Goal: Information Seeking & Learning: Check status

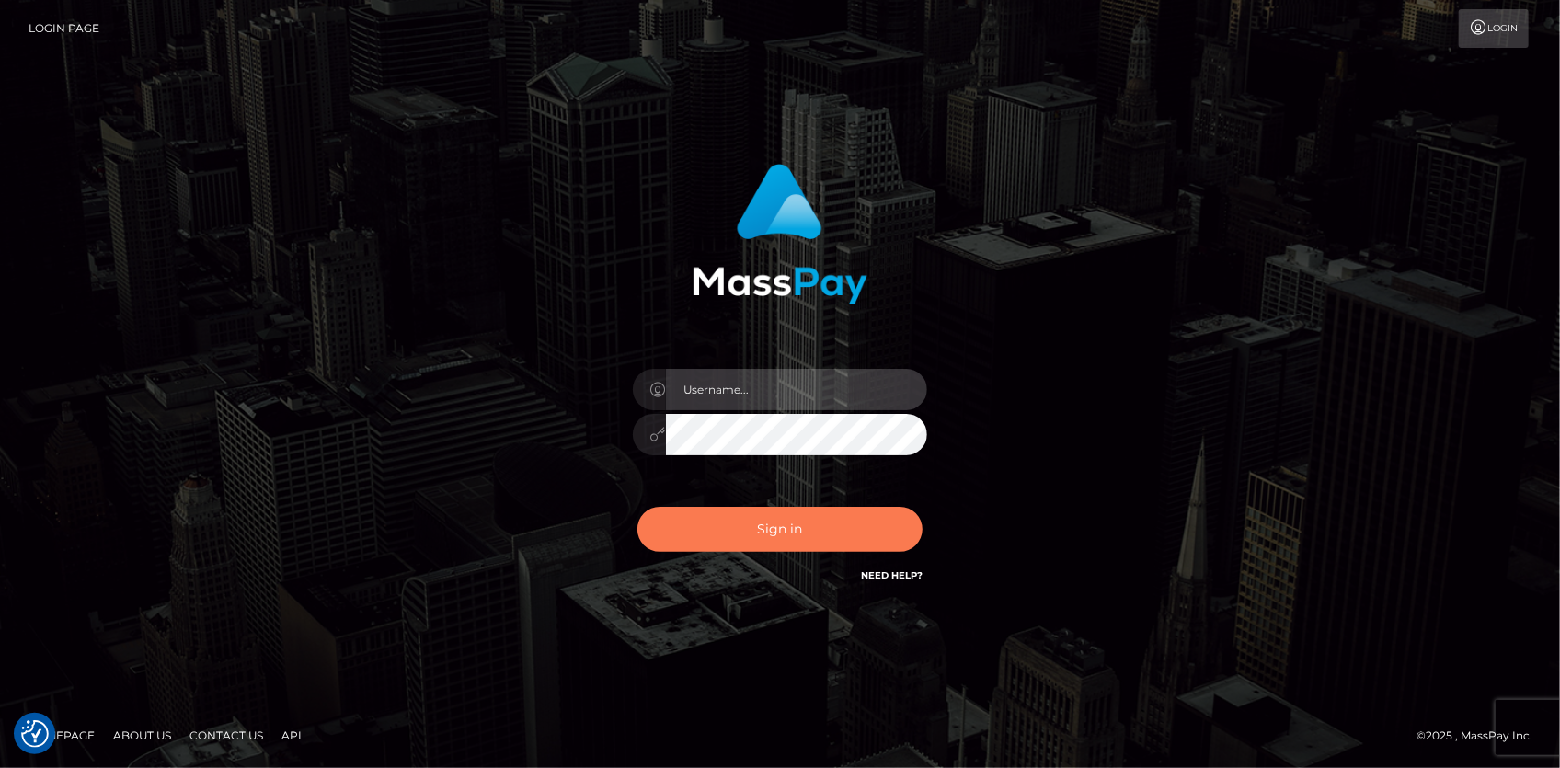
type input "Eduard Gavrilescu"
click at [736, 523] on button "Sign in" at bounding box center [779, 529] width 285 height 45
type input "Eduard Gavrilescu"
click at [736, 523] on button "Sign in" at bounding box center [779, 529] width 285 height 45
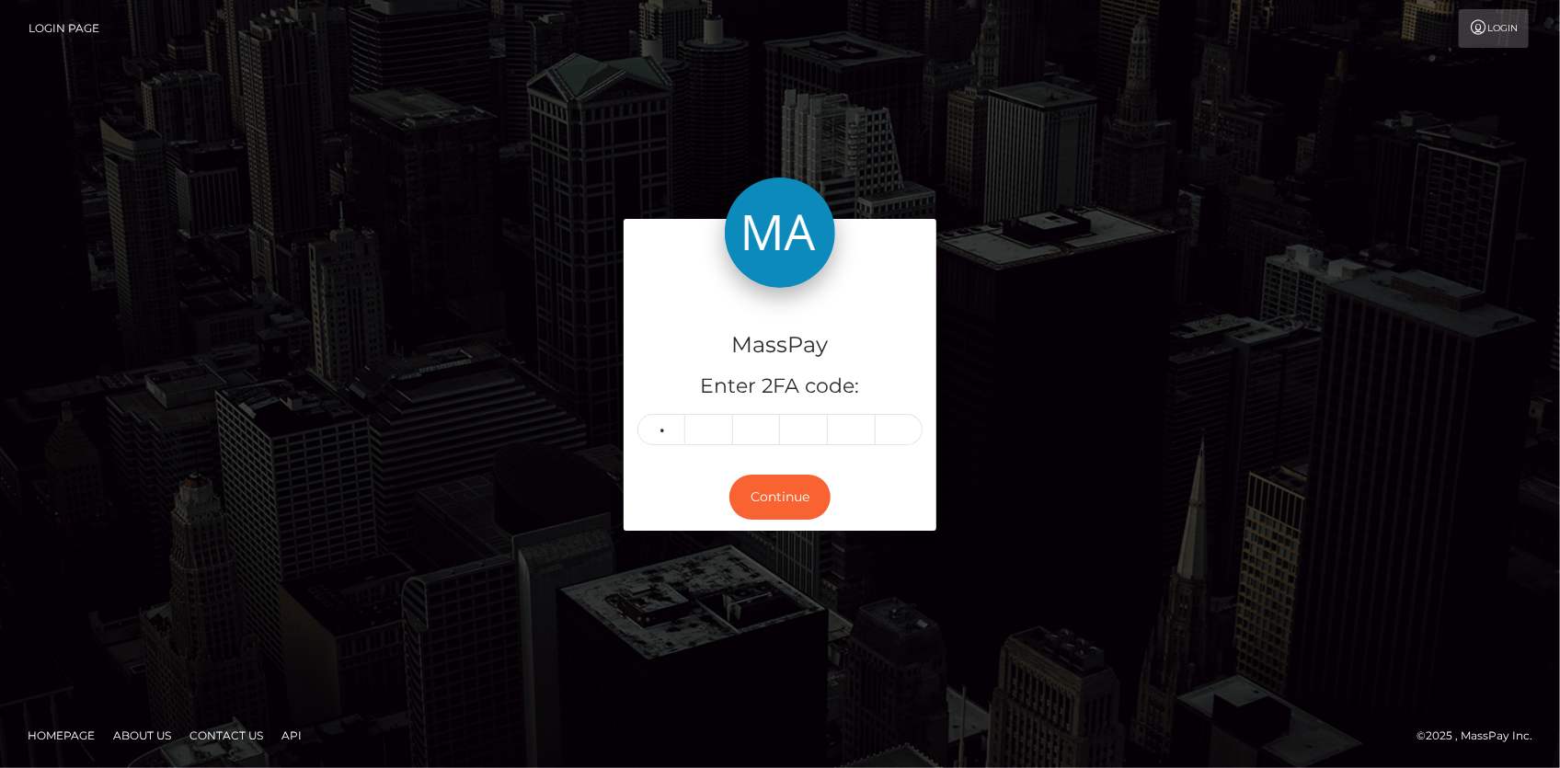
type input "3"
type input "5"
type input "1"
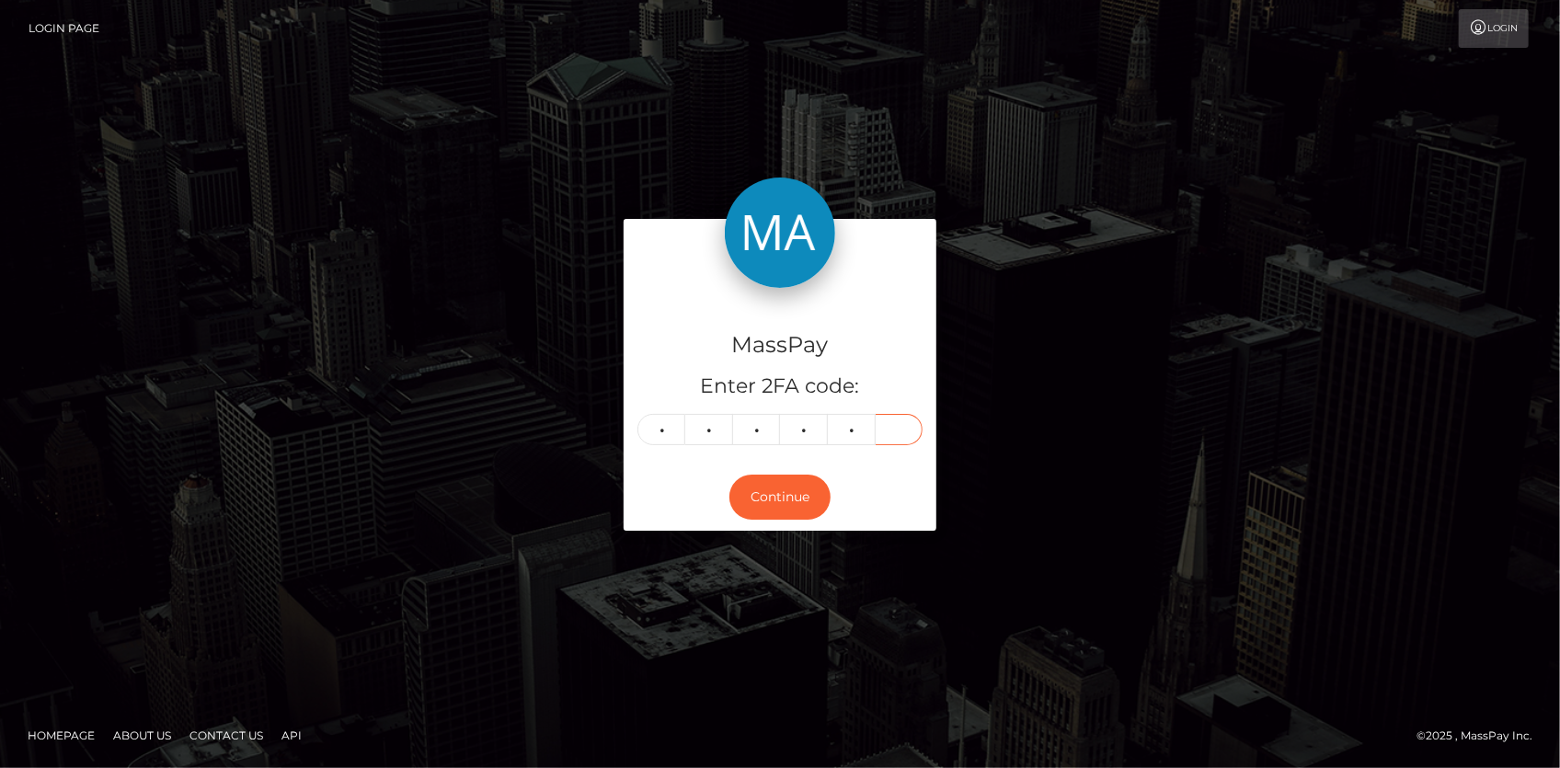
type input "0"
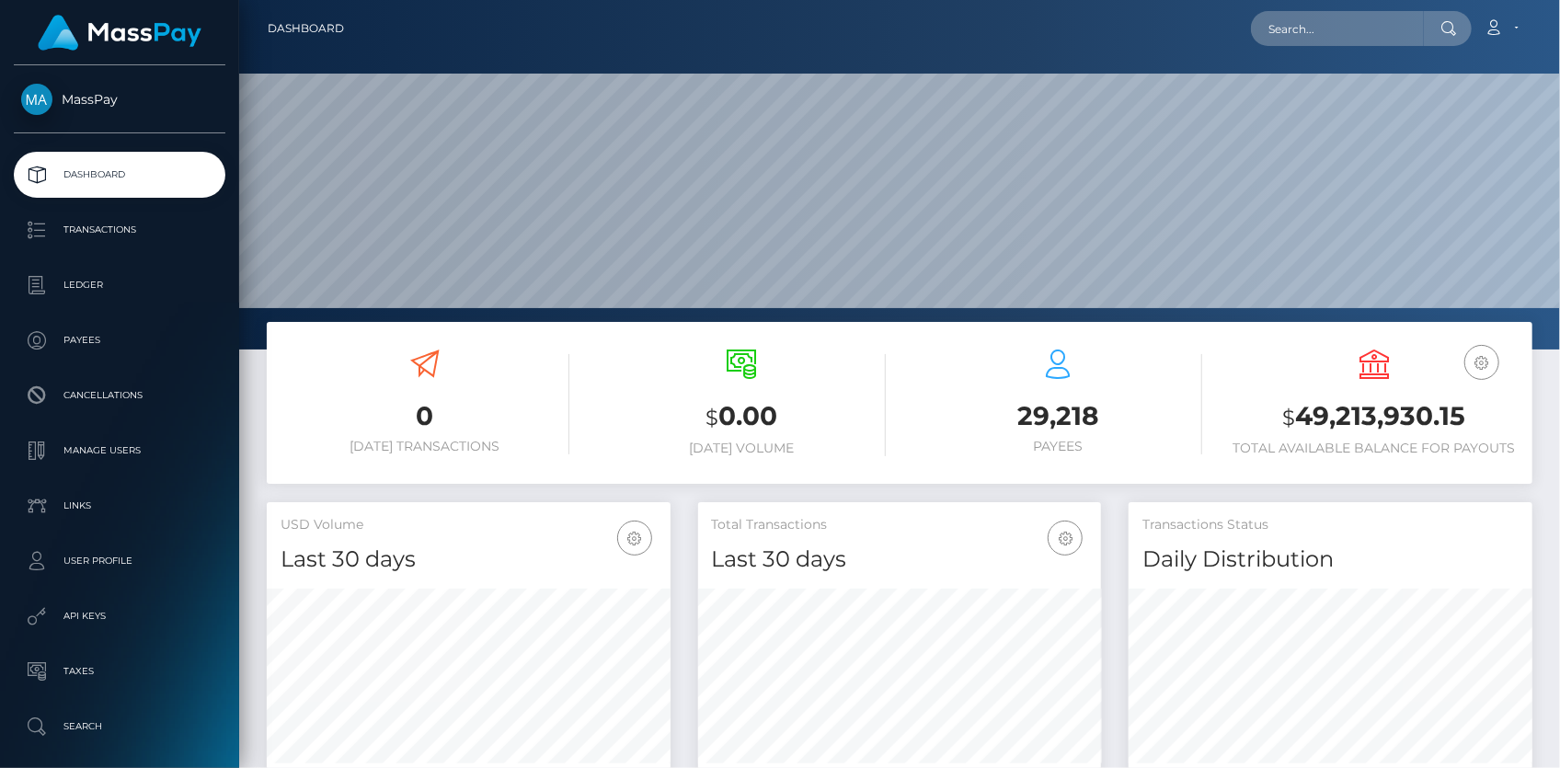
scroll to position [326, 403]
click at [1372, 28] on input "text" at bounding box center [1337, 28] width 173 height 35
paste input "998613"
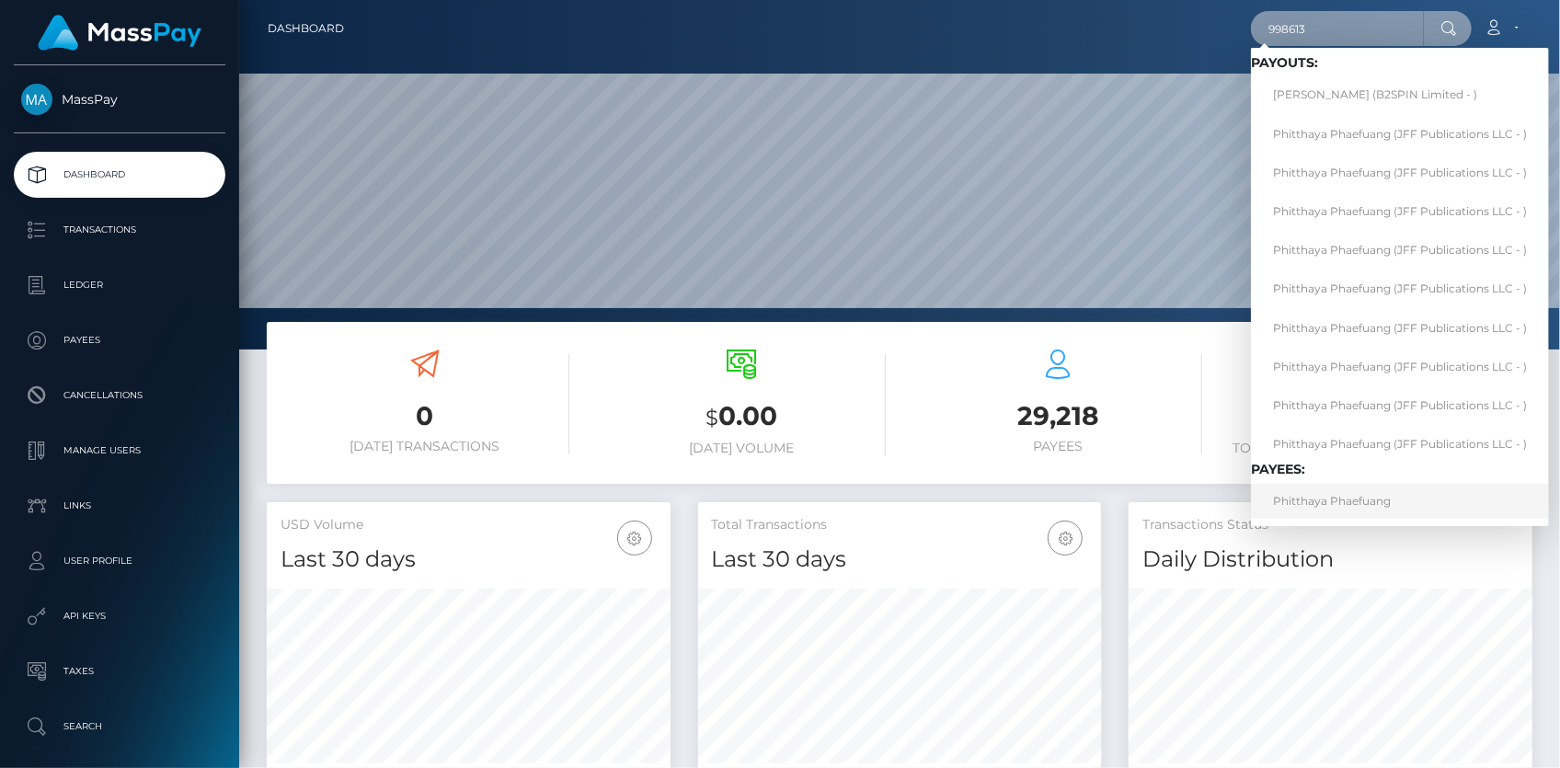
type input "998613"
click at [1326, 494] on link "Phitthaya Phaefuang" at bounding box center [1400, 501] width 298 height 34
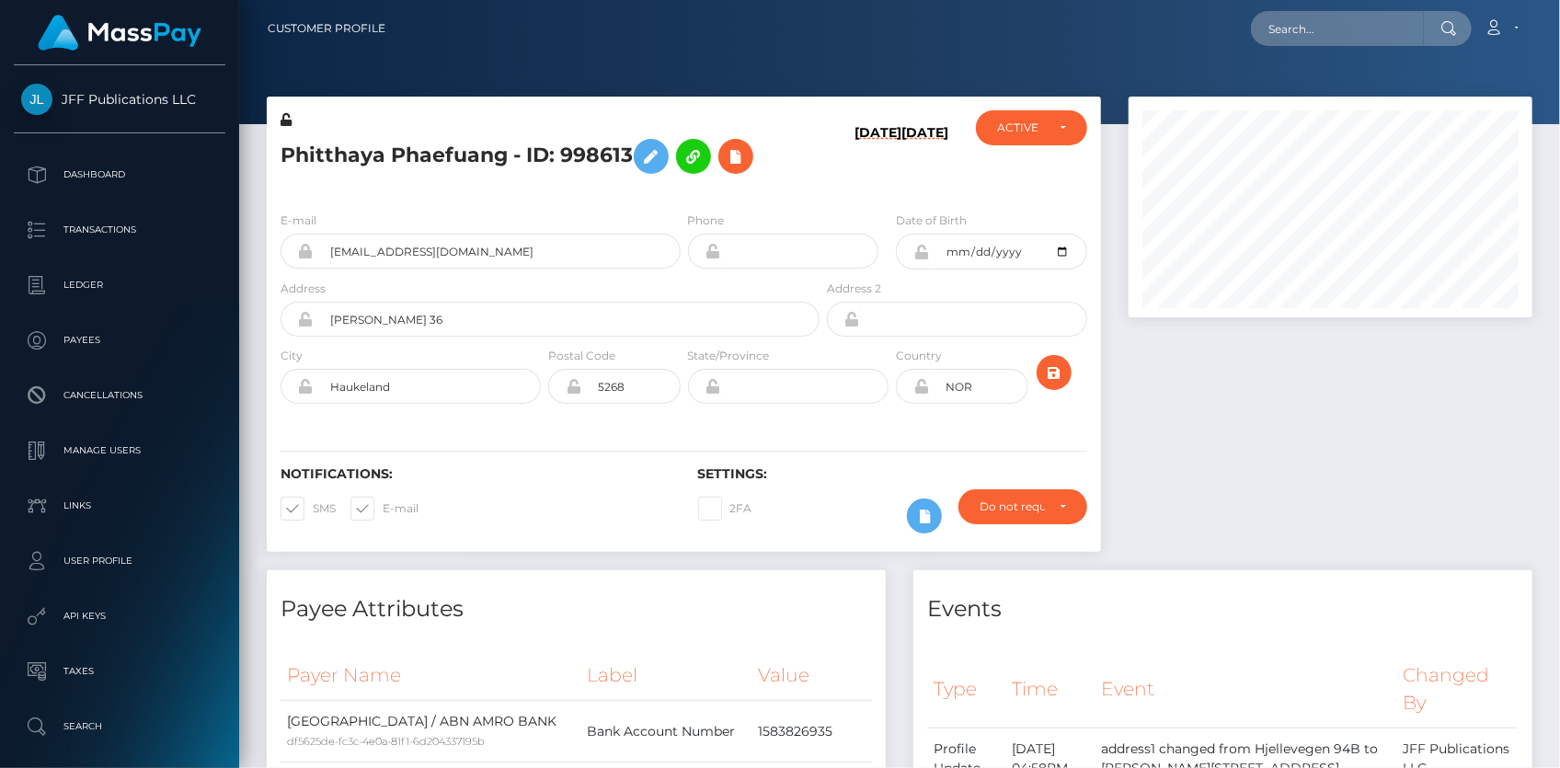
scroll to position [221, 403]
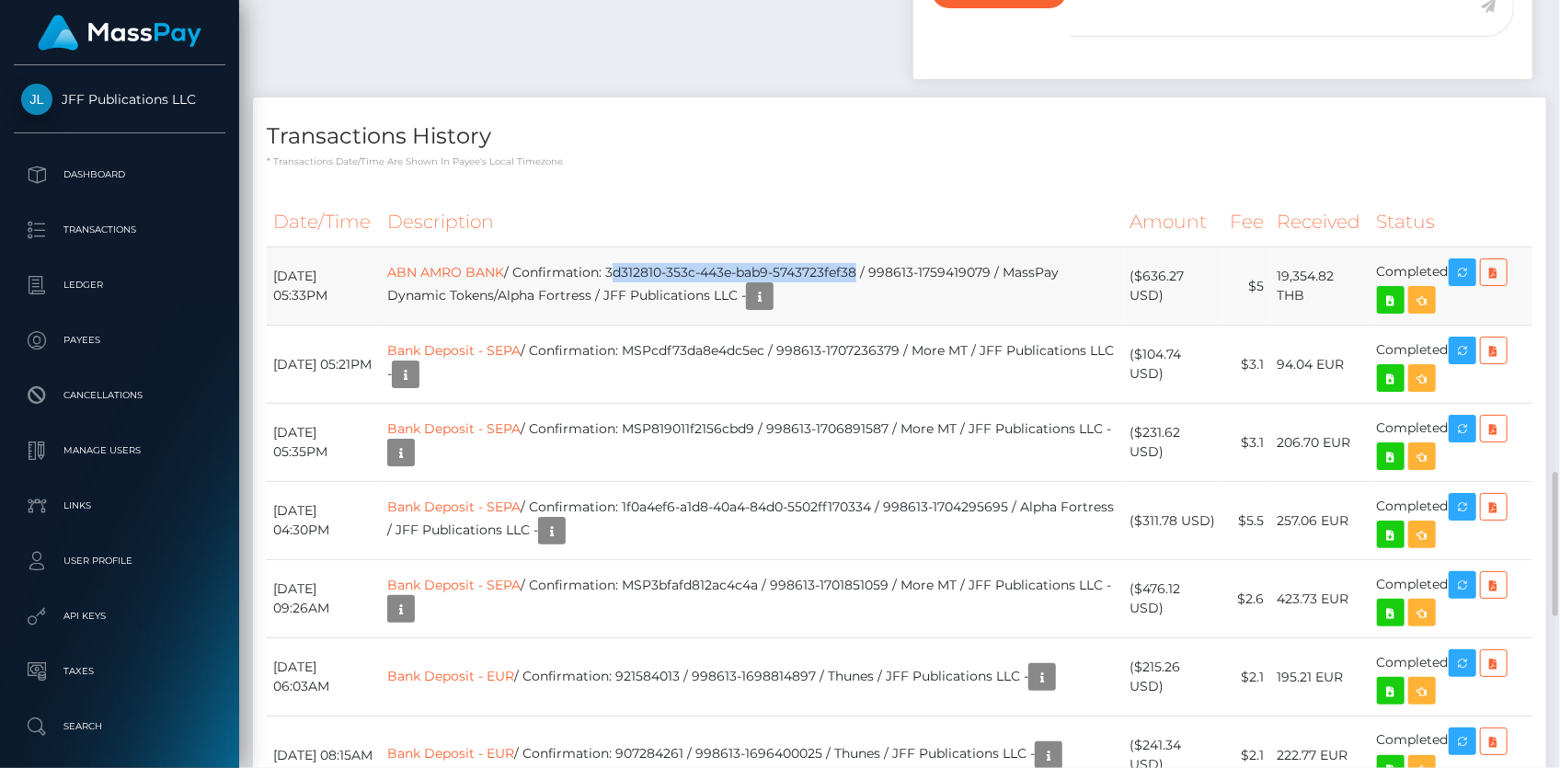
drag, startPoint x: 647, startPoint y: 239, endPoint x: 898, endPoint y: 239, distance: 251.1
click at [898, 247] on td "ABN AMRO BANK / Confirmation: 3d312810-353c-443e-bab9-5743723fef38 / 998613-175…" at bounding box center [752, 286] width 743 height 78
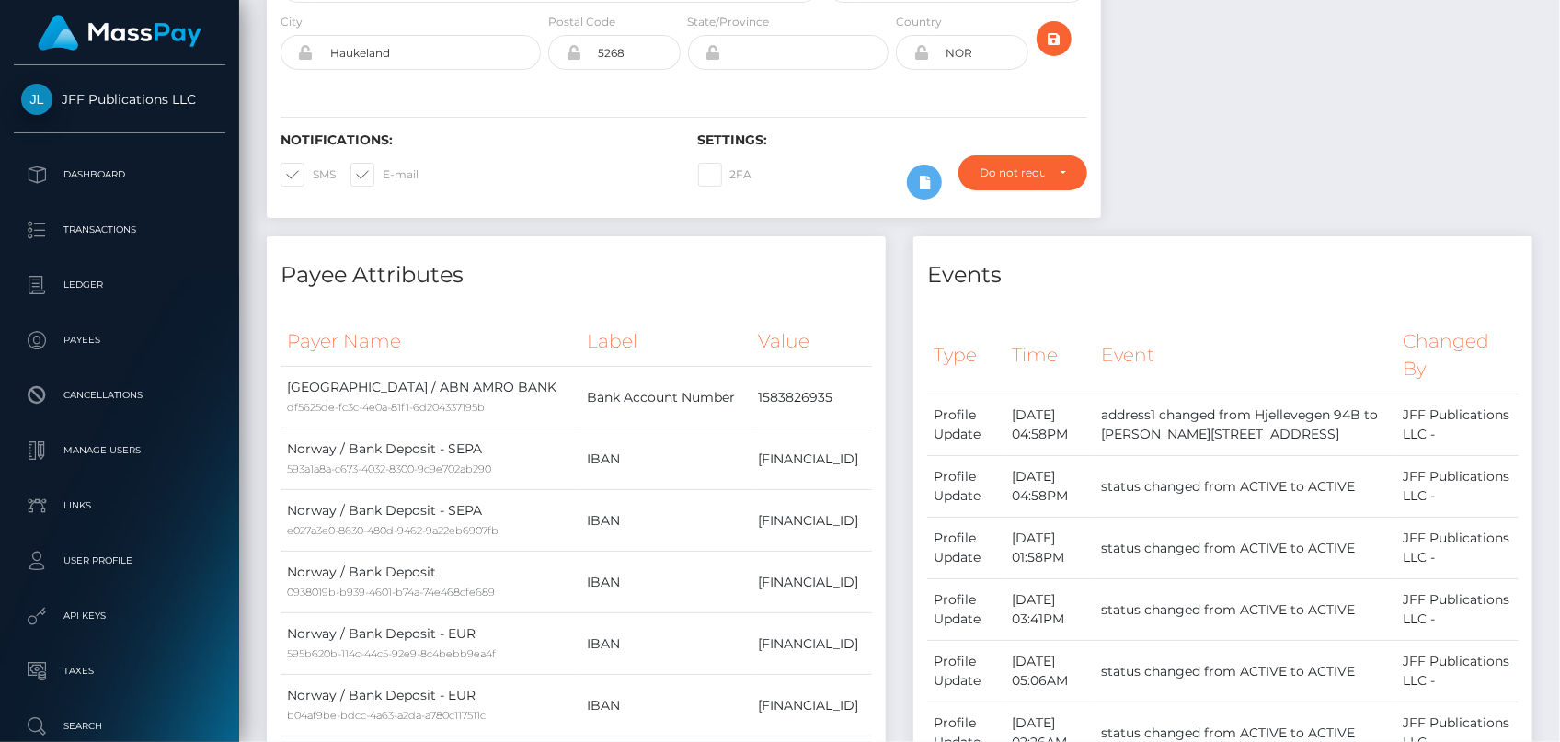
scroll to position [0, 0]
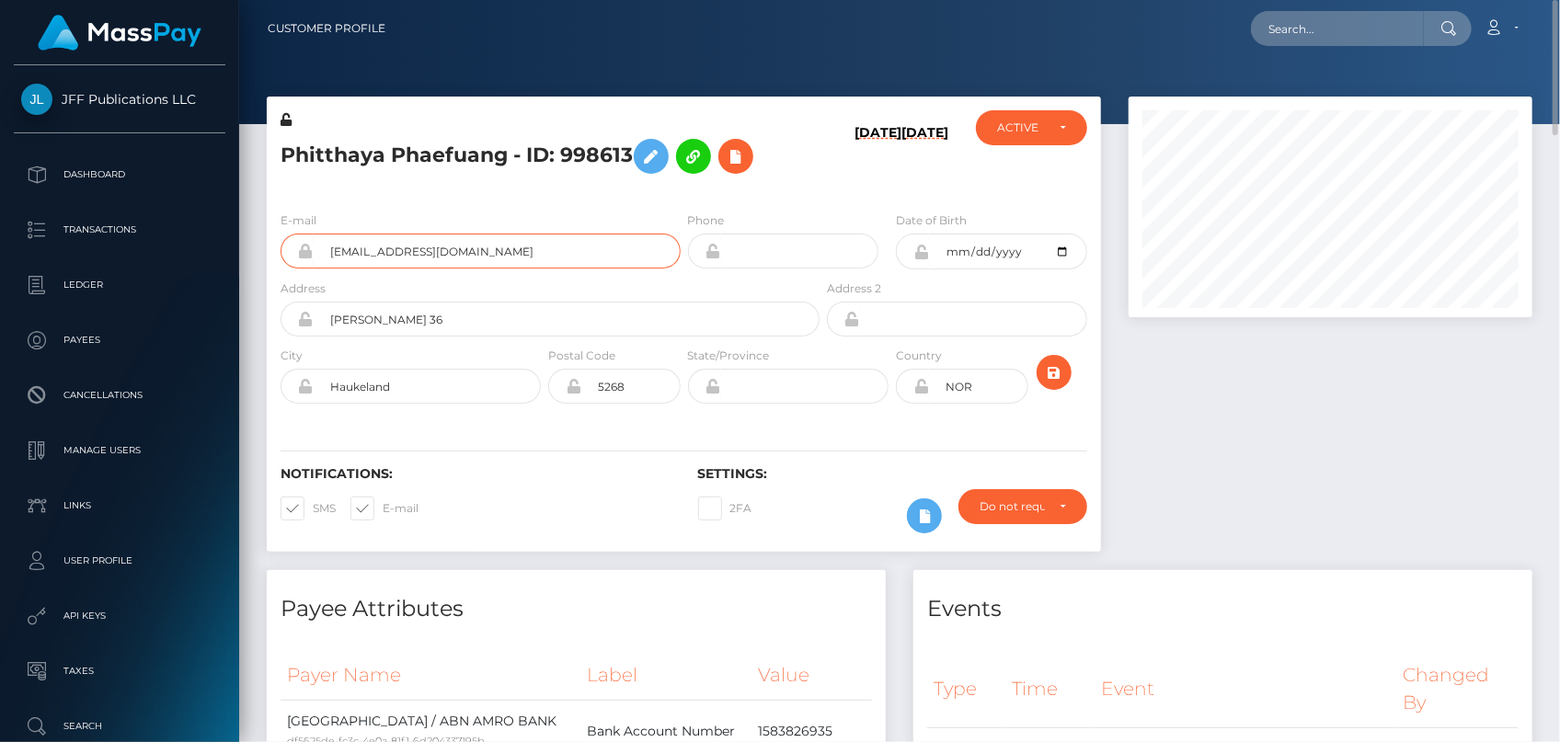
click at [336, 258] on input "[EMAIL_ADDRESS][DOMAIN_NAME]" at bounding box center [497, 251] width 367 height 35
click at [336, 258] on input "phitthayaphaefuang@gmail.com" at bounding box center [497, 251] width 367 height 35
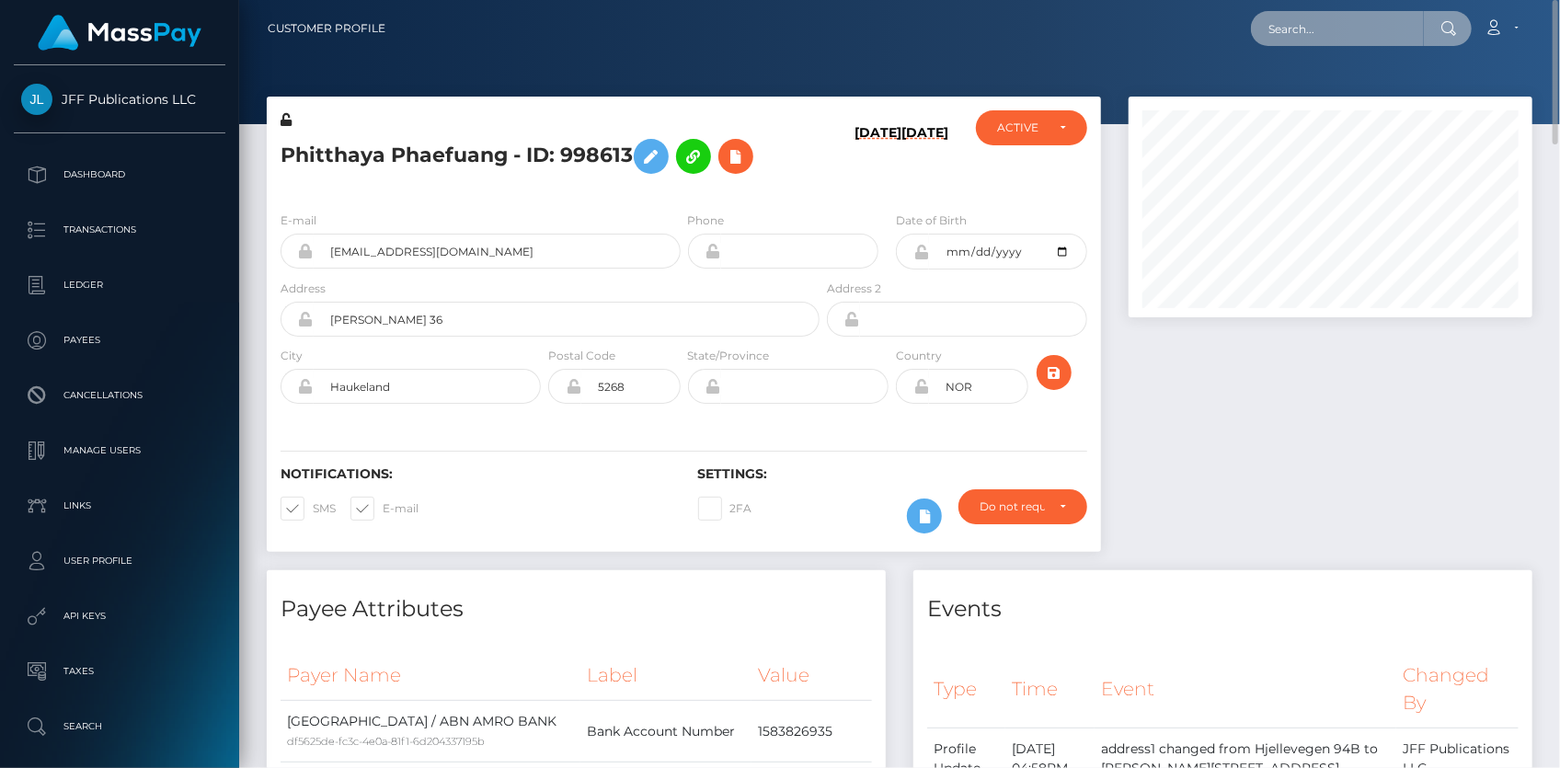
click at [1282, 35] on input "text" at bounding box center [1337, 28] width 173 height 35
paste input "c2bcbdb6-f6c0-40be-bf73-75b8ed335284"
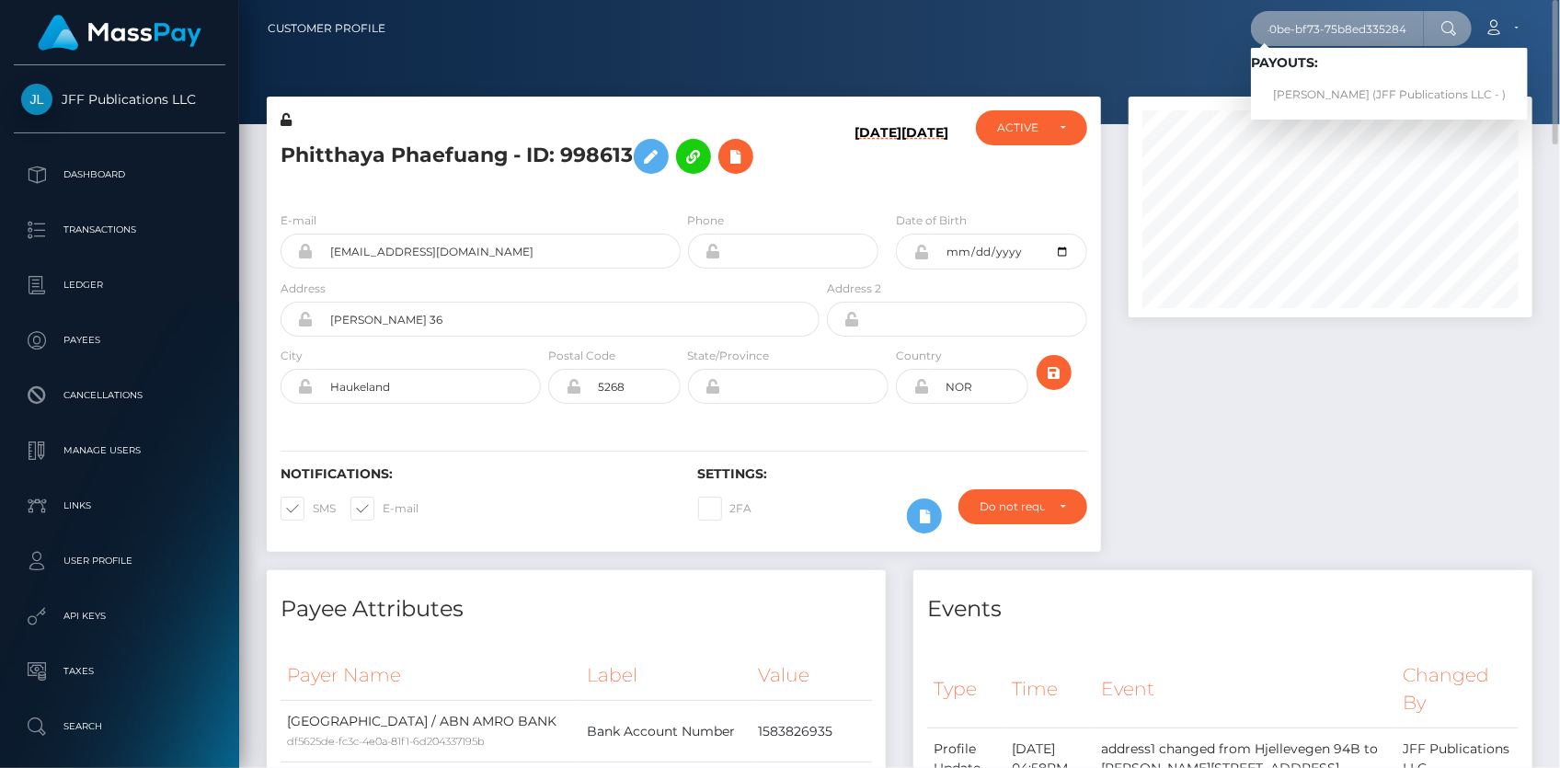
type input "c2bcbdb6-f6c0-40be-bf73-75b8ed335284"
click at [1311, 92] on link "[PERSON_NAME] (JFF Publications LLC - )" at bounding box center [1389, 95] width 277 height 34
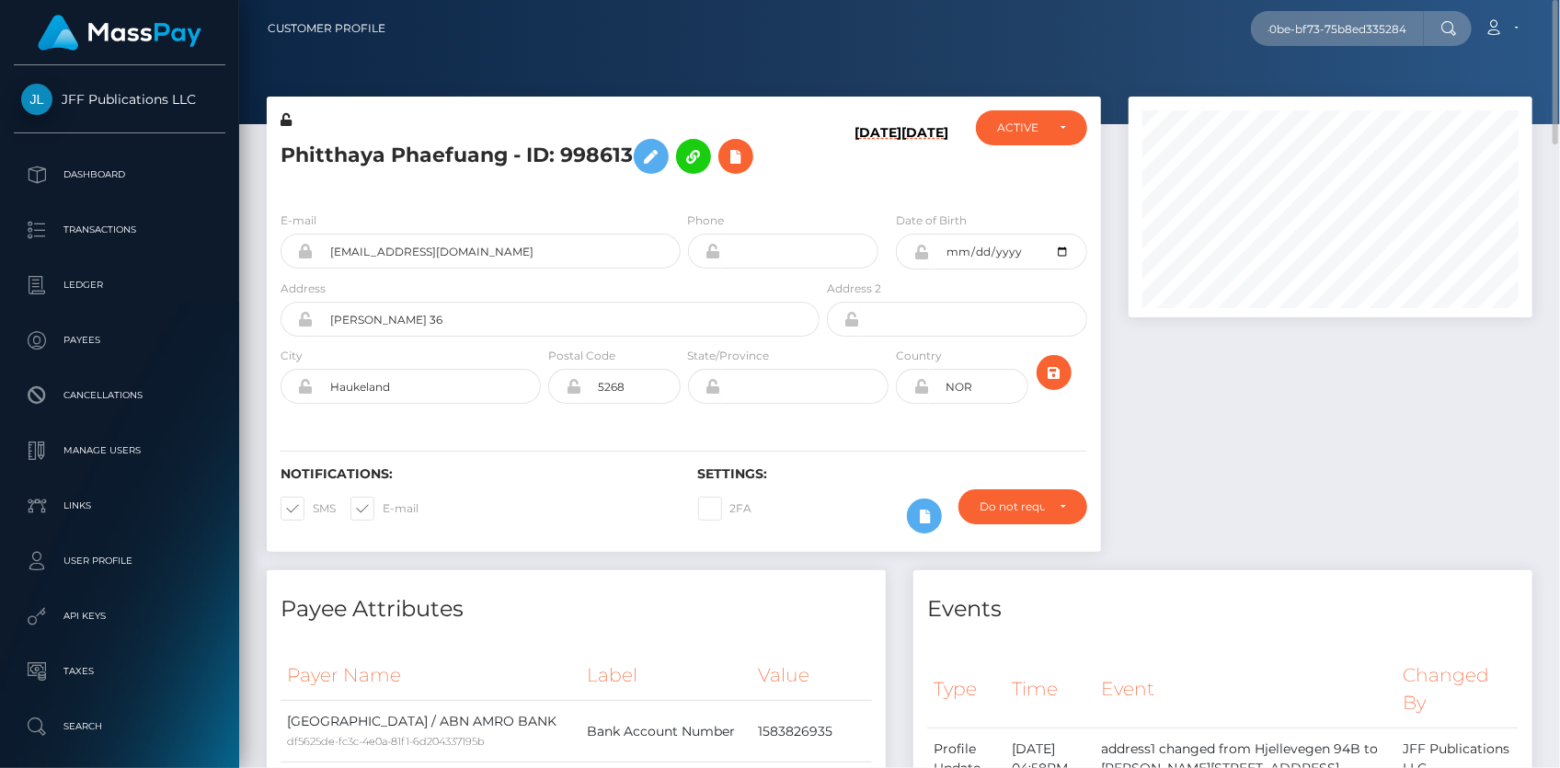
scroll to position [0, 0]
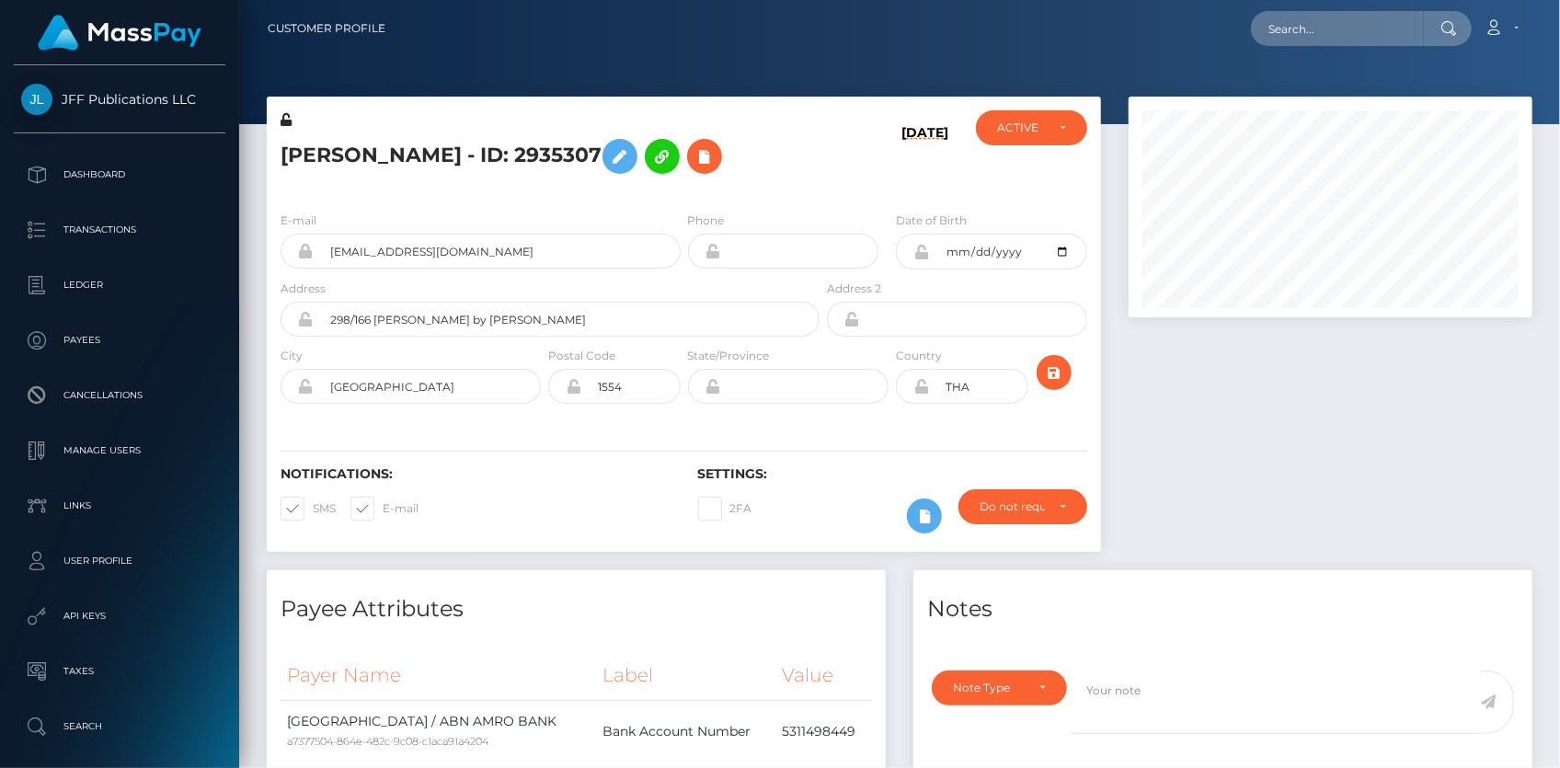
scroll to position [221, 403]
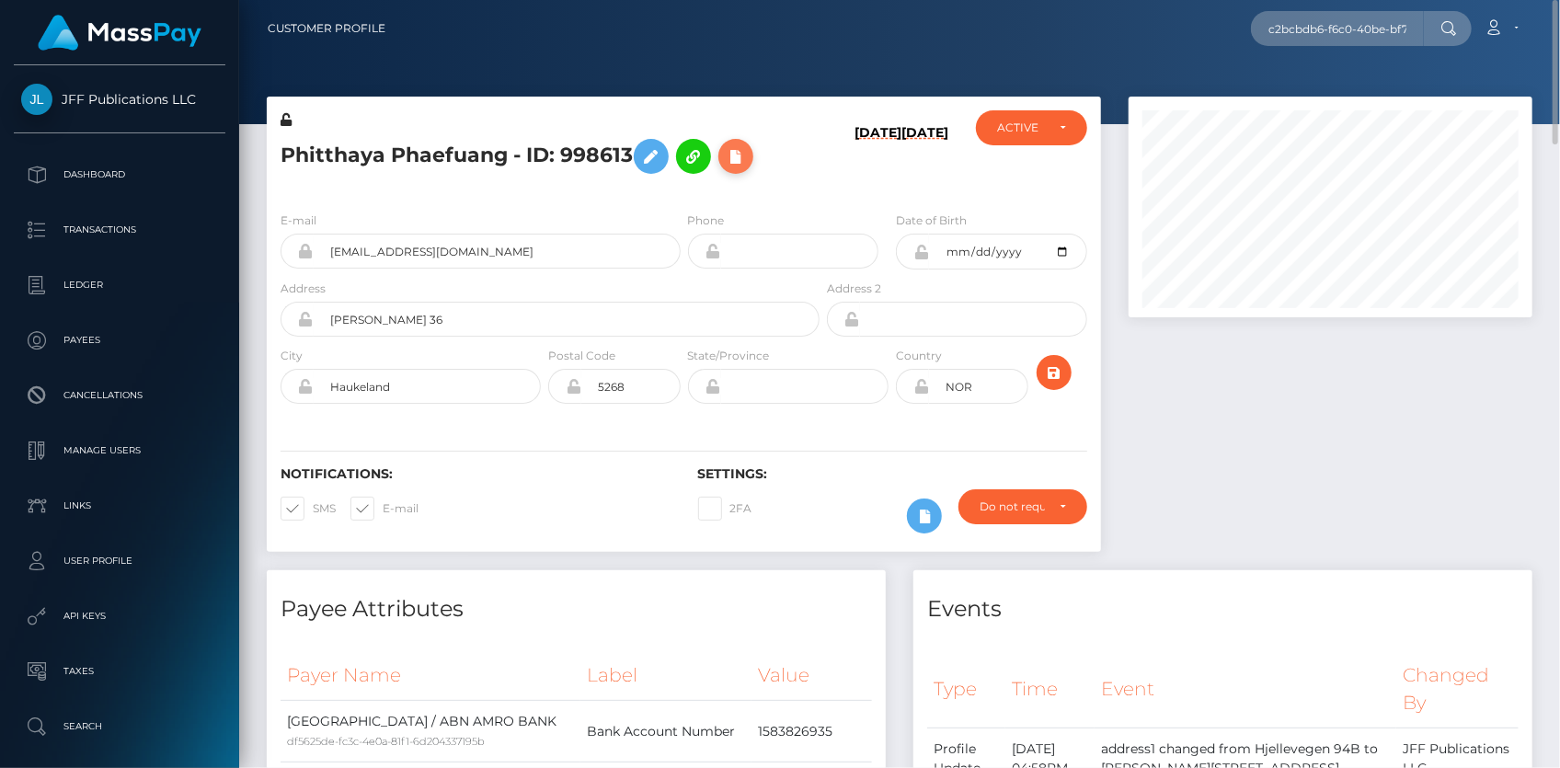
click at [740, 155] on icon at bounding box center [736, 156] width 22 height 23
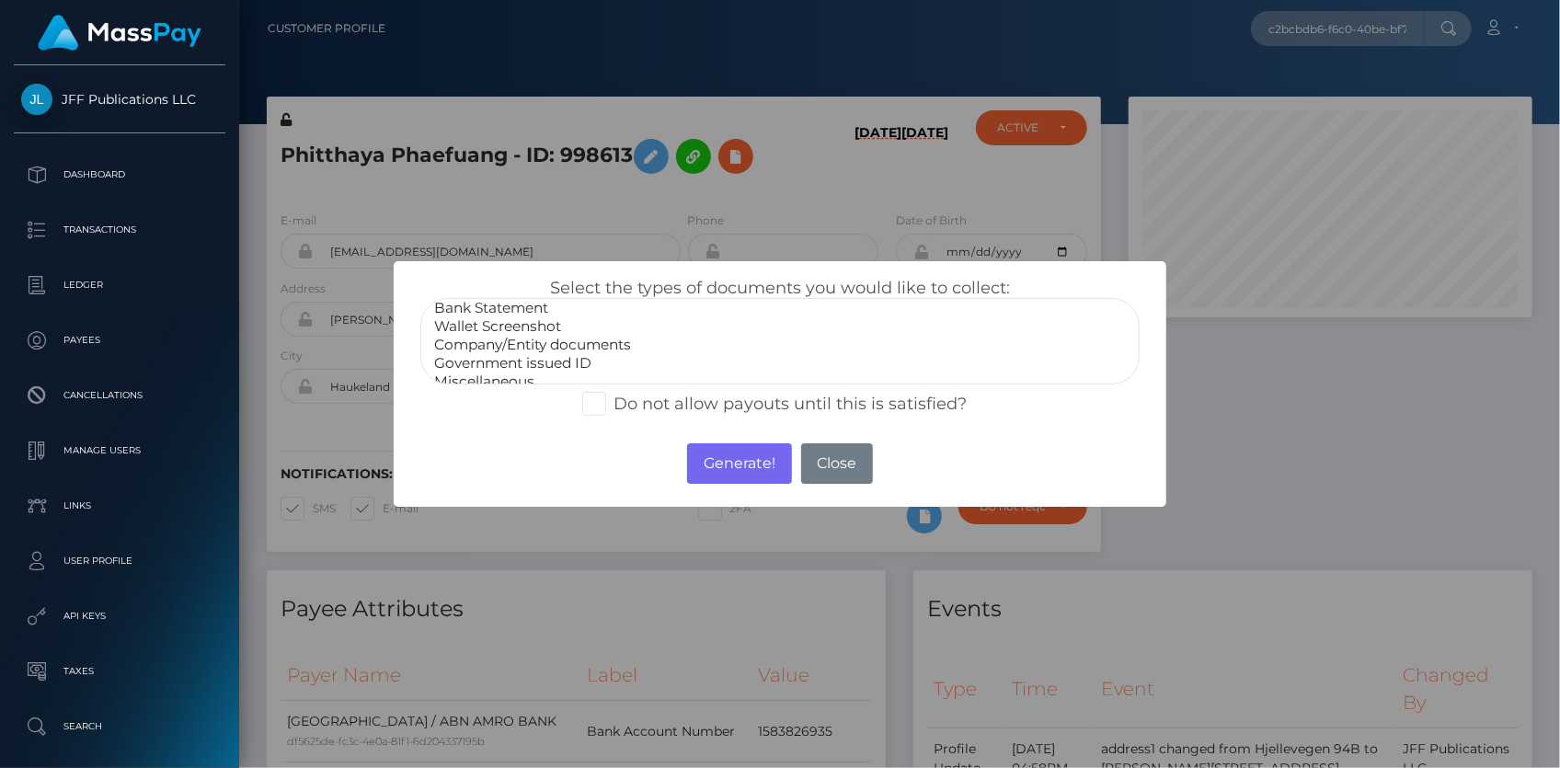
scroll to position [35, 0]
select select "Government issued ID"
click at [541, 356] on option "Government issued ID" at bounding box center [779, 352] width 695 height 18
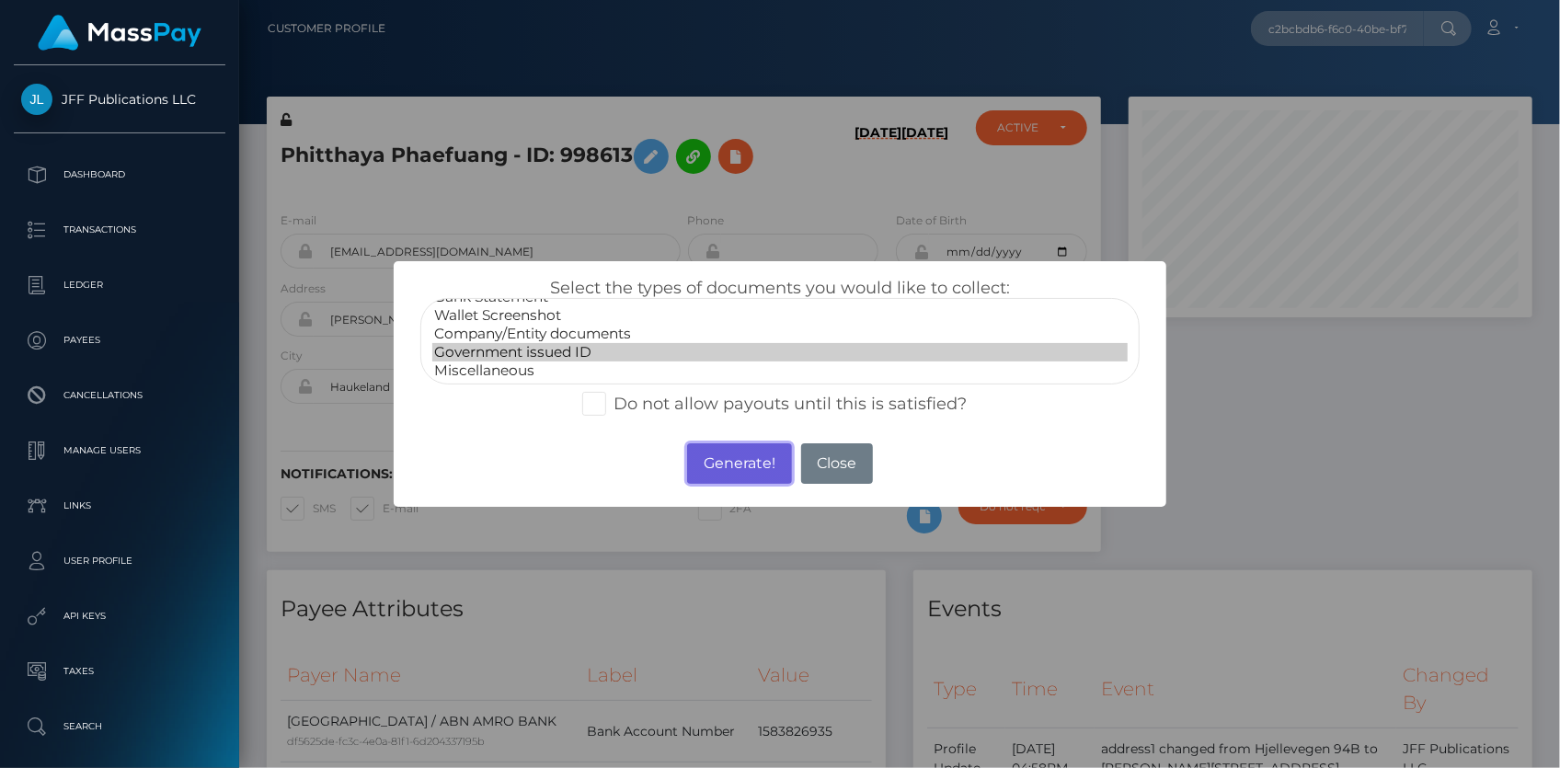
click at [707, 457] on button "Generate!" at bounding box center [739, 463] width 104 height 40
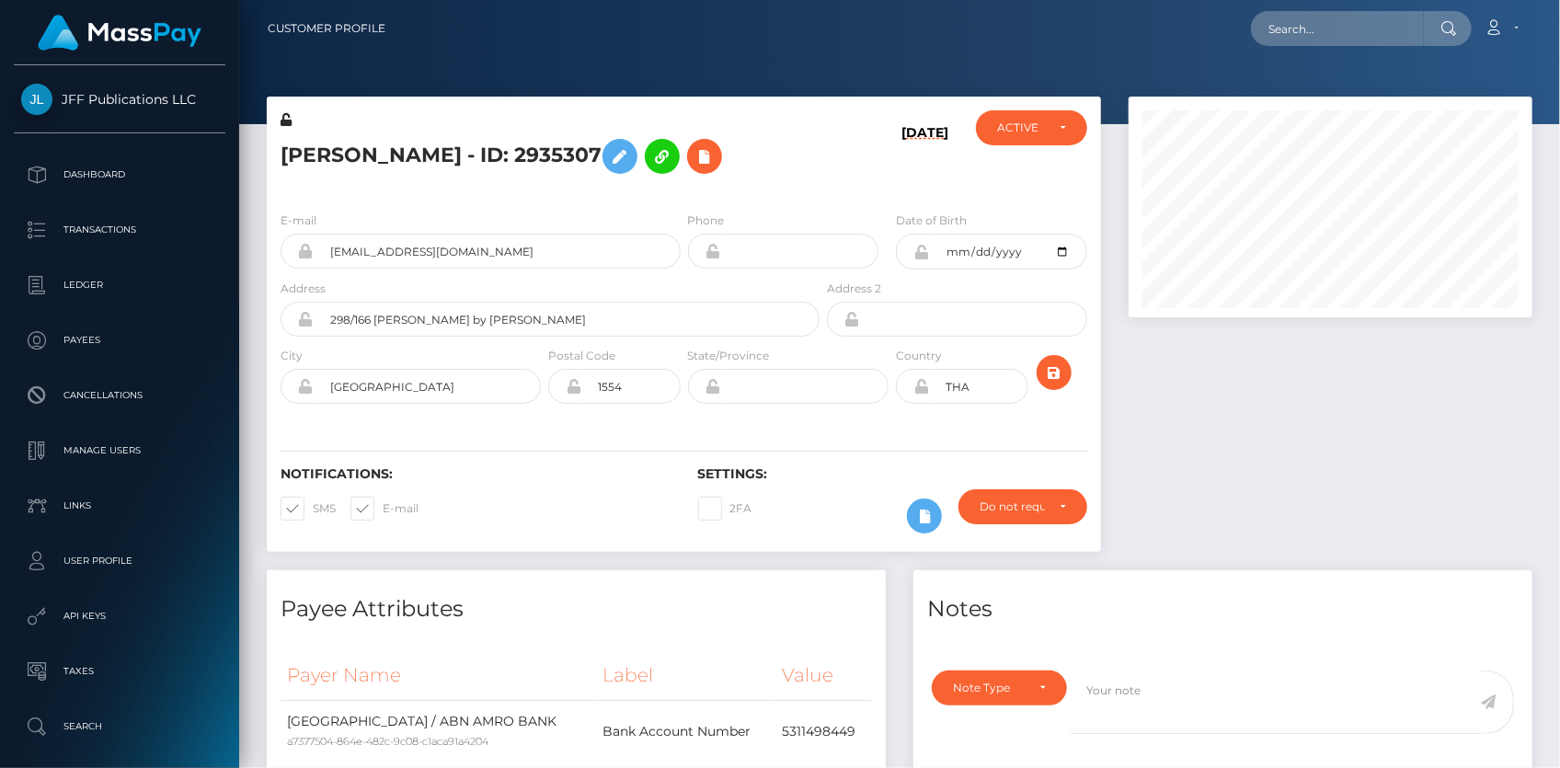
scroll to position [221, 403]
click at [716, 163] on icon at bounding box center [704, 156] width 22 height 23
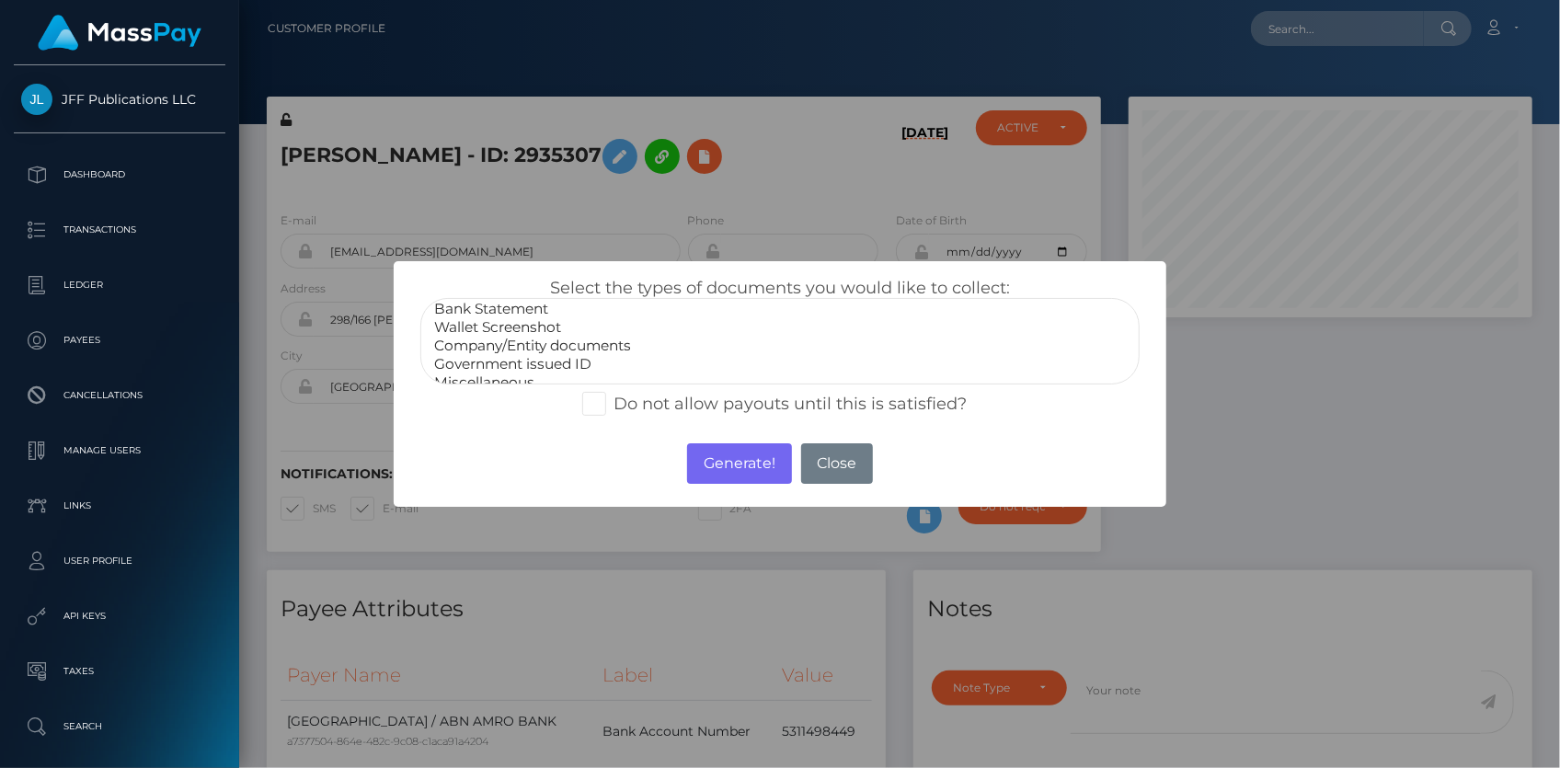
scroll to position [35, 0]
select select "Government issued ID"
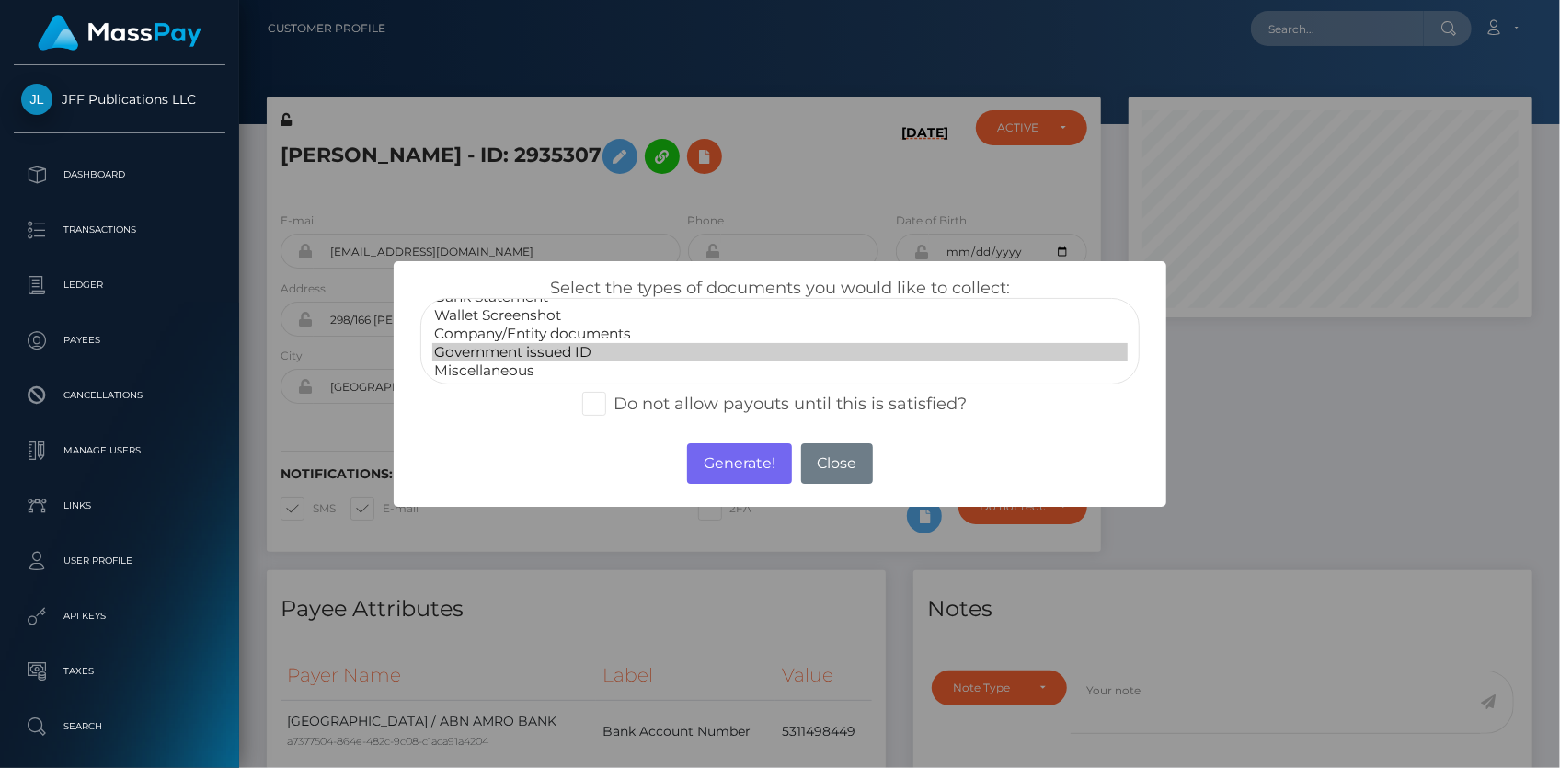
click at [567, 351] on option "Government issued ID" at bounding box center [779, 352] width 695 height 18
click at [706, 461] on button "Generate!" at bounding box center [739, 463] width 104 height 40
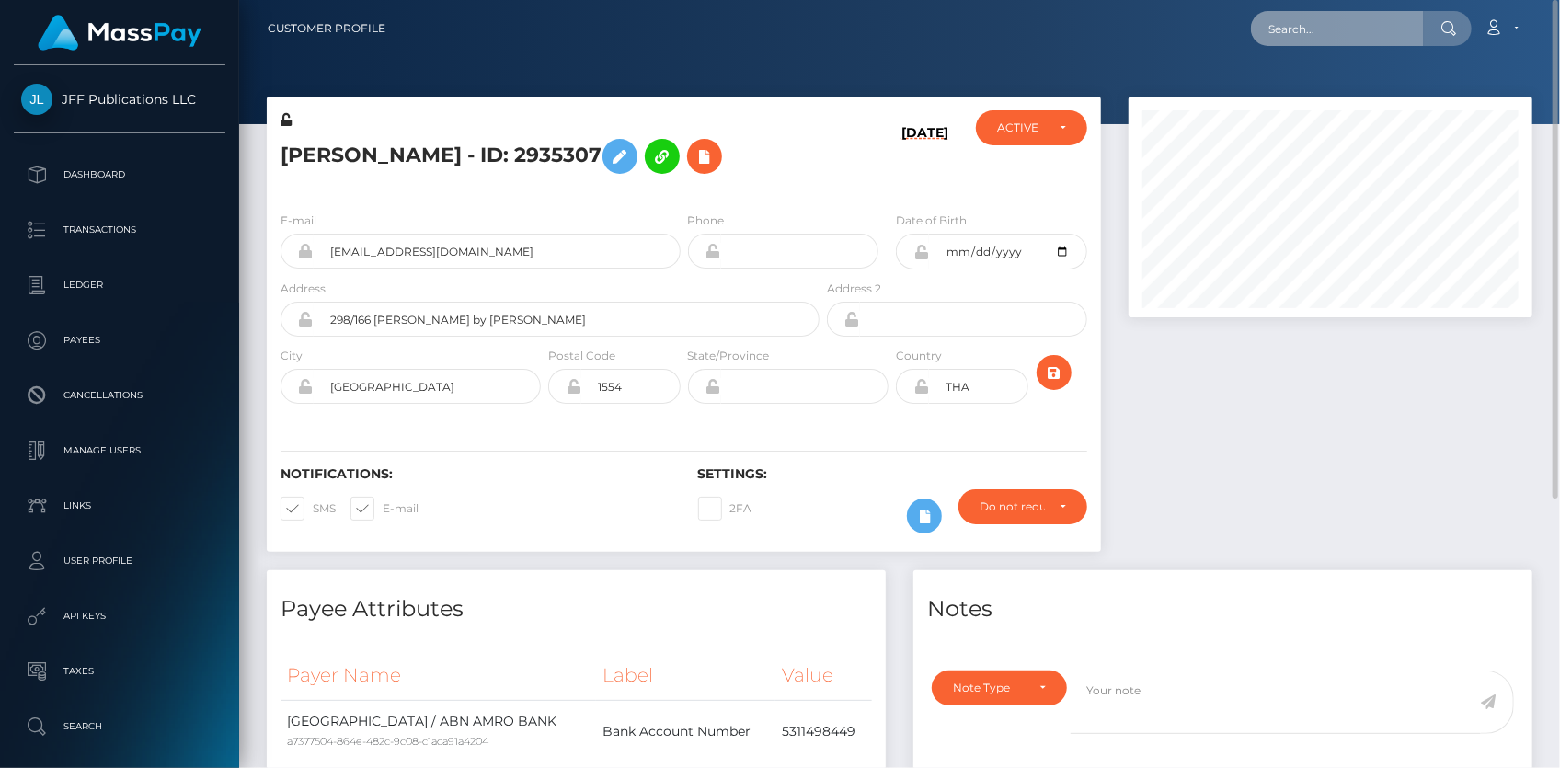
click at [1285, 38] on input "text" at bounding box center [1337, 28] width 173 height 35
paste input "1943705"
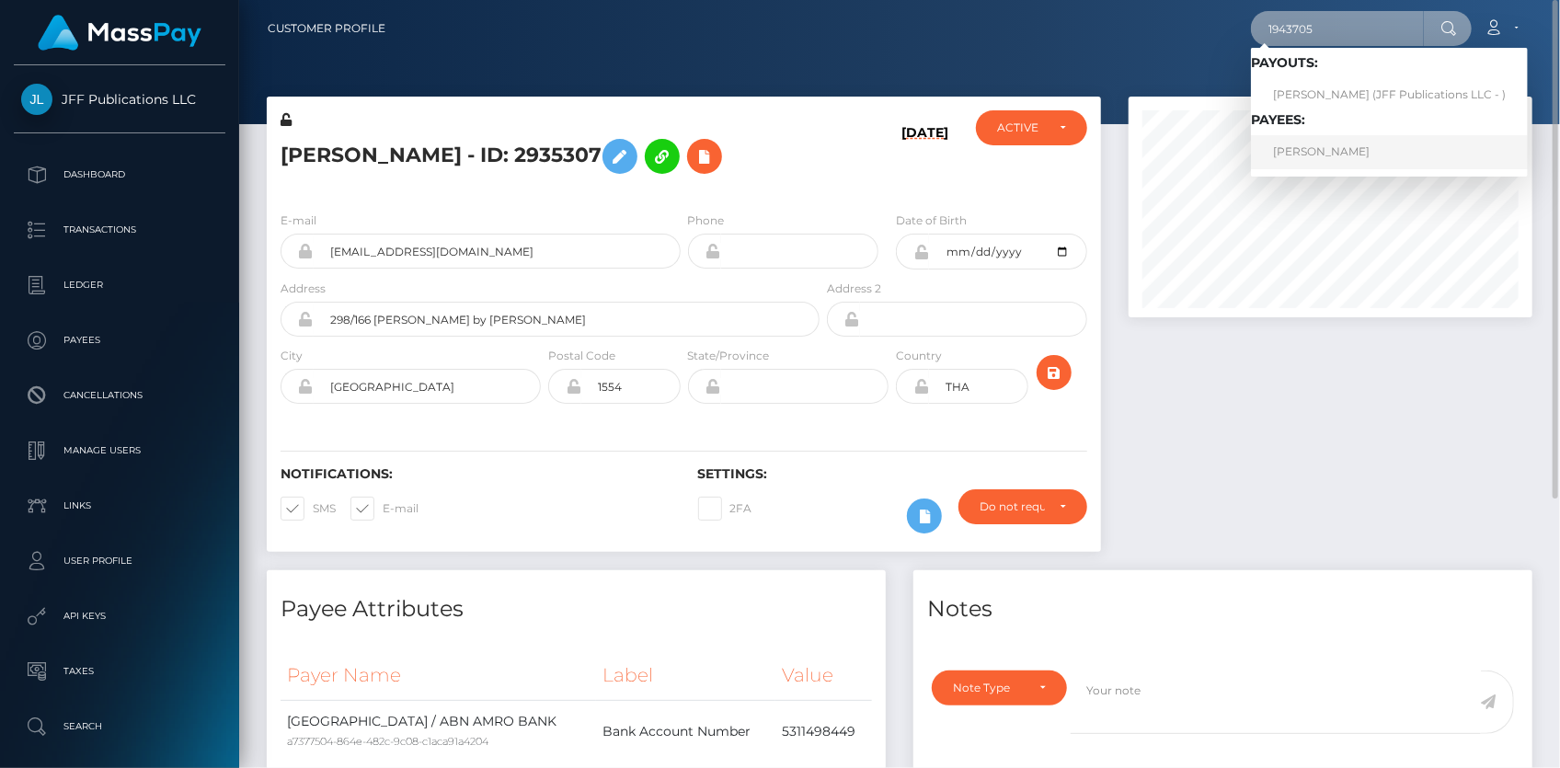
type input "1943705"
click at [1334, 148] on link "Tan Quan Nguyen" at bounding box center [1389, 152] width 277 height 34
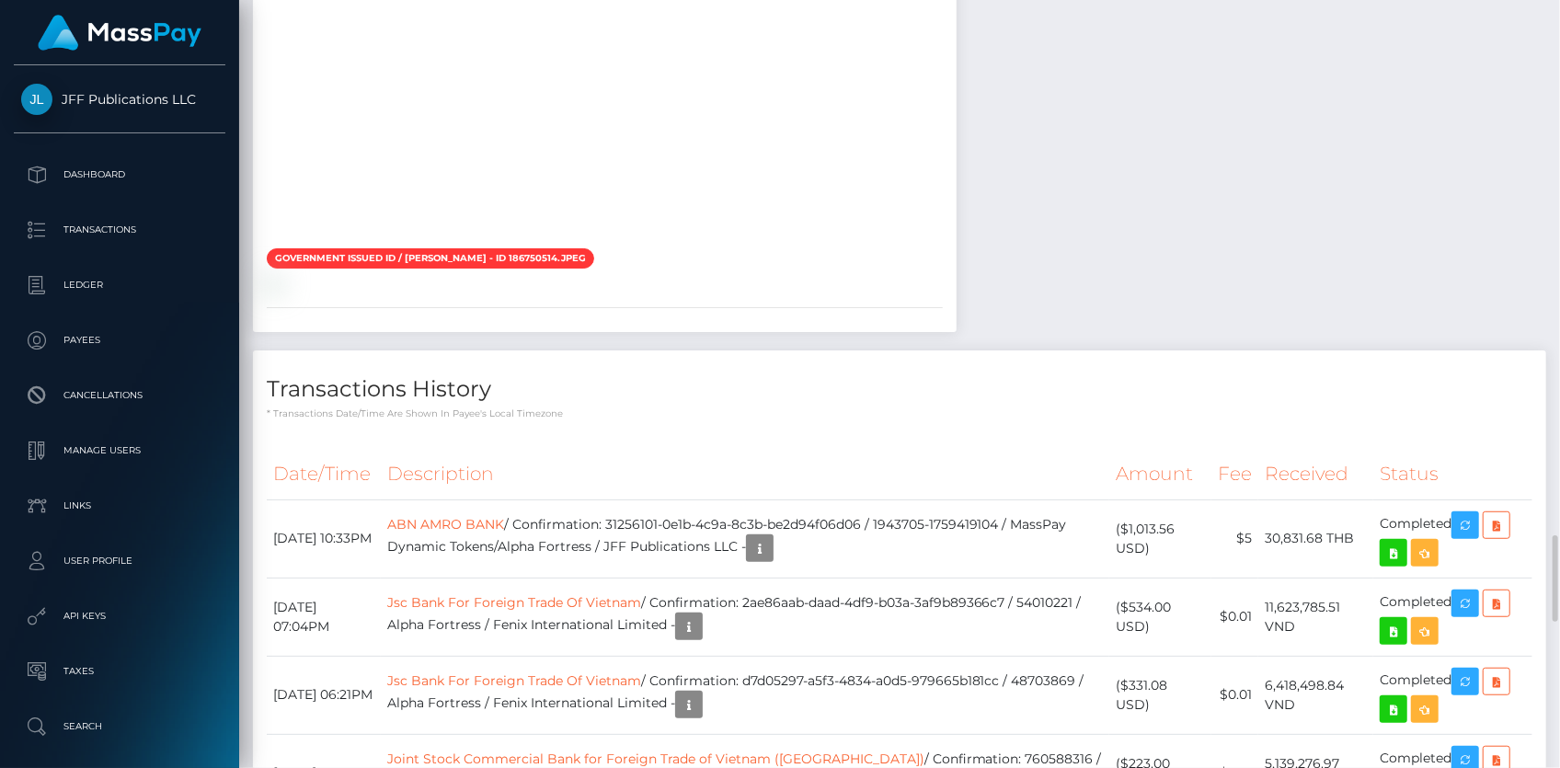
scroll to position [4932, 0]
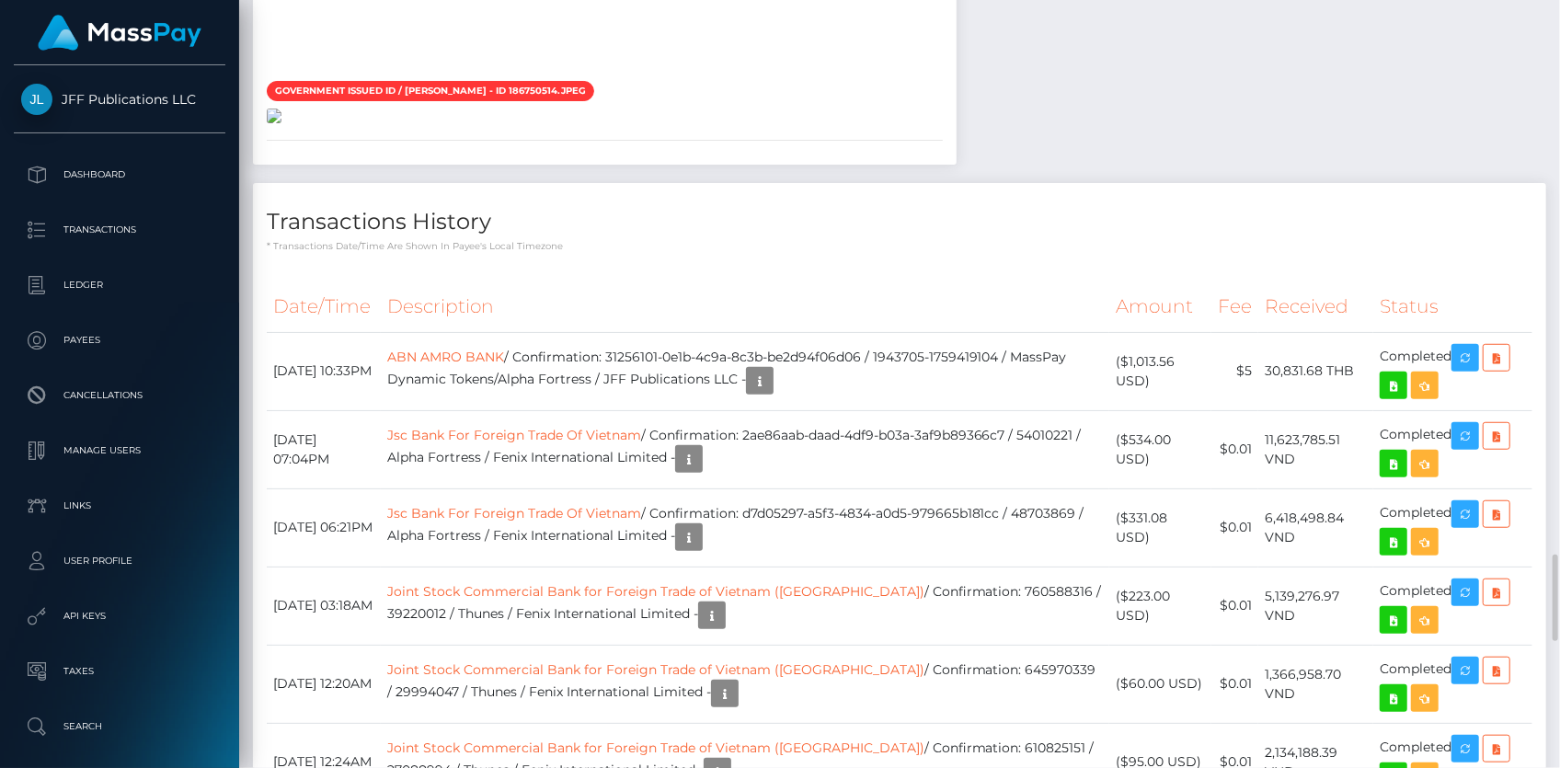
click at [281, 123] on img at bounding box center [274, 116] width 15 height 15
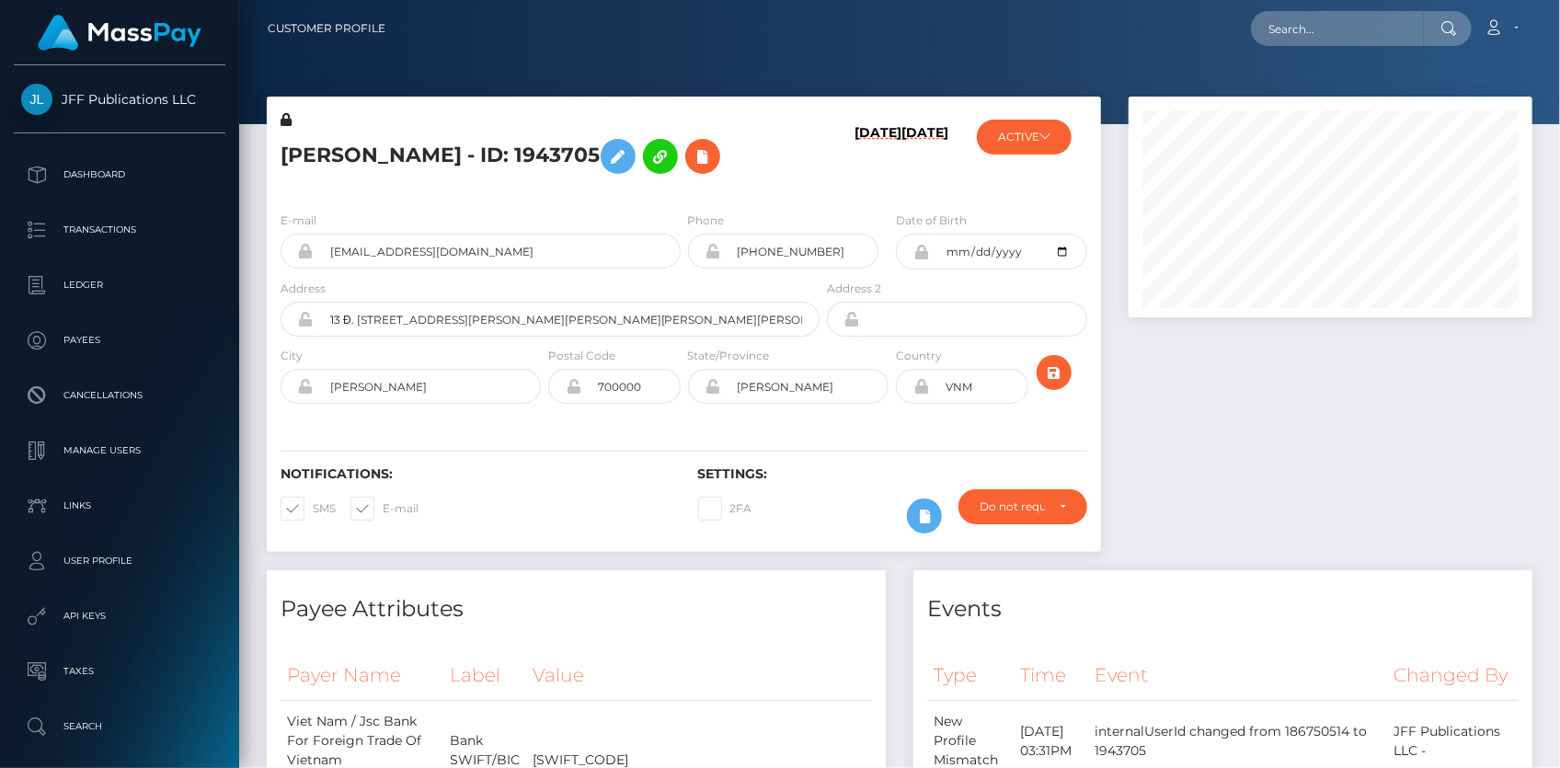
scroll to position [221, 403]
click at [1295, 31] on input "text" at bounding box center [1337, 28] width 173 height 35
paste input "poact_XPz0xzIoI1Pb"
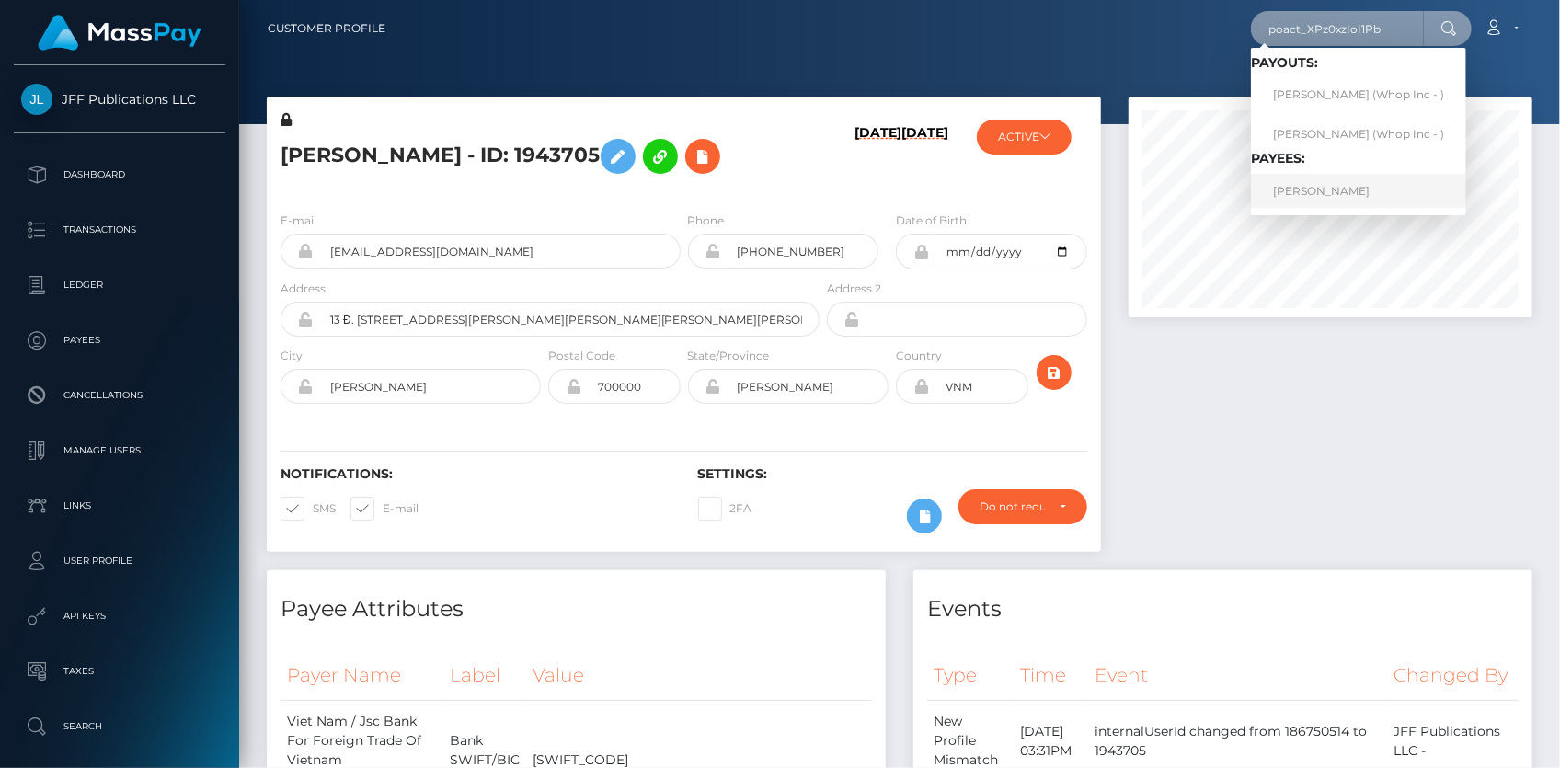
type input "poact_XPz0xzIoI1Pb"
click at [1307, 184] on link "ANAS ANAS" at bounding box center [1358, 191] width 215 height 34
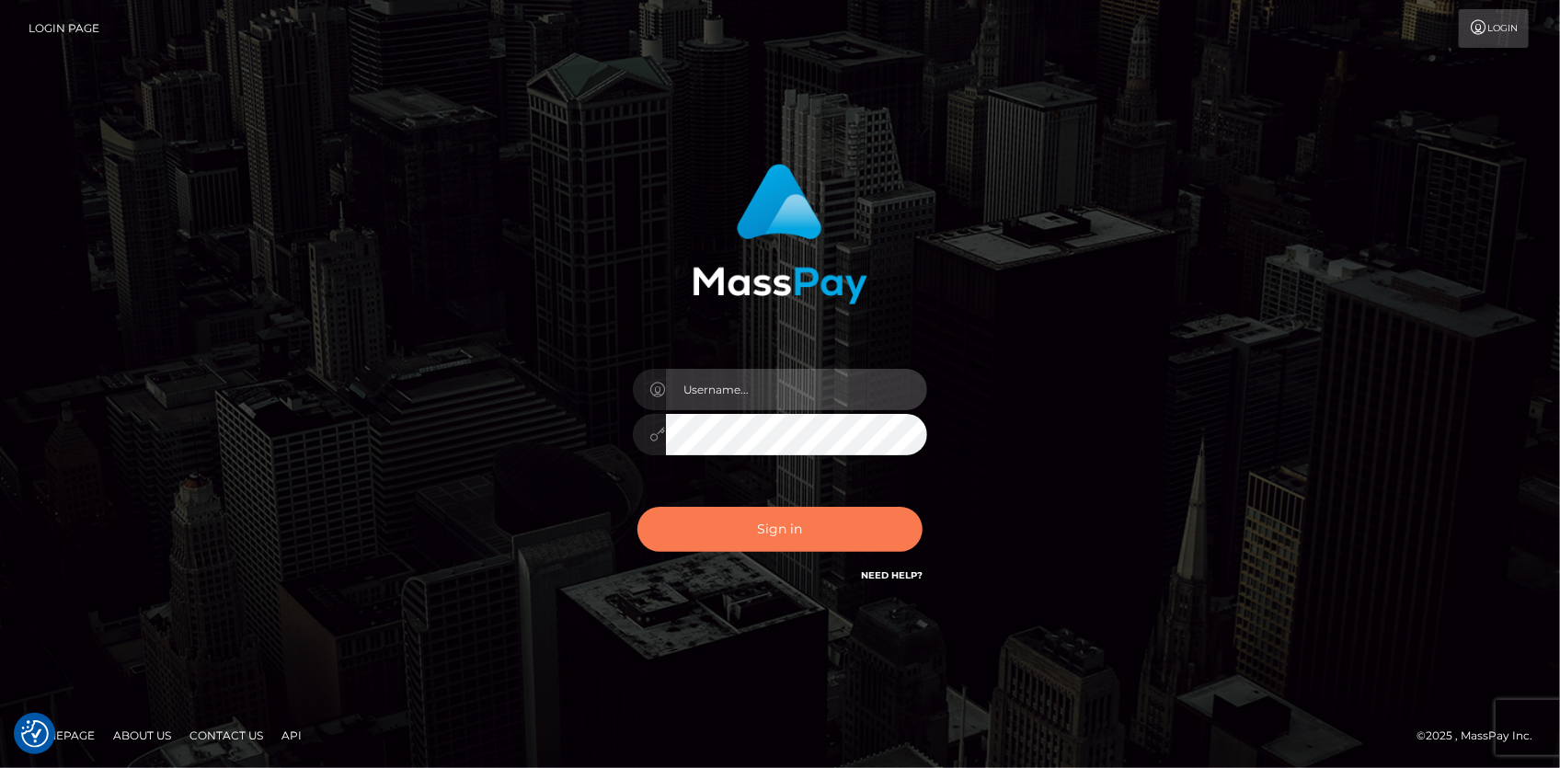
type input "Eduard Gavrilescu"
click at [742, 547] on button "Sign in" at bounding box center [779, 529] width 285 height 45
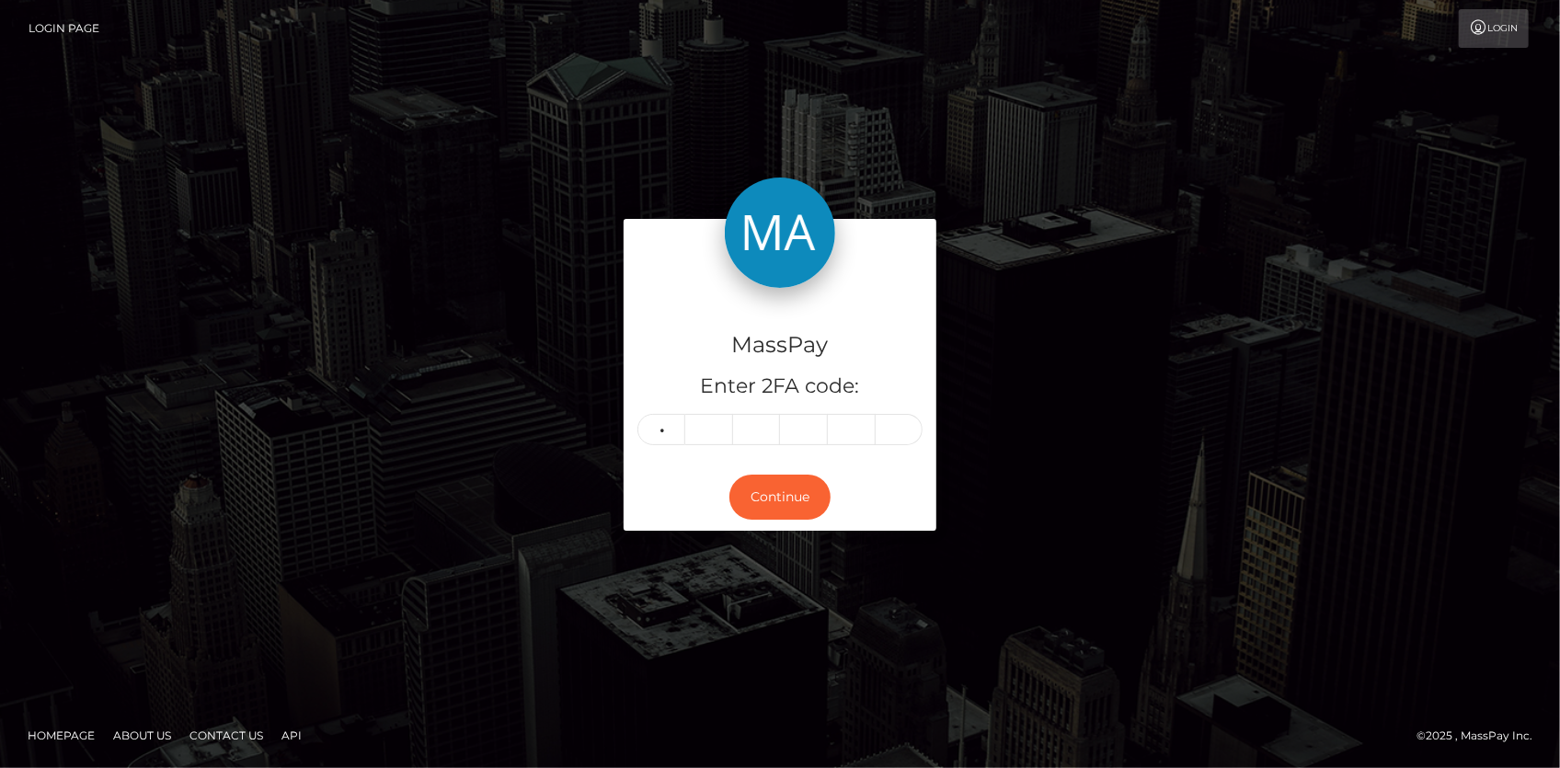
type input "8"
type input "7"
type input "6"
type input "4"
type input "0"
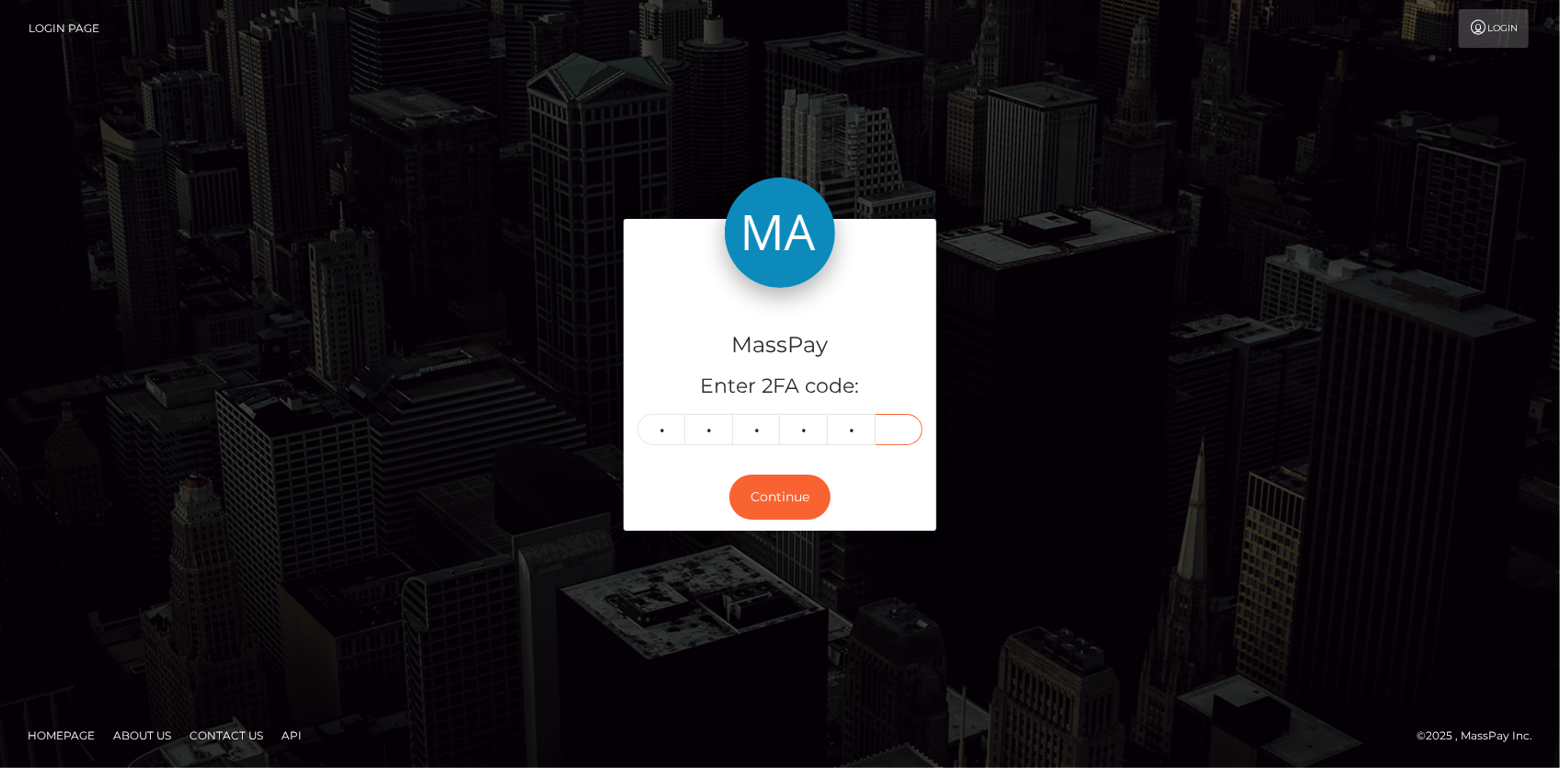
type input "9"
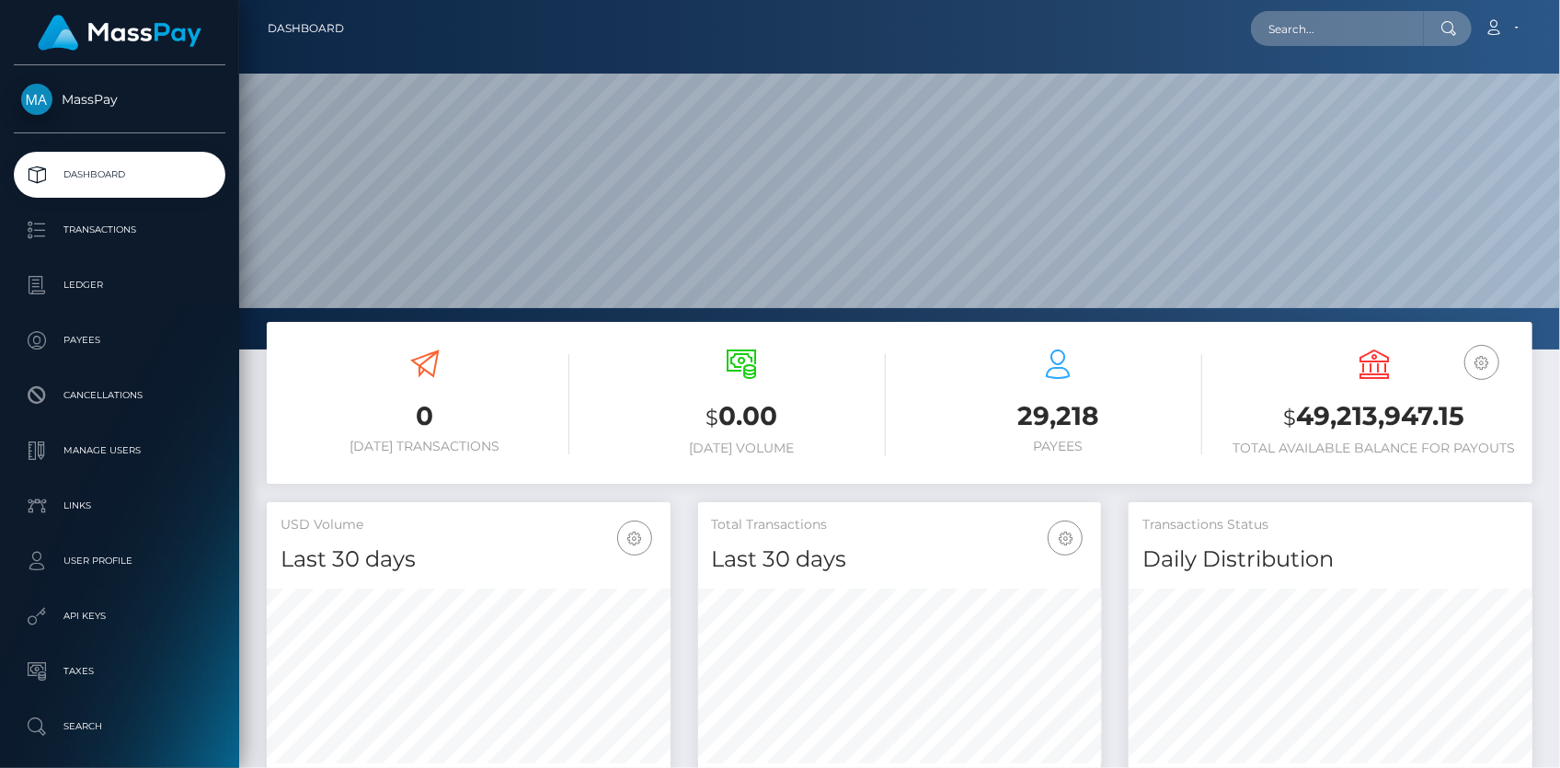
scroll to position [326, 403]
click at [1311, 29] on input "text" at bounding box center [1337, 28] width 173 height 35
paste input "exYQnDfaSz-W2-4TC6m4Hw"
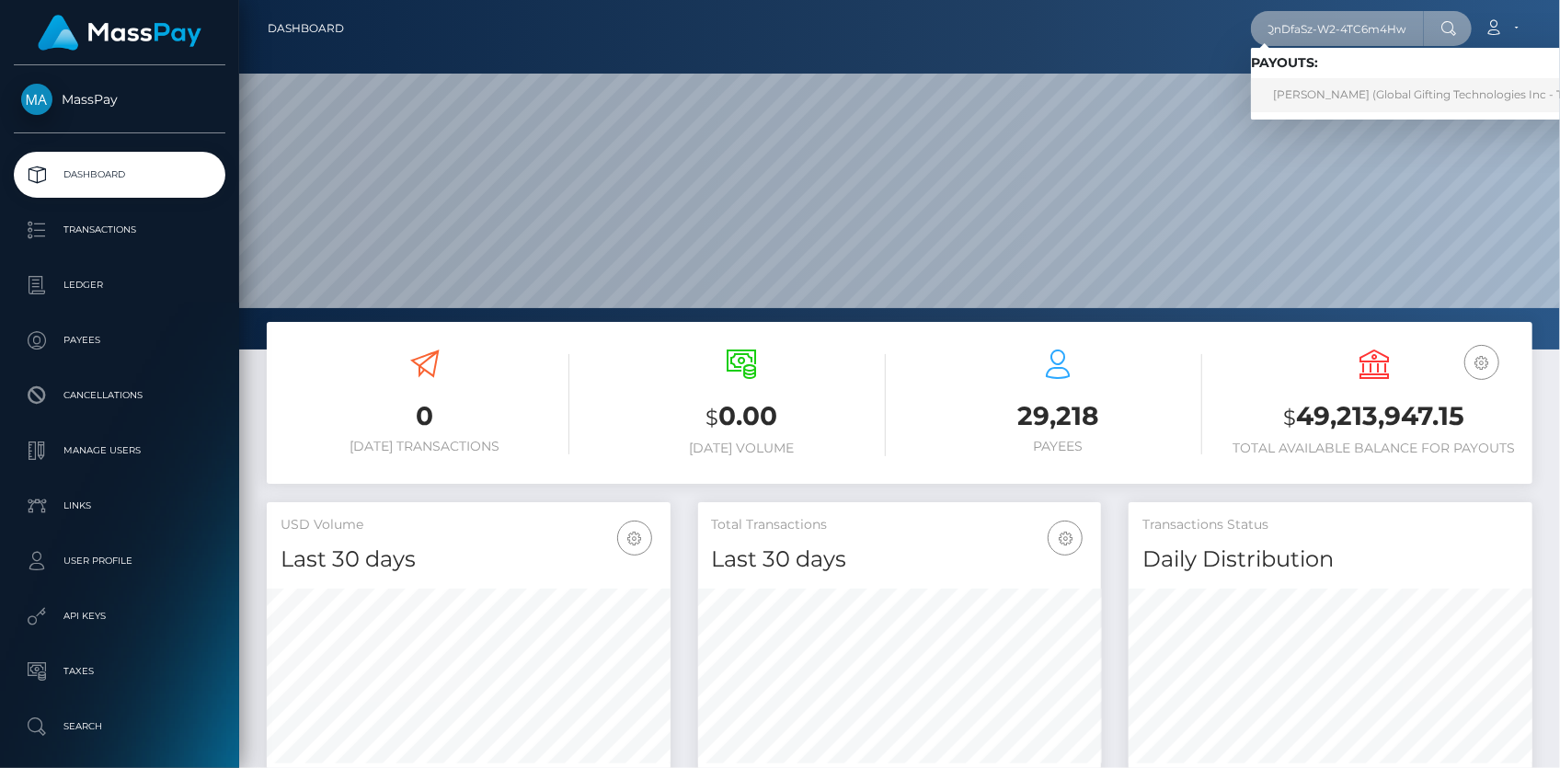
type input "exYQnDfaSz-W2-4TC6m4Hw"
click at [1334, 91] on link "ANNA MARIAN HUXFORD (Global Gifting Technologies Inc - Throne)" at bounding box center [1436, 95] width 371 height 34
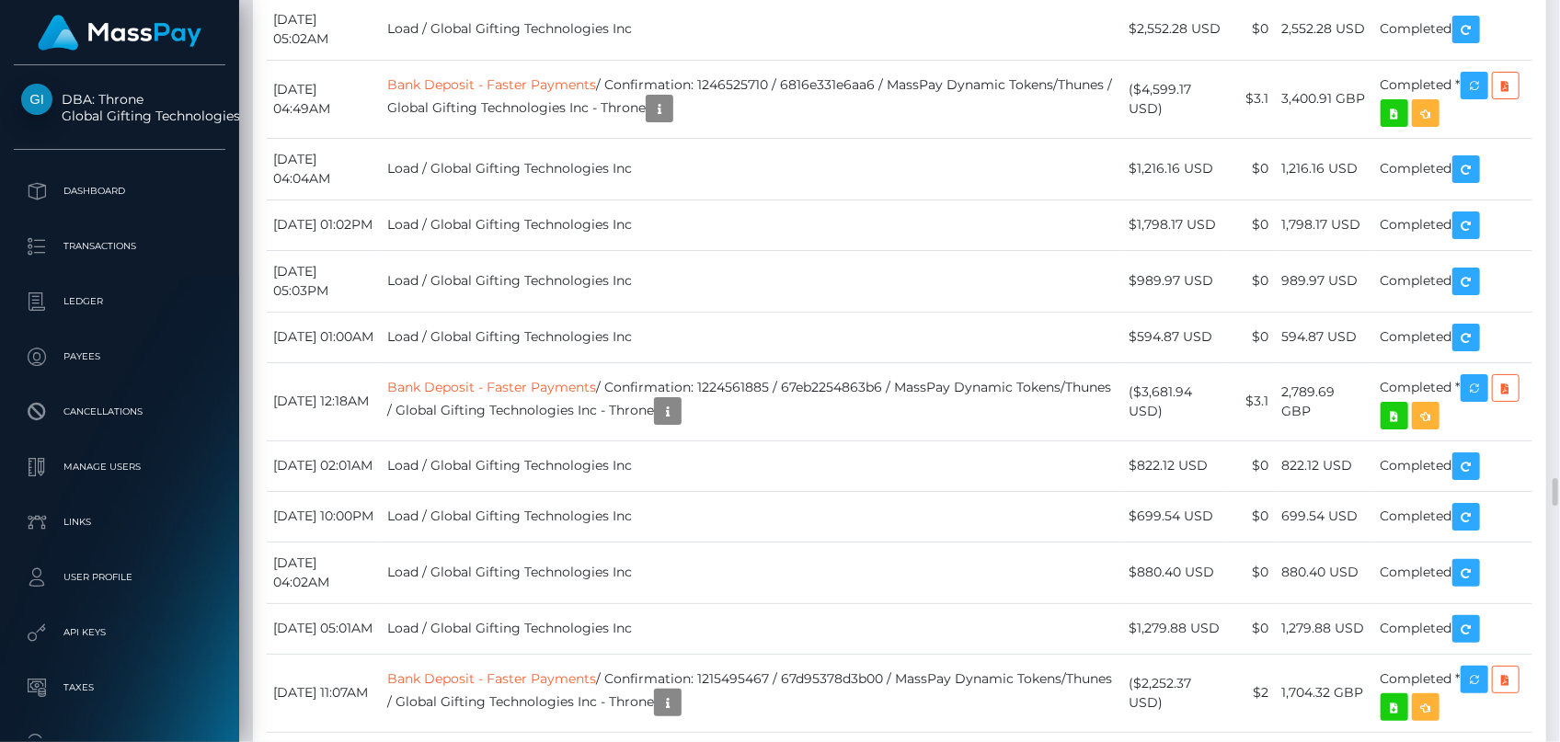
scroll to position [221, 403]
copy td "exYQnDfaSz"
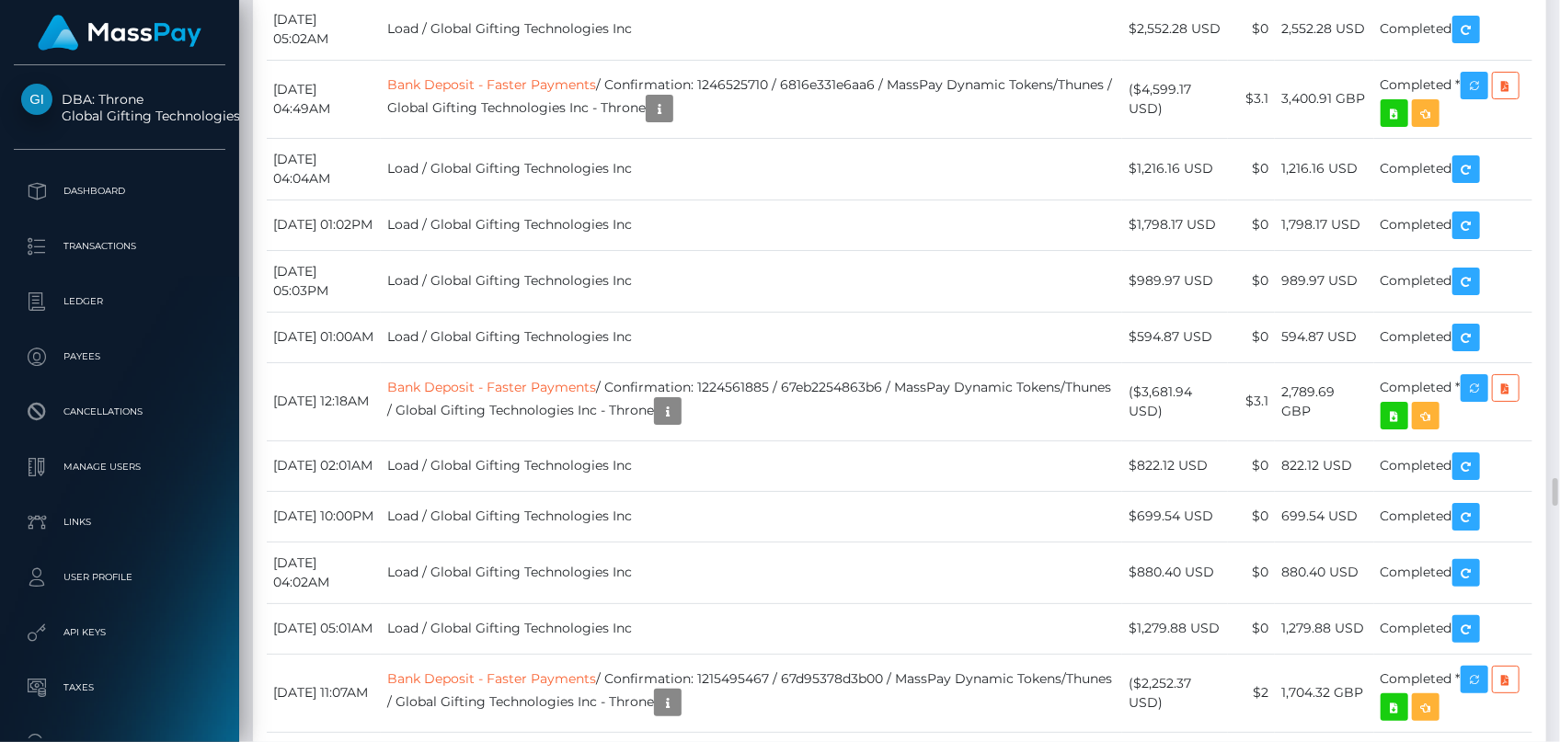
copy td "exYQnDfaSz-W2-4TC6m4Hw"
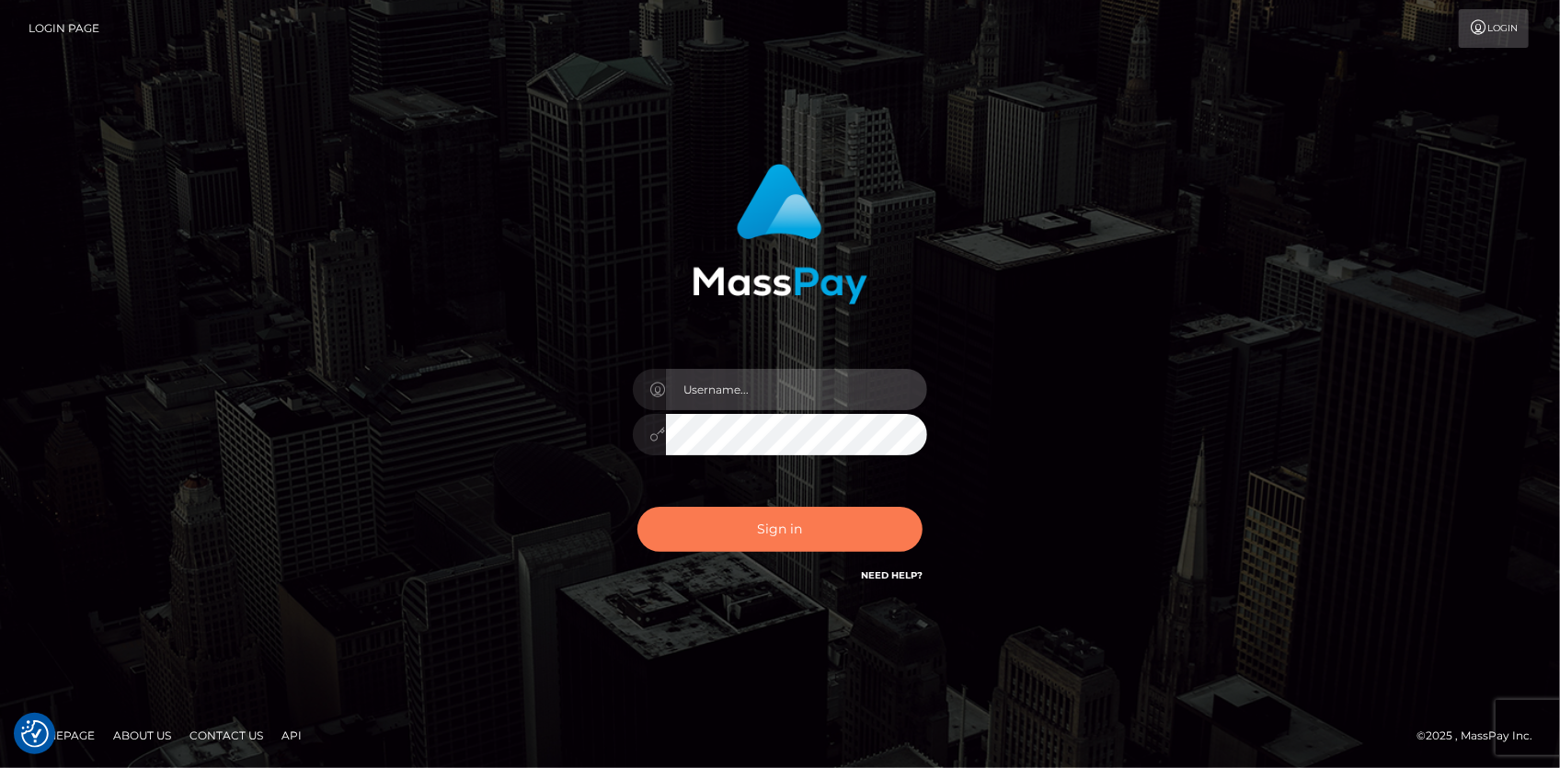
type input "Eduard Gavrilescu"
click at [731, 517] on button "Sign in" at bounding box center [779, 529] width 285 height 45
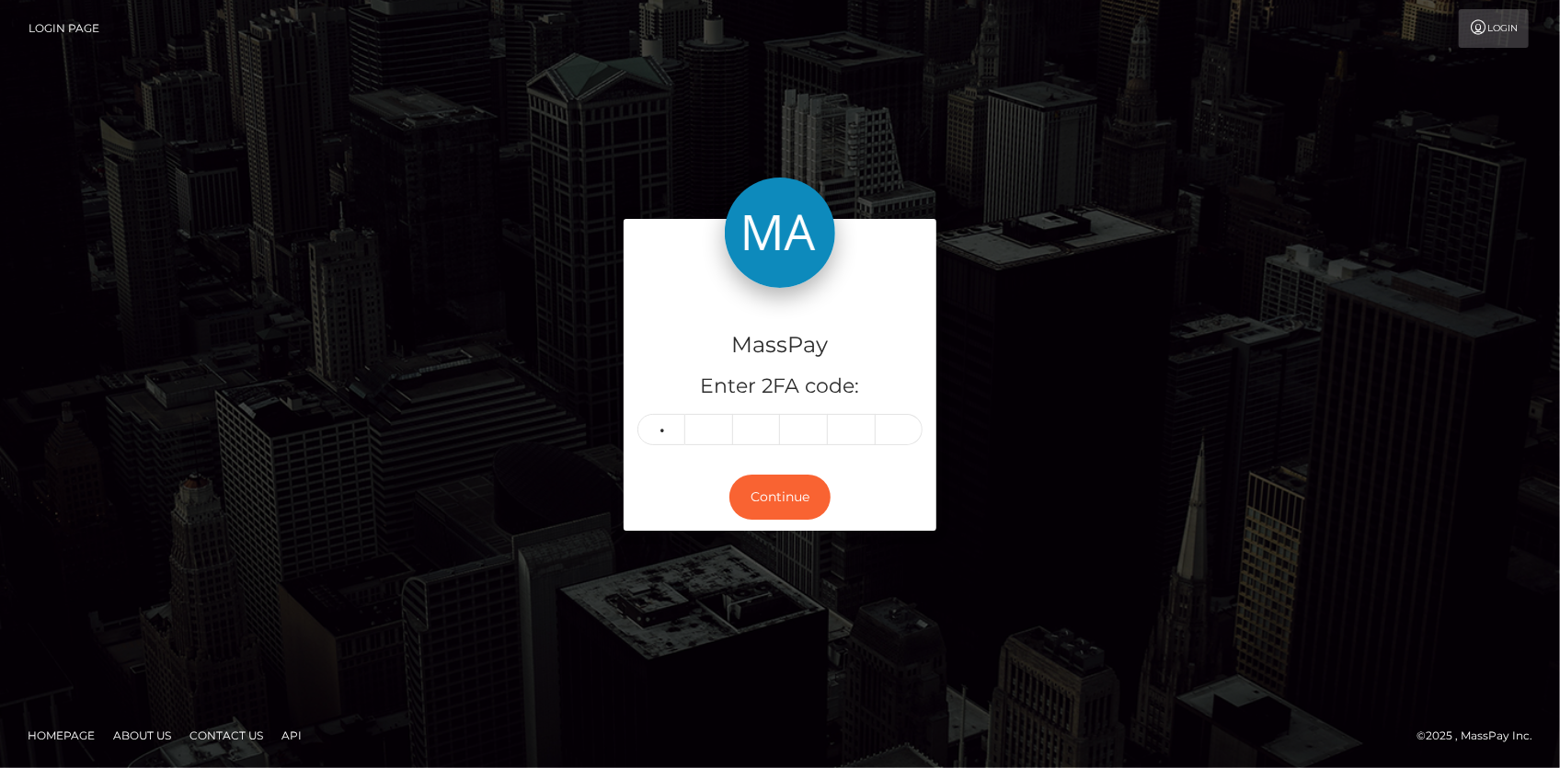
type input "3"
type input "2"
type input "5"
type input "1"
type input "6"
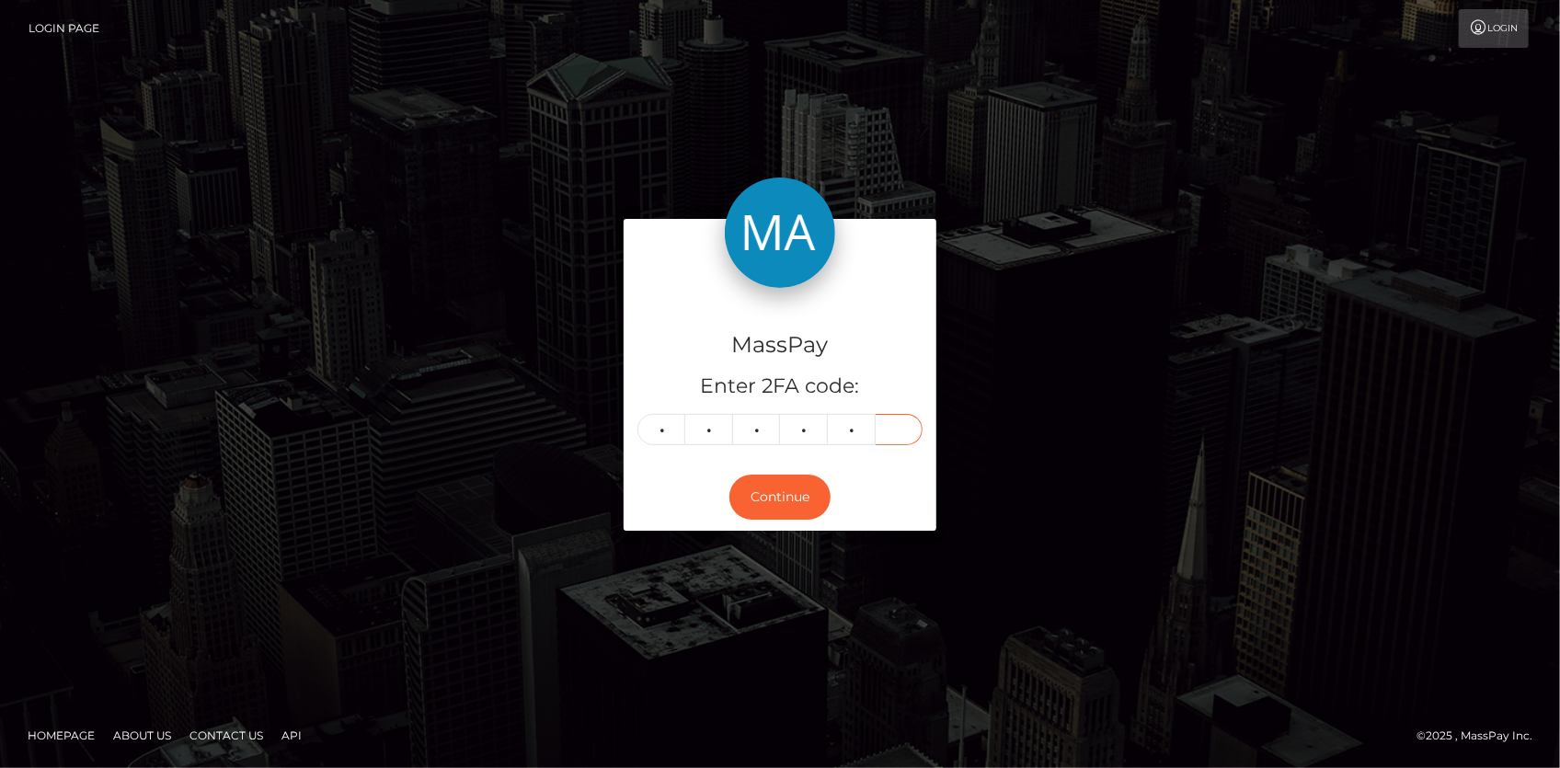
type input "2"
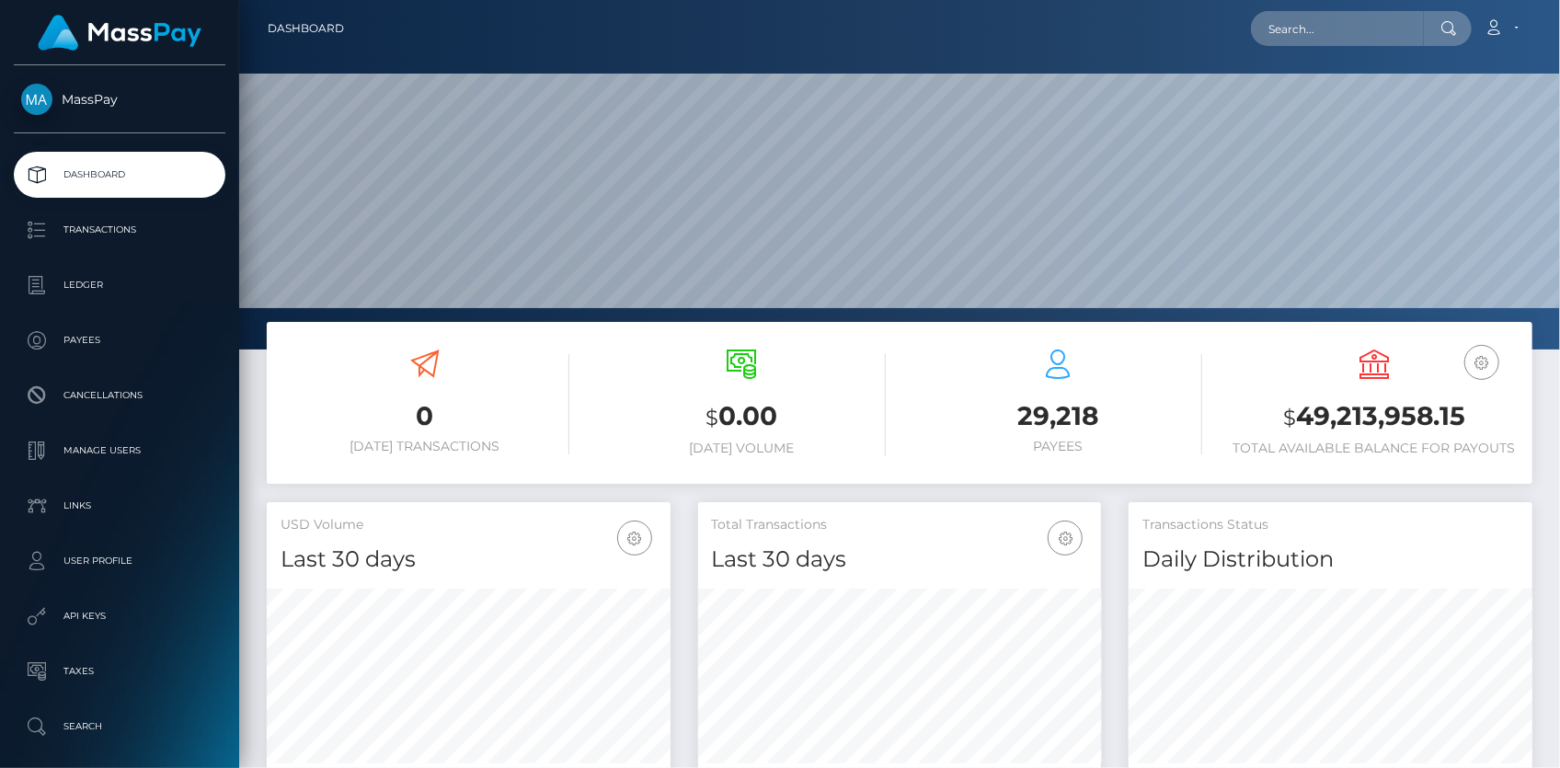
scroll to position [326, 403]
click at [1271, 21] on input "text" at bounding box center [1337, 28] width 173 height 35
click at [1285, 27] on input "text" at bounding box center [1337, 28] width 173 height 35
paste input "1322901838"
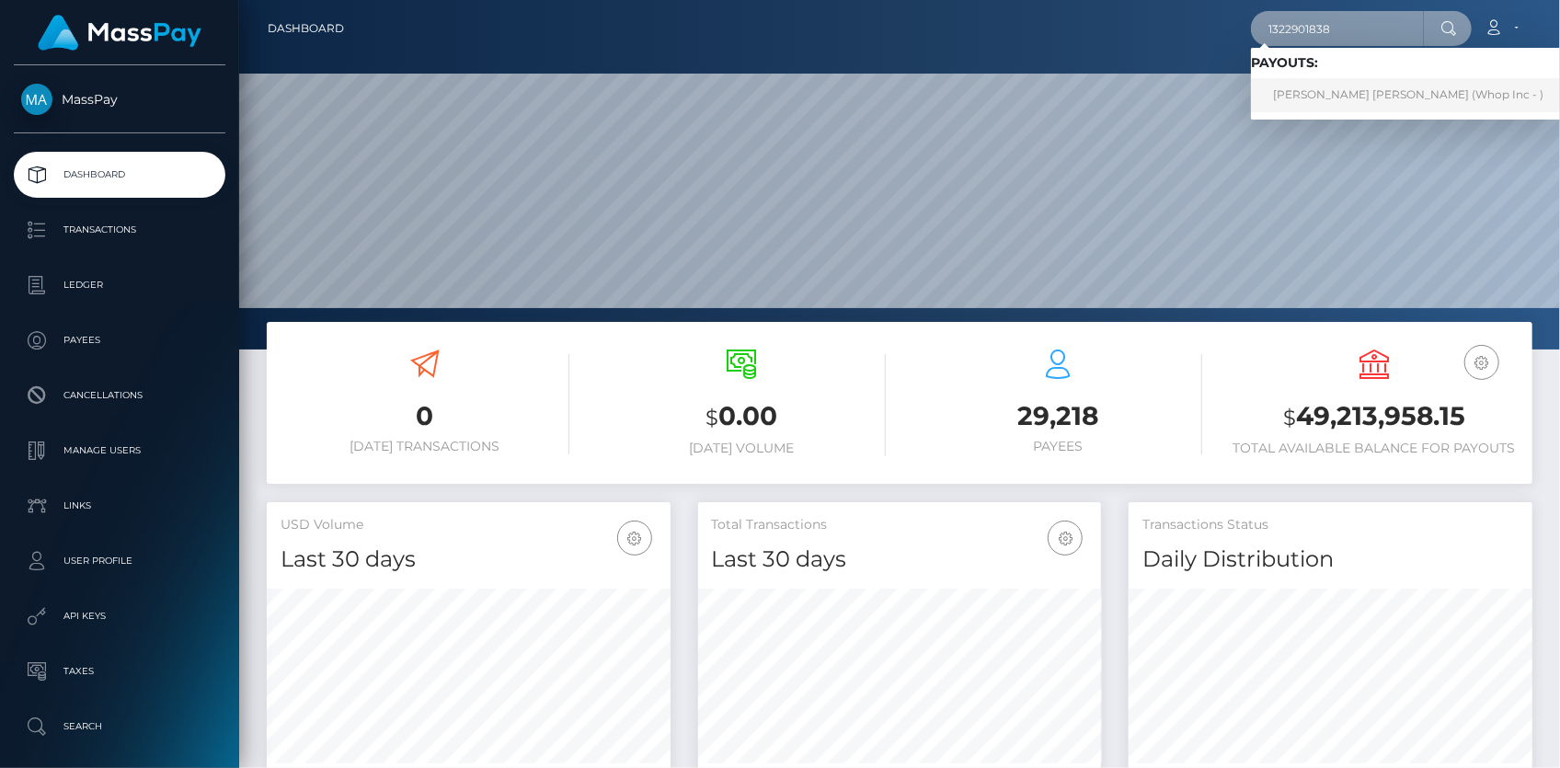
type input "1322901838"
click at [1327, 86] on link "ANSH RATHORE rathore (Whop Inc - )" at bounding box center [1408, 95] width 315 height 34
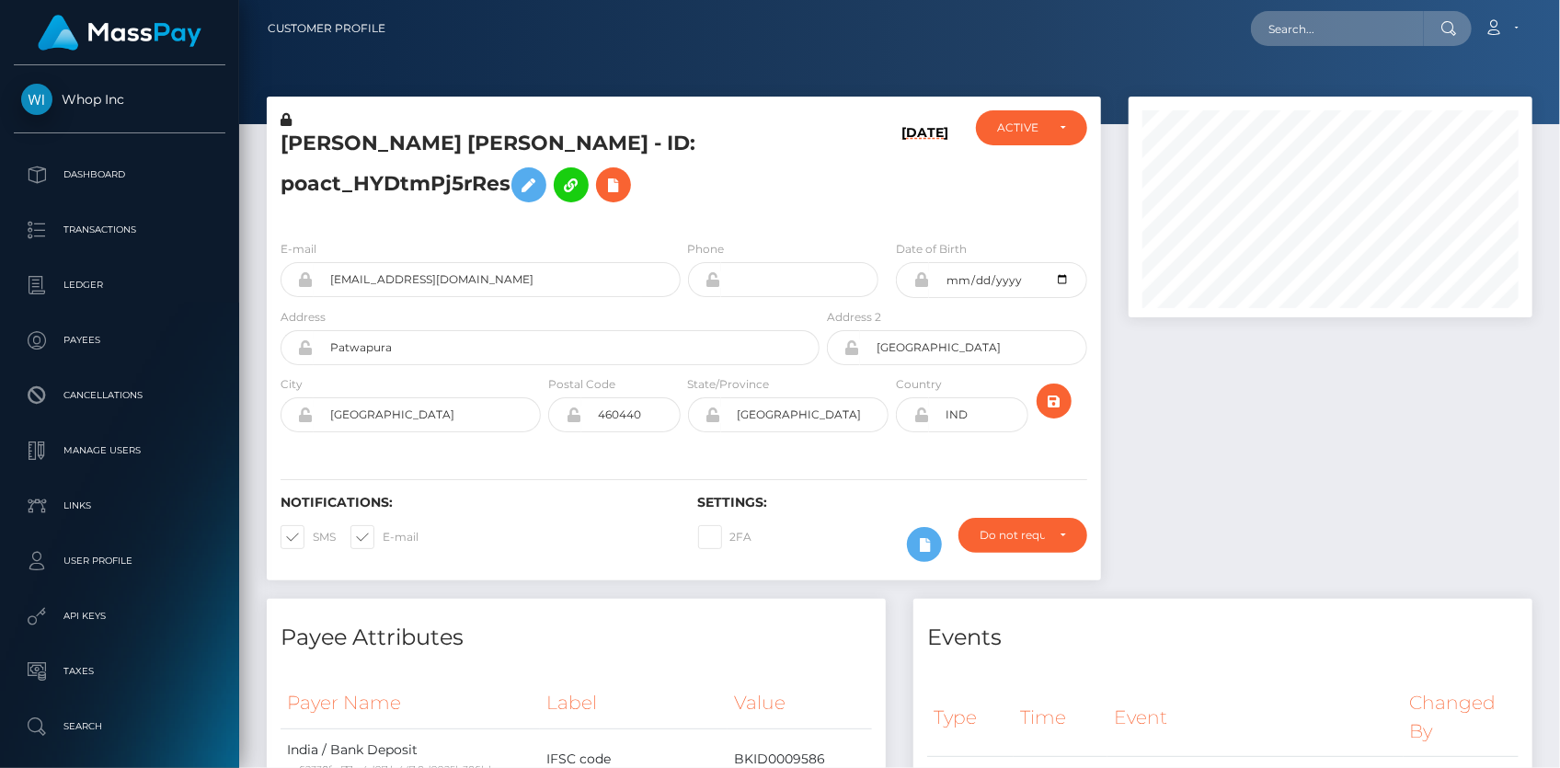
scroll to position [221, 403]
click at [1315, 28] on input "text" at bounding box center [1337, 28] width 173 height 35
paste input "b93b9b2c-b6d3-474f-bbcd-37bc385de5b6"
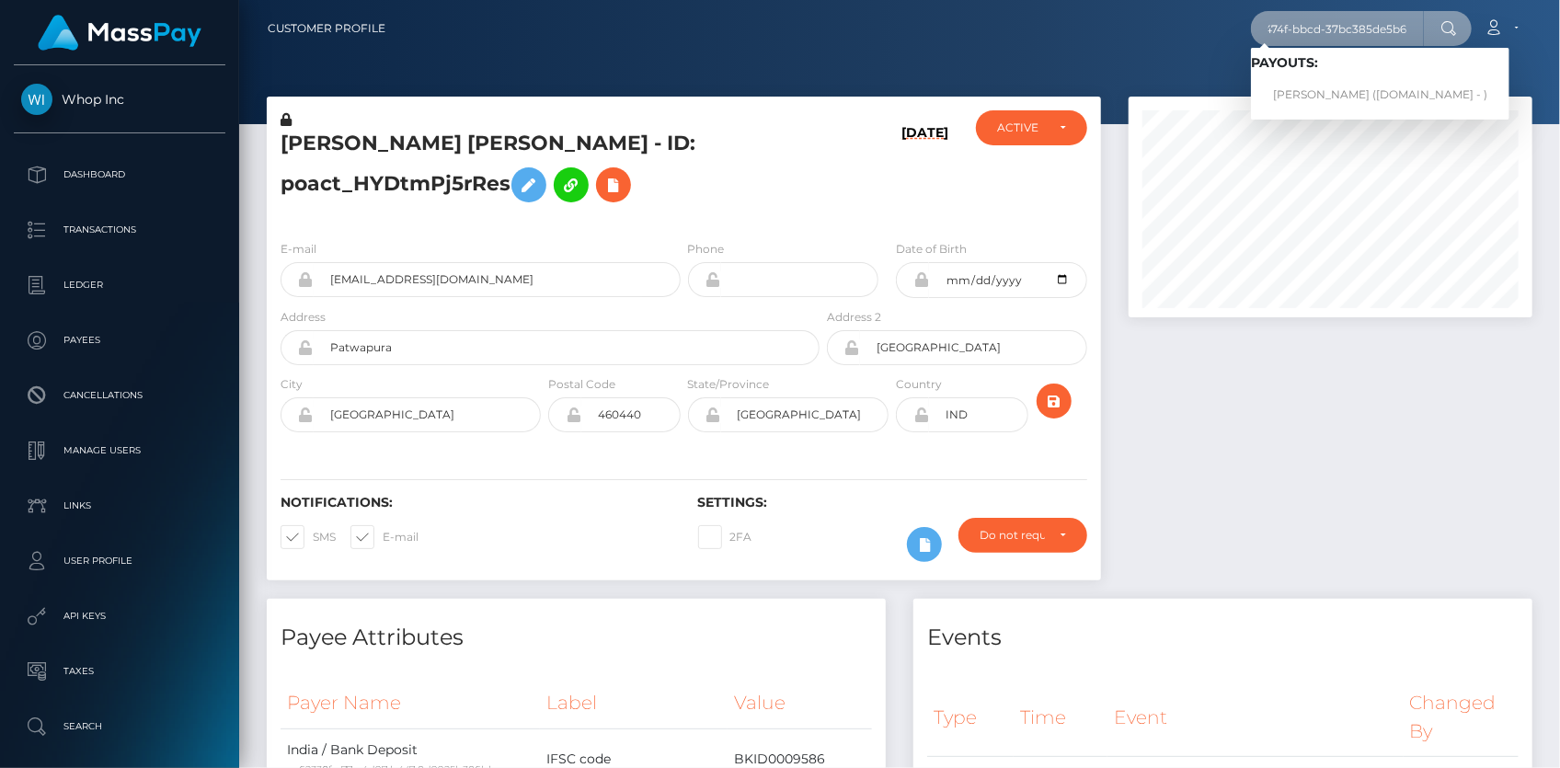
type input "b93b9b2c-b6d3-474f-bbcd-37bc385de5b6"
click at [1336, 89] on link "EMMANUEL EFFIONG (Unlockt.me - )" at bounding box center [1380, 95] width 258 height 34
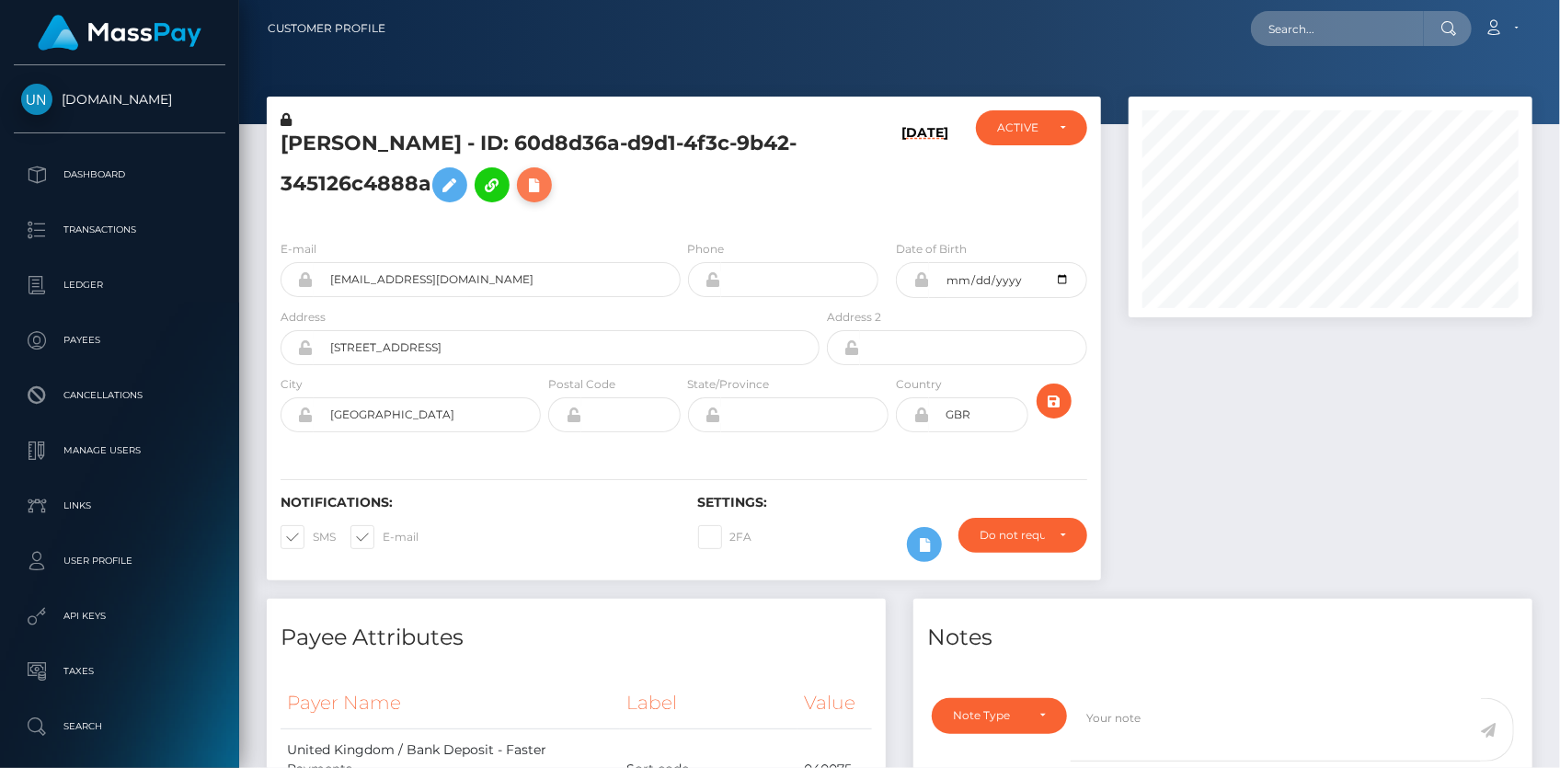
scroll to position [221, 403]
click at [1280, 40] on input "text" at bounding box center [1337, 28] width 173 height 35
paste input "b93b9b2c-b6d3-474f-bbcd-37bc385de5b6"
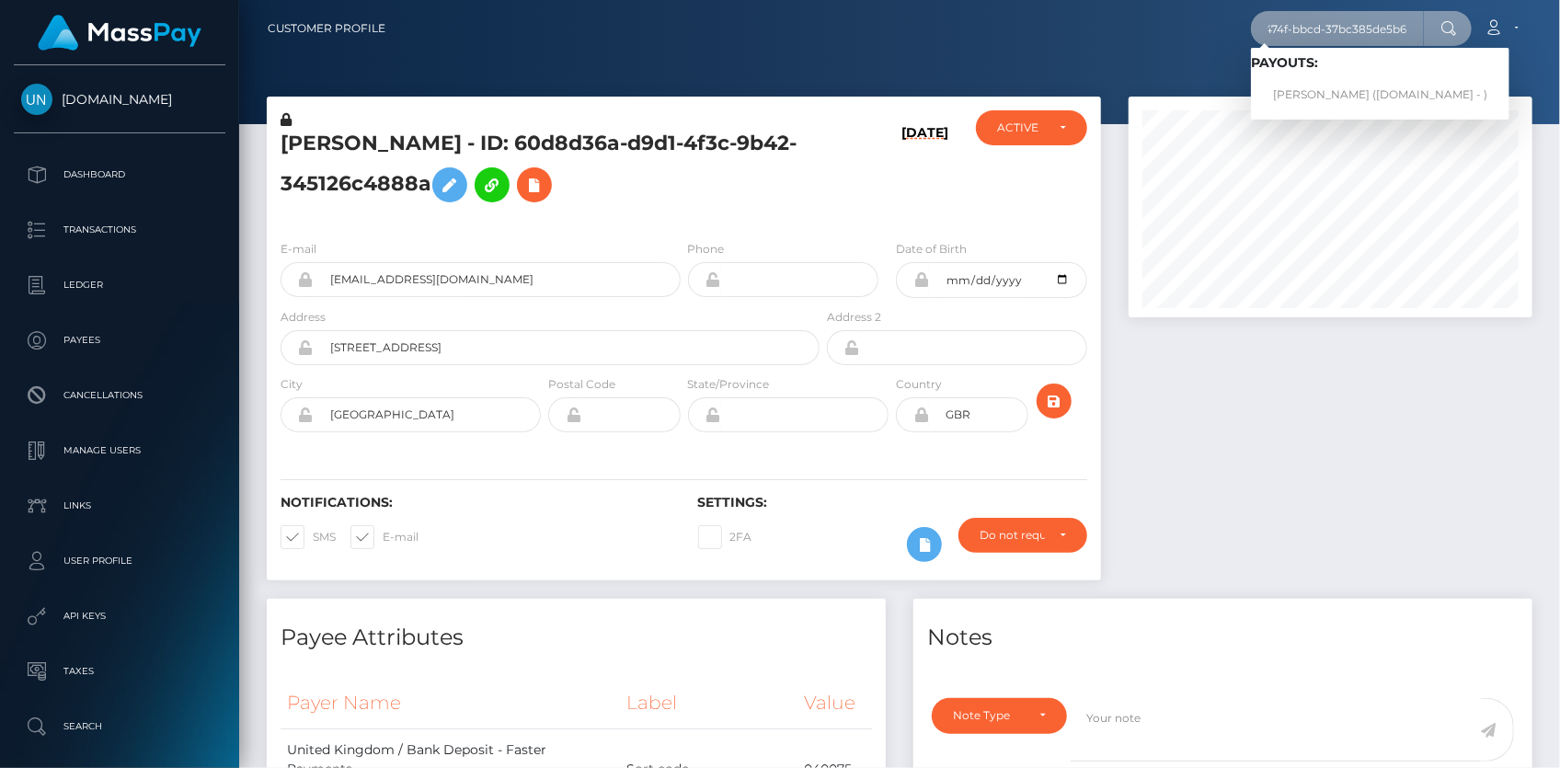
type input "b93b9b2c-b6d3-474f-bbcd-37bc385de5b6"
click at [602, 299] on div "E-mail info@xyztheagency.com" at bounding box center [476, 273] width 418 height 68
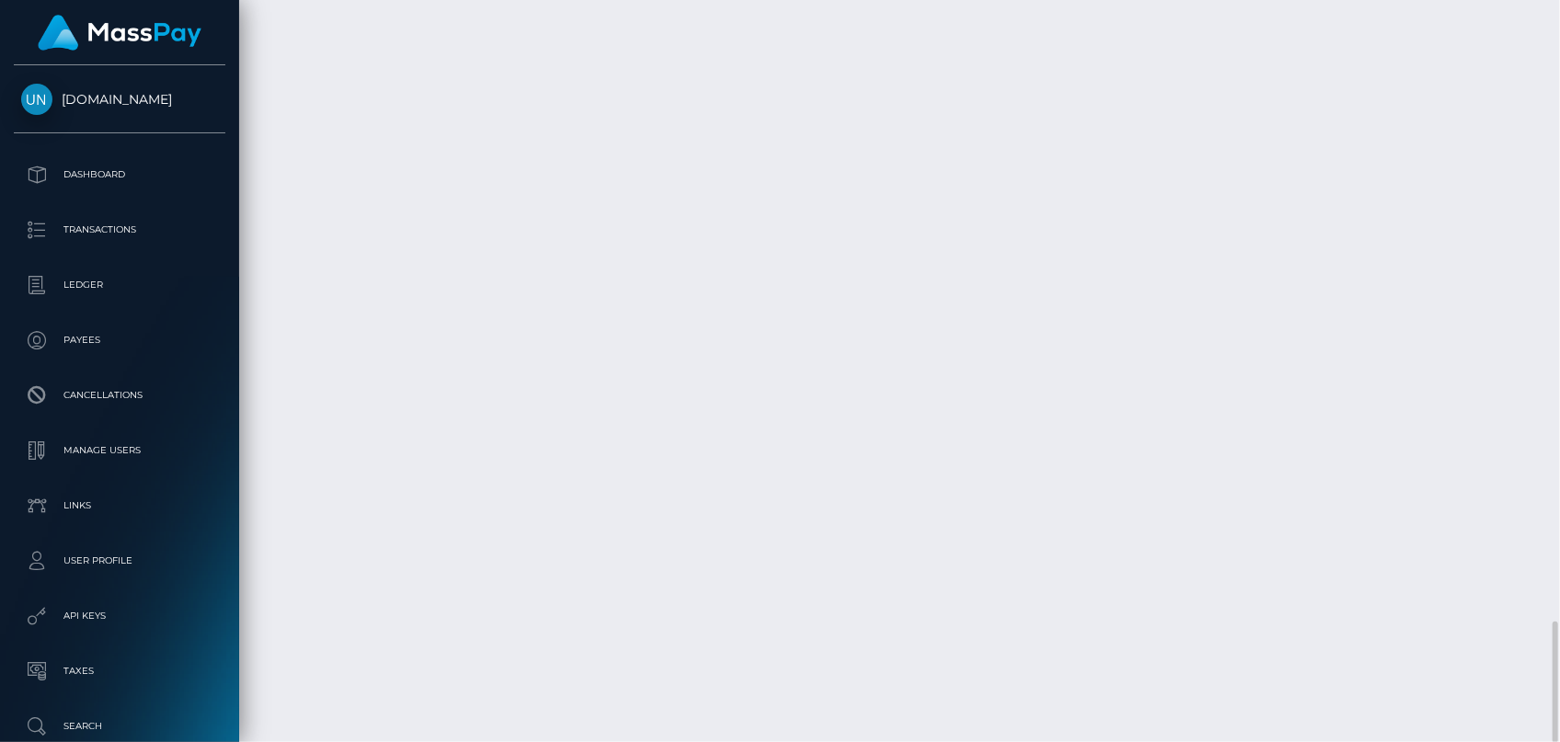
scroll to position [3763, 0]
drag, startPoint x: 723, startPoint y: 567, endPoint x: 992, endPoint y: 574, distance: 269.5
copy td "b93b9b2c-b6d3-474f-bbcd-37bc385de5b6"
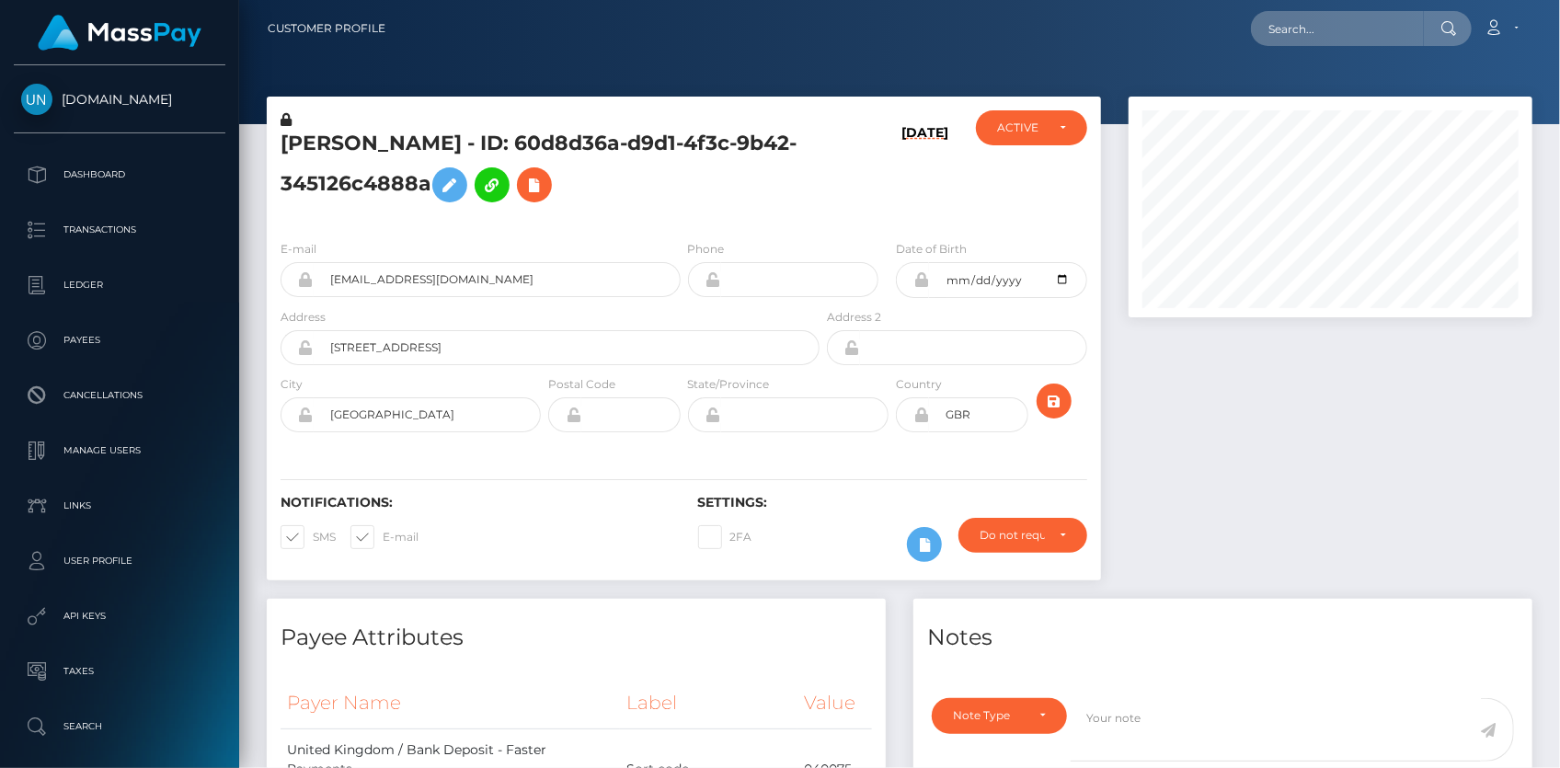
scroll to position [221, 403]
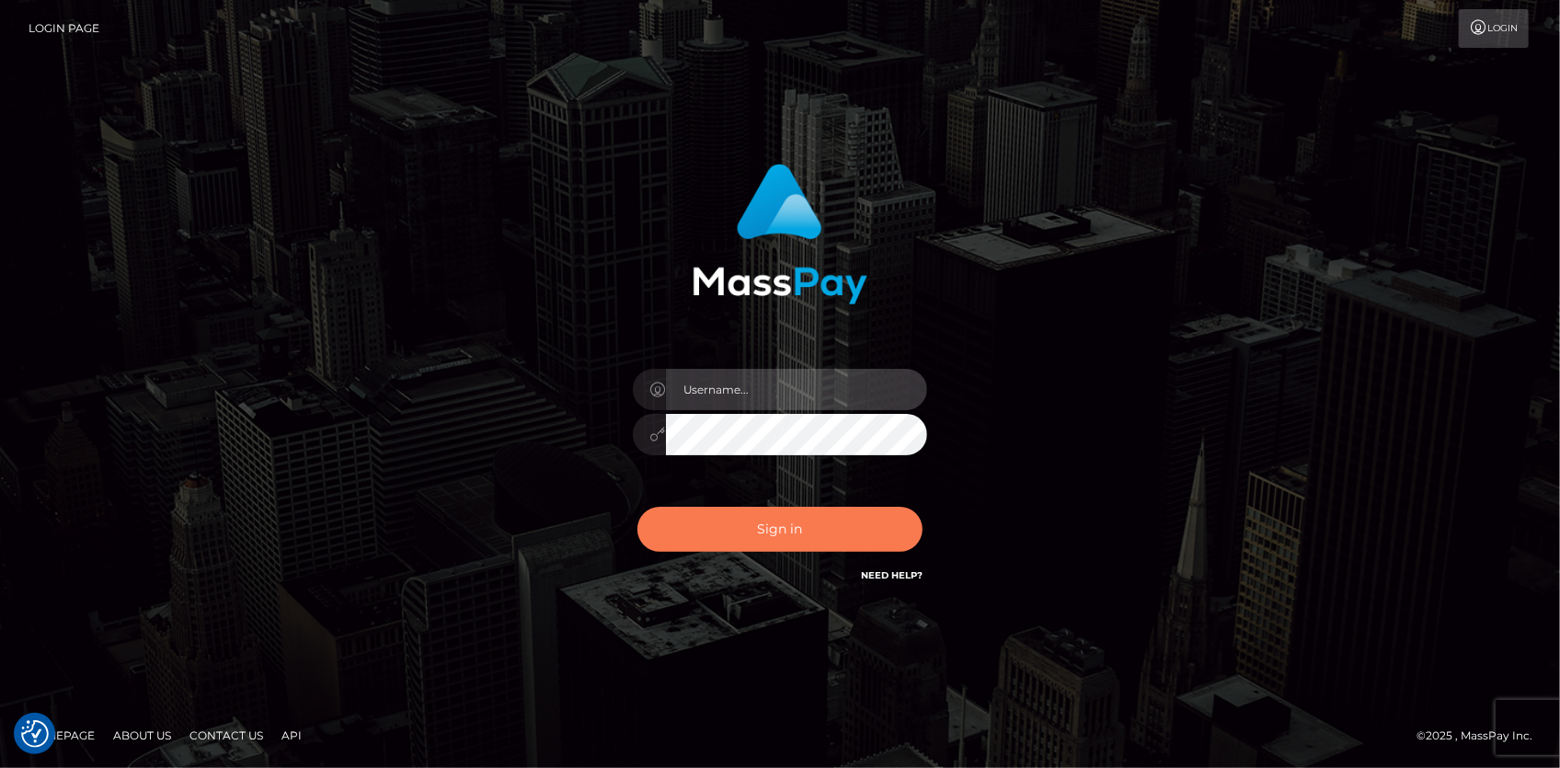
type input "[PERSON_NAME]"
click at [799, 537] on button "Sign in" at bounding box center [779, 529] width 285 height 45
type input "[PERSON_NAME]"
click at [799, 534] on button "Sign in" at bounding box center [779, 529] width 285 height 45
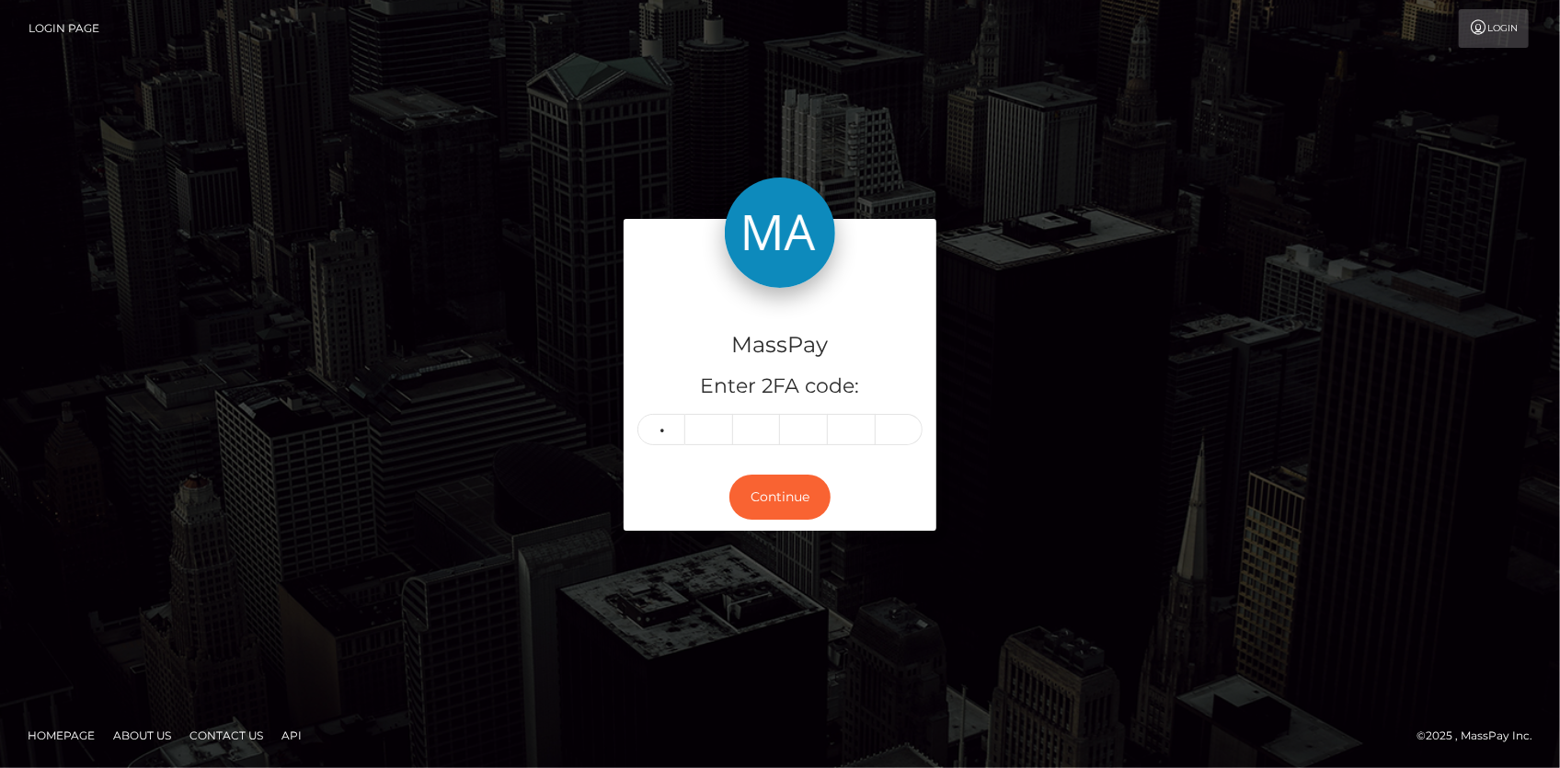
type input "0"
type input "3"
type input "0"
type input "6"
type input "2"
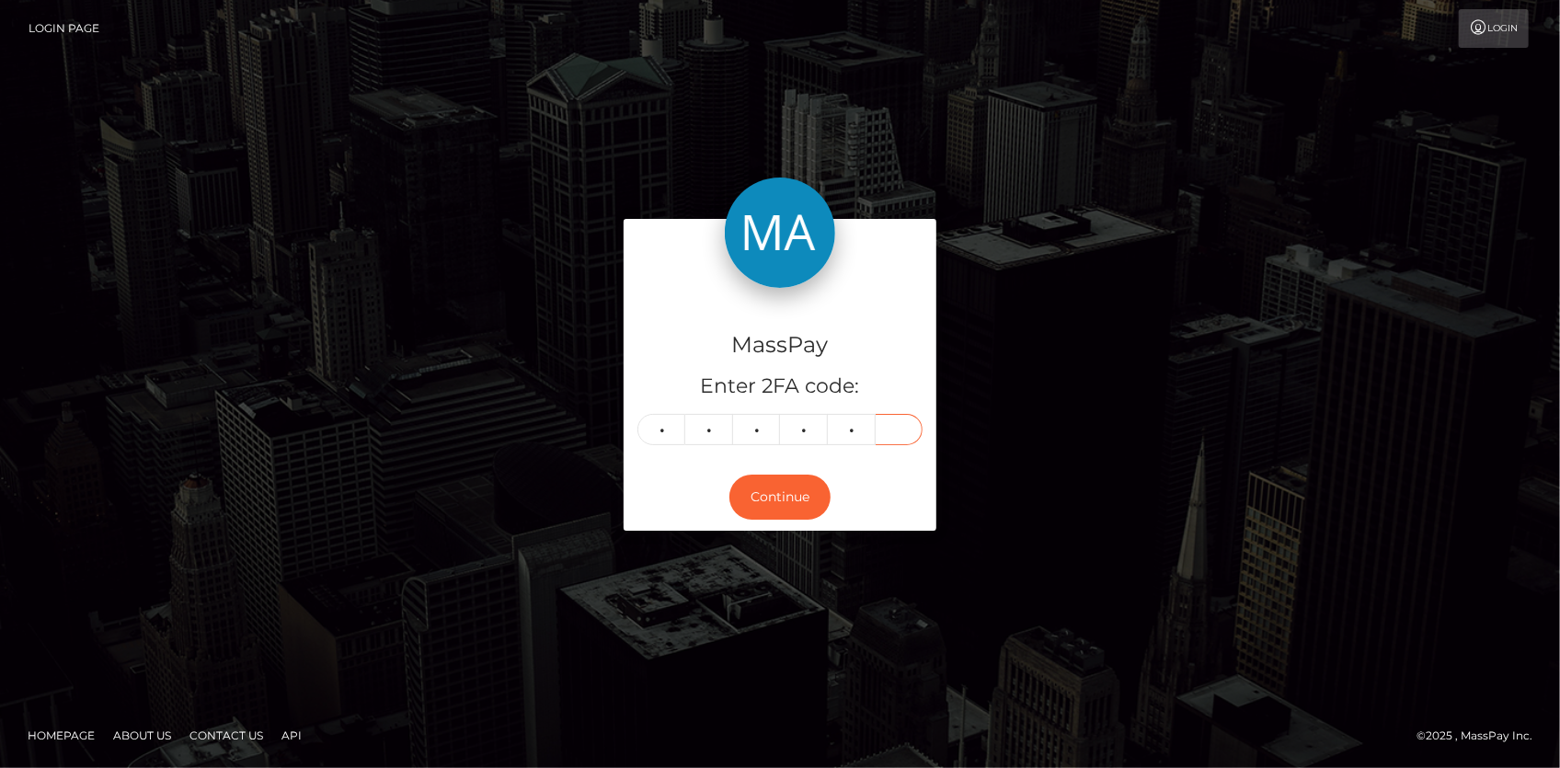
type input "3"
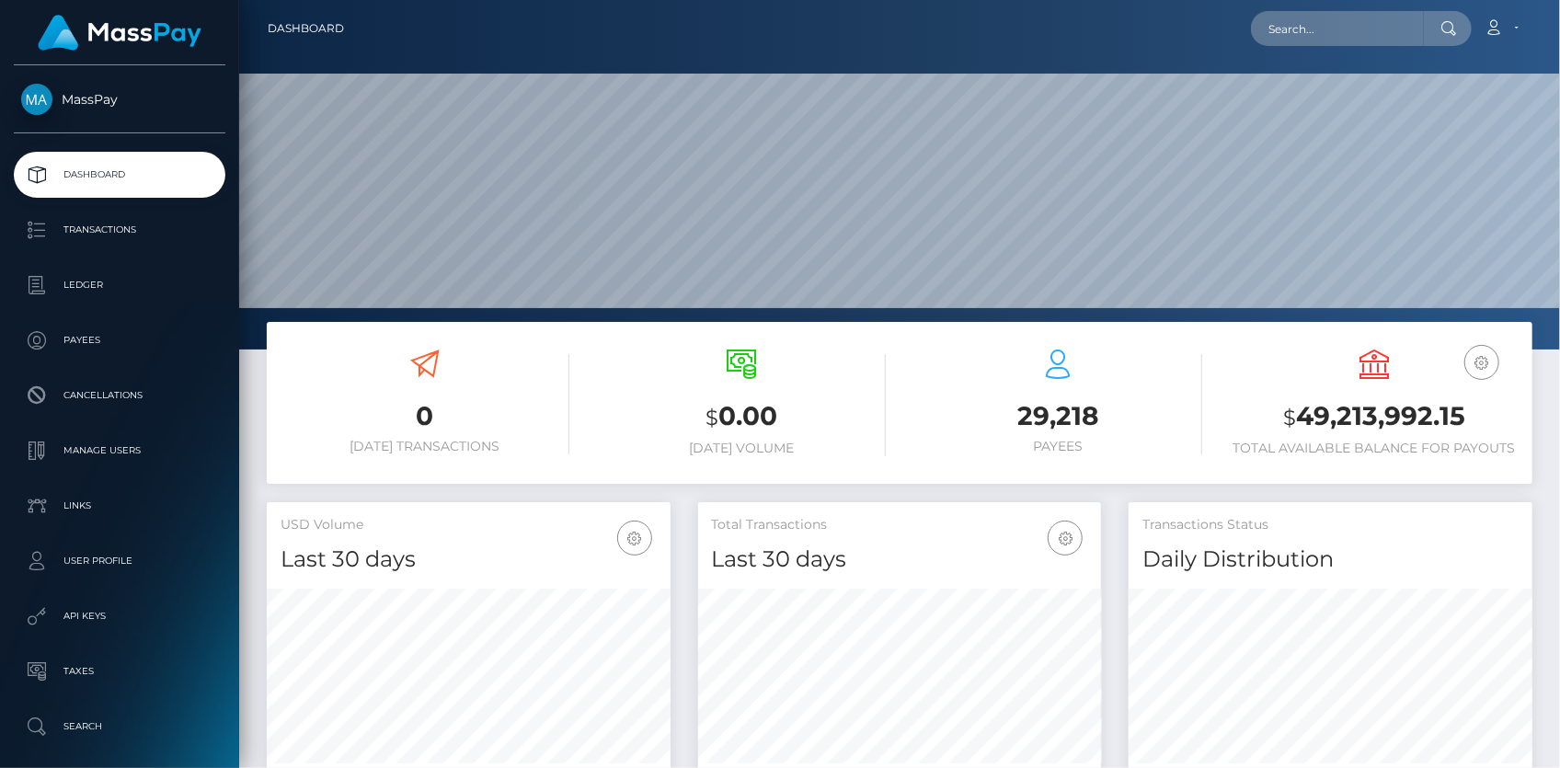
scroll to position [326, 403]
click at [1308, 35] on input "text" at bounding box center [1337, 28] width 173 height 35
paste input "poact_bzMOwqa5RLu9"
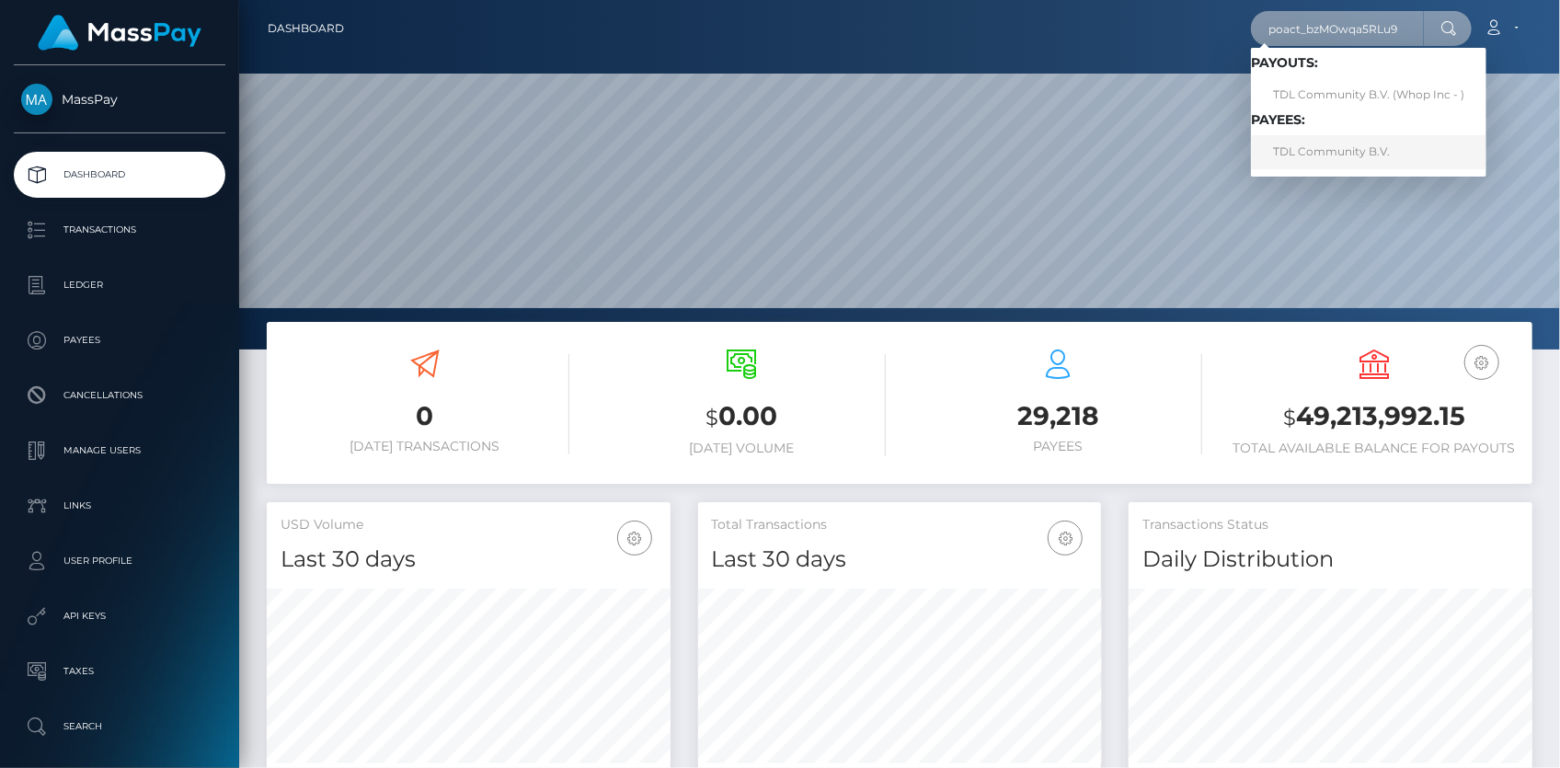
type input "poact_bzMOwqa5RLu9"
click at [1333, 153] on link "TDL Community B.V." at bounding box center [1368, 152] width 235 height 34
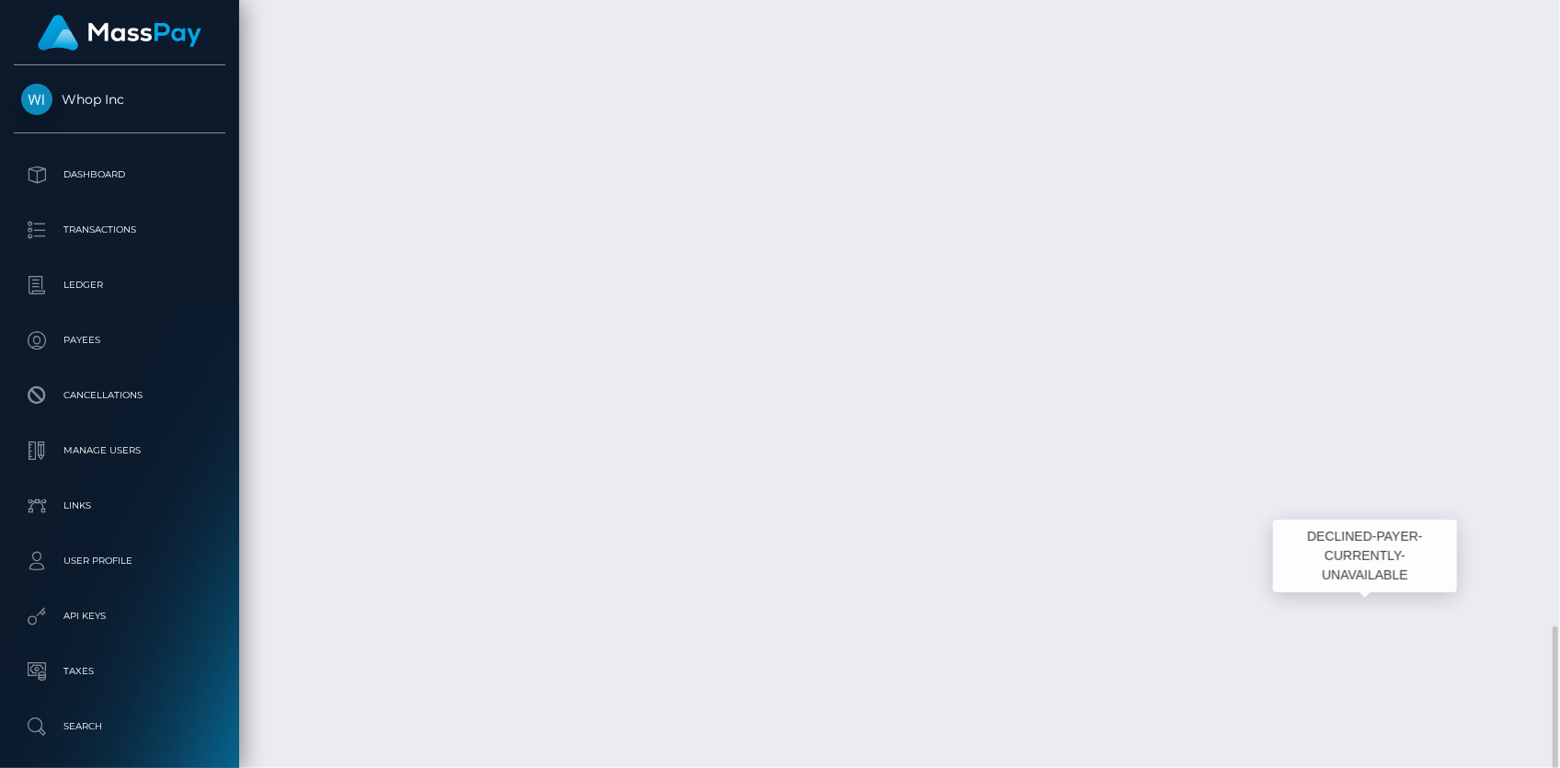
scroll to position [221, 403]
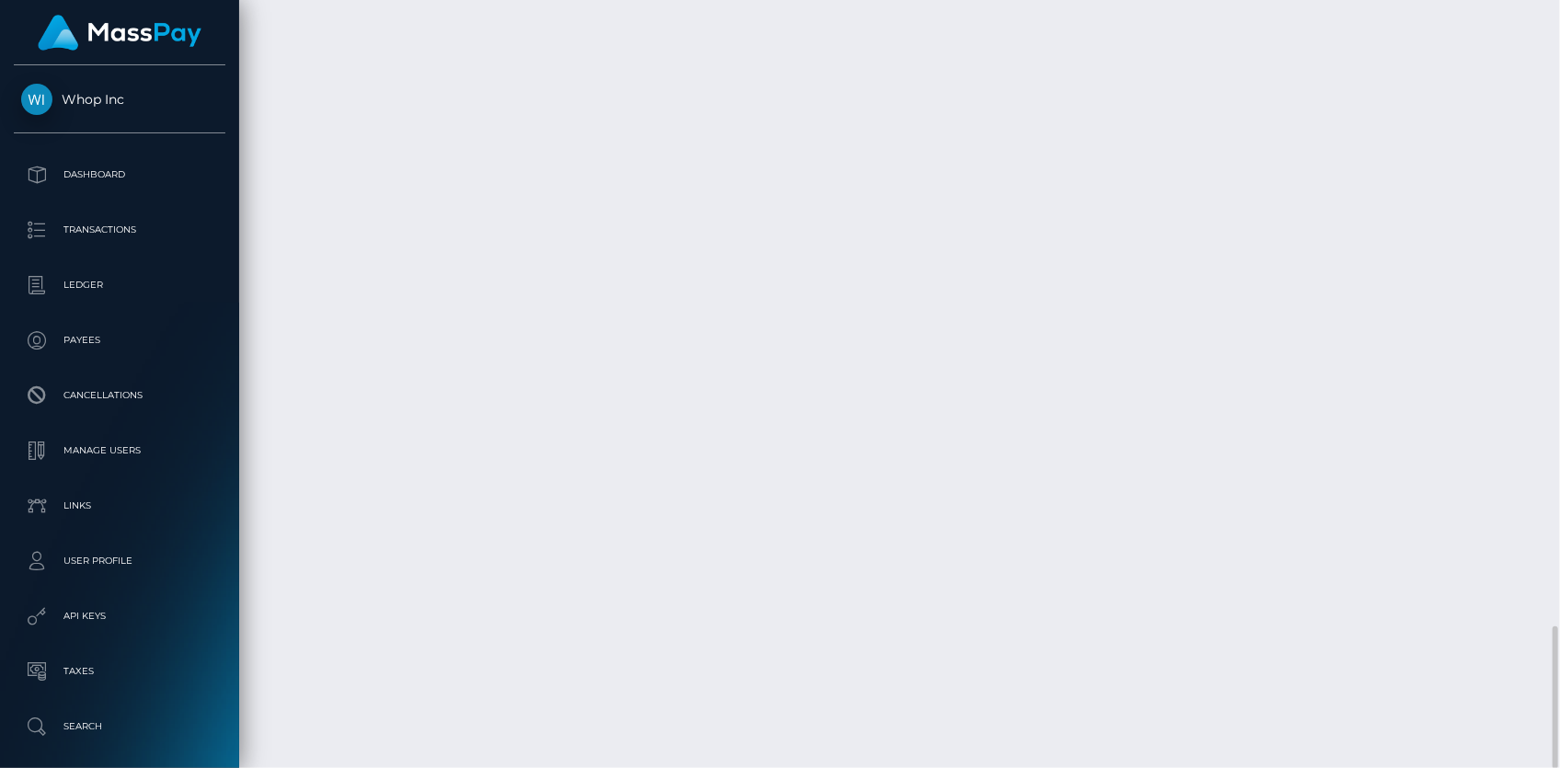
copy td "1357078443"
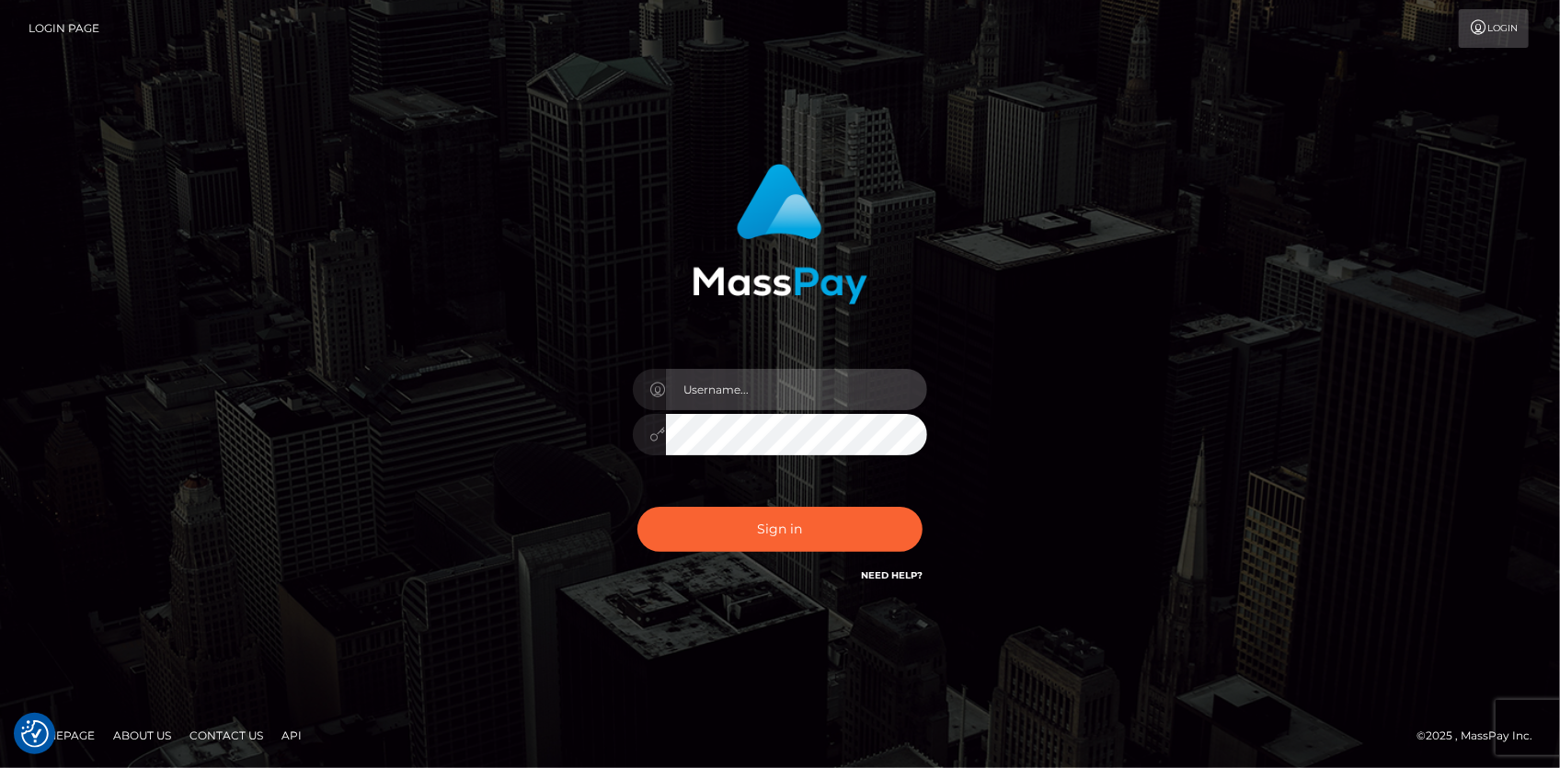
type input "[PERSON_NAME]"
click at [729, 569] on div "Sign in Need Help?" at bounding box center [780, 537] width 322 height 82
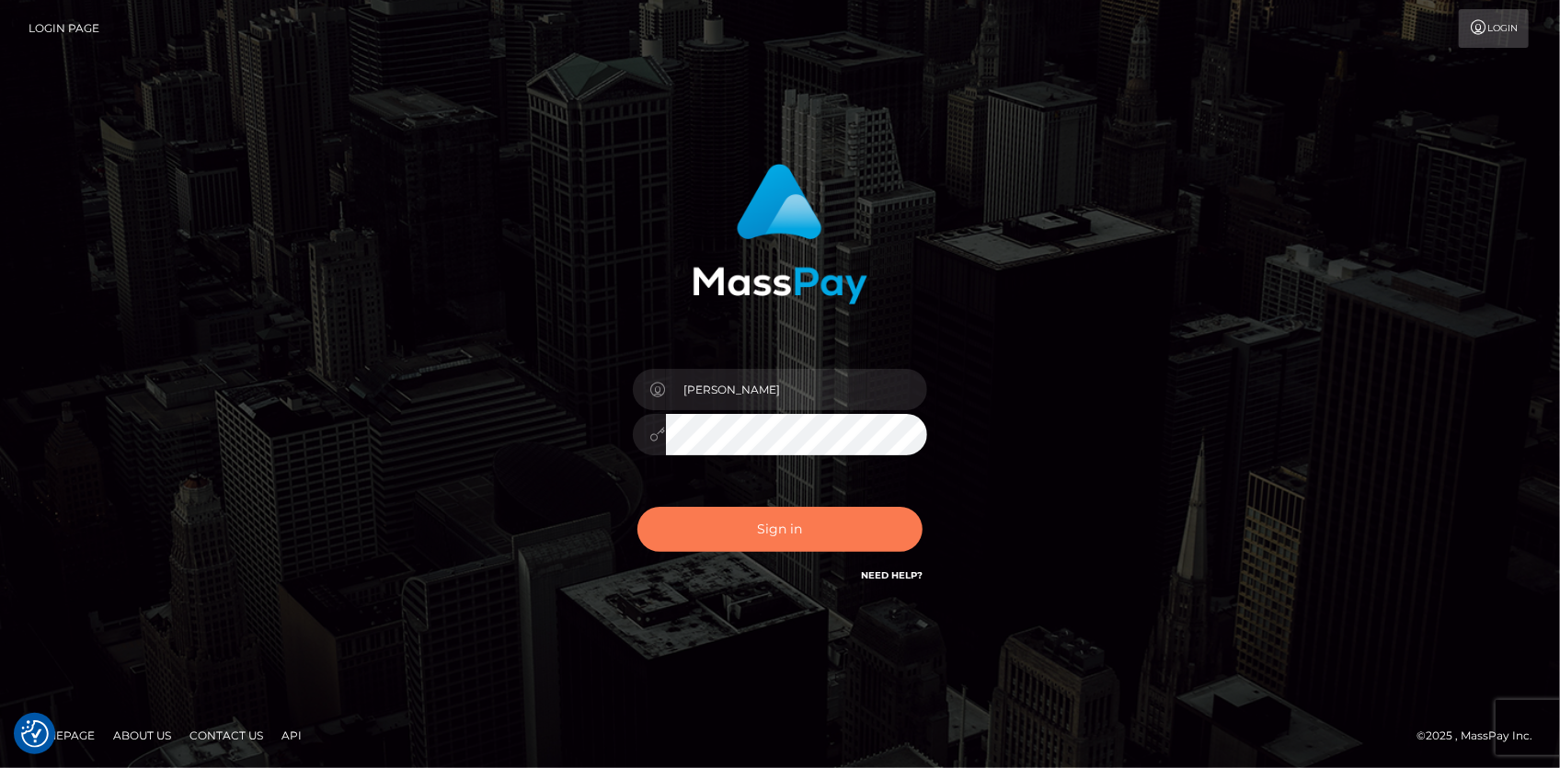
click at [726, 522] on button "Sign in" at bounding box center [779, 529] width 285 height 45
checkbox input "true"
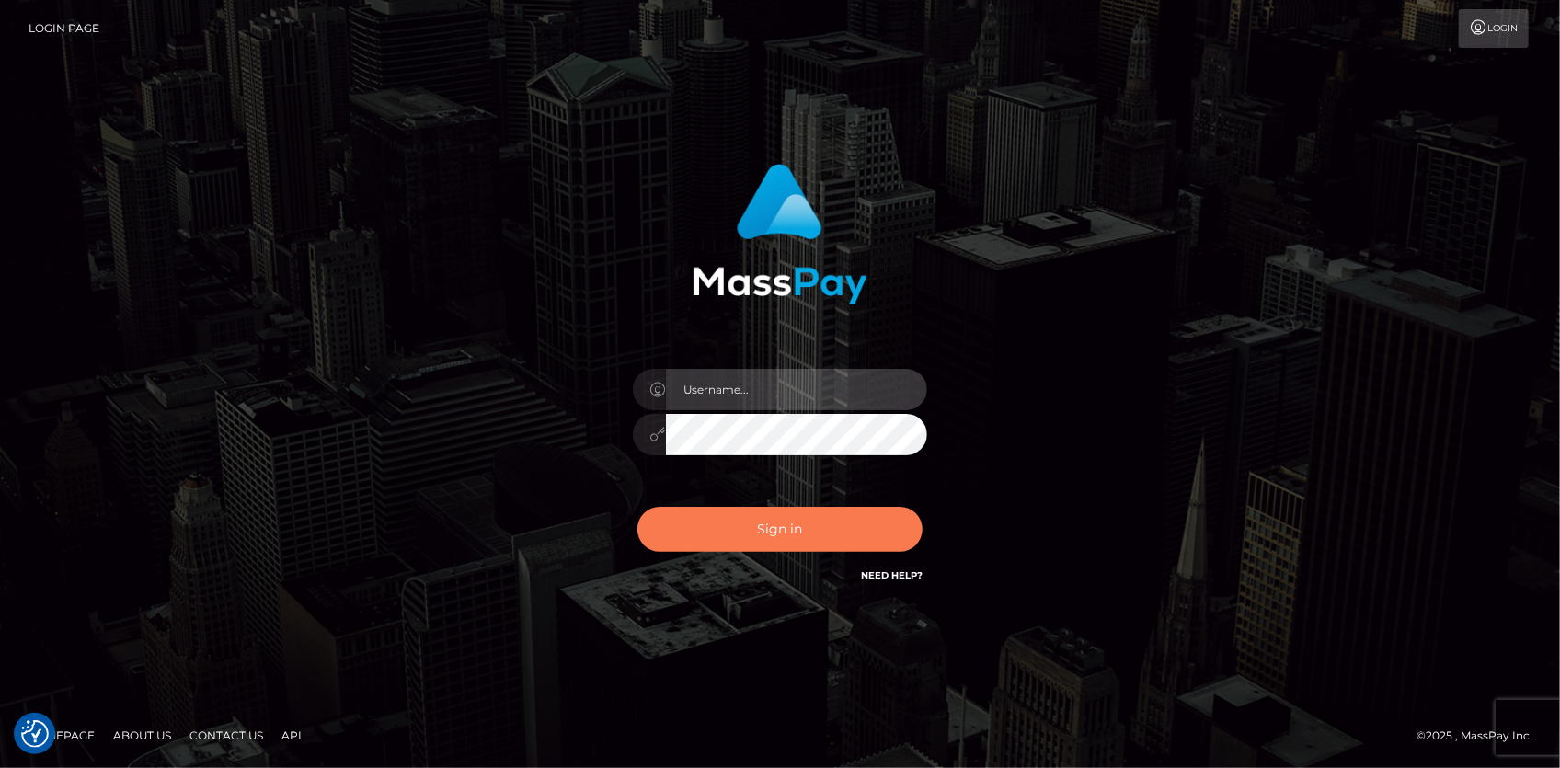
type input "Eduard Gavrilescu"
click at [725, 521] on button "Sign in" at bounding box center [779, 529] width 285 height 45
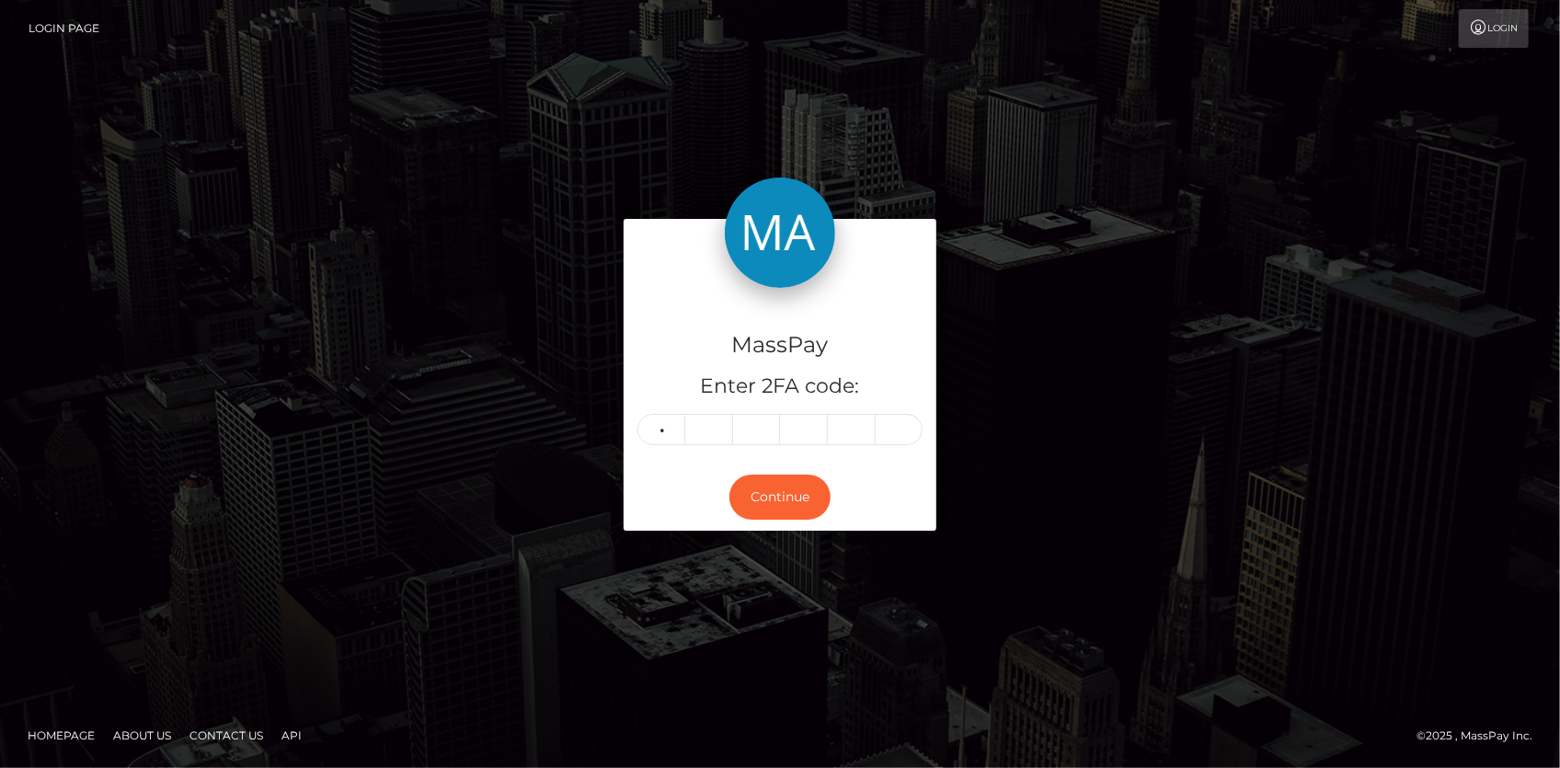
type input "8"
type input "7"
type input "0"
type input "6"
type input "1"
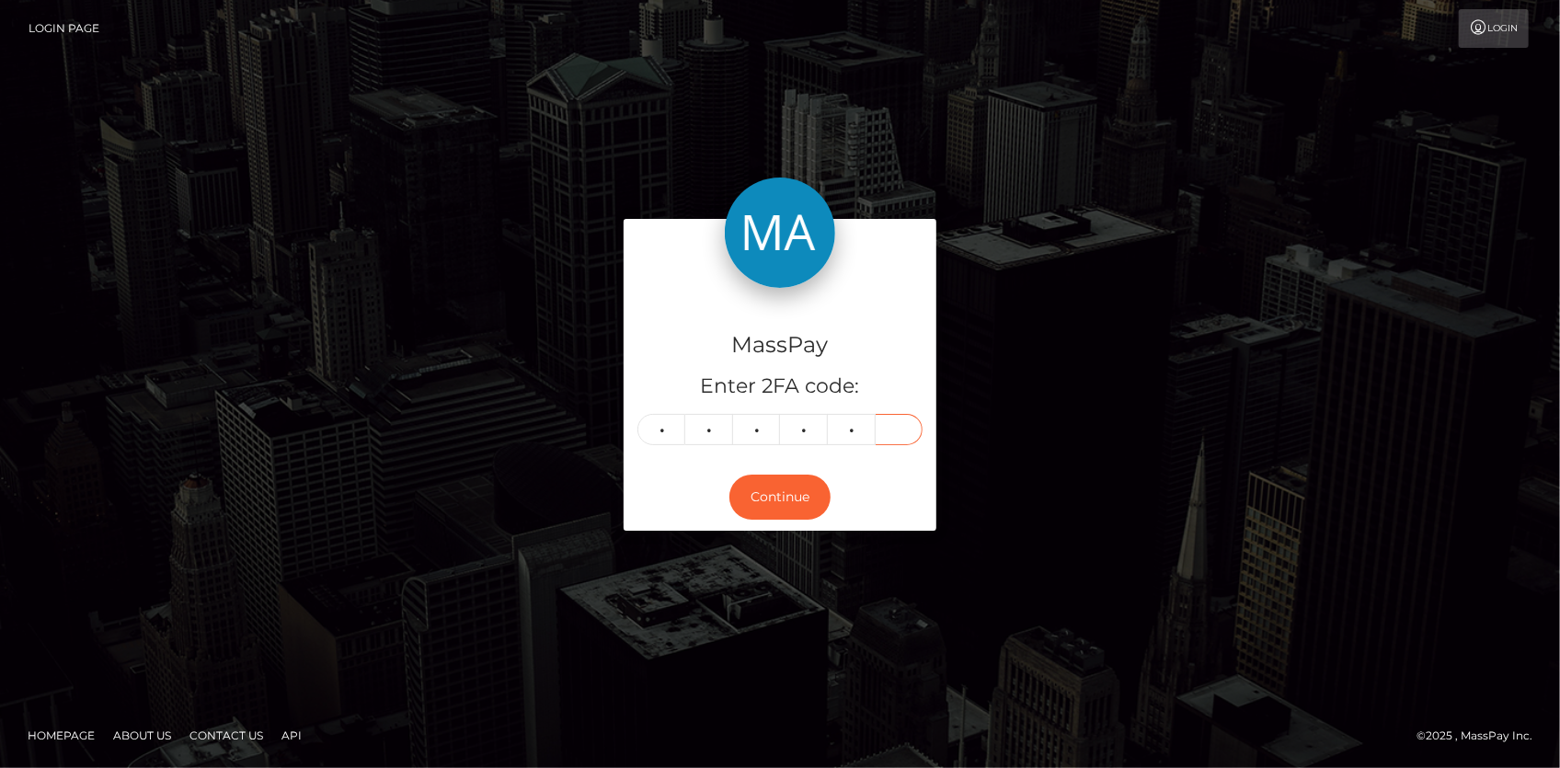
type input "8"
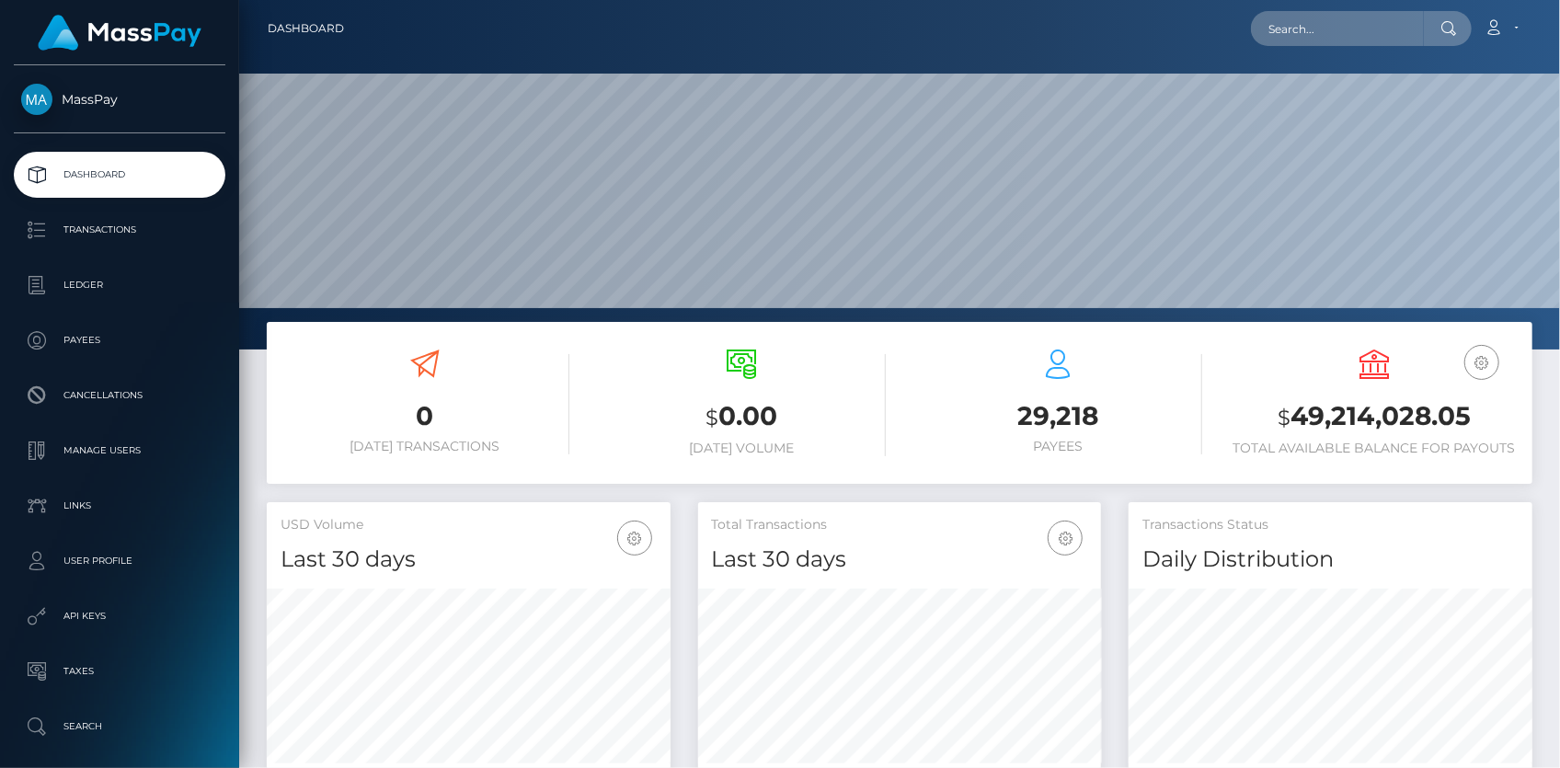
scroll to position [326, 403]
click at [1297, 34] on input "text" at bounding box center [1337, 28] width 173 height 35
paste input "1357078443"
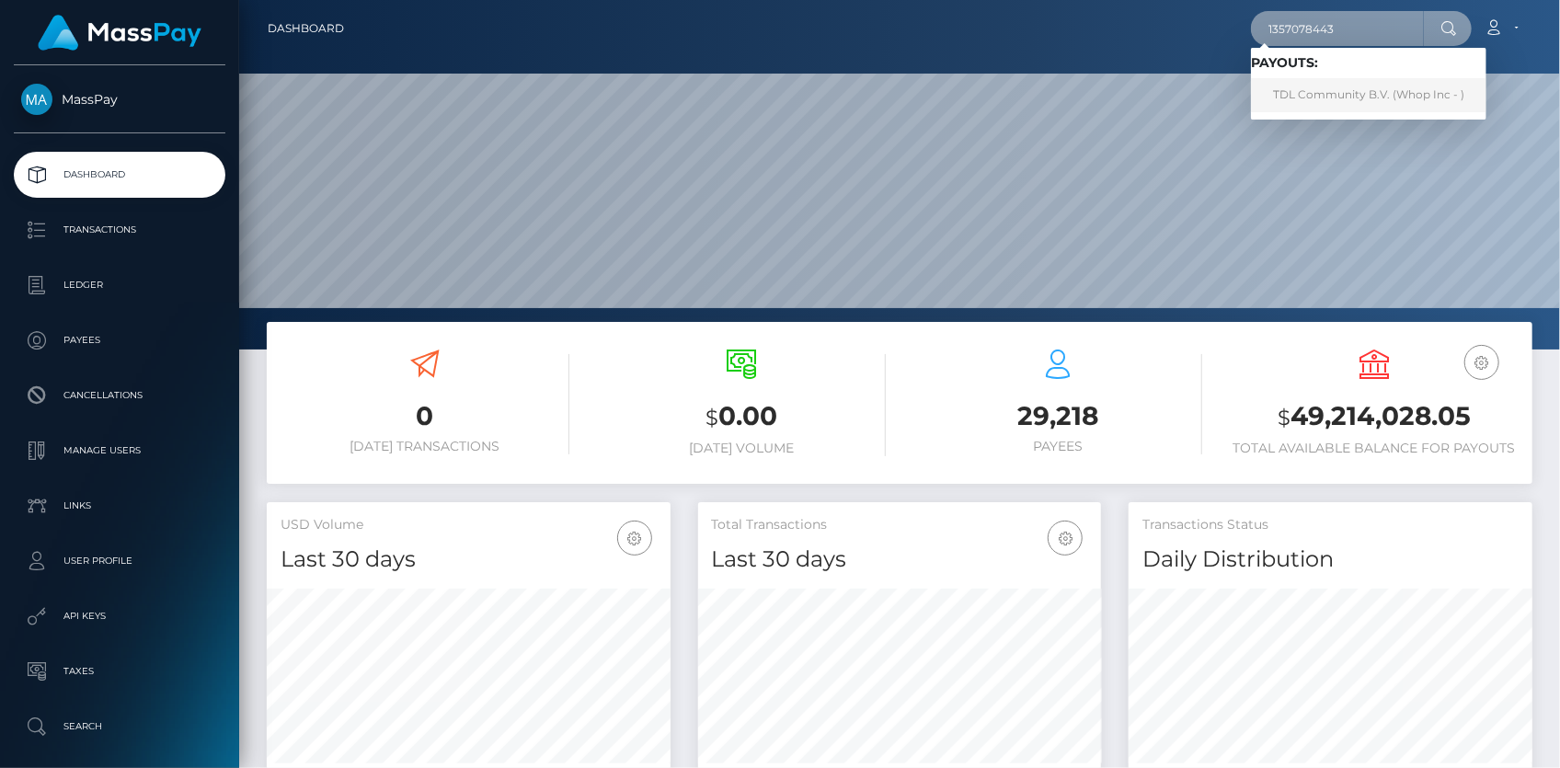
type input "1357078443"
click at [1323, 92] on link "TDL Community B.V. (Whop Inc - )" at bounding box center [1368, 95] width 235 height 34
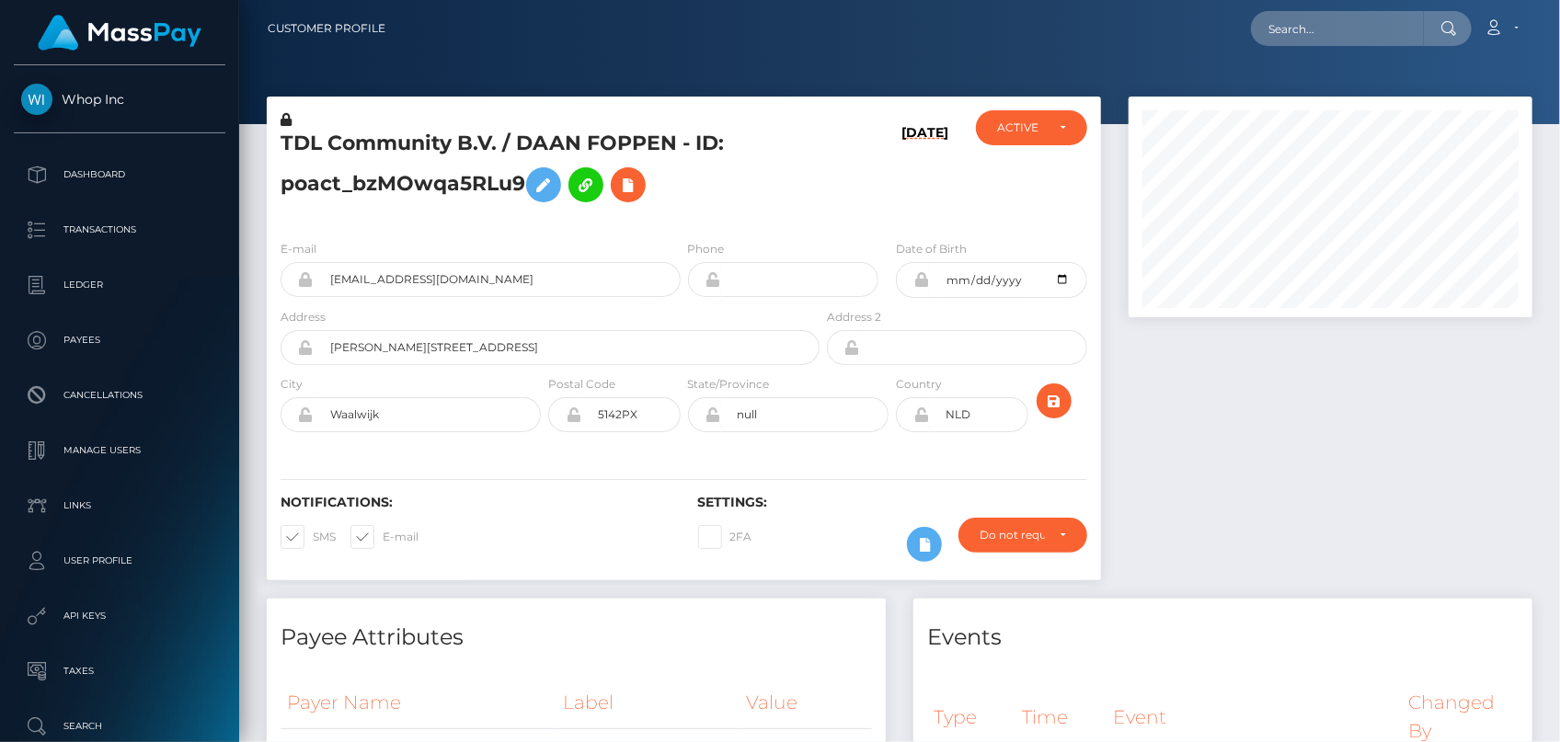
scroll to position [919449, 919265]
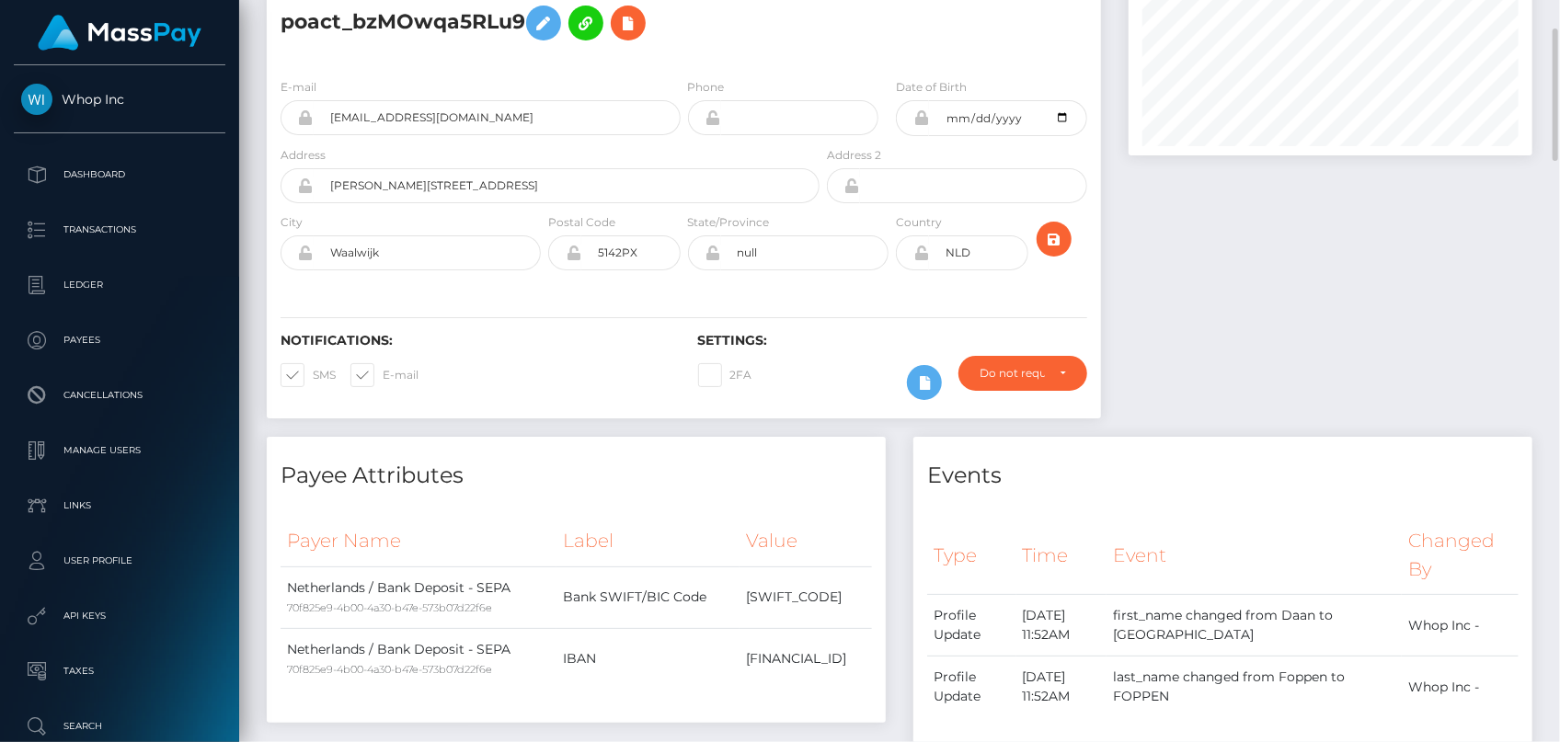
scroll to position [0, 0]
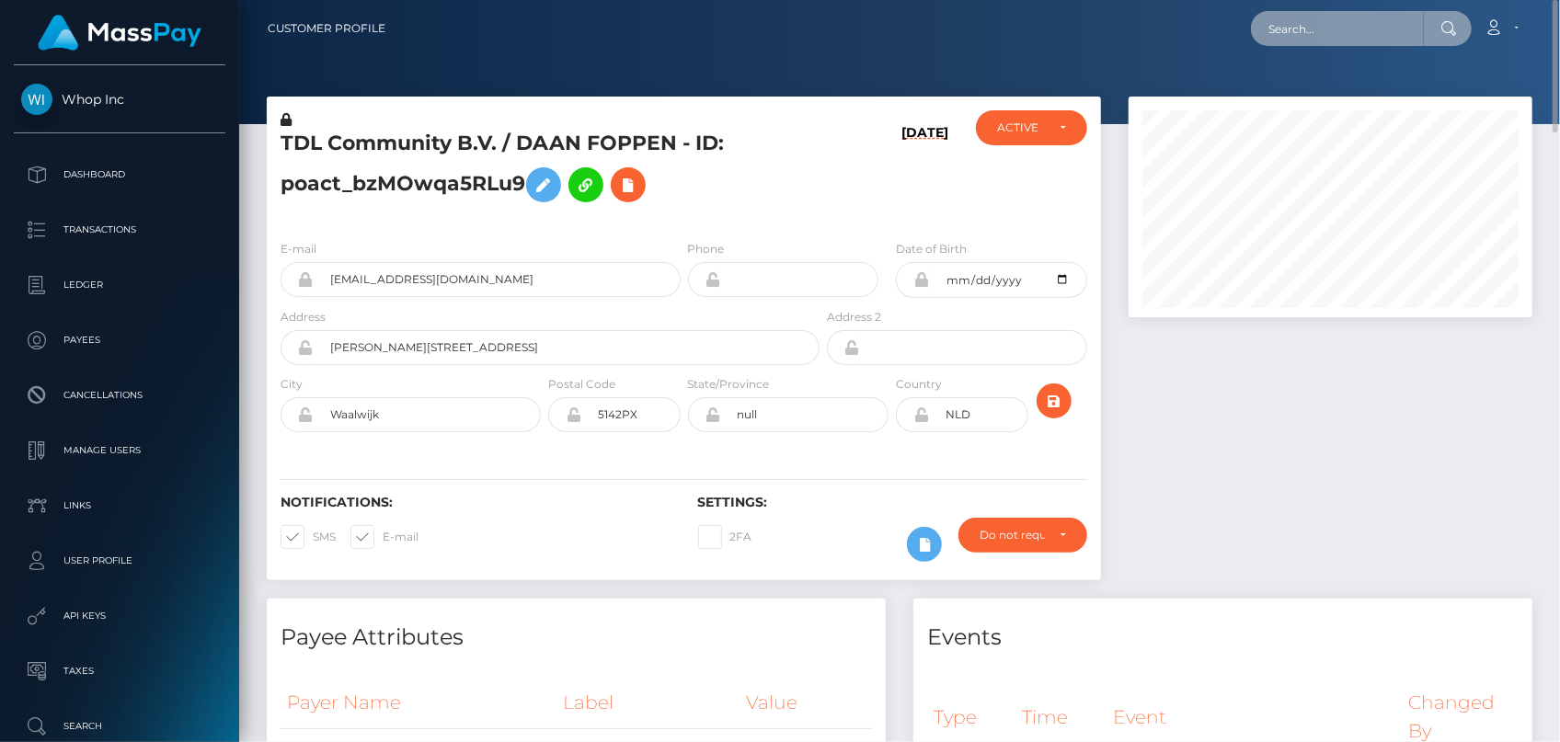
click at [1280, 26] on input "text" at bounding box center [1337, 28] width 173 height 35
paste input "2cf33103-a9e3-460b-95e2-23855623feea"
paste input "rf_TnsZ3upH7cJsQfy"
drag, startPoint x: 1293, startPoint y: 25, endPoint x: 1104, endPoint y: 28, distance: 189.5
click at [1105, 28] on div "rf_TnsZ3upH7cJsQfy Loading... Loading... Account Edit Profile Logout" at bounding box center [965, 28] width 1131 height 39
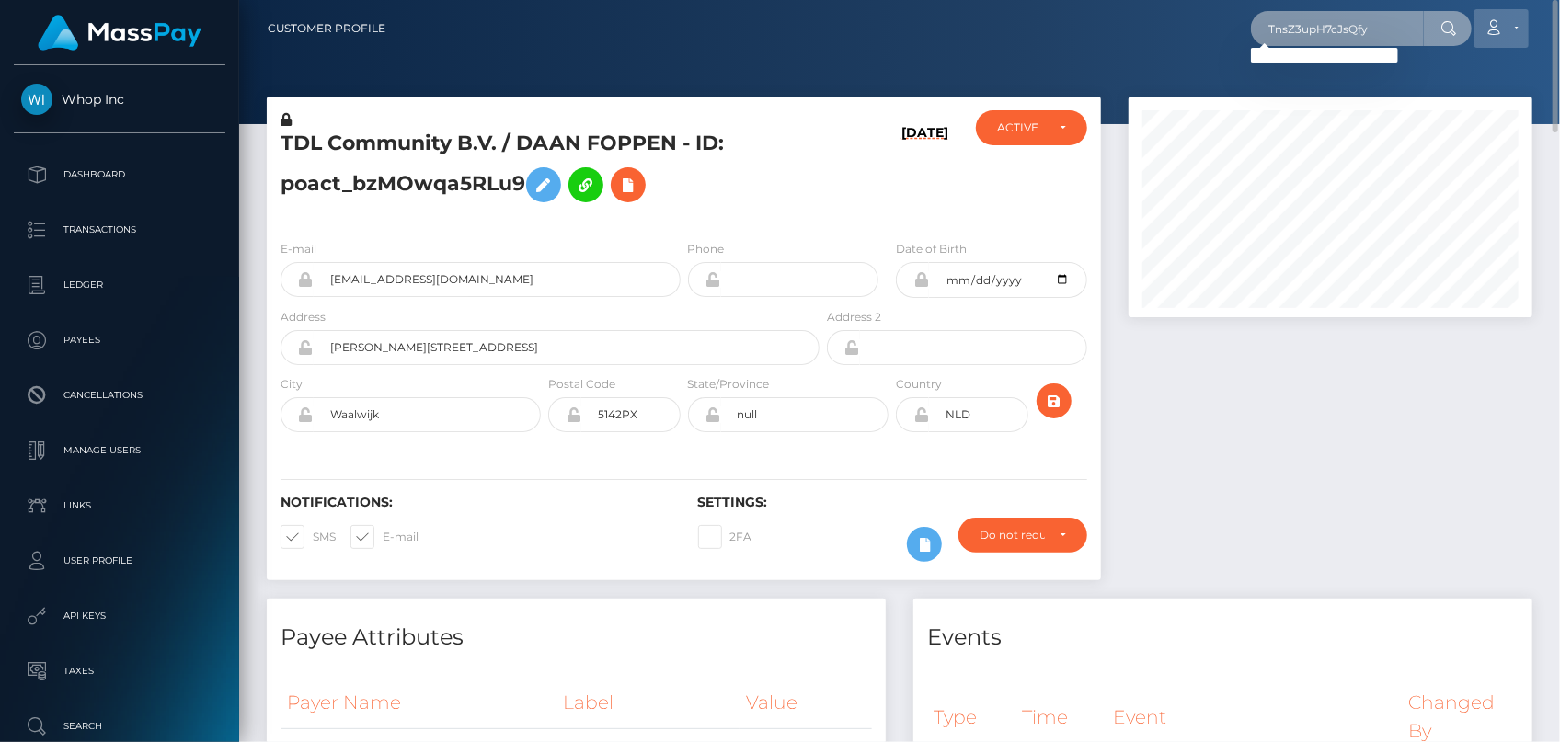
paste input "2cf33103-a9e3-460b-95e2-23855623feea"
paste input "poact_Ko6WHCH69yKp"
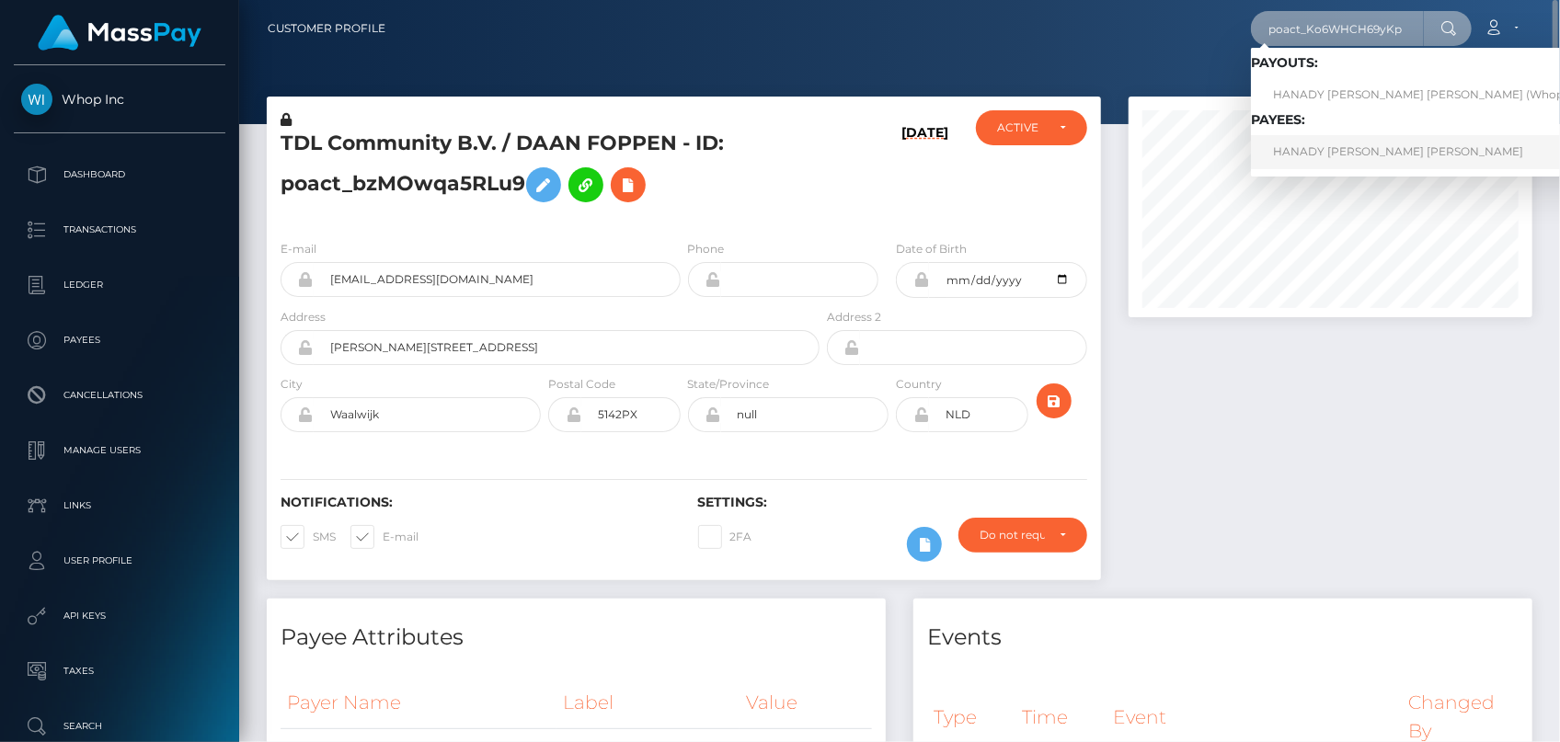
type input "poact_Ko6WHCH69yKp"
click at [1349, 156] on link "HANADY EMAD ABDULRAHEEM MASOUD" at bounding box center [1435, 152] width 369 height 34
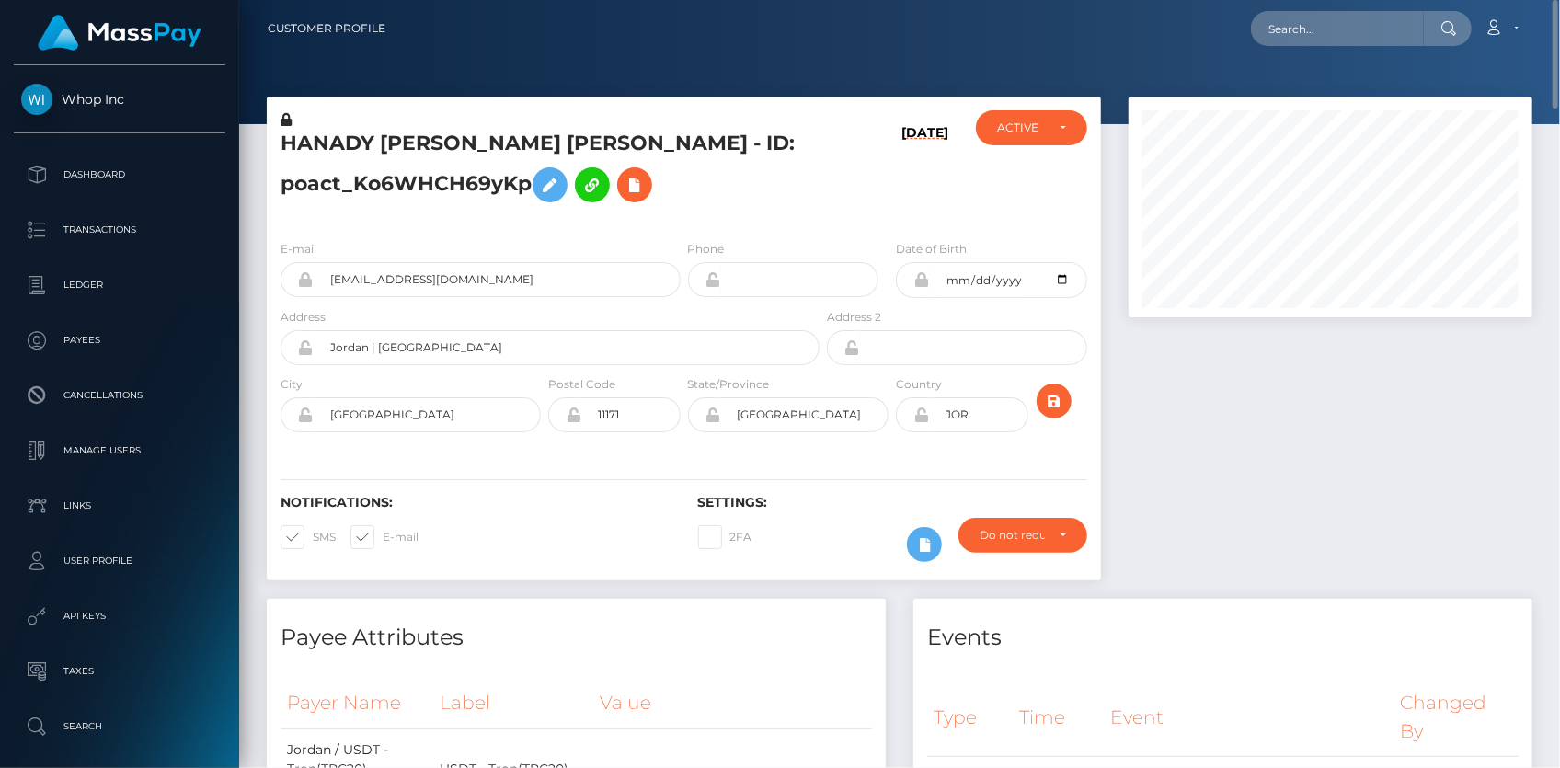
click at [441, 149] on h5 "HANADY EMAD ABDULRAHEEM MASOUD - ID: poact_Ko6WHCH69yKp" at bounding box center [544, 171] width 529 height 82
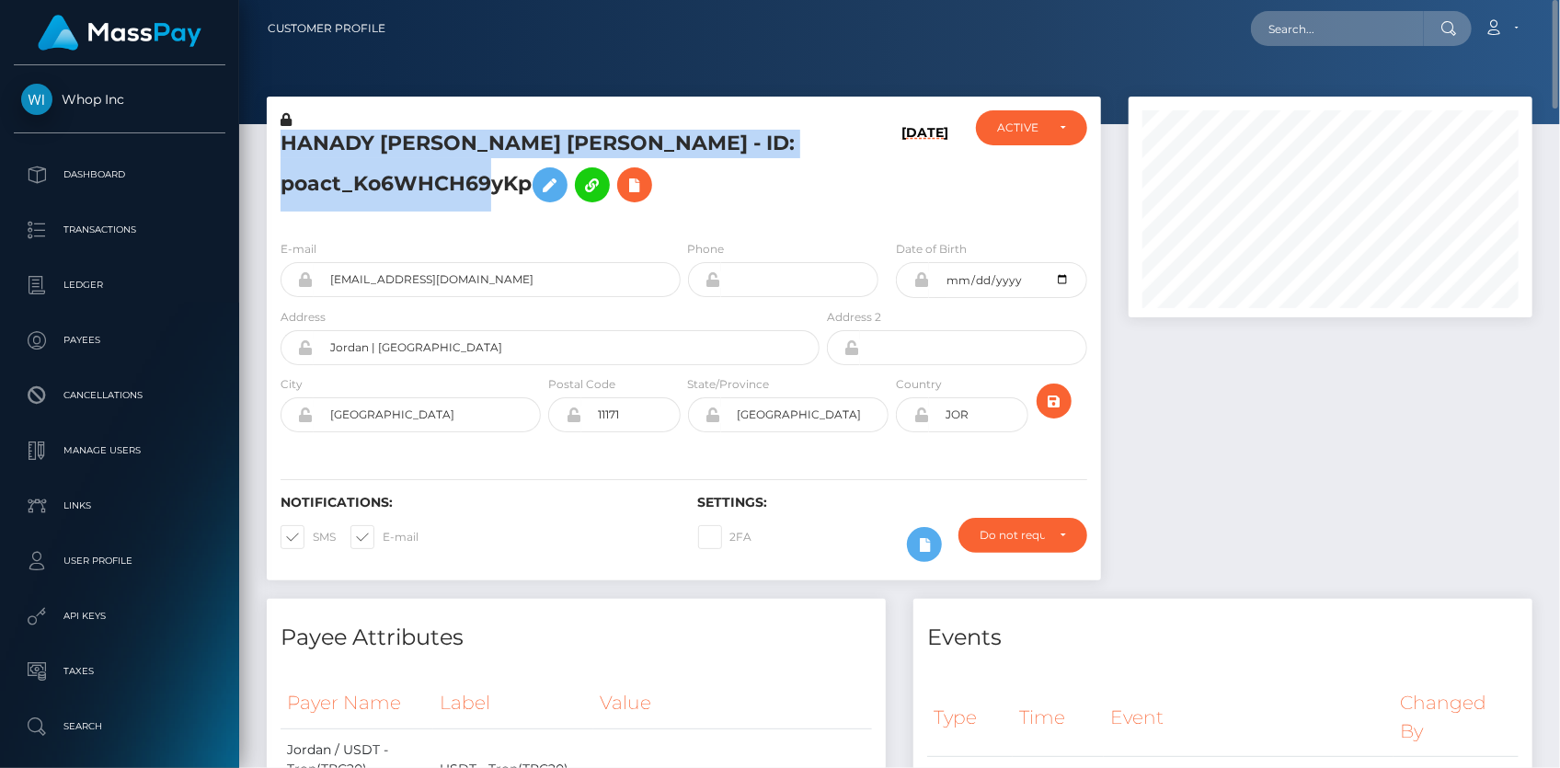
click at [441, 149] on h5 "HANADY EMAD ABDULRAHEEM MASOUD - ID: poact_Ko6WHCH69yKp" at bounding box center [544, 171] width 529 height 82
copy h5 "HANADY EMAD ABDULRAHEEM MASOUD - ID: poact_Ko6WHCH69yKp"
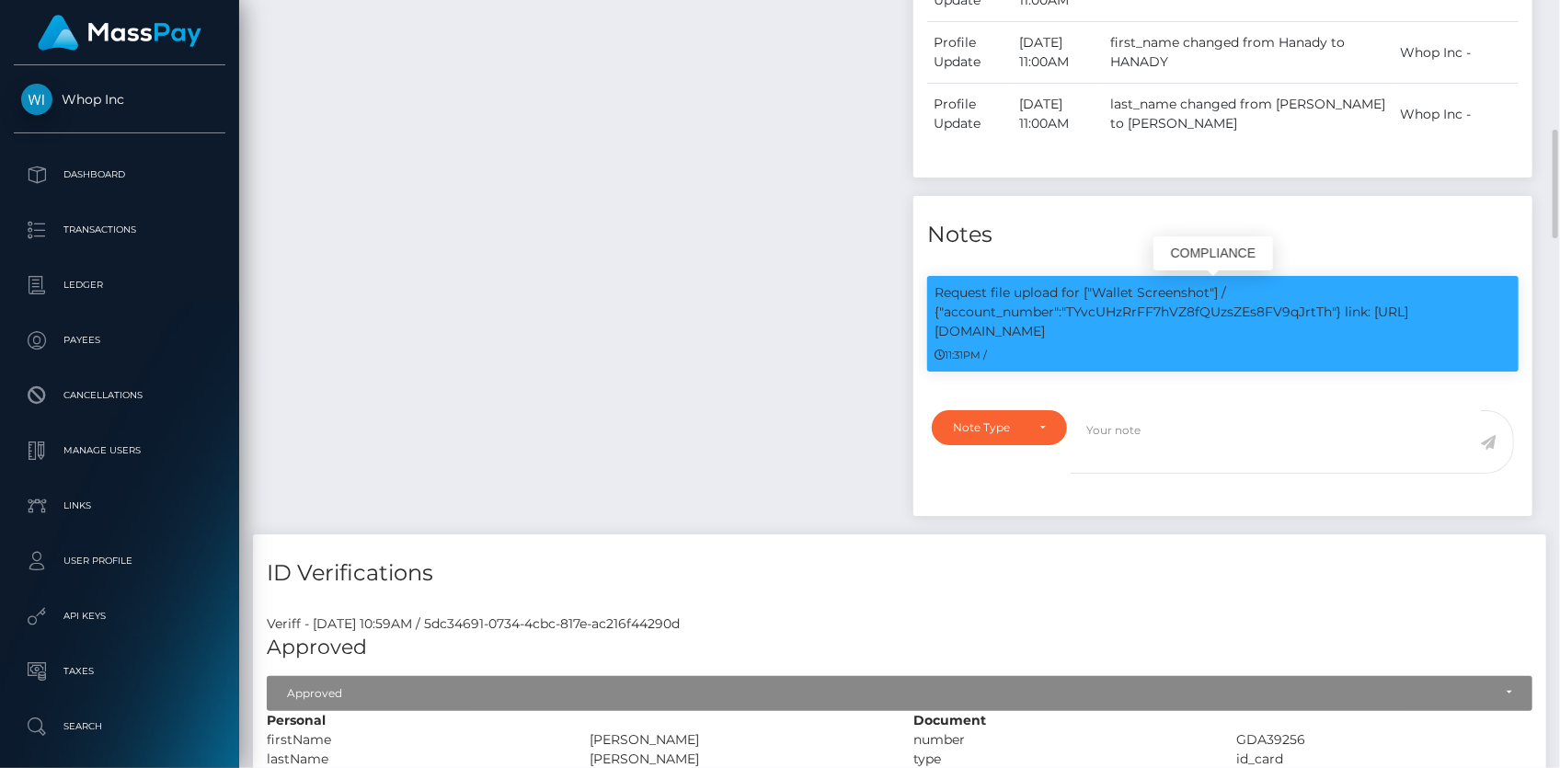
scroll to position [221, 403]
click at [1116, 312] on p "Request file upload for ["Wallet Screenshot"] / {"account_number":"TYvcUHzRrFF7…" at bounding box center [1222, 312] width 577 height 58
click at [1104, 306] on p "Request file upload for ["Wallet Screenshot"] / {"account_number":"TYvcUHzRrFF7…" at bounding box center [1222, 312] width 577 height 58
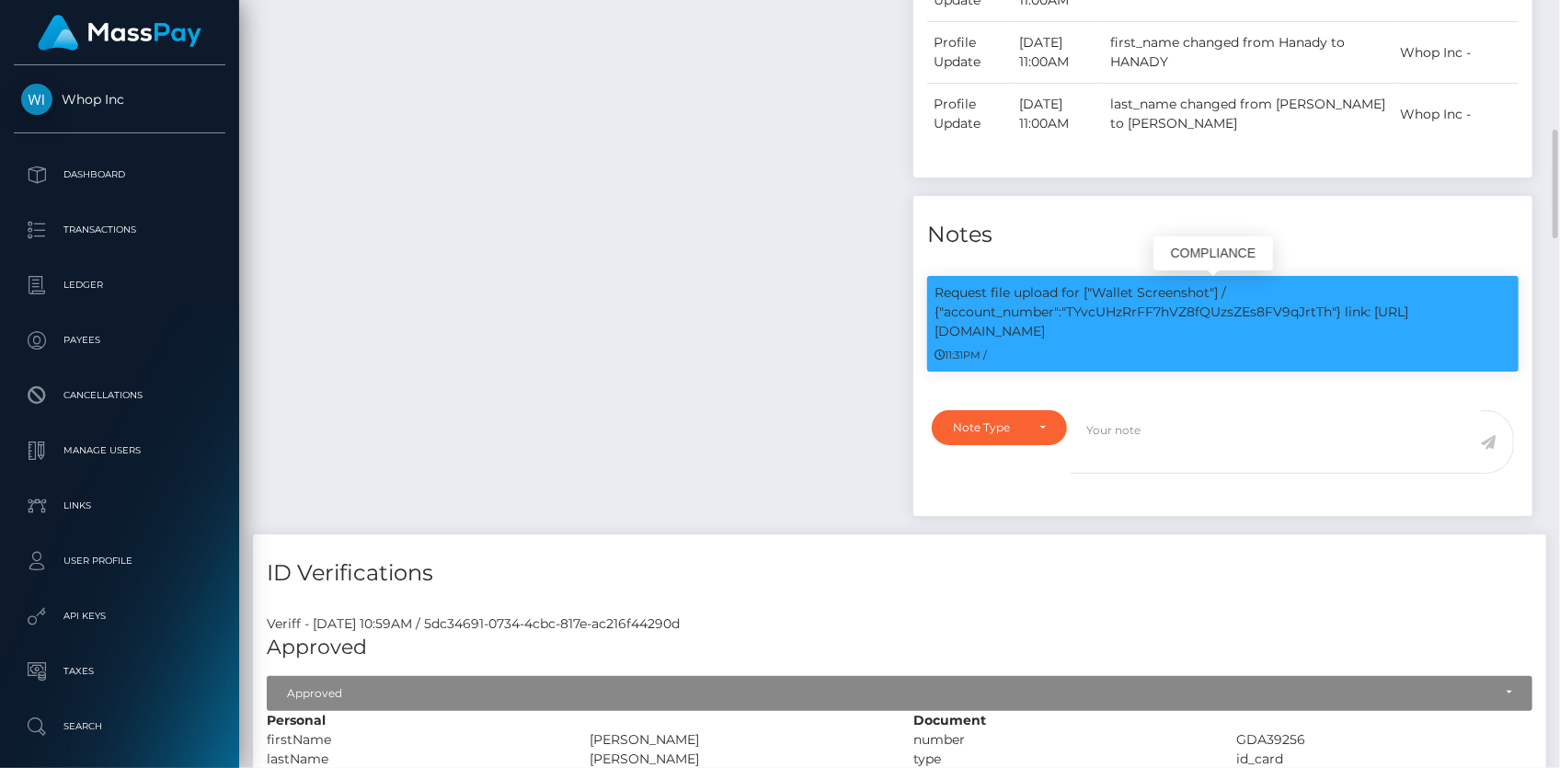
click at [1104, 306] on p "Request file upload for ["Wallet Screenshot"] / {"account_number":"TYvcUHzRrFF7…" at bounding box center [1222, 312] width 577 height 58
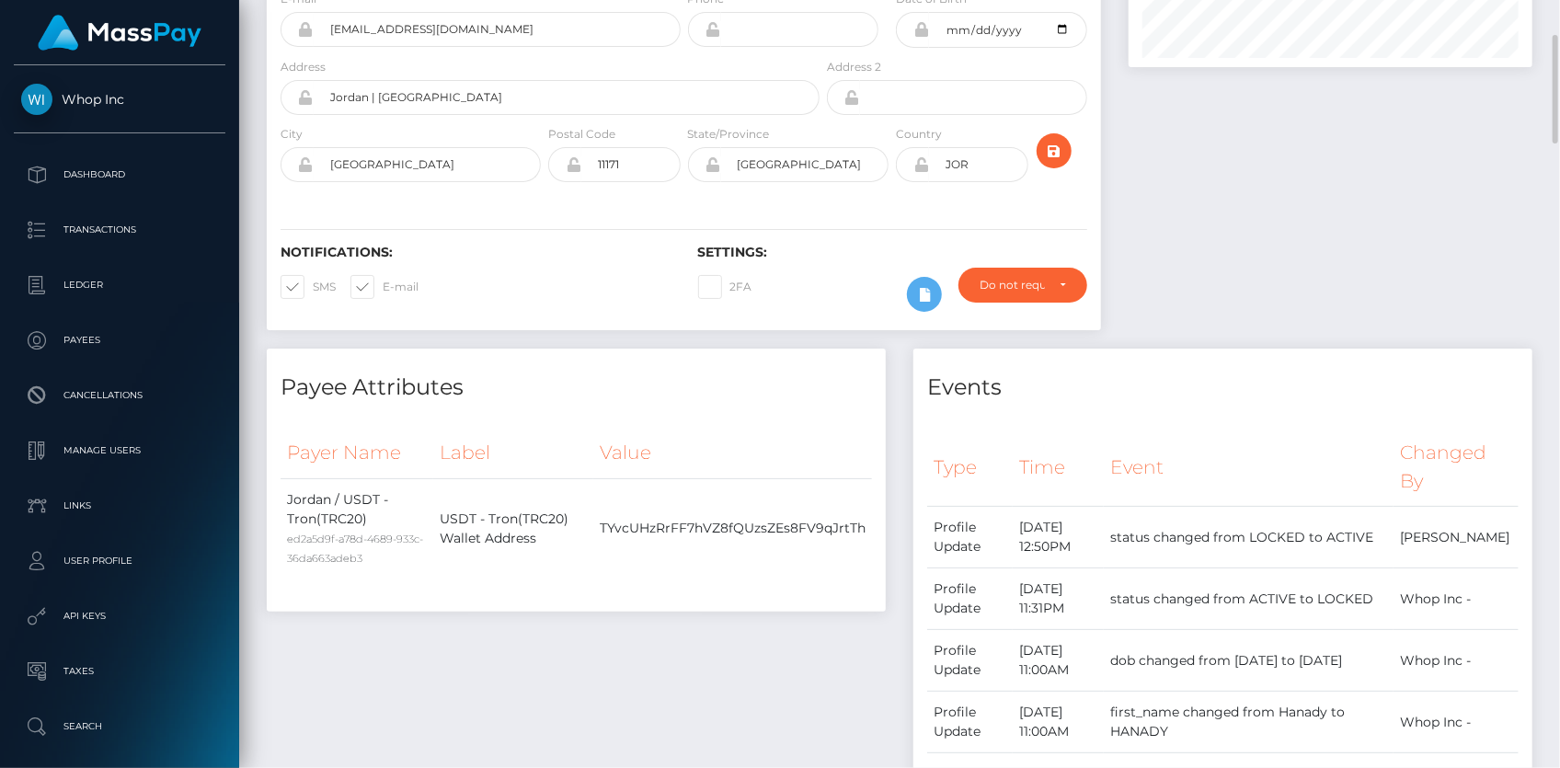
scroll to position [0, 0]
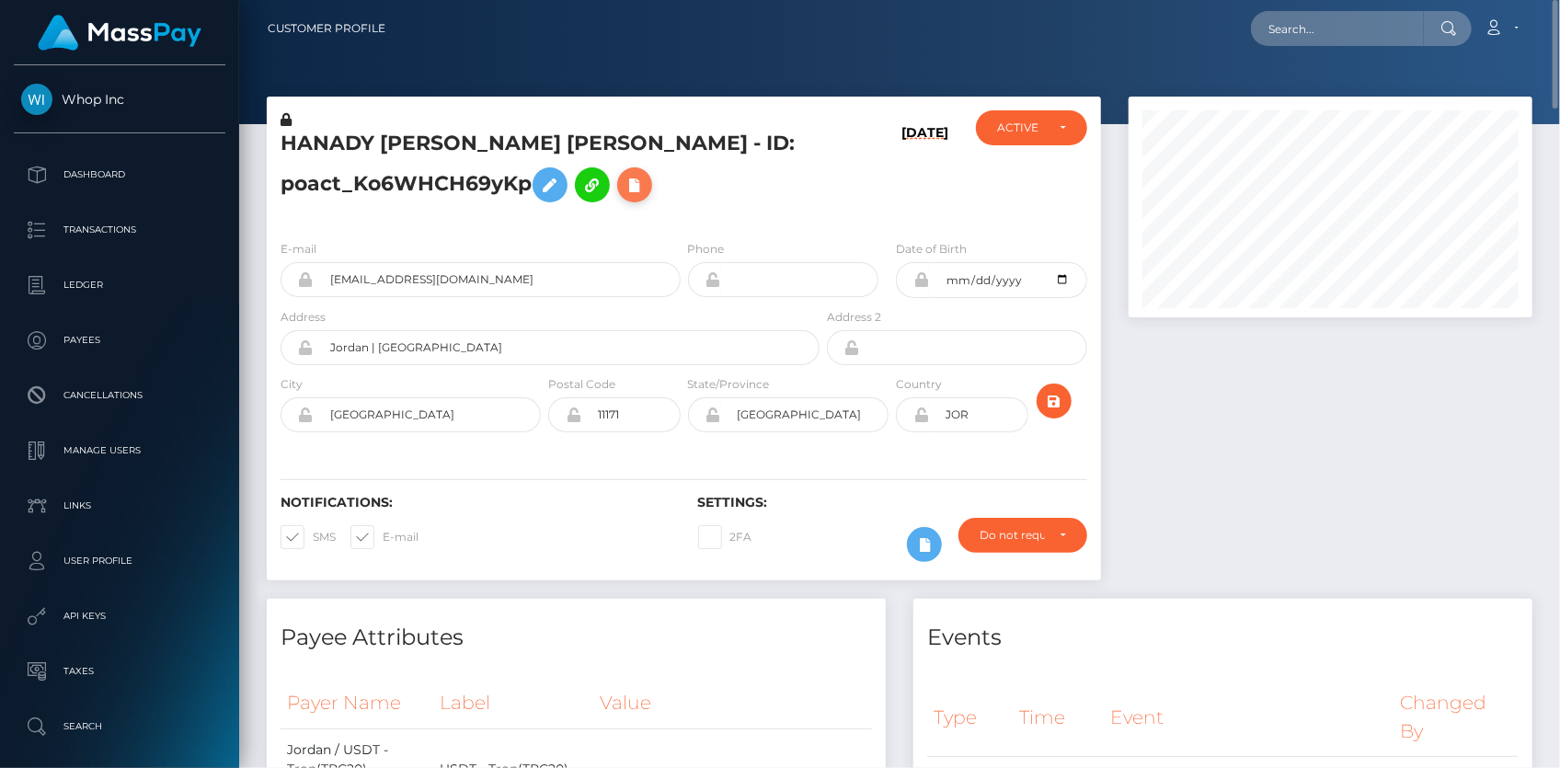
click at [646, 196] on icon at bounding box center [635, 185] width 22 height 23
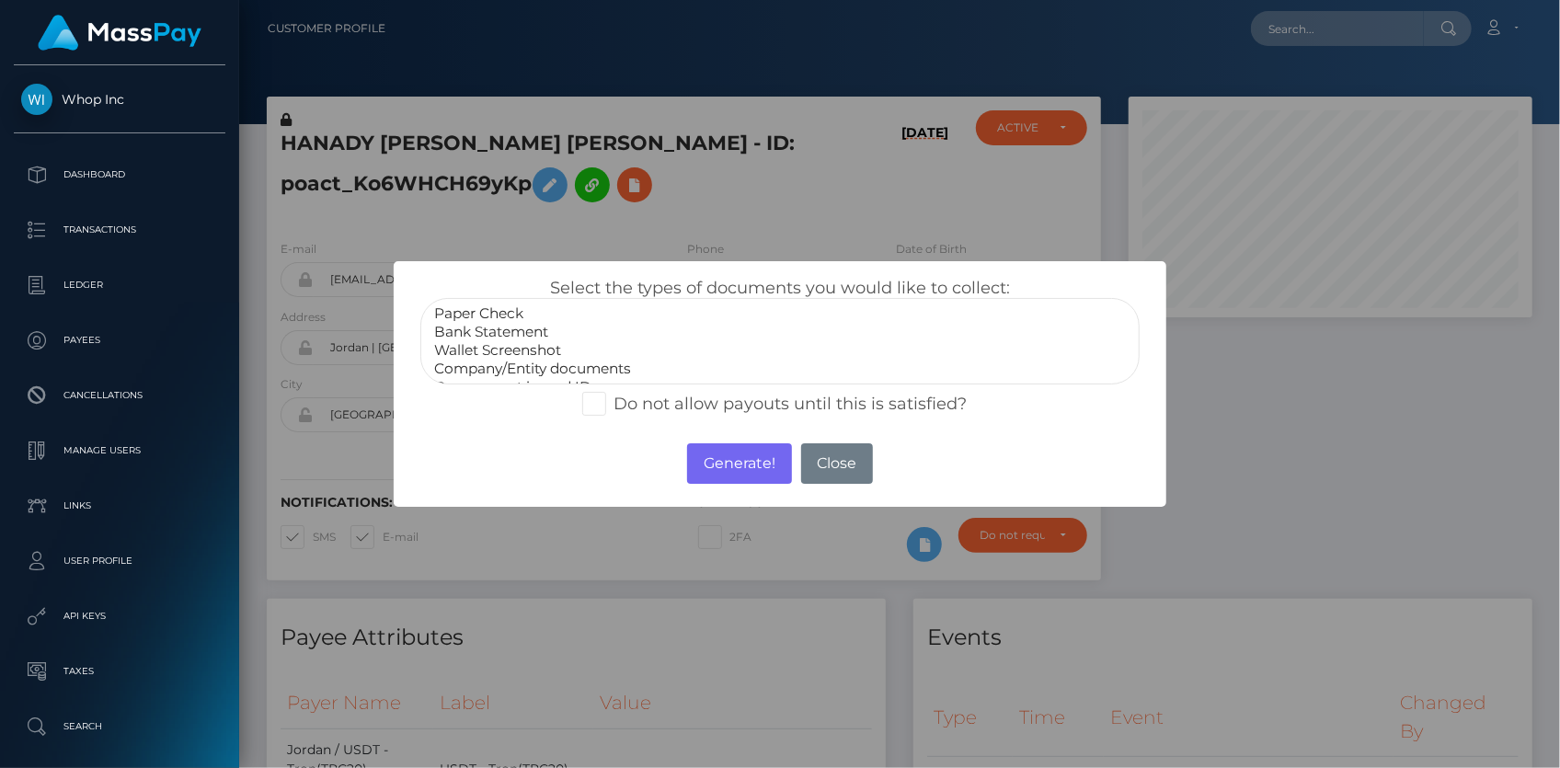
select select "Wallet Screenshot"
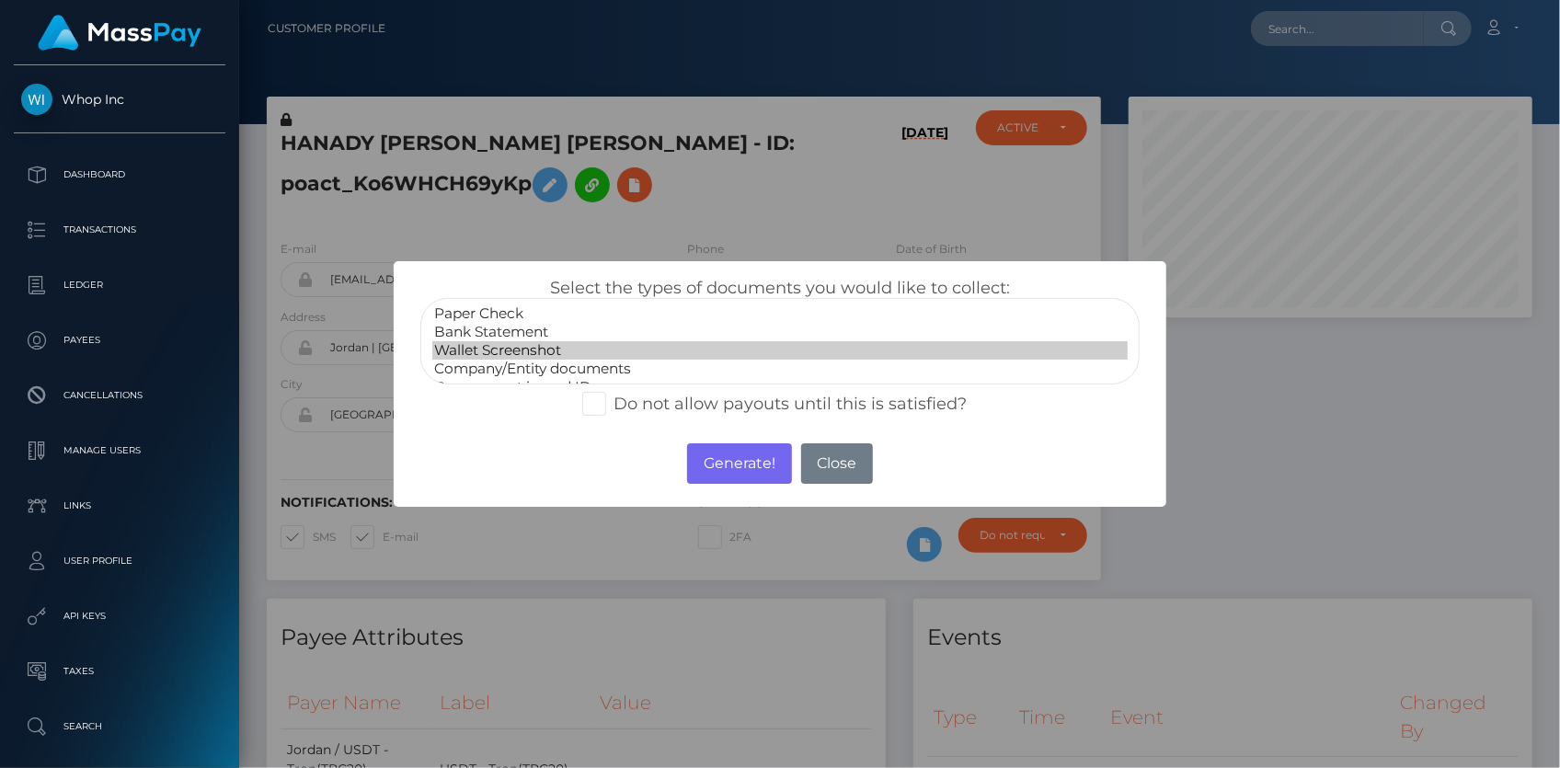
click at [481, 354] on option "Wallet Screenshot" at bounding box center [779, 350] width 695 height 18
click at [717, 452] on button "Generate!" at bounding box center [739, 463] width 104 height 40
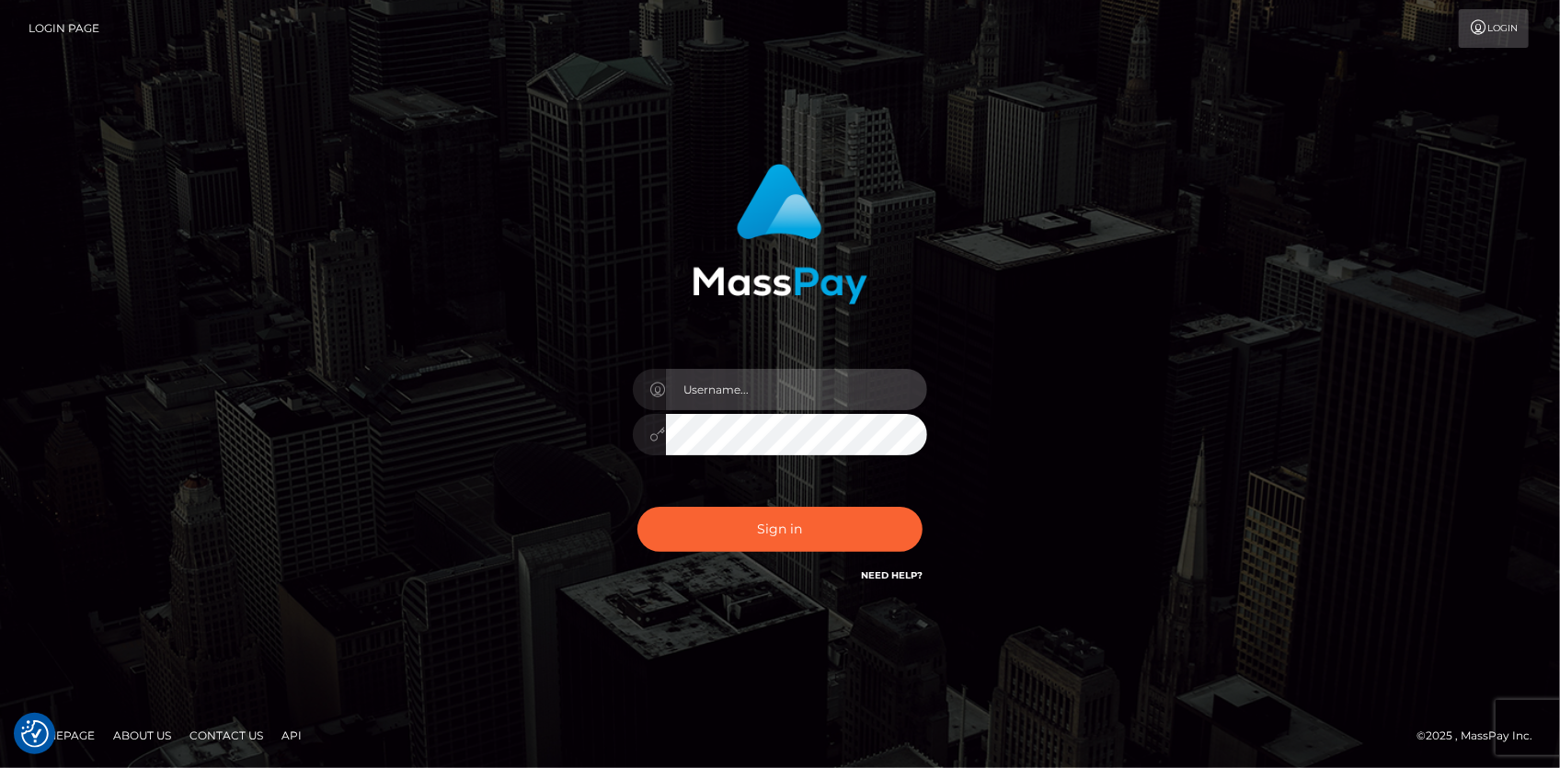
type input "Eduard Gavrilescu"
click at [828, 498] on div "Sign in Need Help?" at bounding box center [780, 537] width 322 height 82
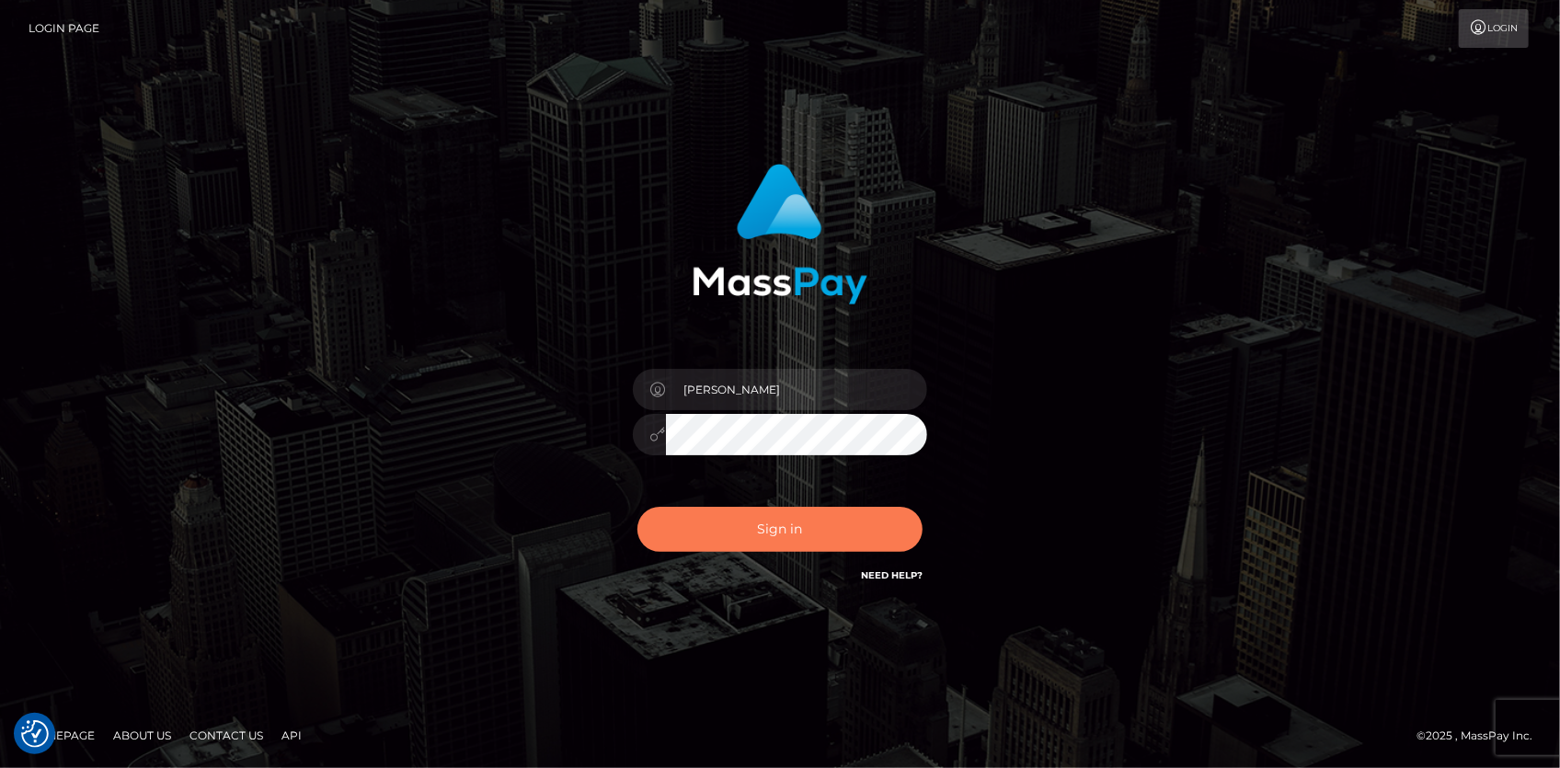
click at [820, 524] on button "Sign in" at bounding box center [779, 529] width 285 height 45
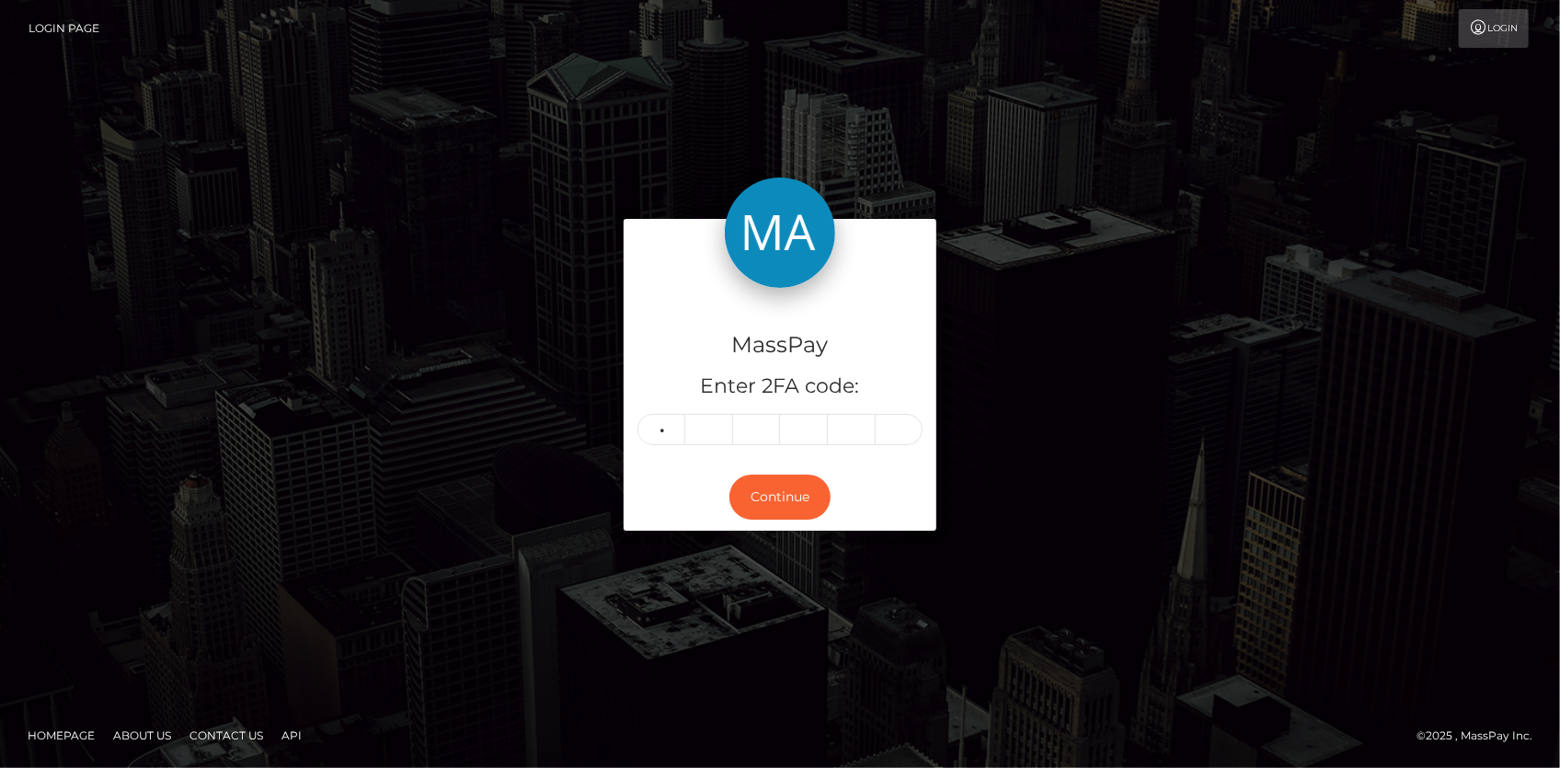
type input "6"
type input "1"
type input "7"
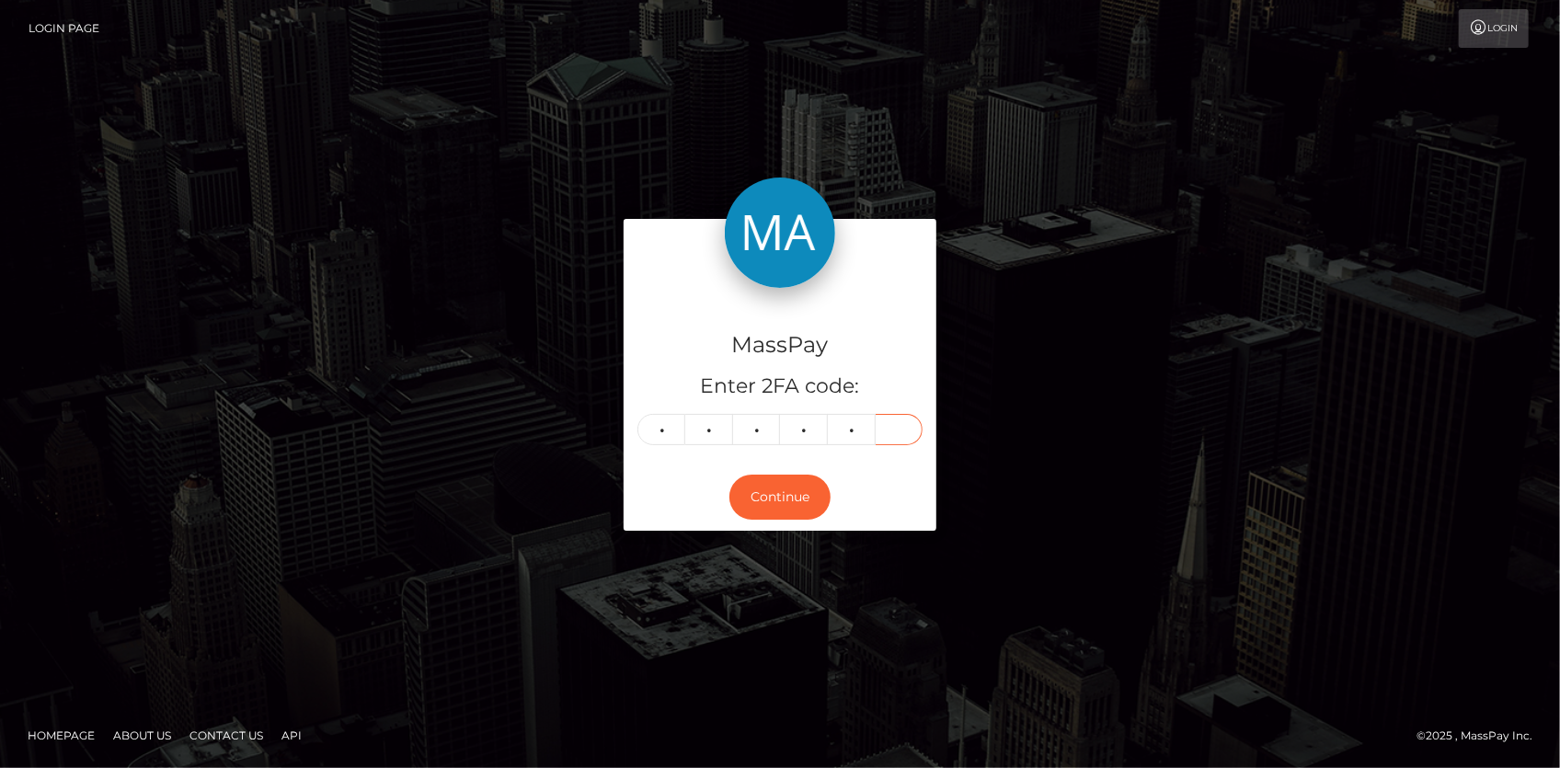
type input "0"
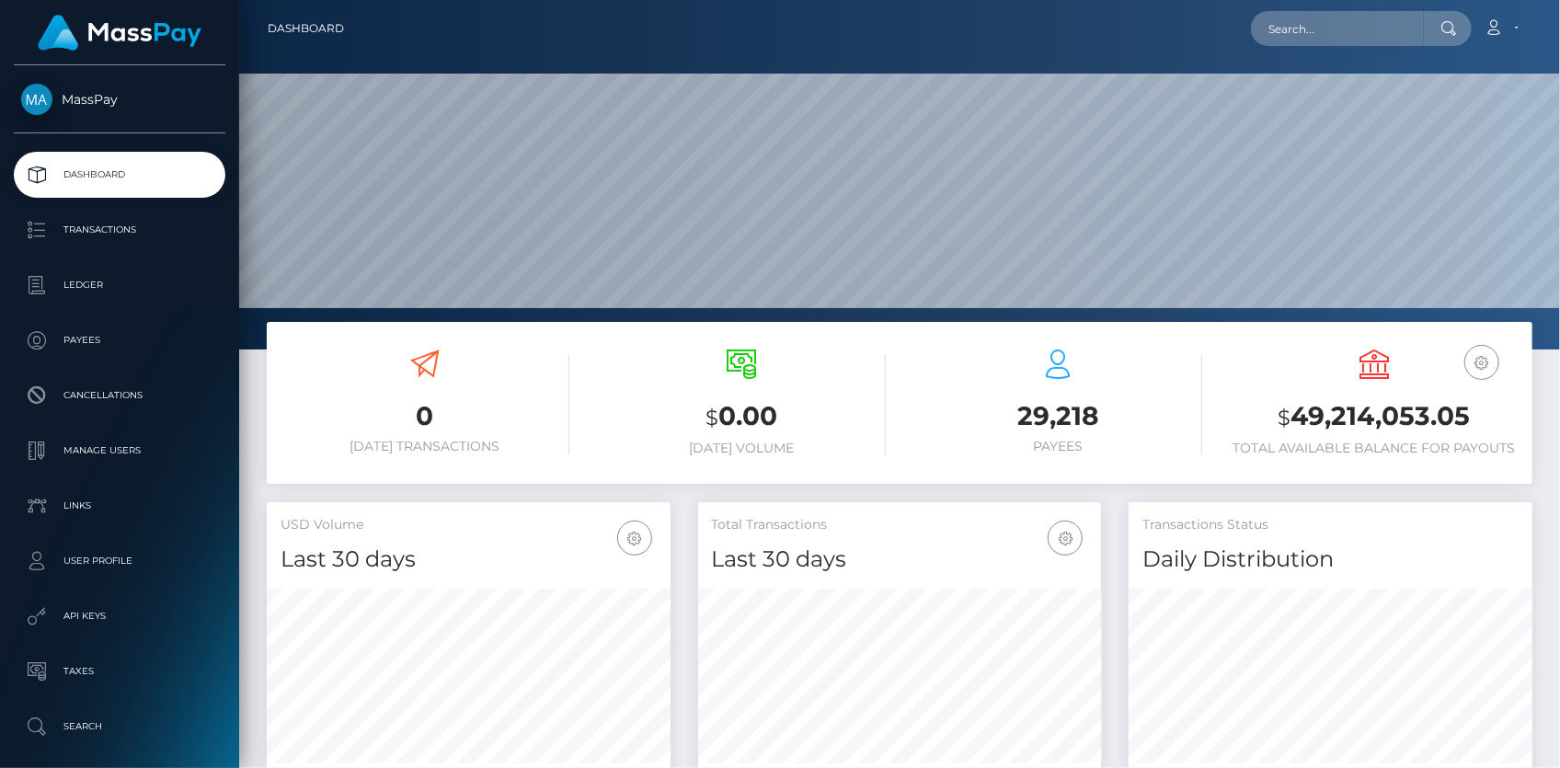
scroll to position [326, 403]
click at [1304, 29] on input "text" at bounding box center [1337, 28] width 173 height 35
paste input "MSPefb113baf607ea6"
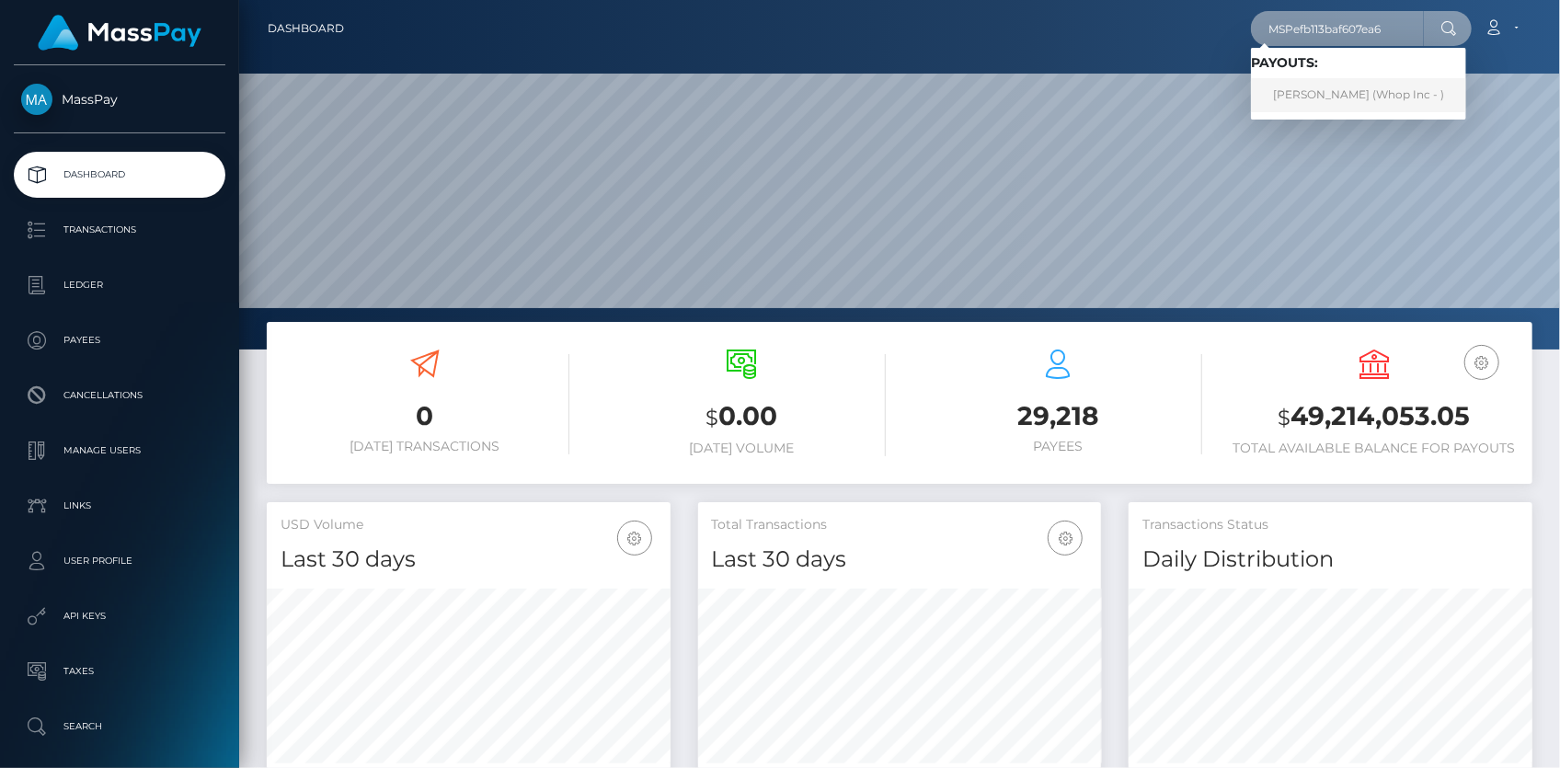
type input "MSPefb113baf607ea6"
click at [1296, 96] on link "AMAR HASHIR (Whop Inc - )" at bounding box center [1358, 95] width 215 height 34
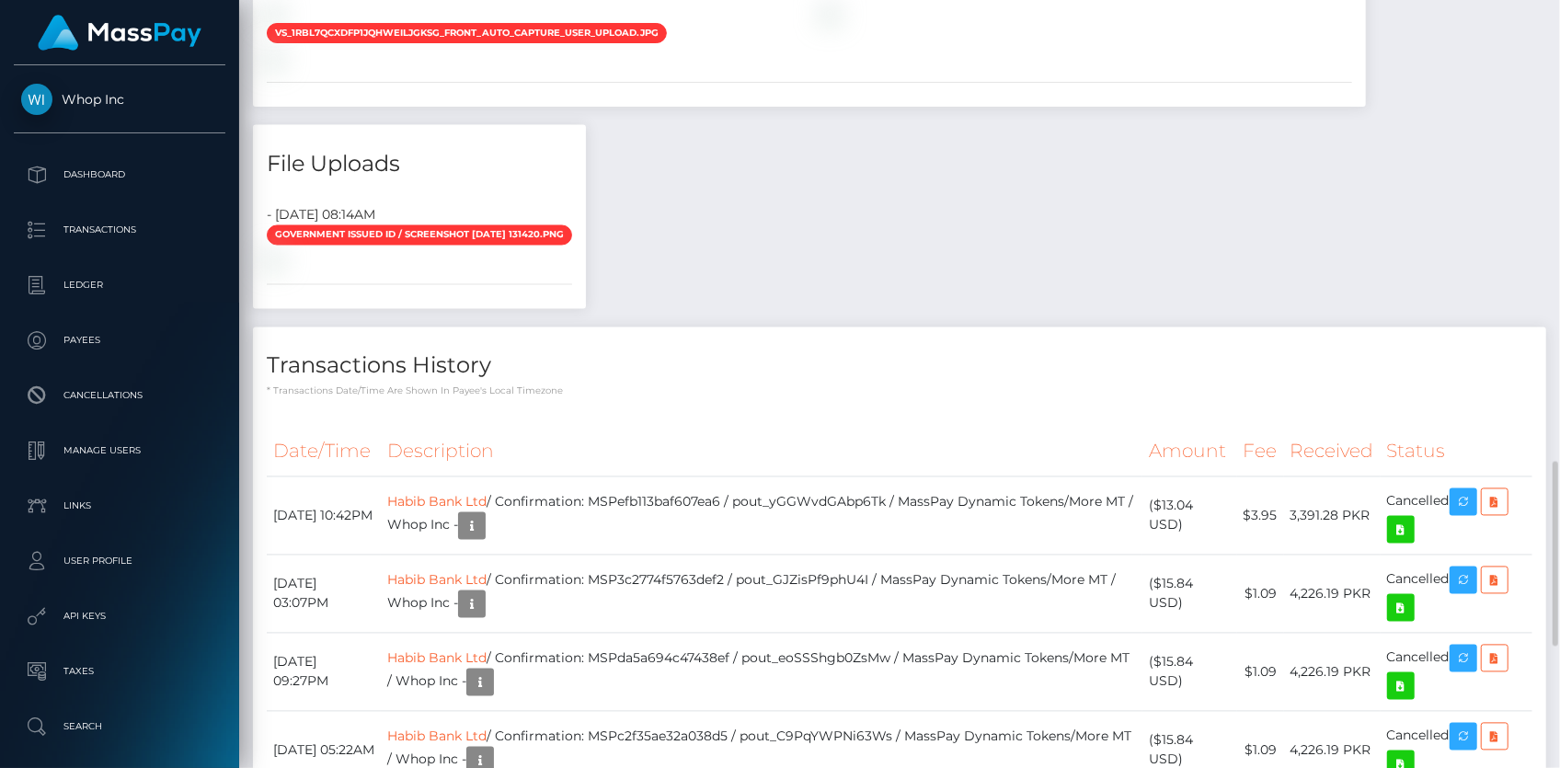
scroll to position [1672, 0]
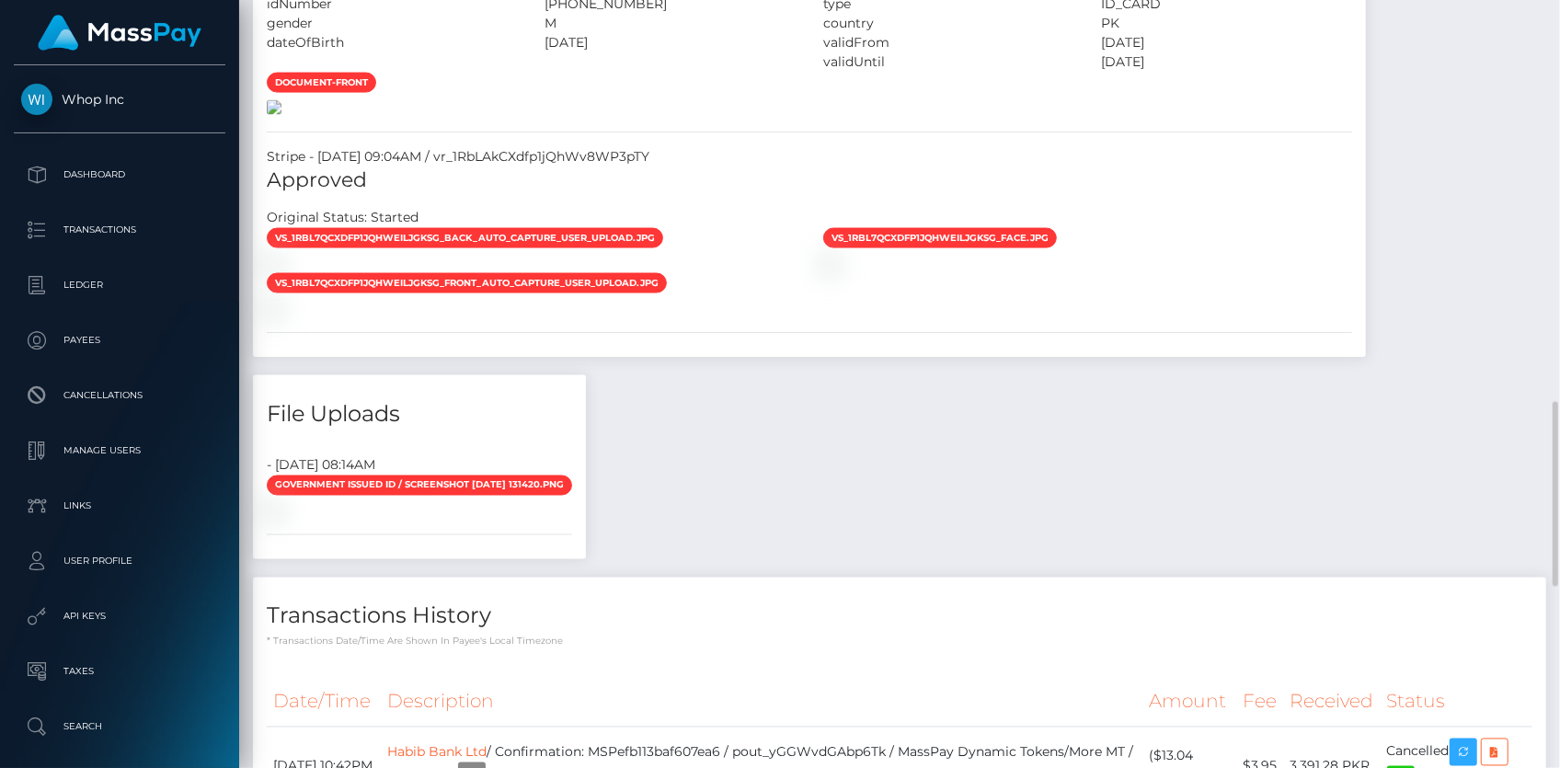
click at [281, 115] on img at bounding box center [274, 107] width 15 height 15
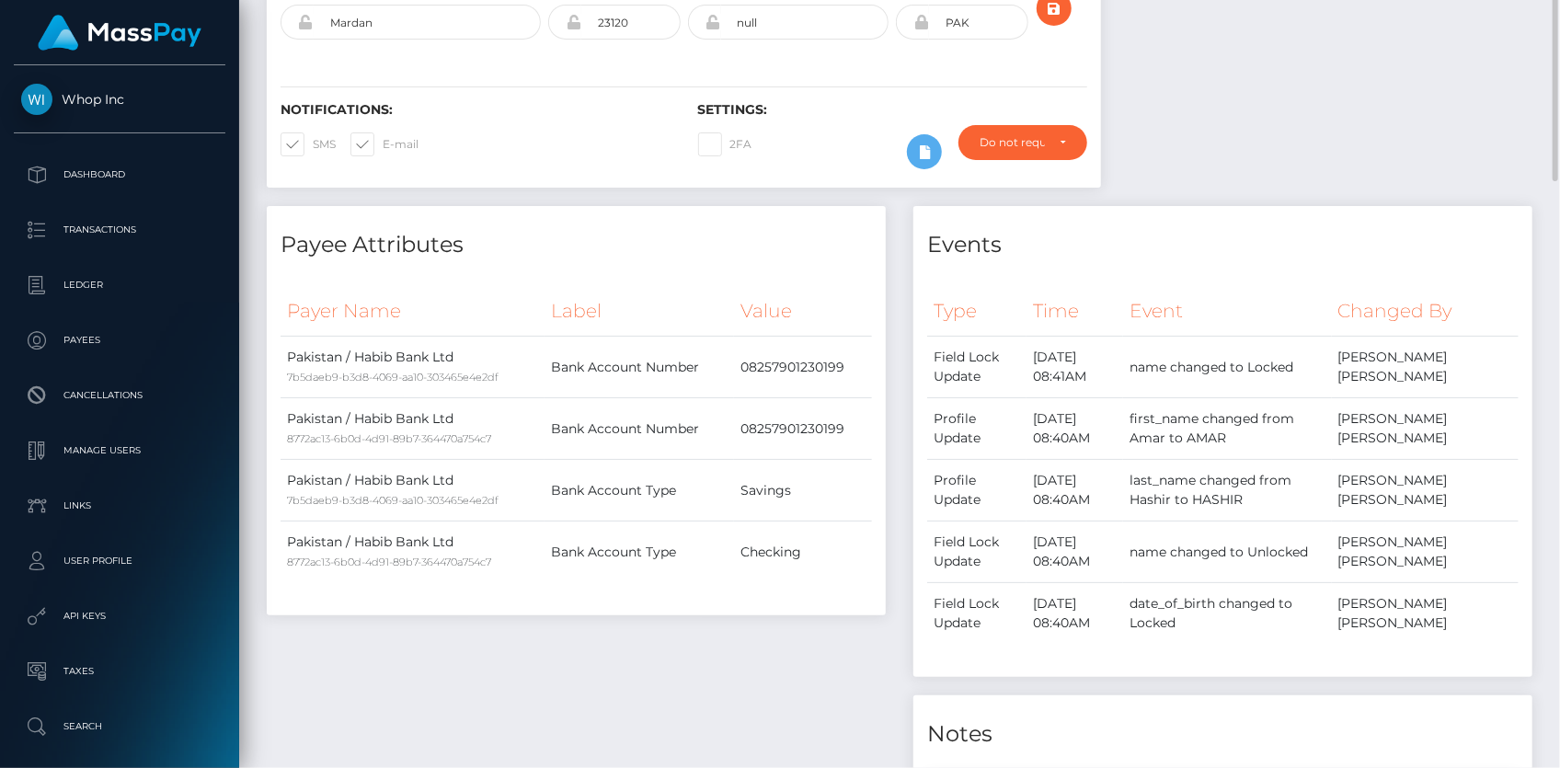
scroll to position [0, 0]
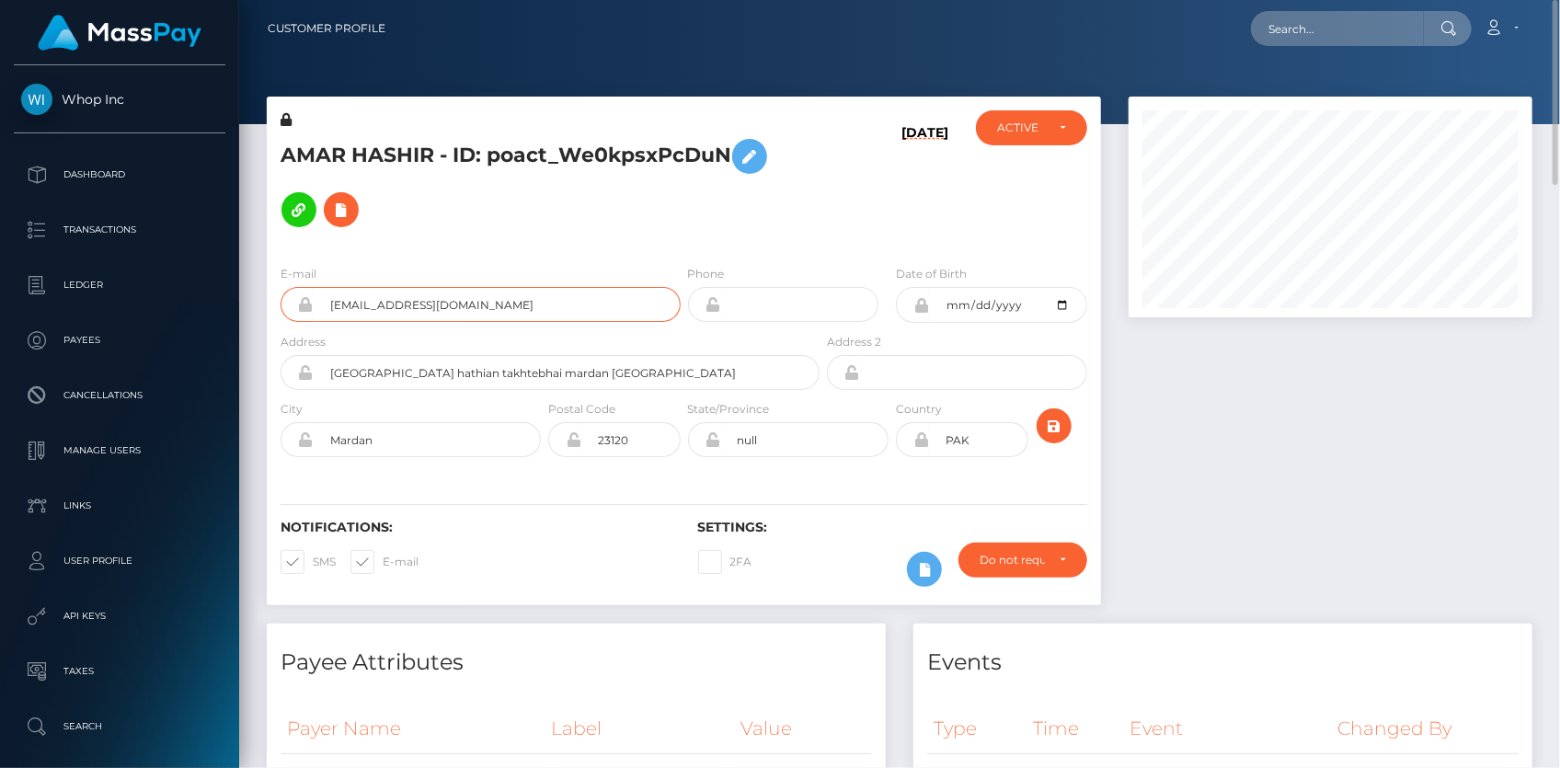
click at [427, 294] on input "amarhashir777@gmail.com" at bounding box center [497, 304] width 367 height 35
click at [1311, 28] on input "text" at bounding box center [1337, 28] width 173 height 35
paste input "MSPEA8C8076833FBFC"
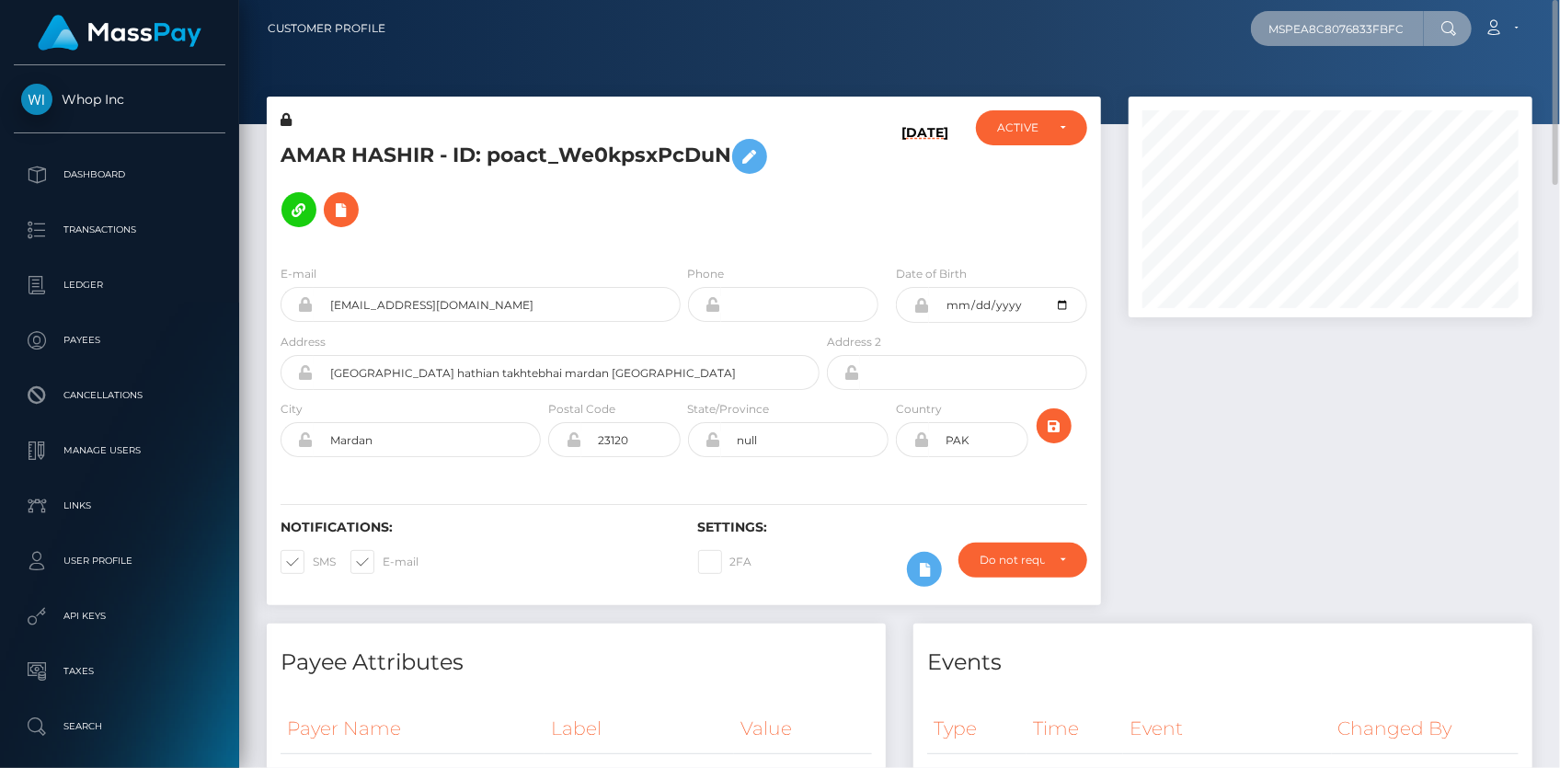
scroll to position [0, 6]
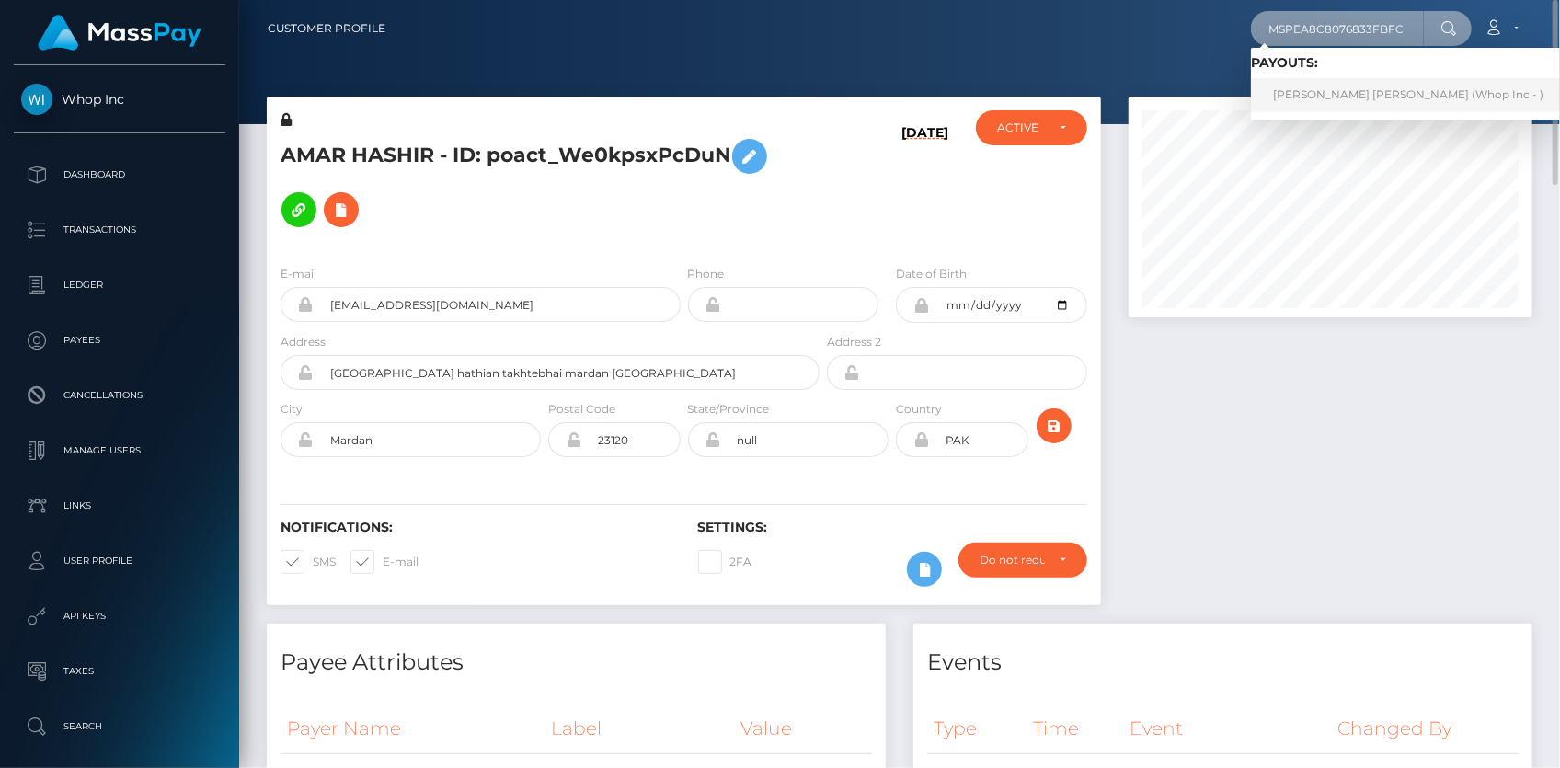
type input "MSPEA8C8076833FBFC"
click at [1336, 92] on link "JESUS CAMILO RIVERA SUAREZ (Whop Inc - )" at bounding box center [1408, 95] width 315 height 34
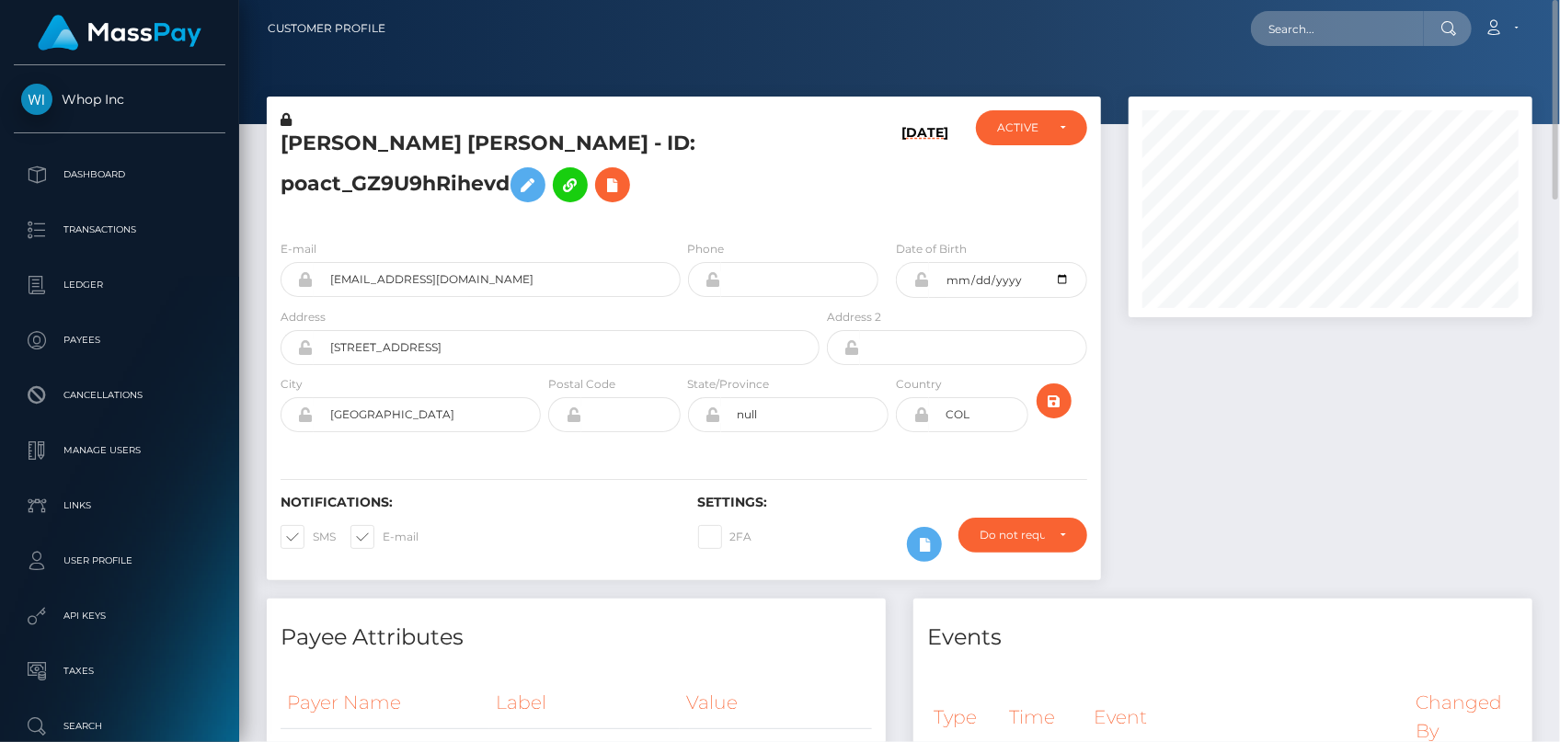
click at [1282, 9] on div "Loading... Loading... Account Edit Profile Logout" at bounding box center [965, 28] width 1131 height 39
click at [1288, 22] on input "text" at bounding box center [1337, 28] width 173 height 35
paste input "MSPb2937ec4ec0690f"
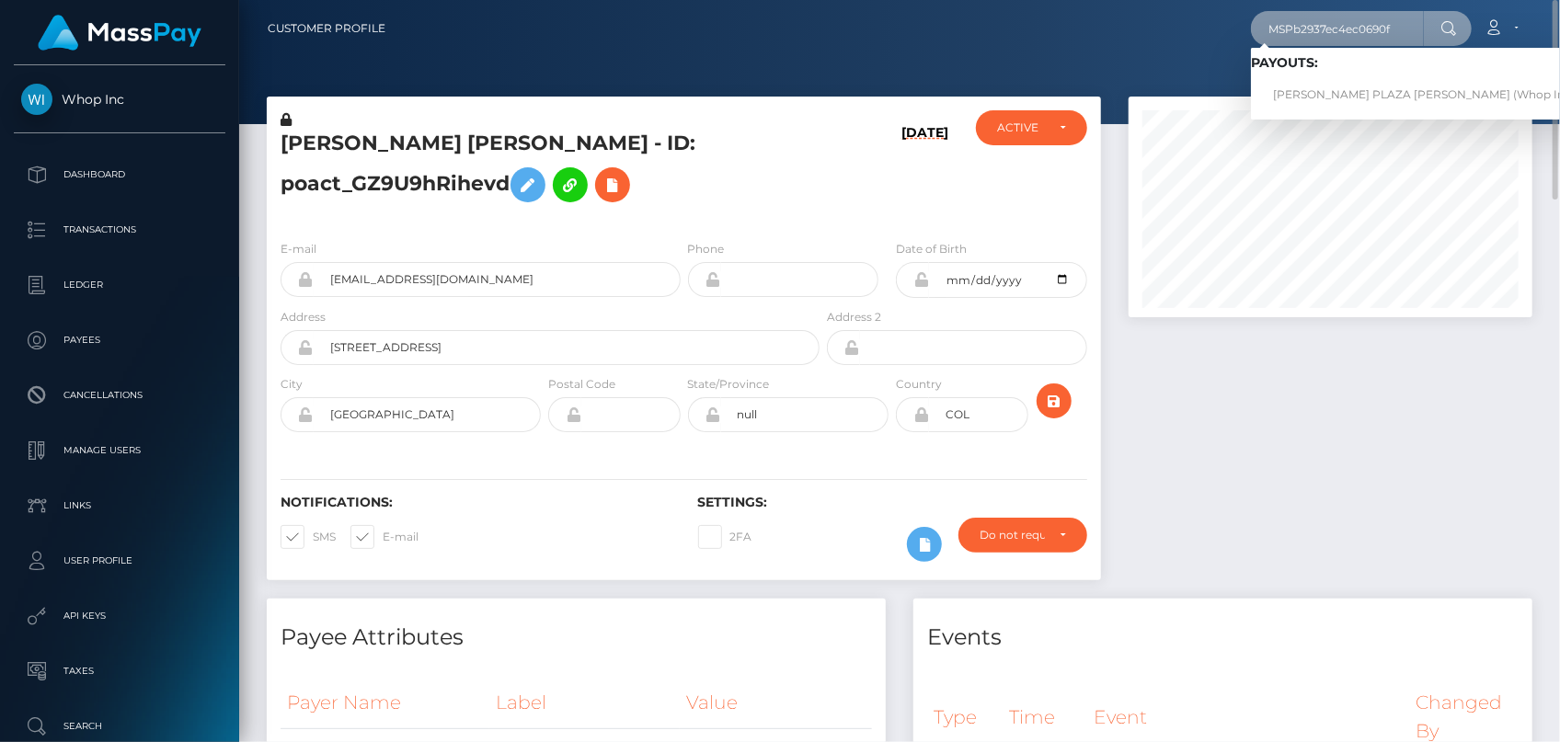
type input "MSPb2937ec4ec0690f"
click at [1323, 86] on link "DYLAN STIVEN PLAZA QUINTERO (Whop Inc - )" at bounding box center [1429, 95] width 356 height 34
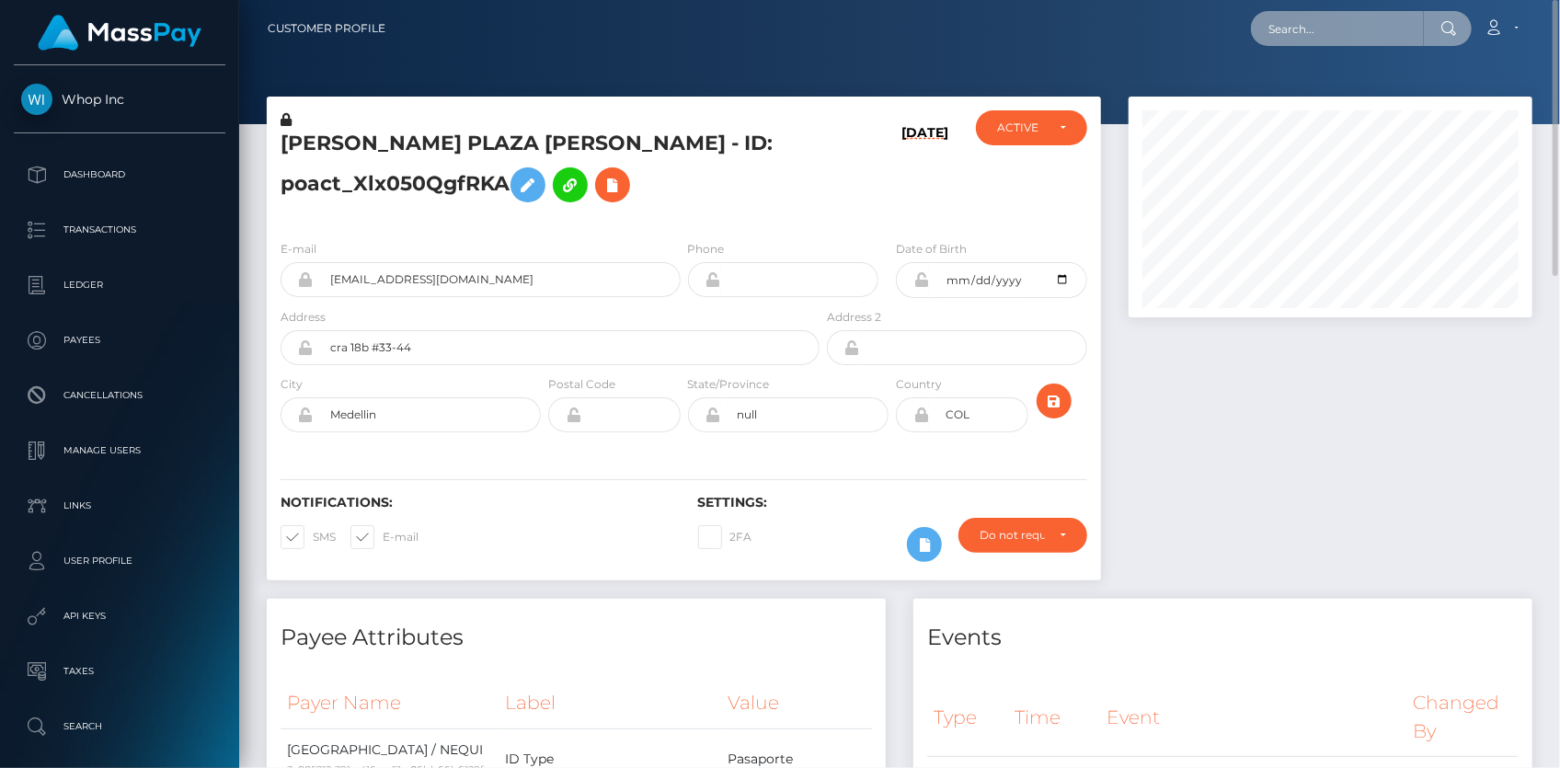
click at [1308, 44] on input "text" at bounding box center [1337, 28] width 173 height 35
paste input "MSPc915b5eea3e2b57"
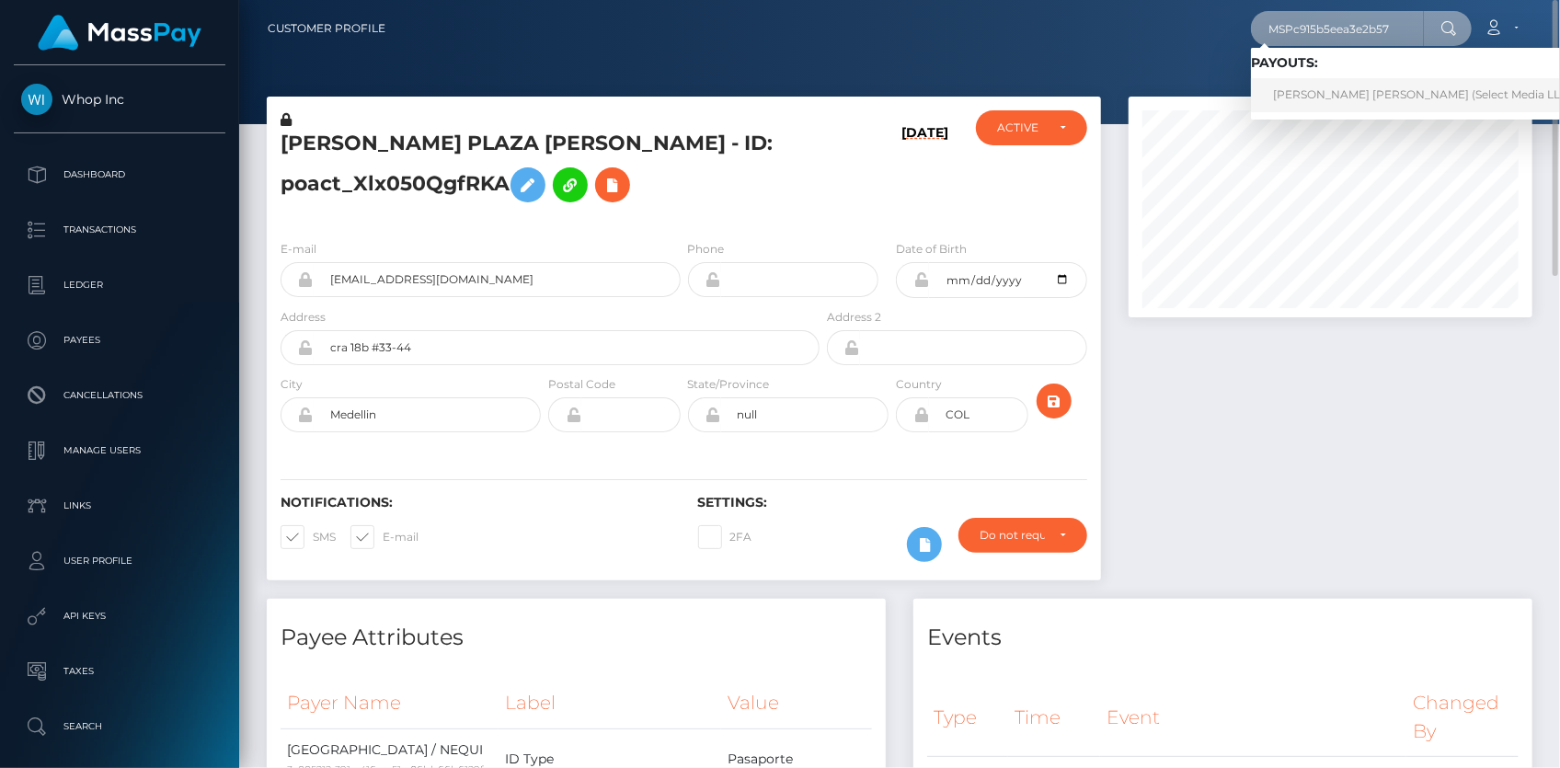
type input "MSPc915b5eea3e2b57"
click at [1311, 87] on link "[PERSON_NAME] [PERSON_NAME] (Select Media LLC - )" at bounding box center [1427, 95] width 353 height 34
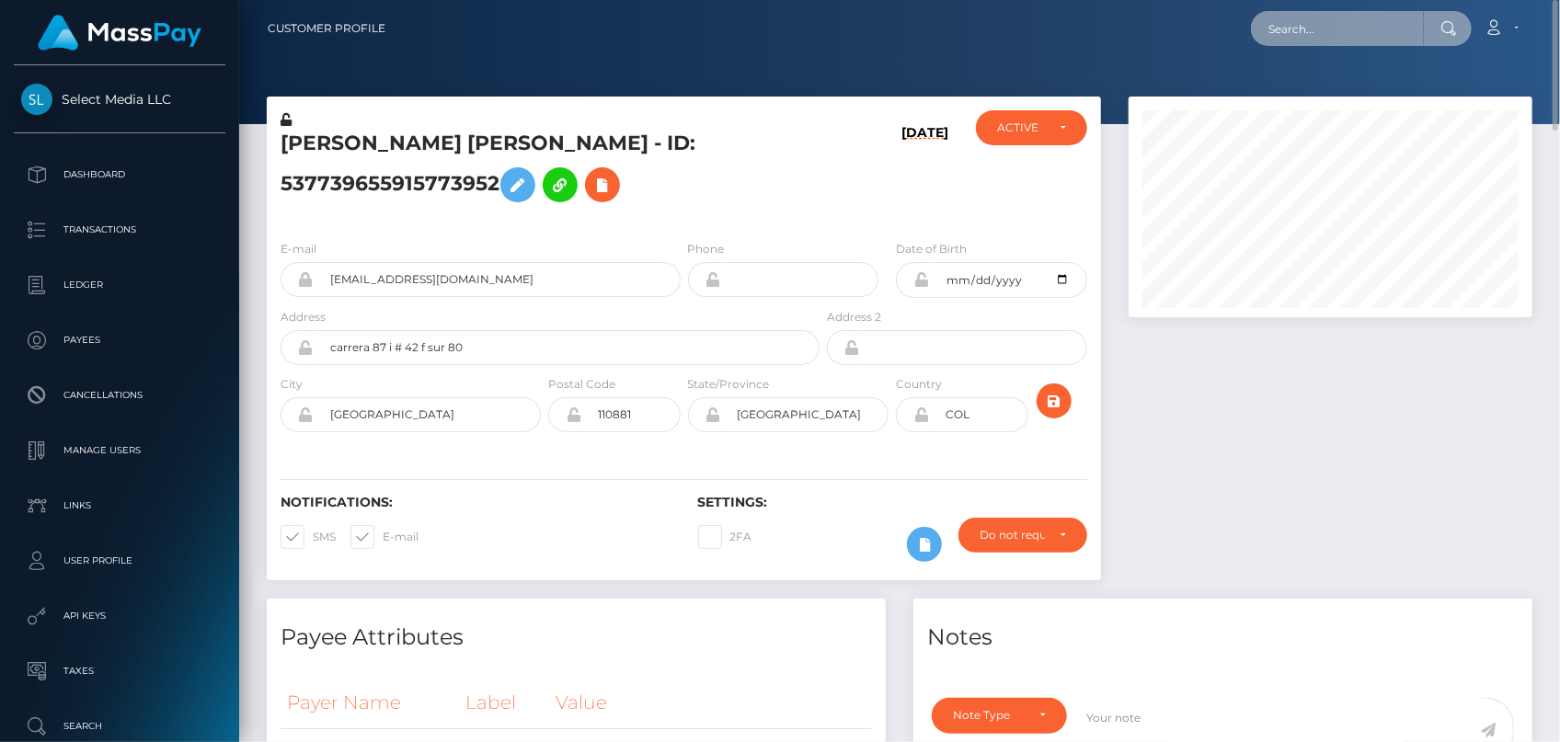
click at [1351, 37] on input "text" at bounding box center [1337, 28] width 173 height 35
paste input "MSP7fe0dffc47d623b"
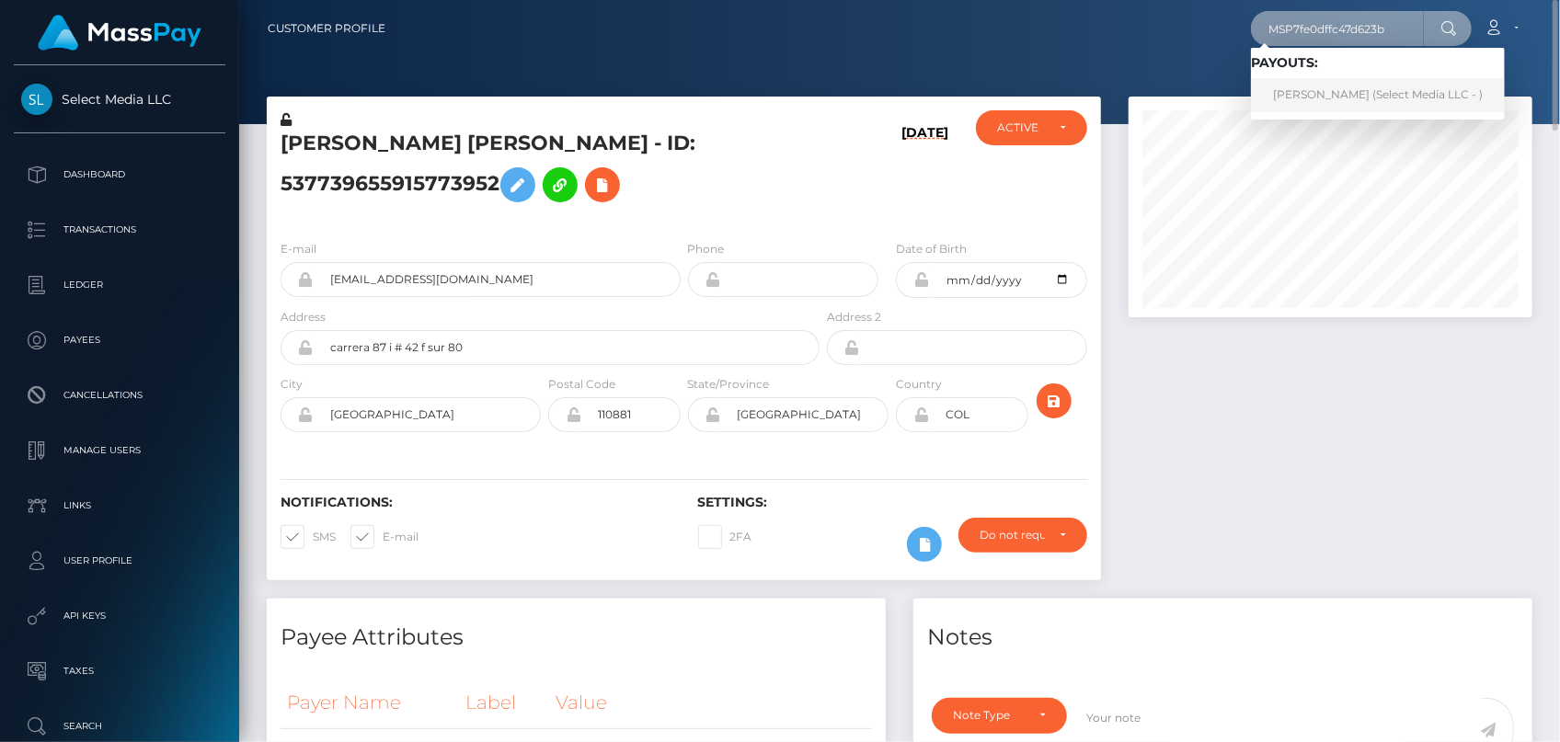
type input "MSP7fe0dffc47d623b"
click at [1326, 89] on link "Sorelis Calzadilla Aponte (Select Media LLC - )" at bounding box center [1378, 95] width 254 height 34
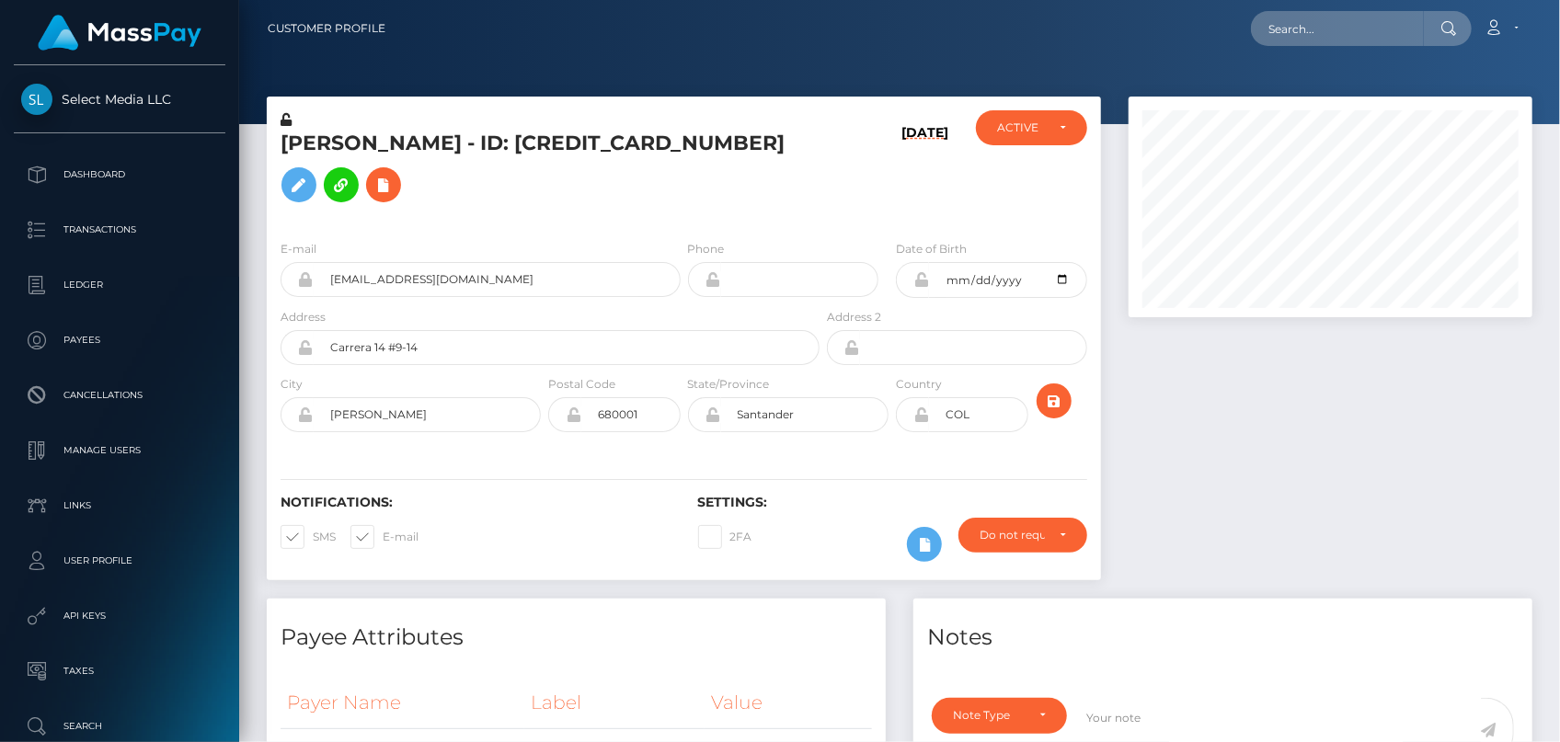
scroll to position [221, 403]
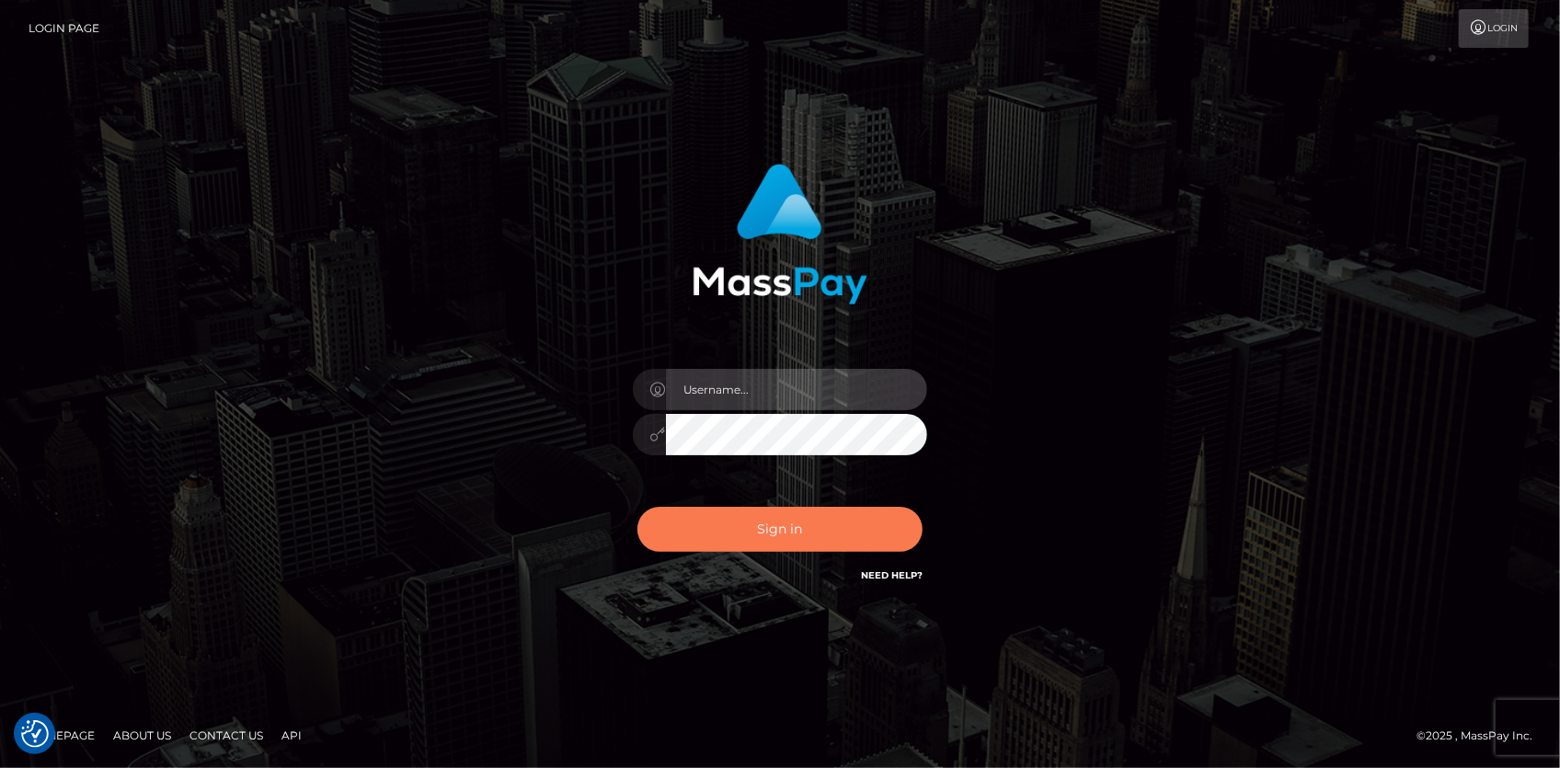
type input "Eduard Gavrilescu"
click at [825, 521] on button "Sign in" at bounding box center [779, 529] width 285 height 45
type input "[PERSON_NAME]"
click at [776, 524] on button "Sign in" at bounding box center [779, 529] width 285 height 45
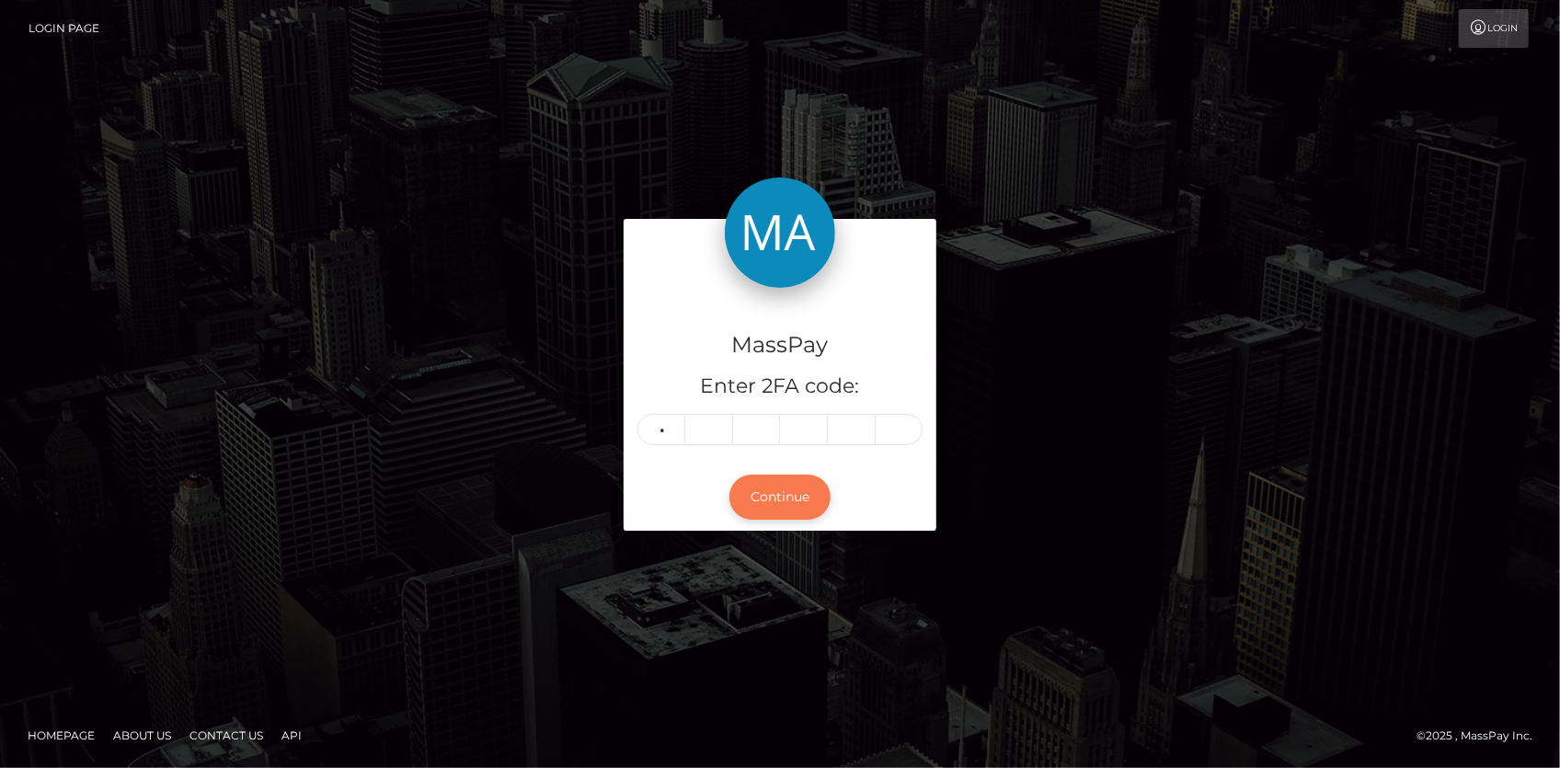
type input "3"
type input "1"
type input "0"
type input "2"
type input "9"
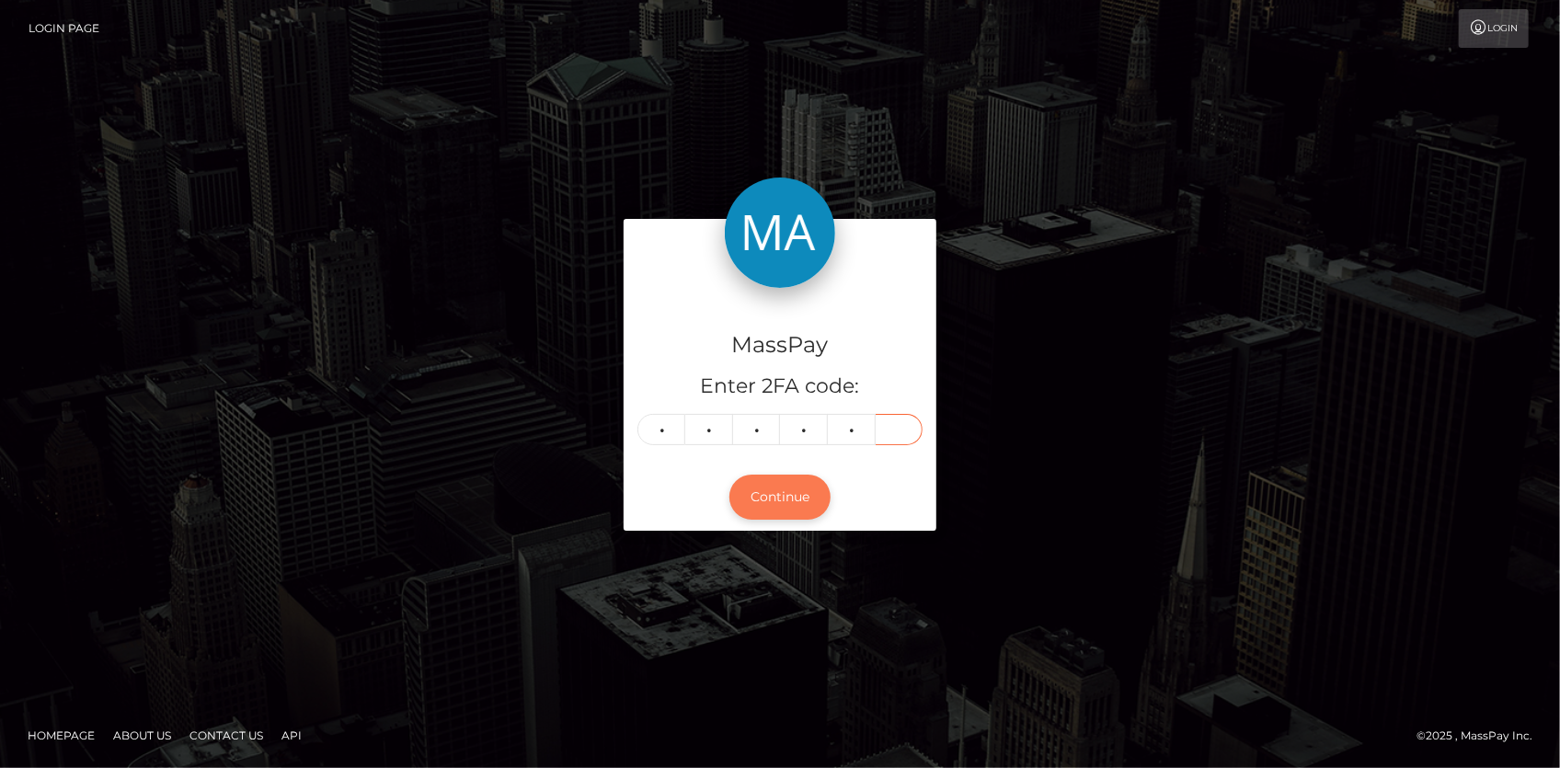
type input "5"
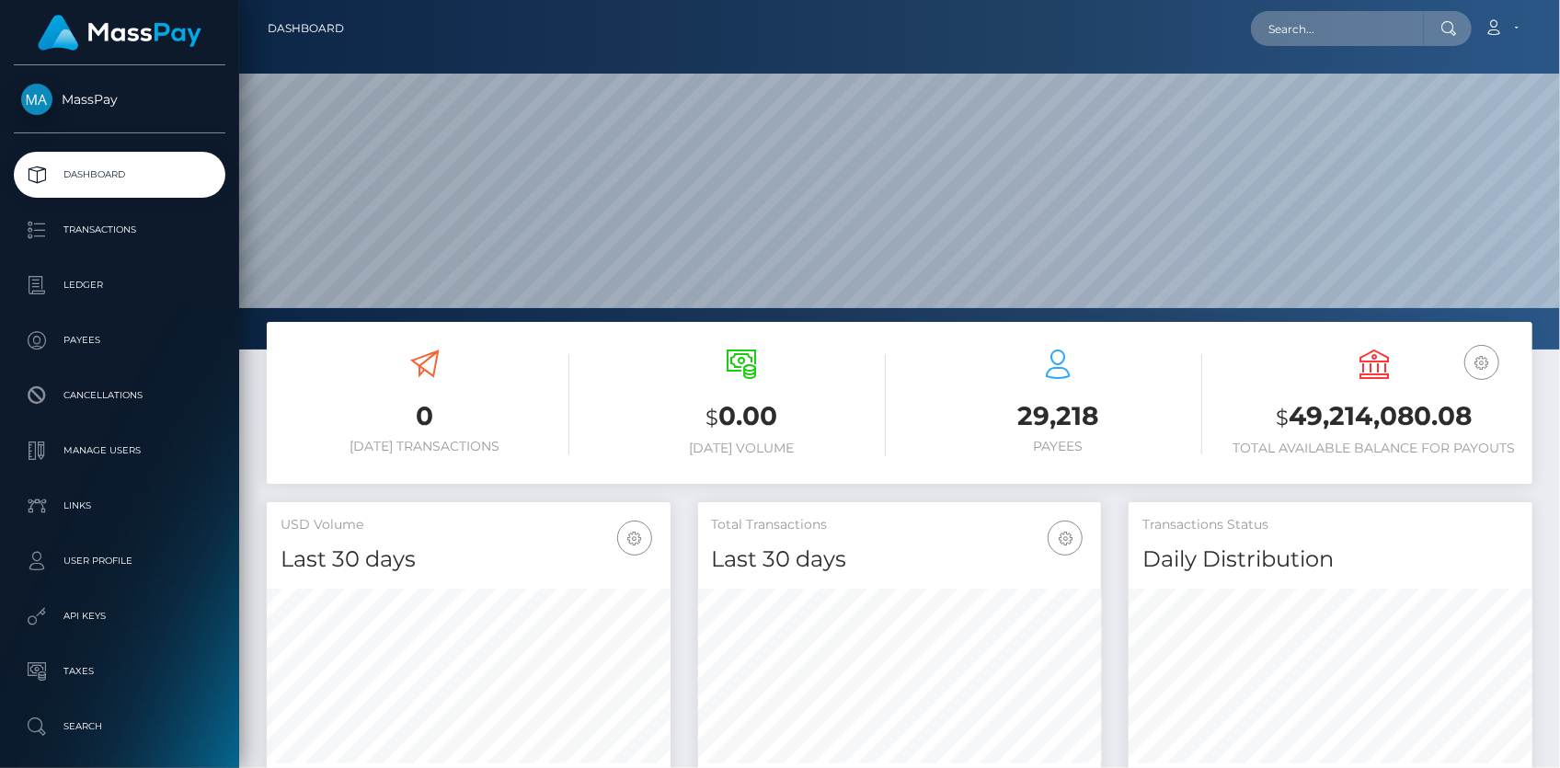
scroll to position [326, 403]
click at [1290, 29] on input "text" at bounding box center [1337, 28] width 173 height 35
paste input "poact_VzsGWEYPw6k4"
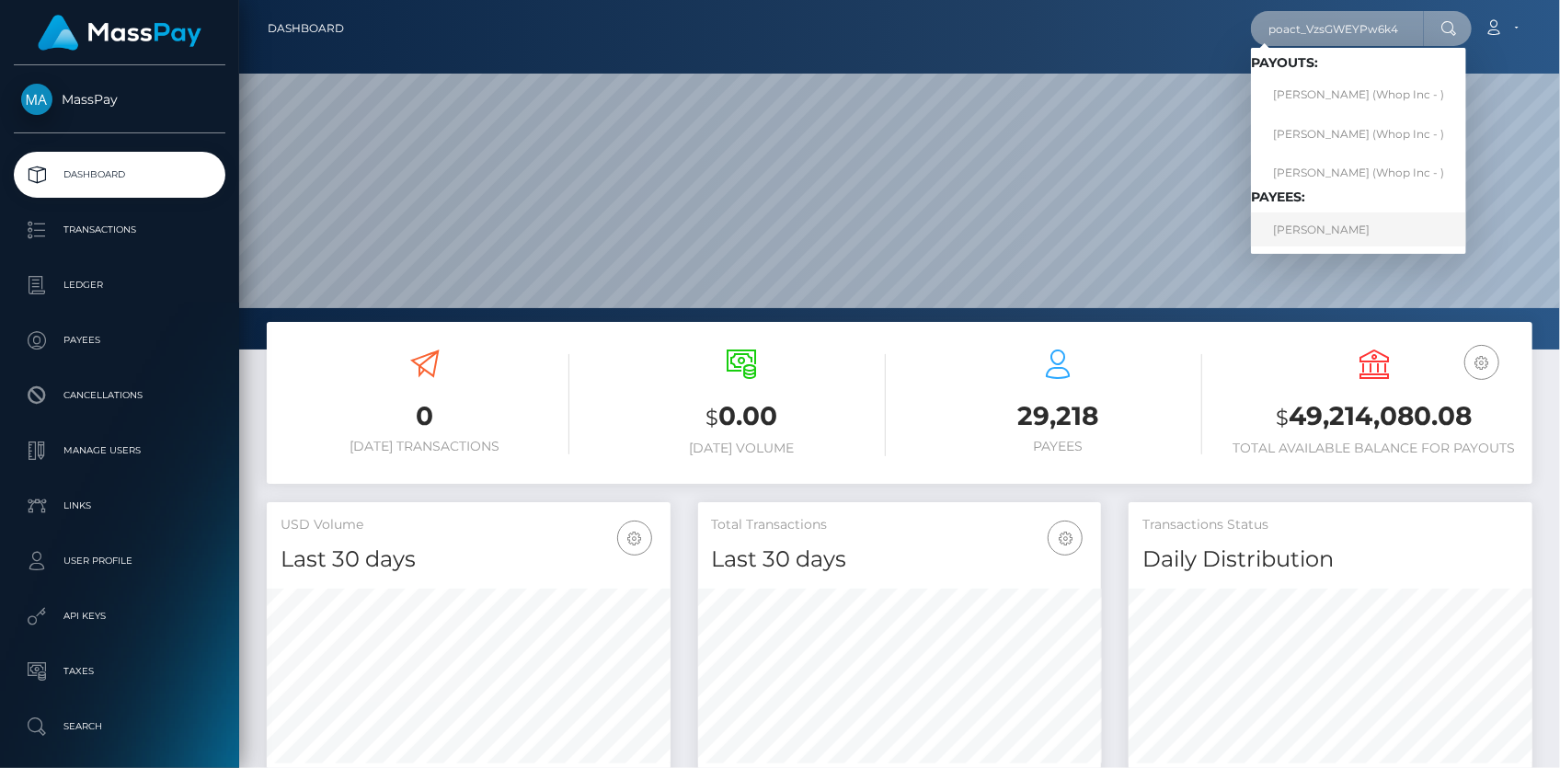
type input "poact_VzsGWEYPw6k4"
click at [1299, 231] on link "LISA K FRUHAN" at bounding box center [1358, 229] width 215 height 34
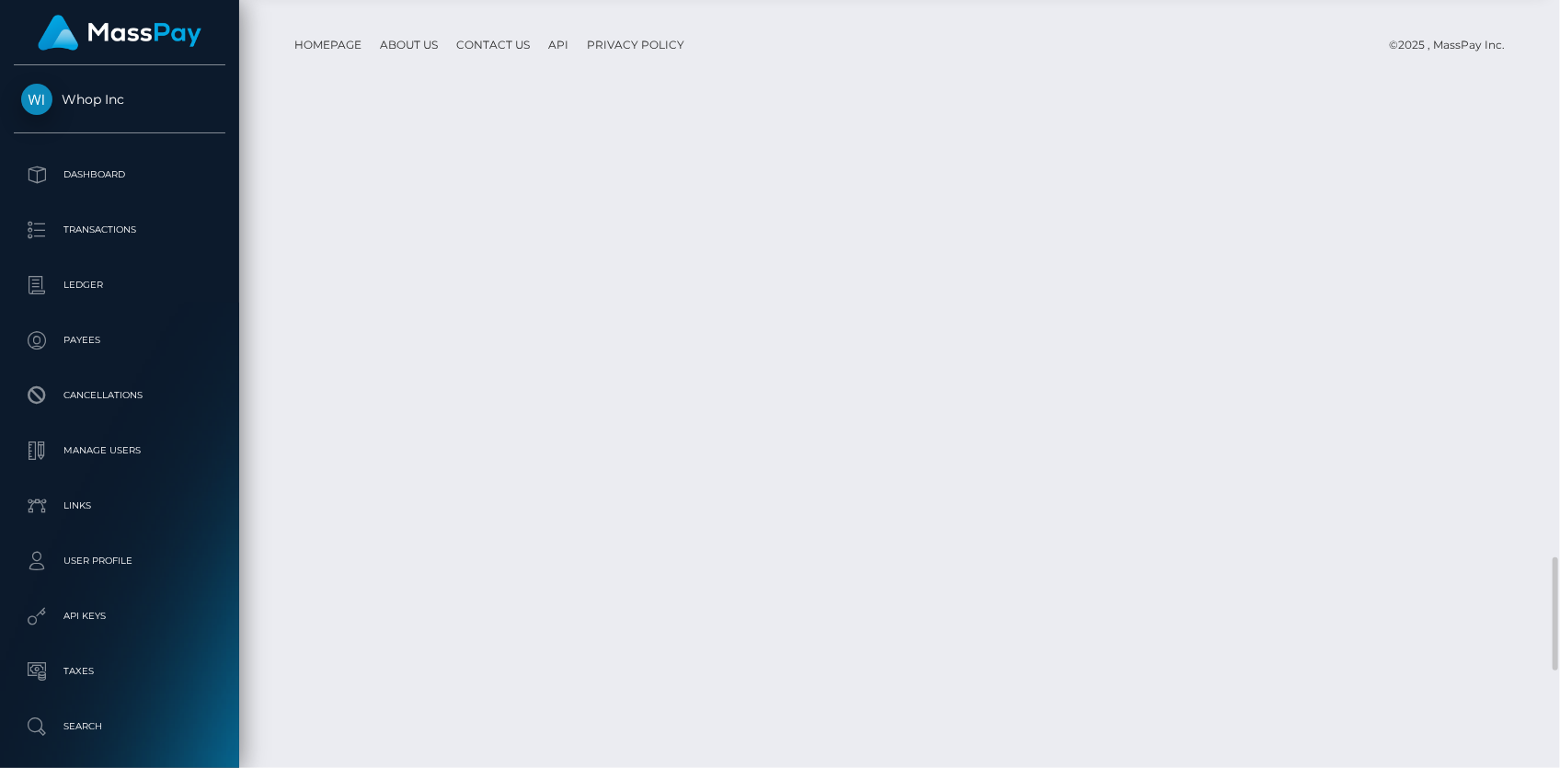
scroll to position [3595, 0]
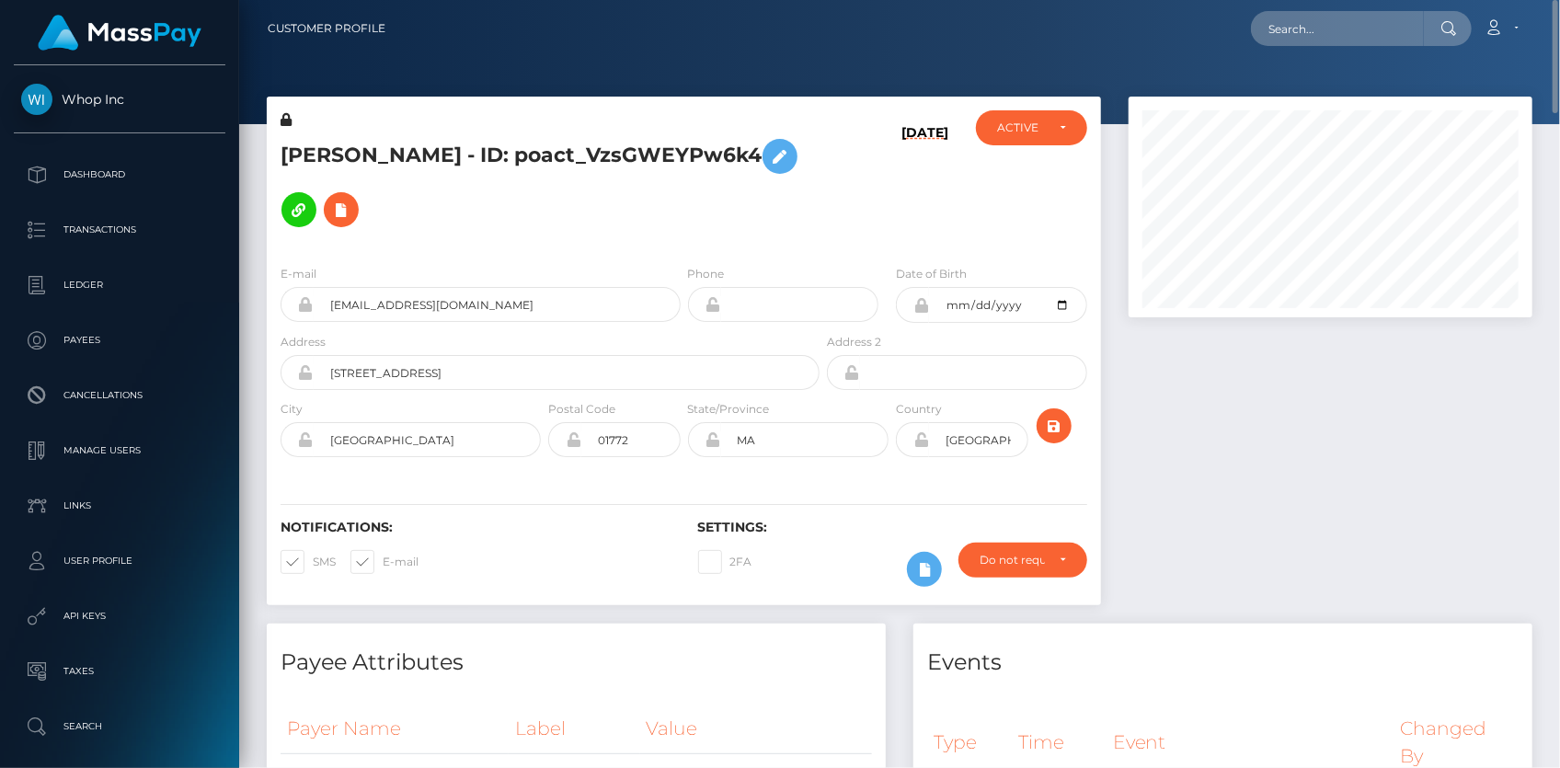
click at [469, 157] on h5 "LISA K FRUHAN - ID: poact_VzsGWEYPw6k4" at bounding box center [544, 183] width 529 height 107
copy h5 "LISA K FRUHAN - ID: poact_VzsGWEYPw6k4"
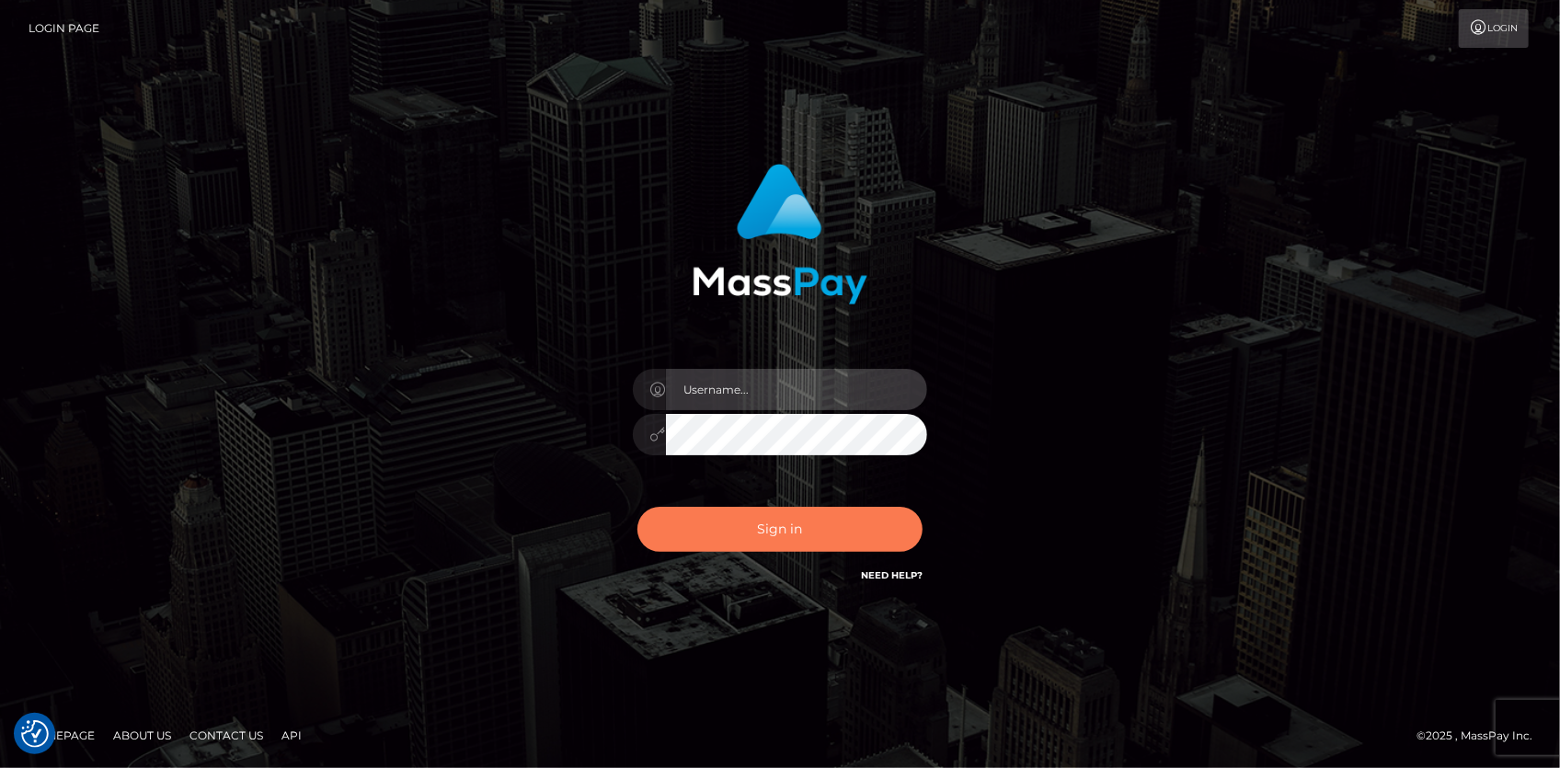
type input "[PERSON_NAME]"
click at [803, 524] on button "Sign in" at bounding box center [779, 529] width 285 height 45
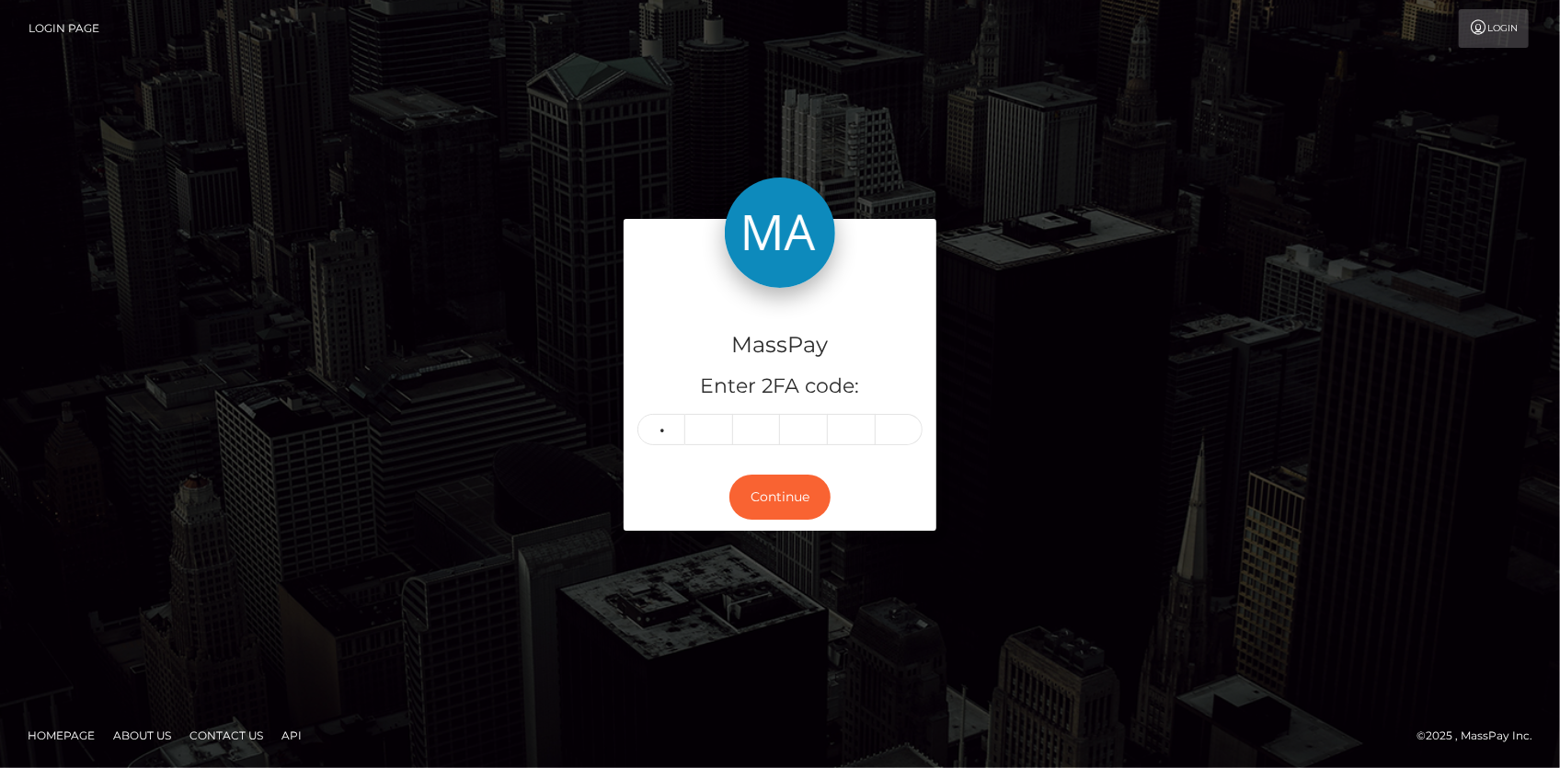
type input "5"
type input "1"
type input "2"
type input "7"
type input "4"
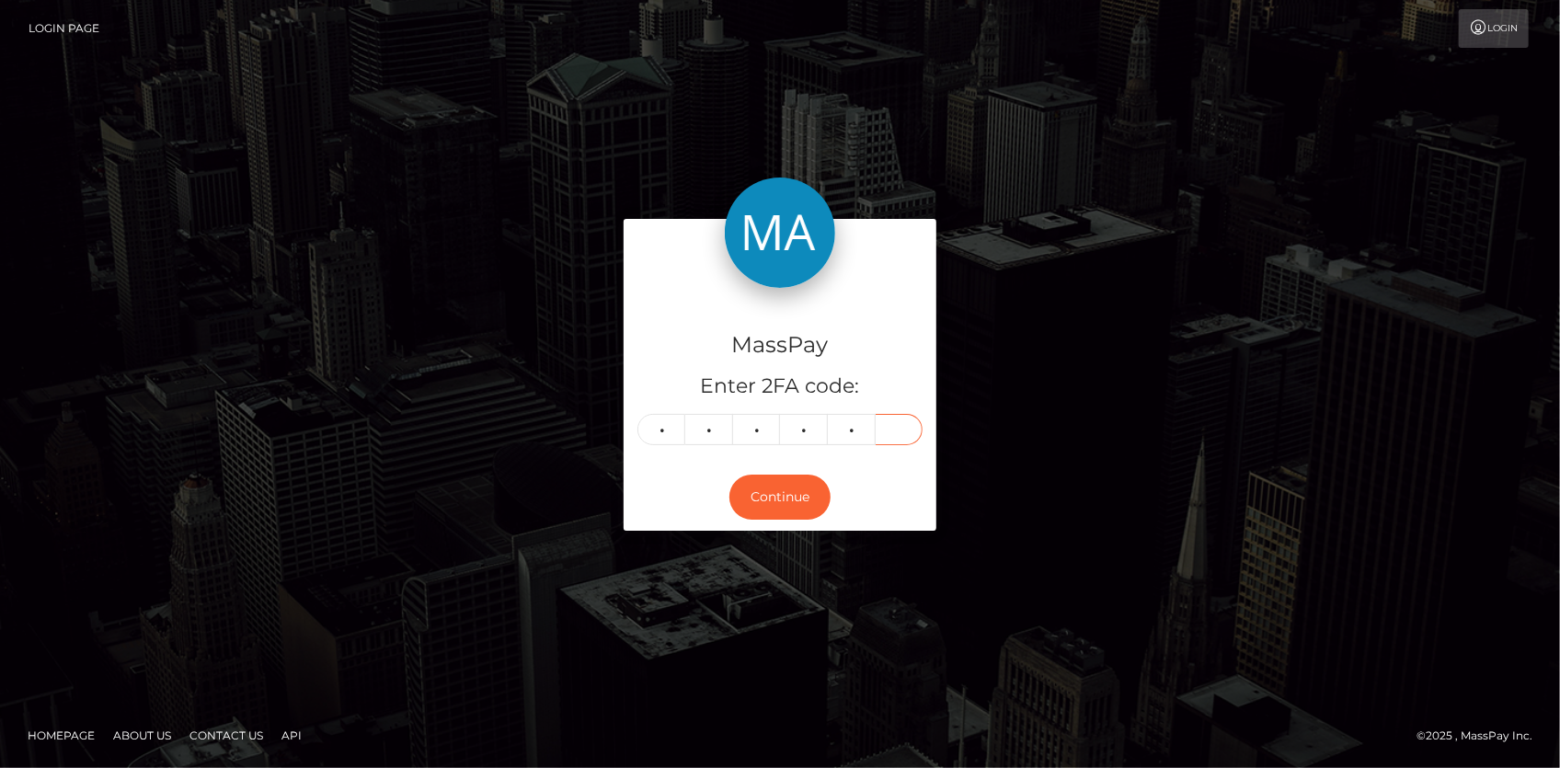
type input "7"
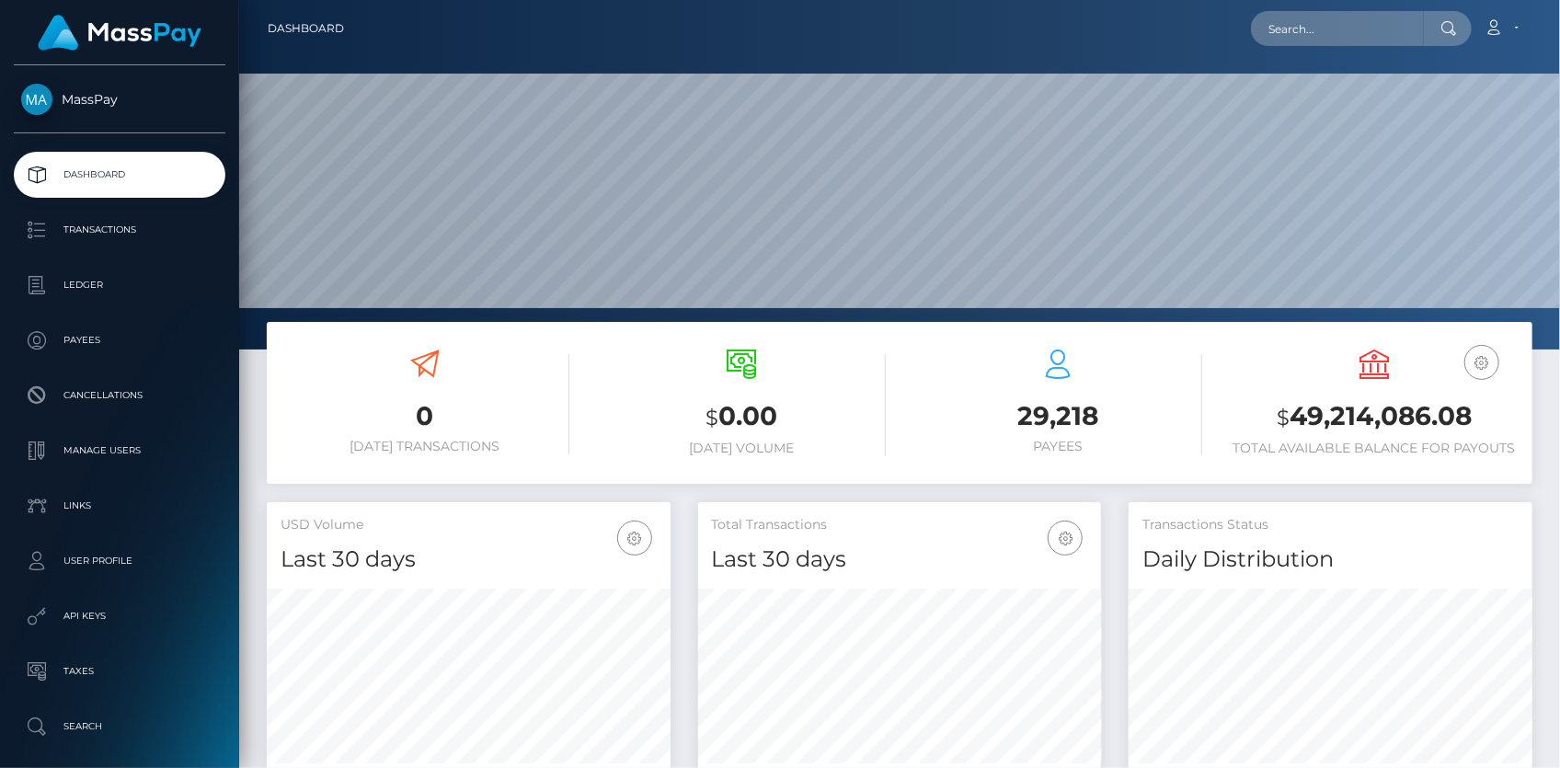
scroll to position [326, 403]
click at [1296, 40] on input "text" at bounding box center [1337, 28] width 173 height 35
paste input "pout_yZFHtWvZfiKJn"
click at [1381, 25] on input "pout_yZFHtWvZfiKJn" at bounding box center [1337, 28] width 173 height 35
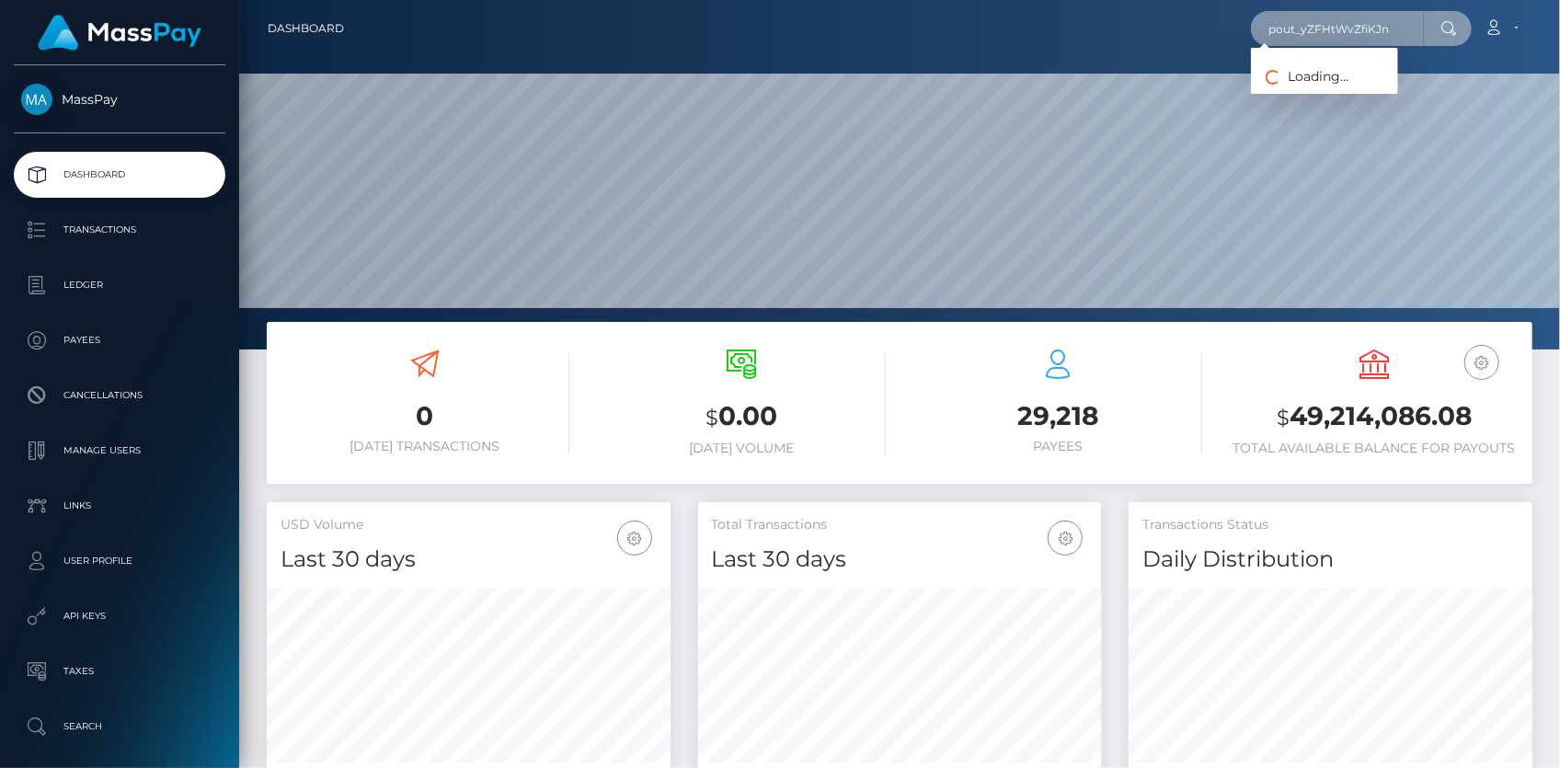
paste input "[EMAIL_ADDRESS][DOMAIN_NAME]"
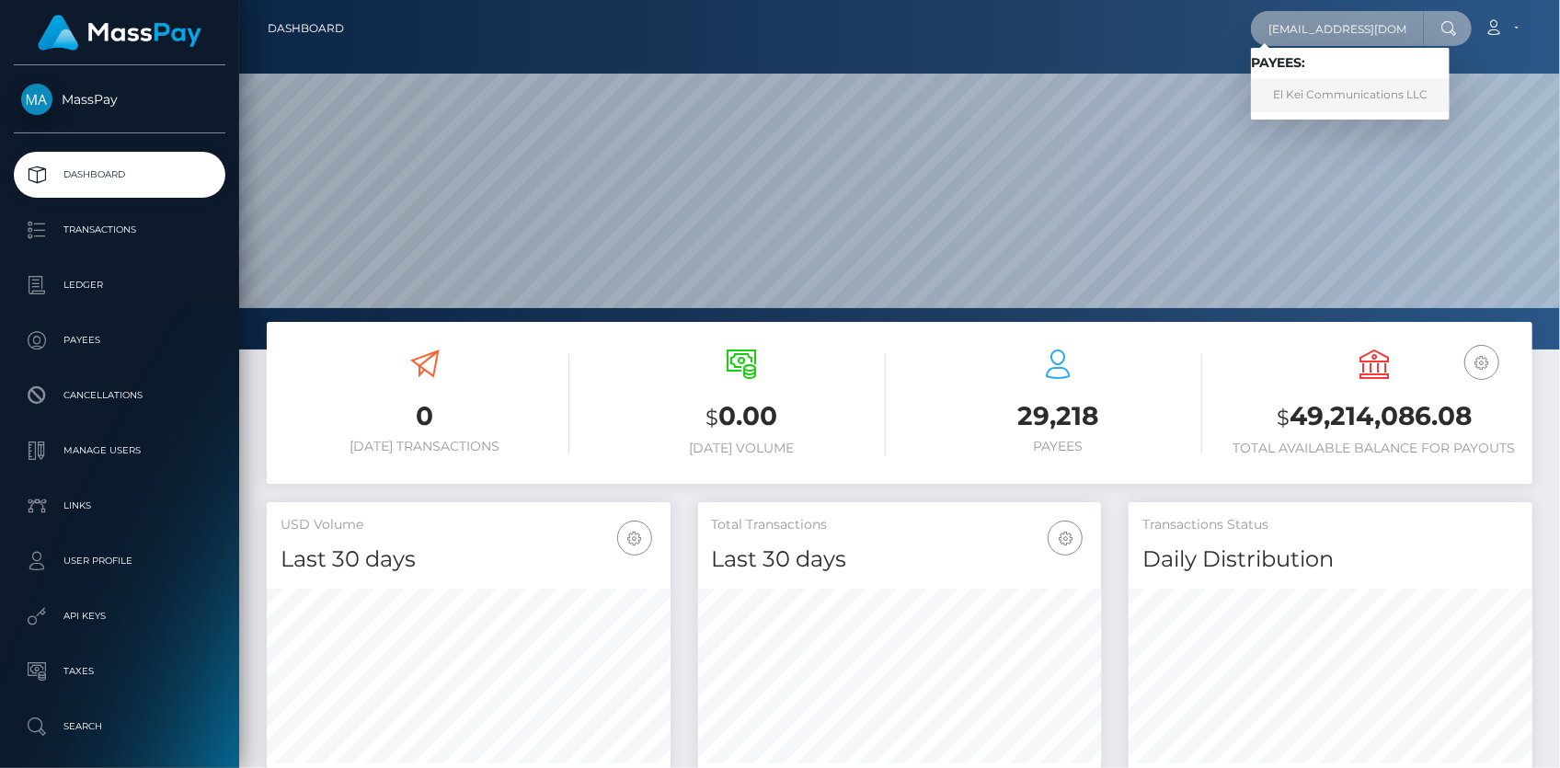
type input "[EMAIL_ADDRESS][DOMAIN_NAME]"
click at [1326, 91] on link "El Kei Communications LLC" at bounding box center [1350, 95] width 199 height 34
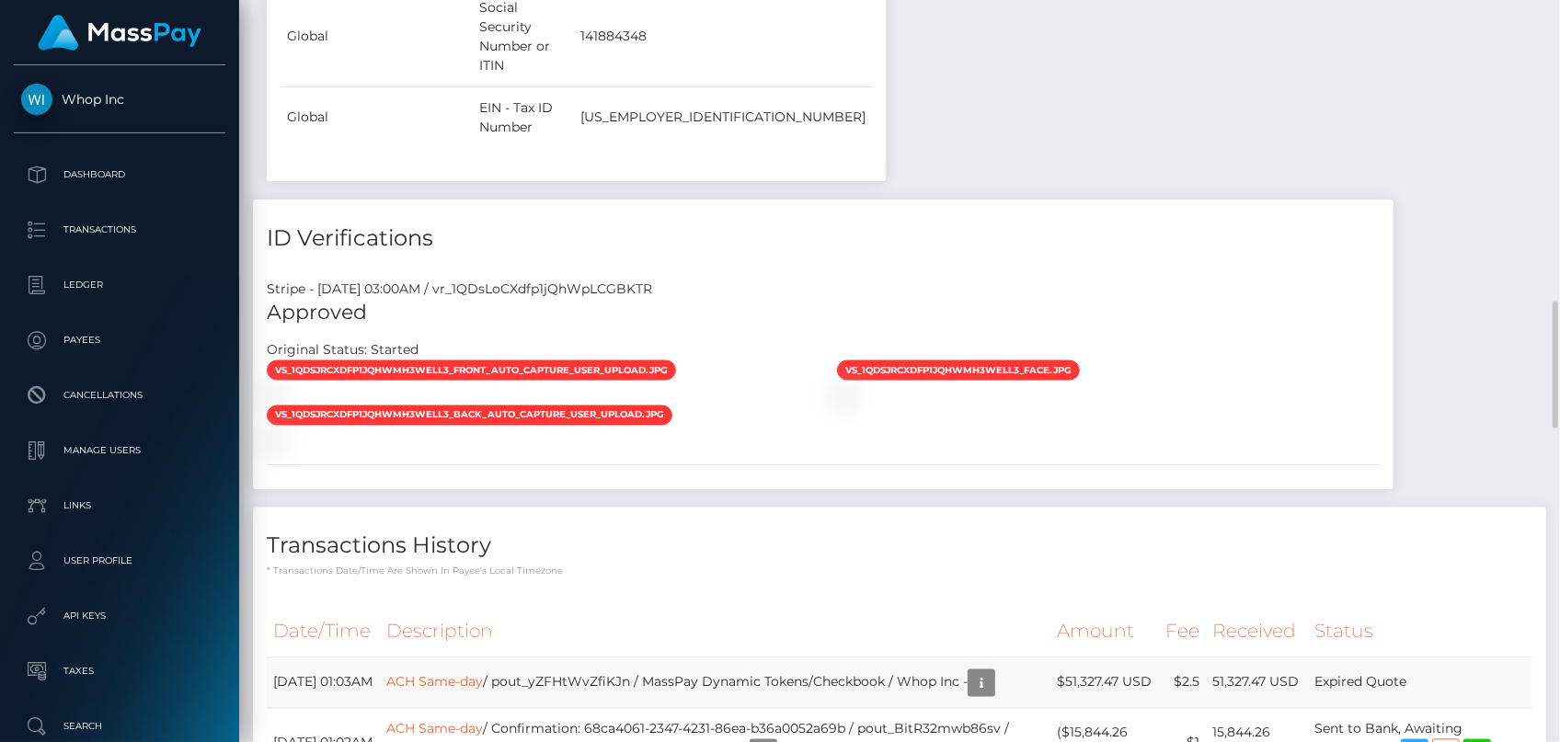
scroll to position [221, 403]
click at [894, 658] on td "ACH Same-day / pout_yZFHtWvZfiKJn / MassPay Dynamic Tokens/Checkbook / Whop Inc…" at bounding box center [715, 683] width 670 height 51
click at [612, 658] on td "ACH Same-day / pout_yZFHtWvZfiKJn / MassPay Dynamic Tokens/Checkbook / Whop Inc…" at bounding box center [715, 683] width 670 height 51
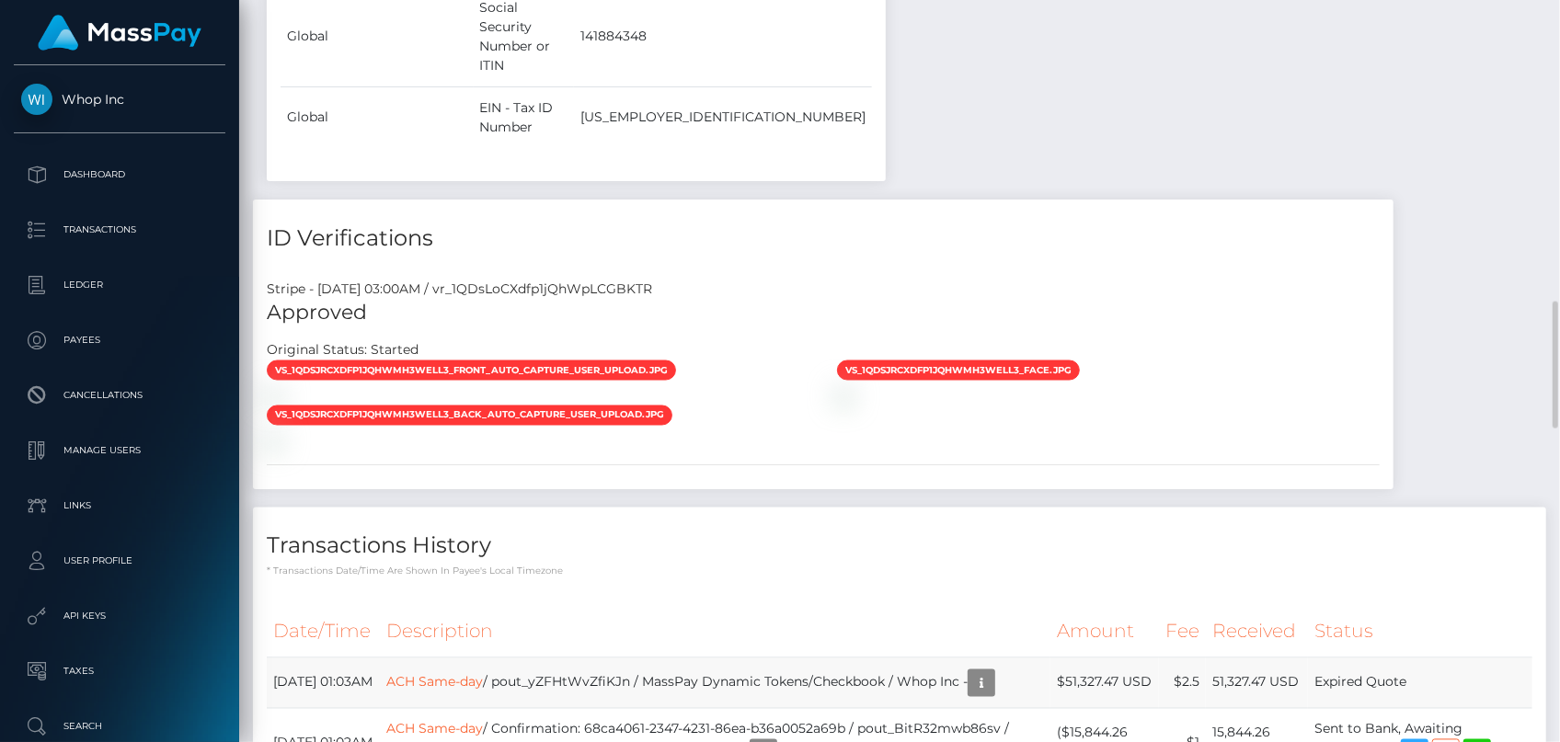
click at [469, 658] on td "ACH Same-day / pout_yZFHtWvZfiKJn / MassPay Dynamic Tokens/Checkbook / Whop Inc…" at bounding box center [715, 683] width 670 height 51
click at [469, 673] on link "ACH Same-day" at bounding box center [434, 681] width 97 height 17
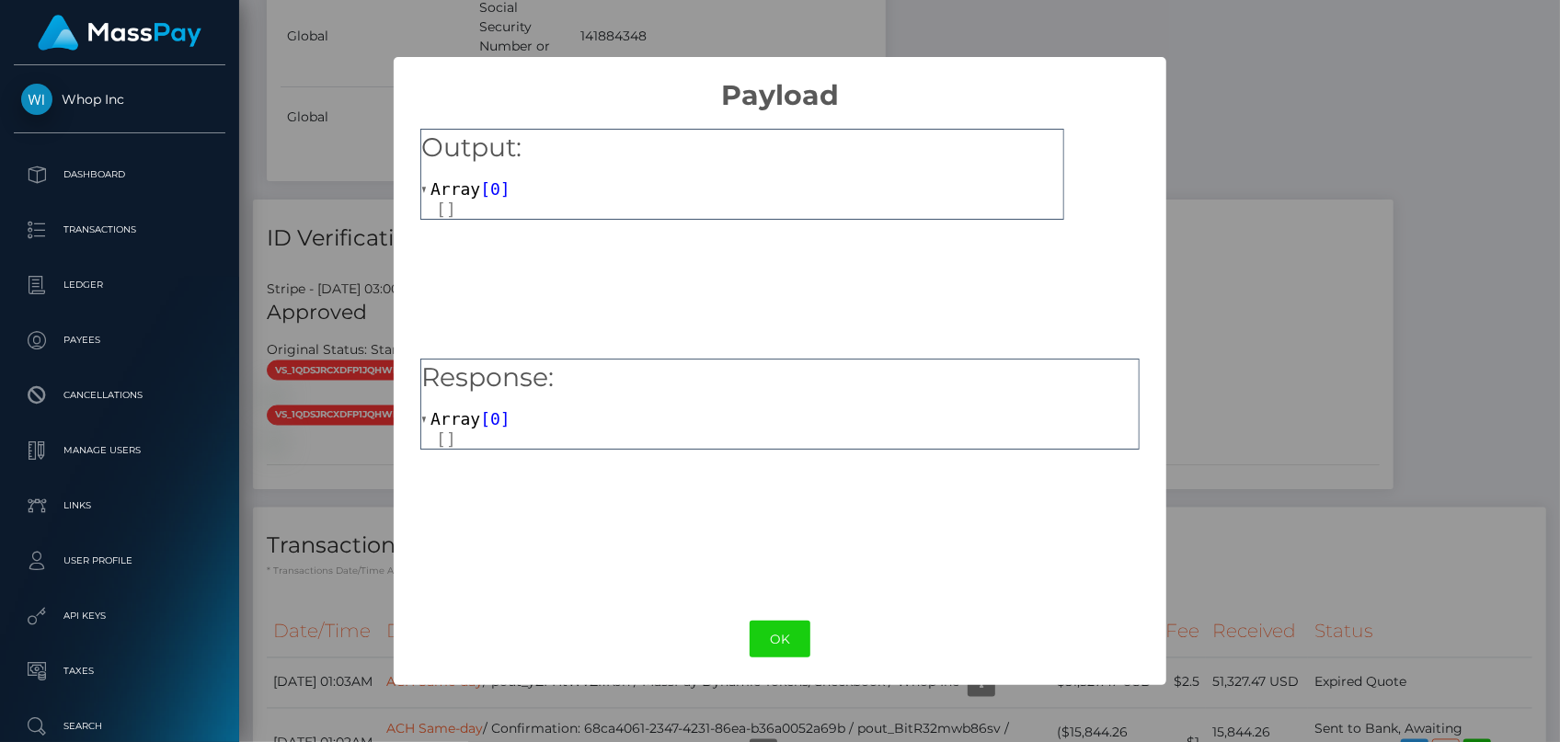
click at [461, 200] on div at bounding box center [749, 209] width 627 height 19
click at [799, 625] on button "OK" at bounding box center [780, 640] width 61 height 38
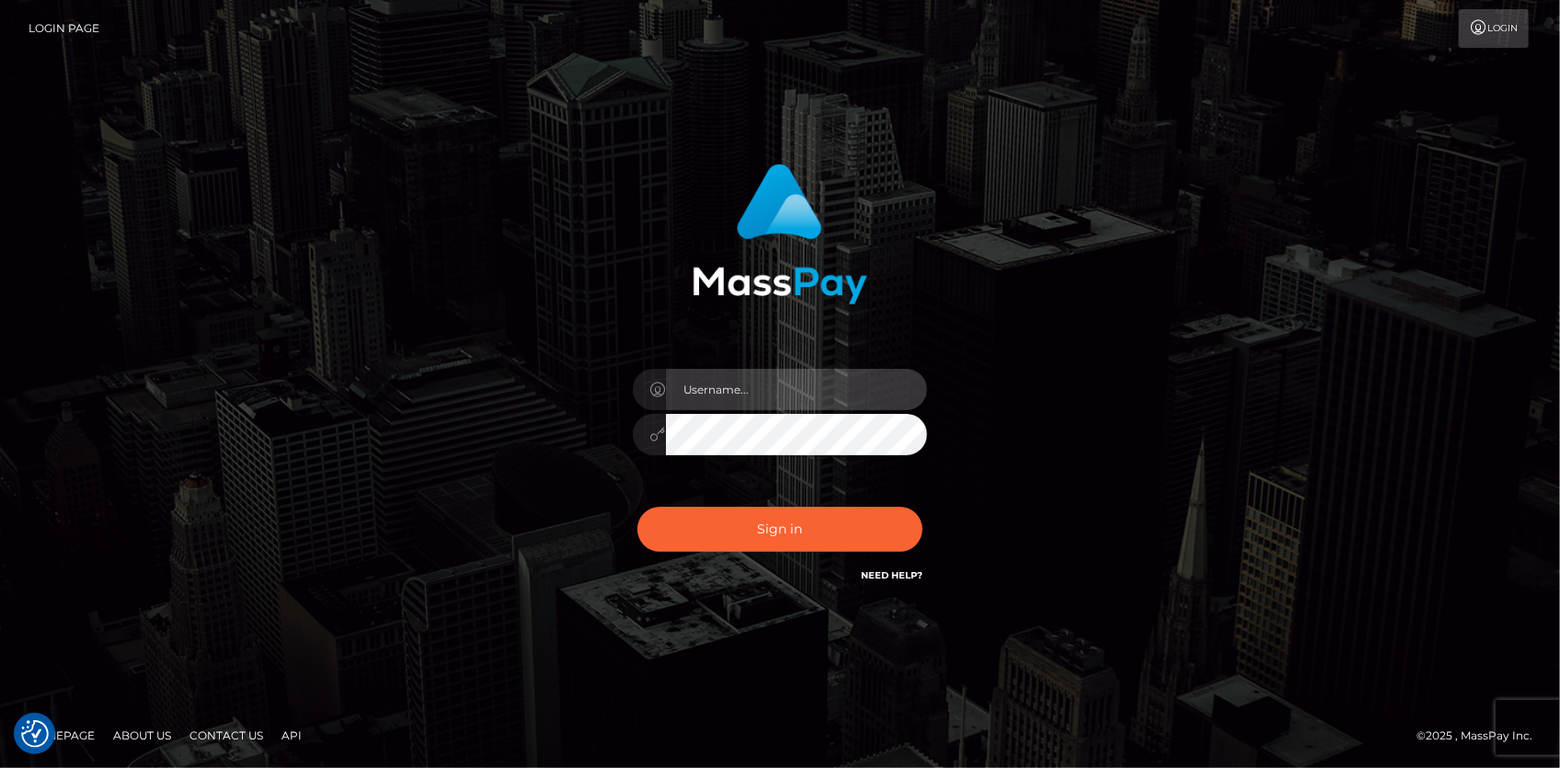
type input "Eduard Gavrilescu"
click at [684, 503] on div "Sign in Need Help?" at bounding box center [780, 537] width 322 height 82
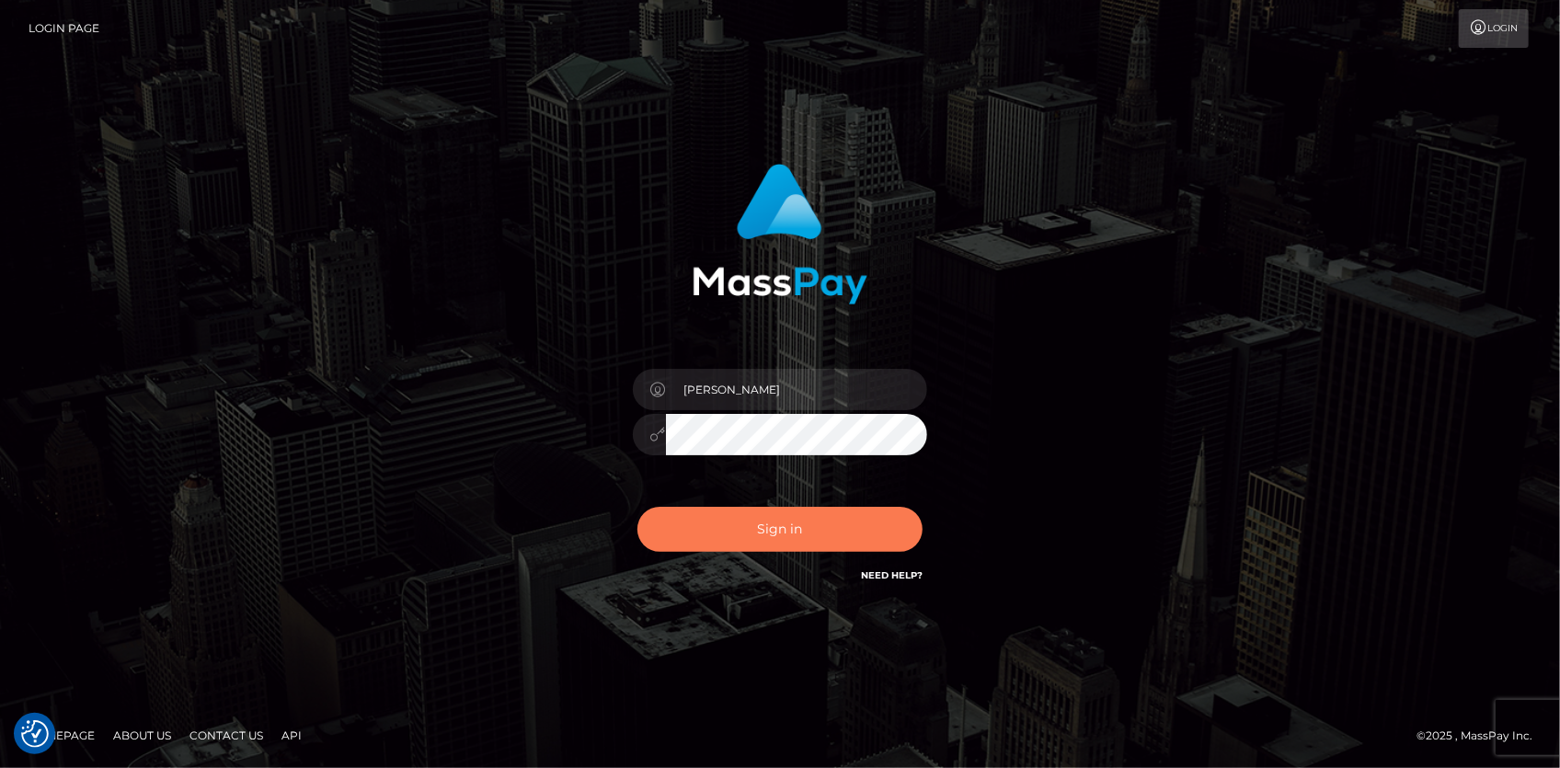
click at [692, 515] on button "Sign in" at bounding box center [779, 529] width 285 height 45
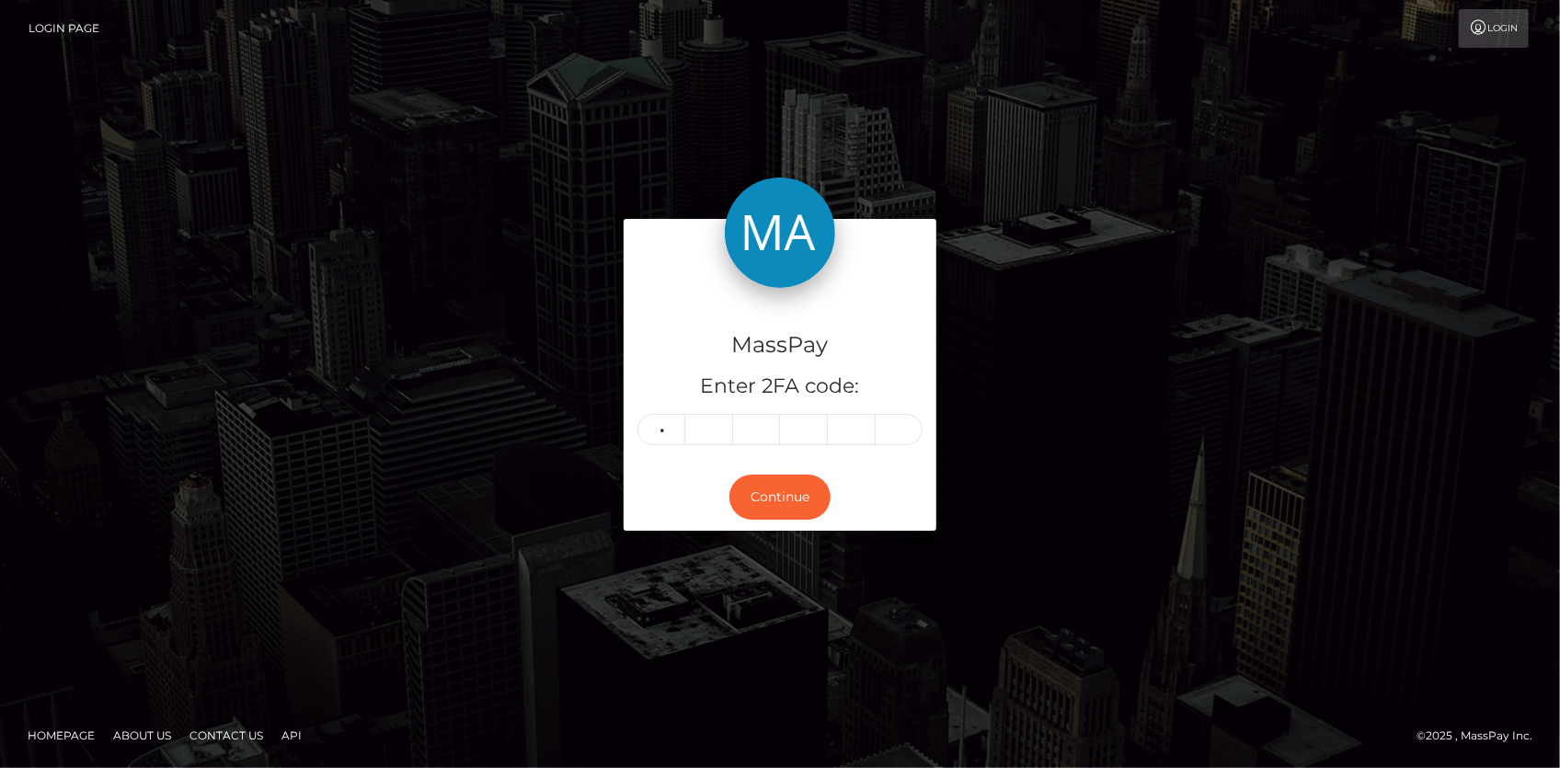
type input "5"
type input "2"
type input "8"
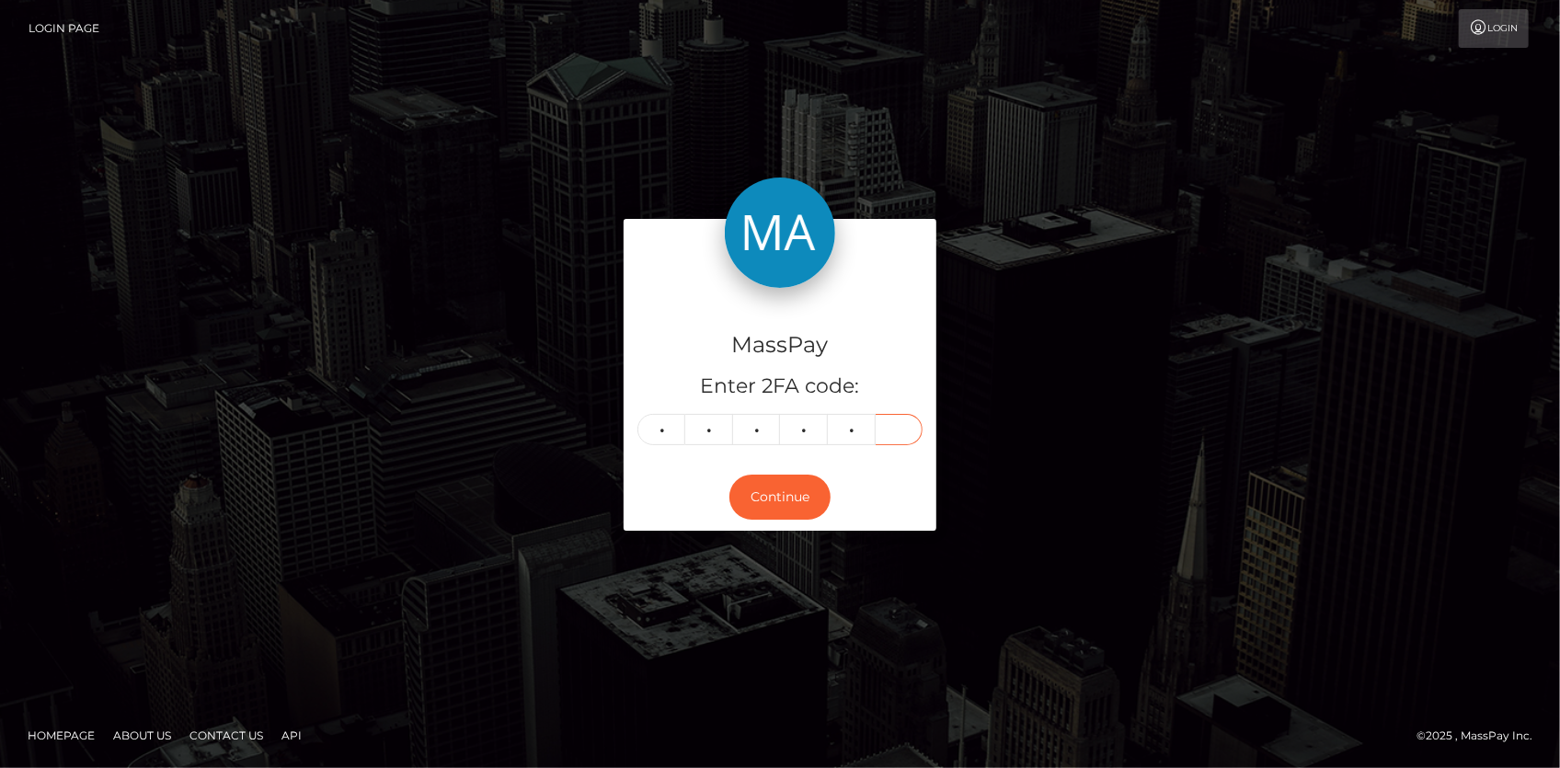
type input "9"
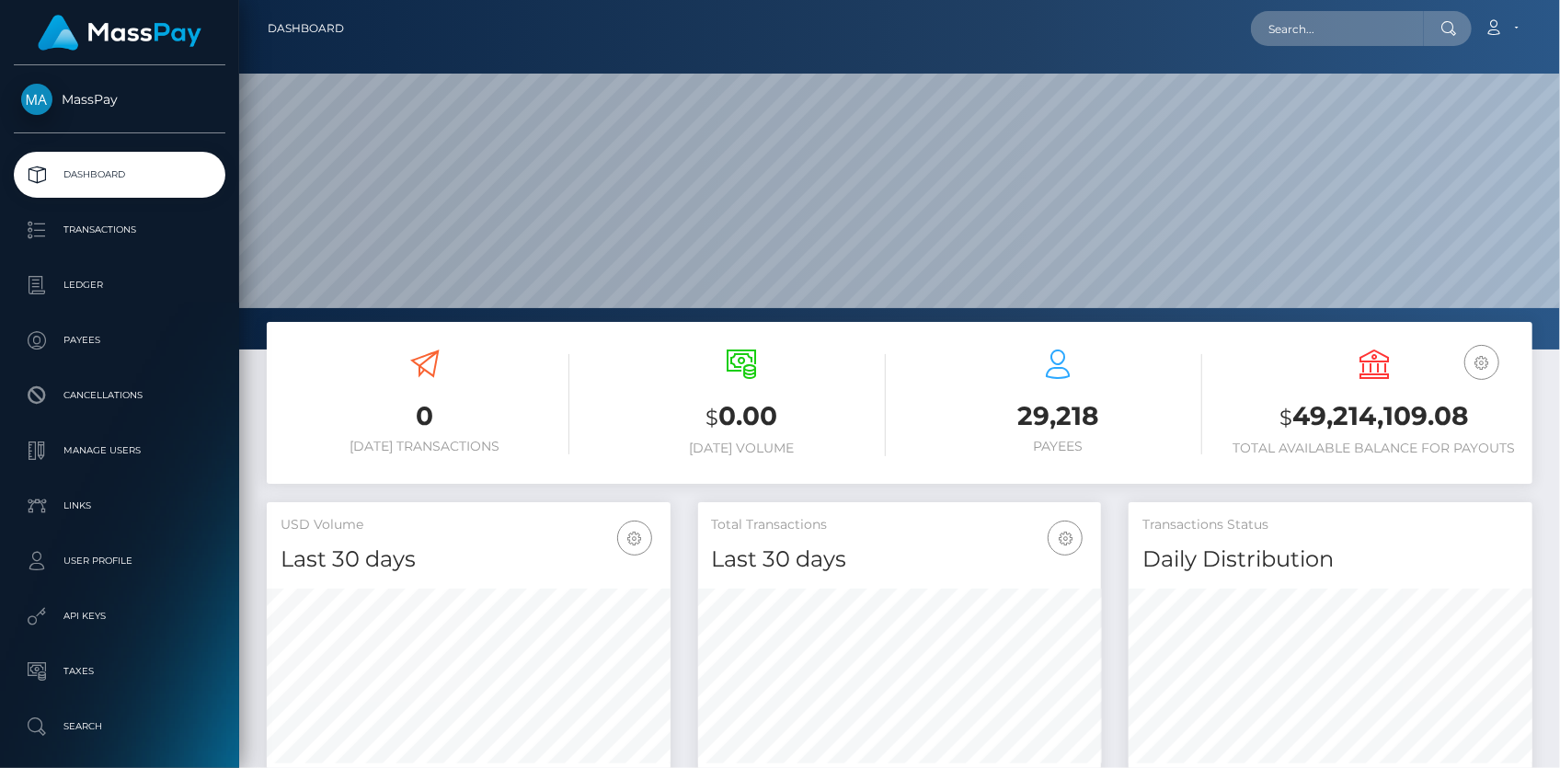
scroll to position [326, 403]
drag, startPoint x: 0, startPoint y: 0, endPoint x: 1291, endPoint y: 32, distance: 1291.6
click at [1291, 32] on input "text" at bounding box center [1337, 28] width 173 height 35
paste input "c6adf42a-9d95-11f0-bd85-0694aced620b"
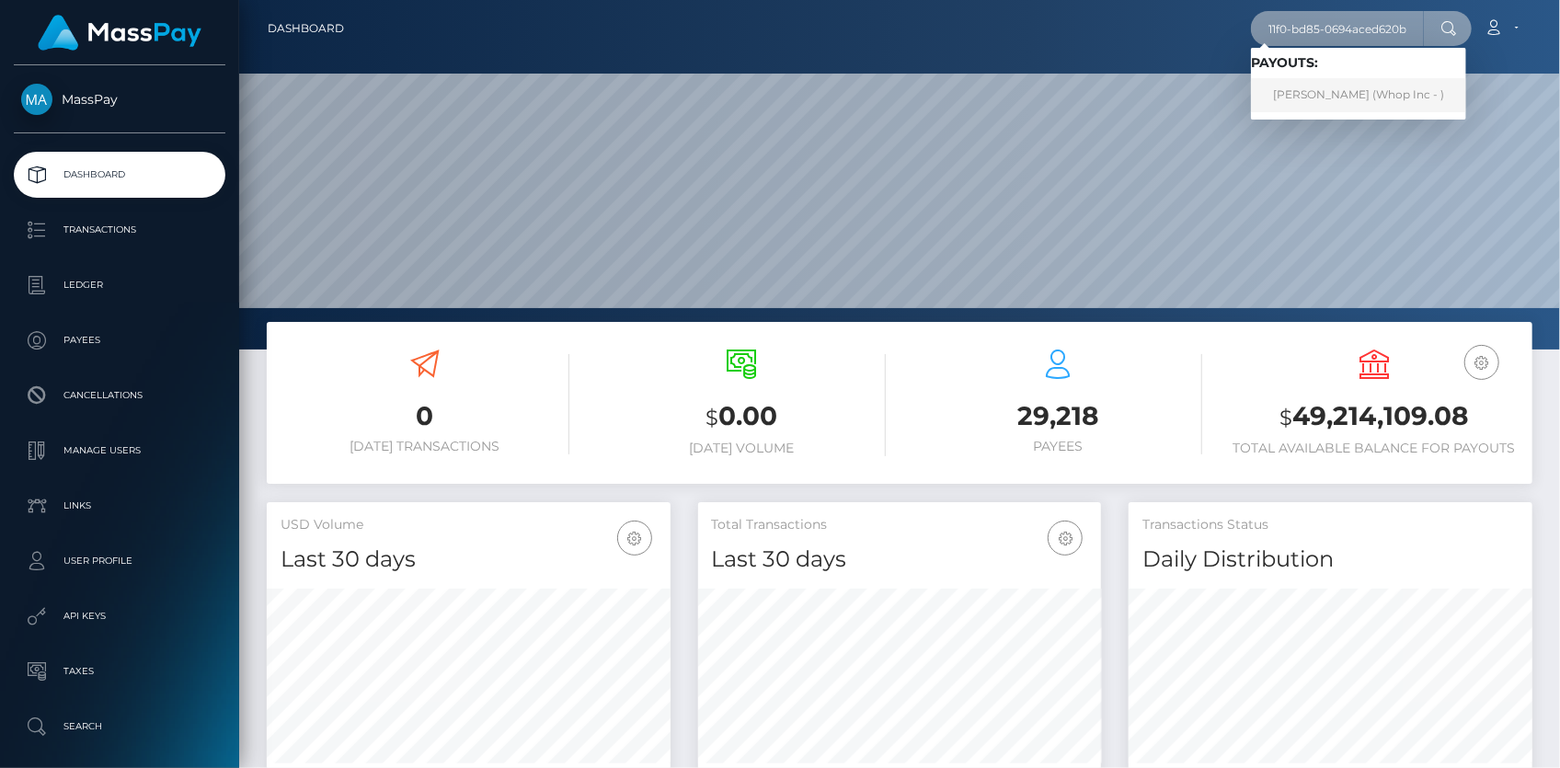
type input "c6adf42a-9d95-11f0-bd85-0694aced620b"
click at [1289, 92] on link "BRIAN MUTINDA NZIOKA (Whop Inc - )" at bounding box center [1358, 95] width 215 height 34
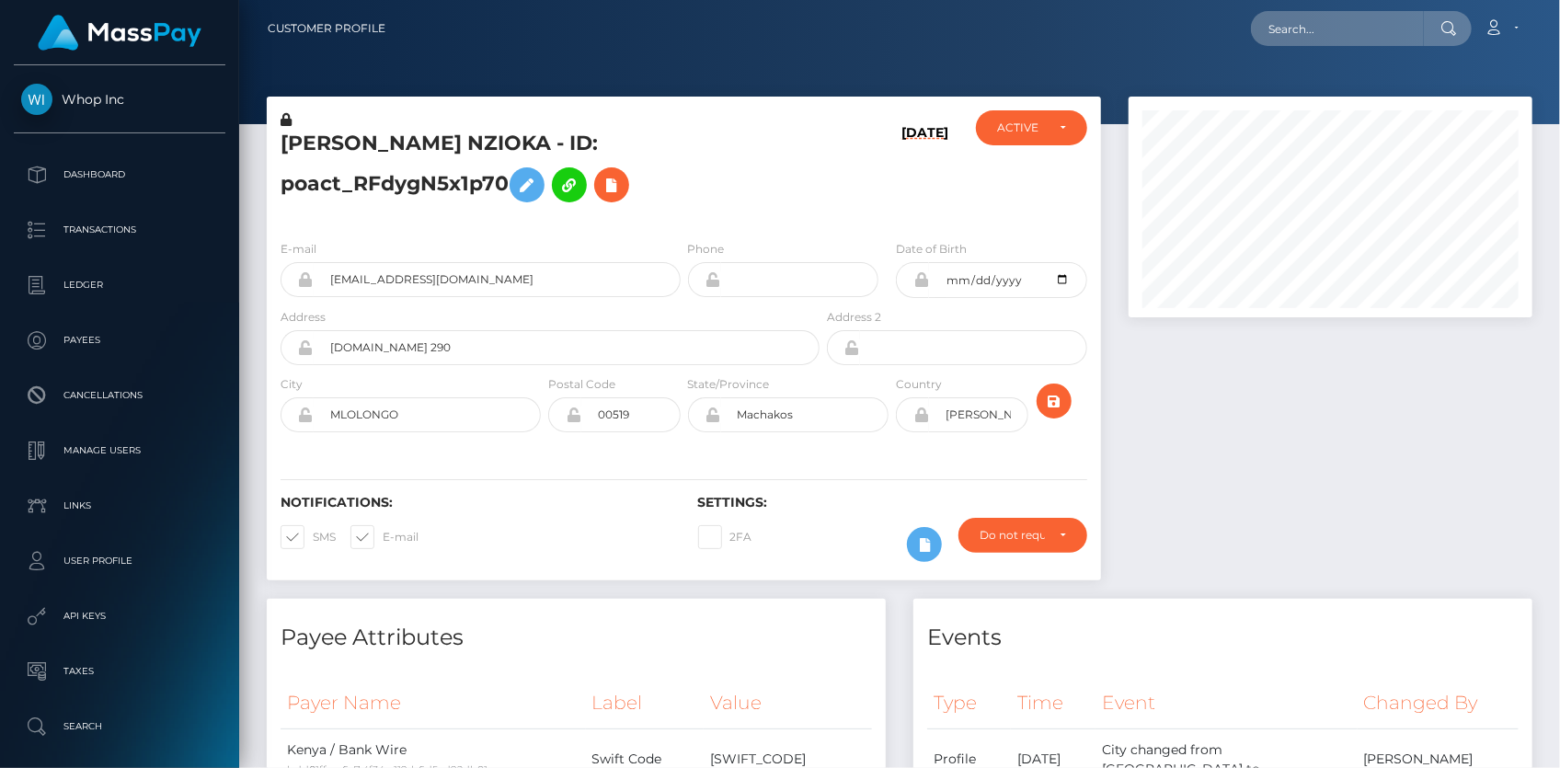
scroll to position [221, 403]
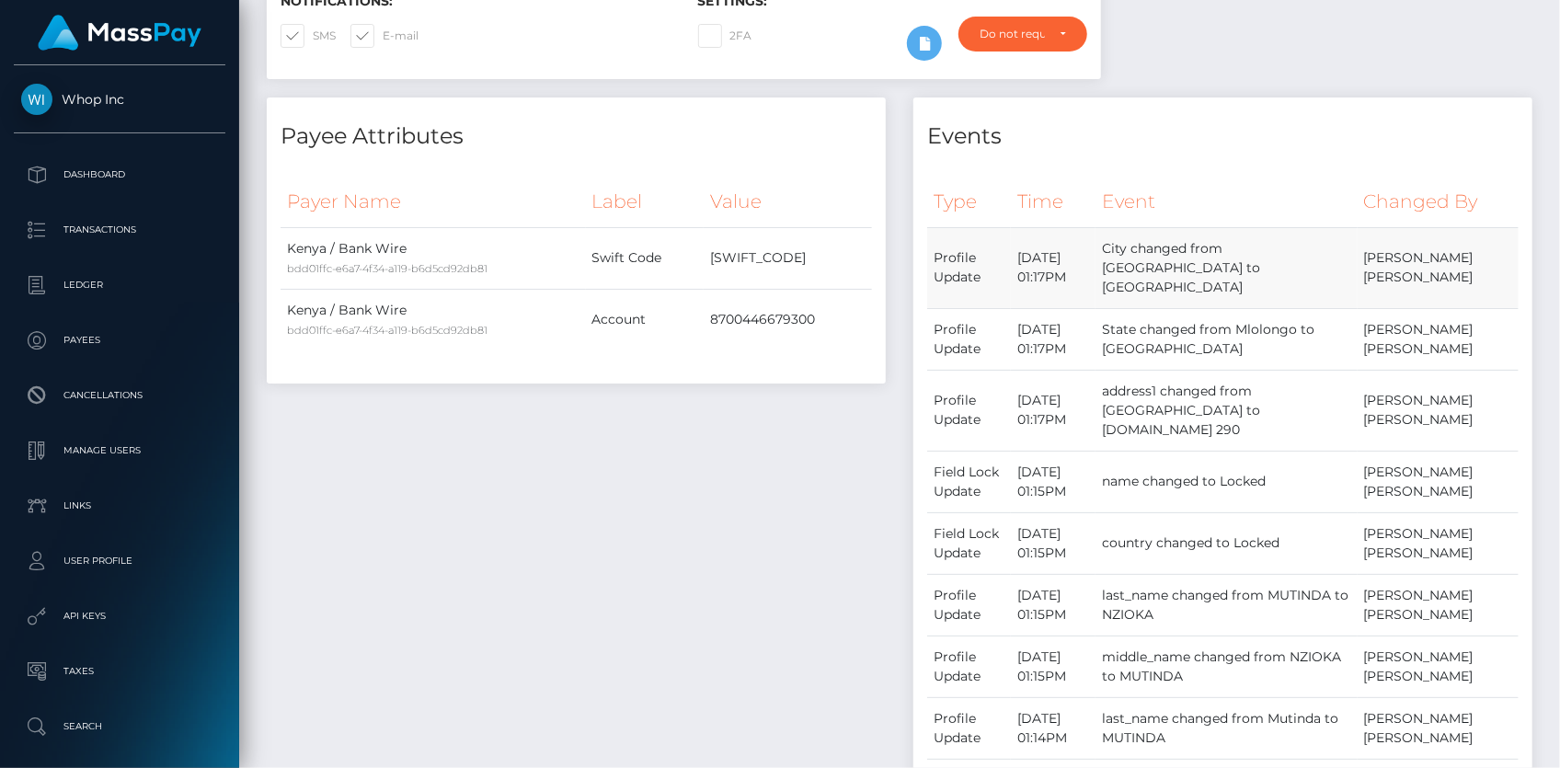
scroll to position [0, 0]
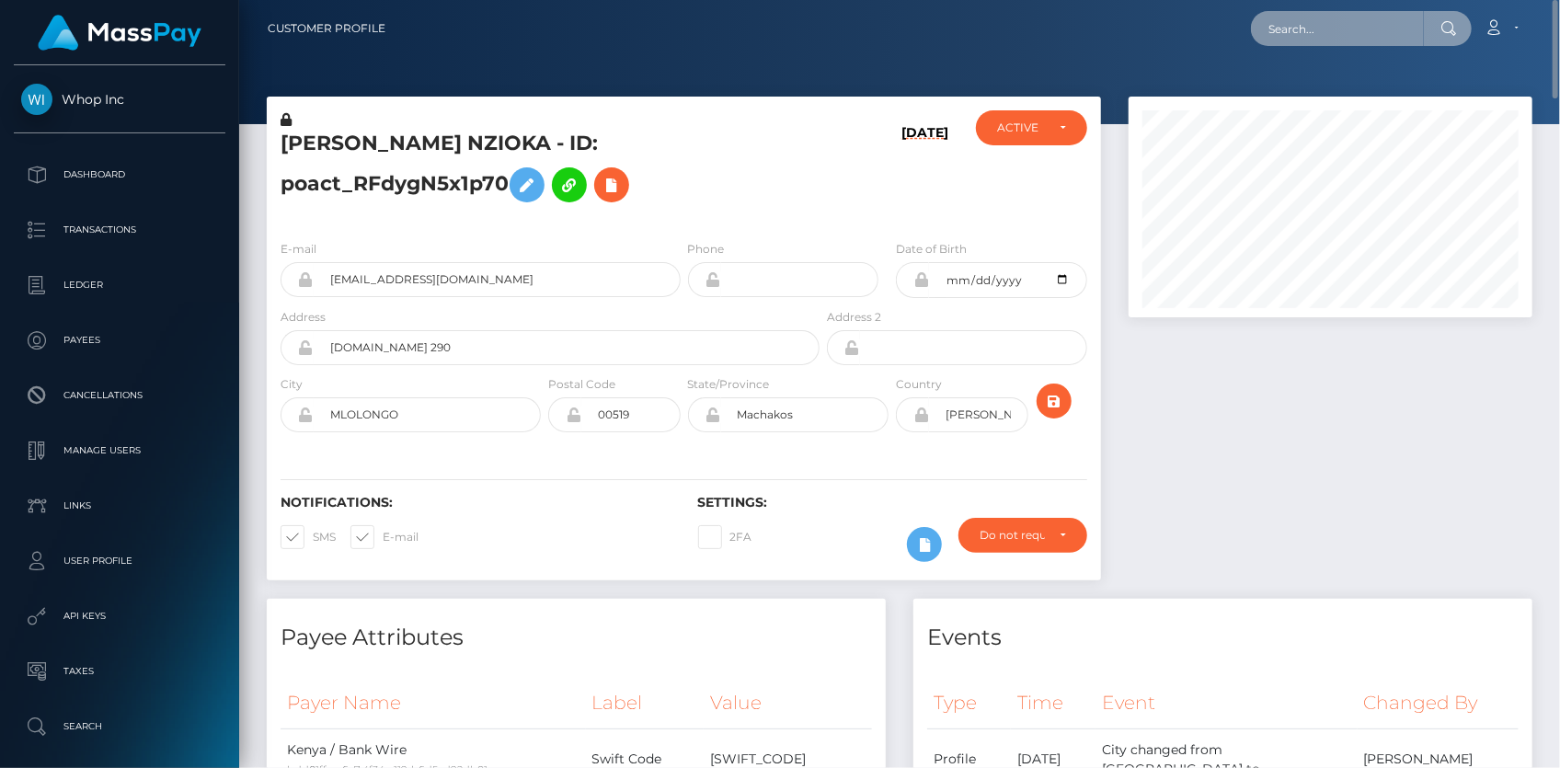
click at [1311, 29] on input "text" at bounding box center [1337, 28] width 173 height 35
paste input "7b795928-4c8b-476d-a01f-53f5412fc087"
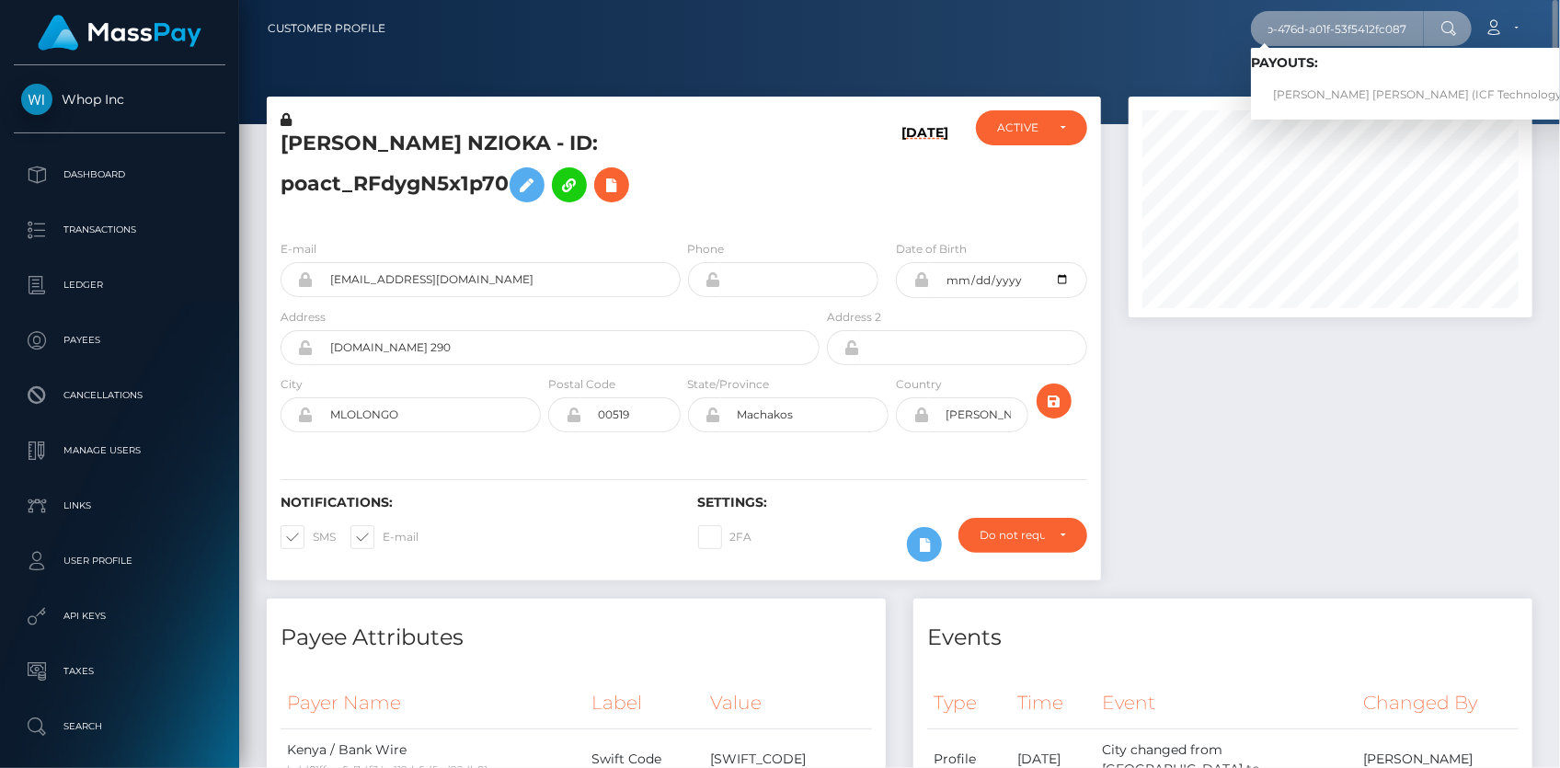
type input "7b795928-4c8b-476d-a01f-53f5412fc087"
click at [1297, 92] on link "Barkha Barkha (ICF Technology, Inc. - )" at bounding box center [1437, 95] width 372 height 34
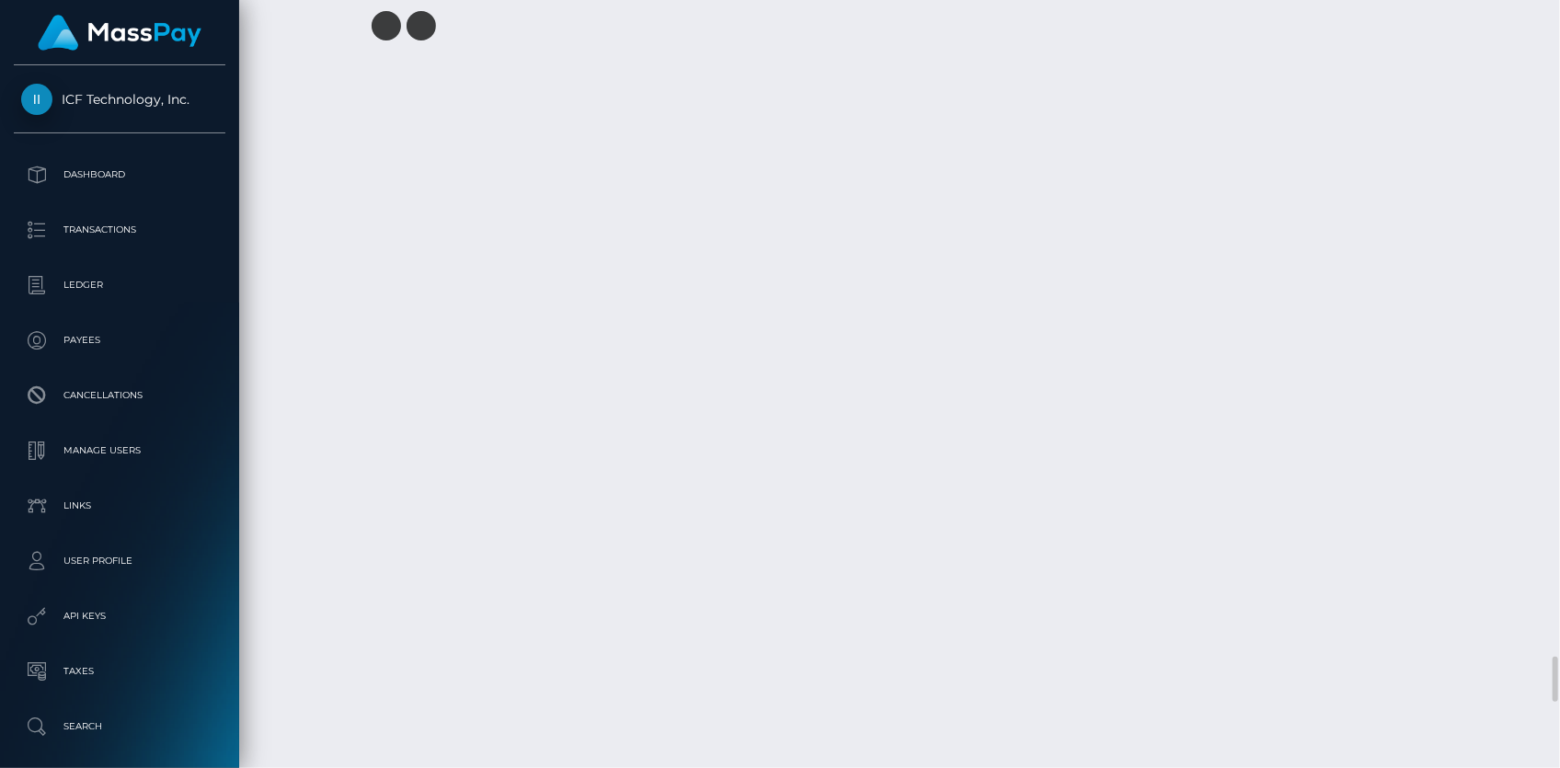
scroll to position [10869, 0]
